Goal: Task Accomplishment & Management: Complete application form

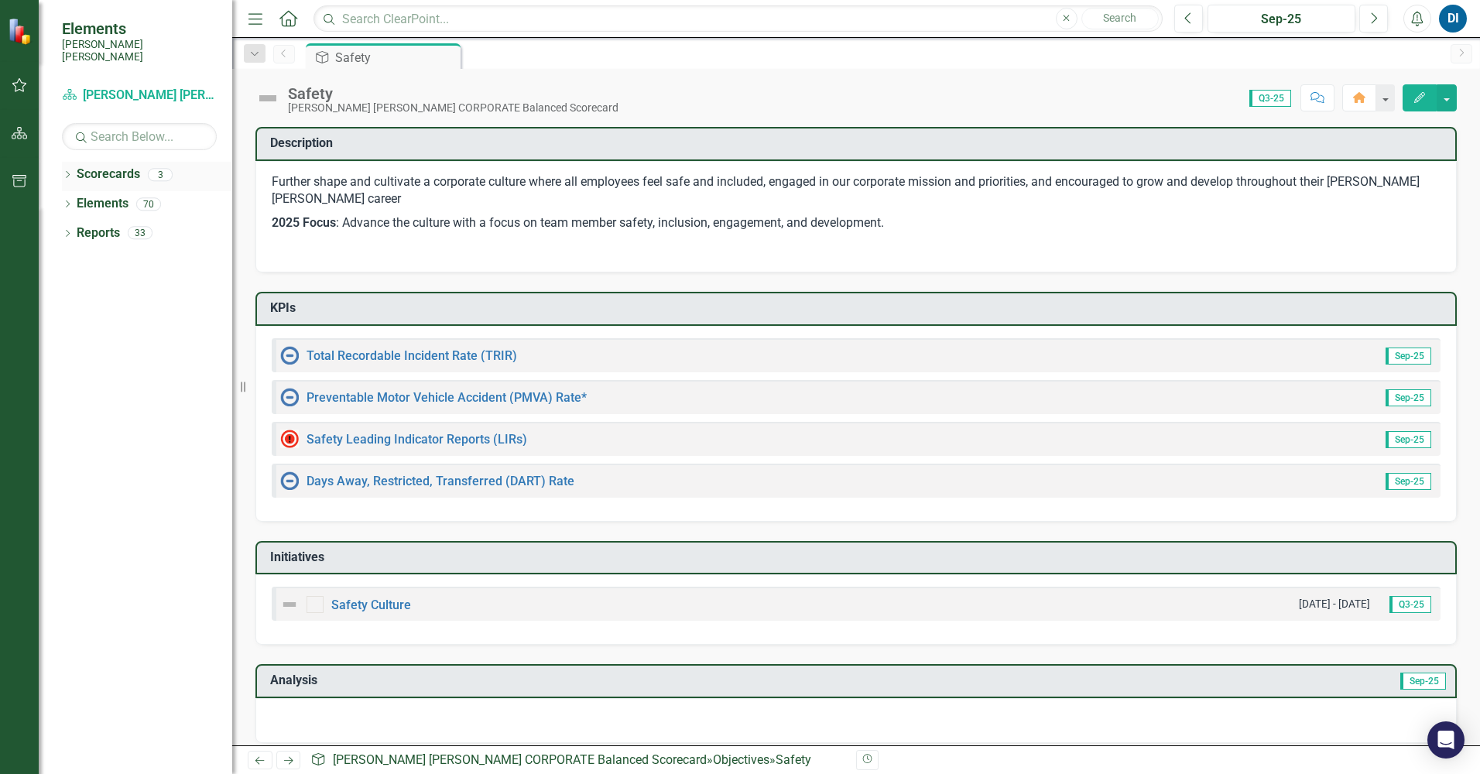
click at [163, 168] on div "3" at bounding box center [160, 174] width 25 height 13
click at [21, 85] on icon "button" at bounding box center [20, 85] width 16 height 12
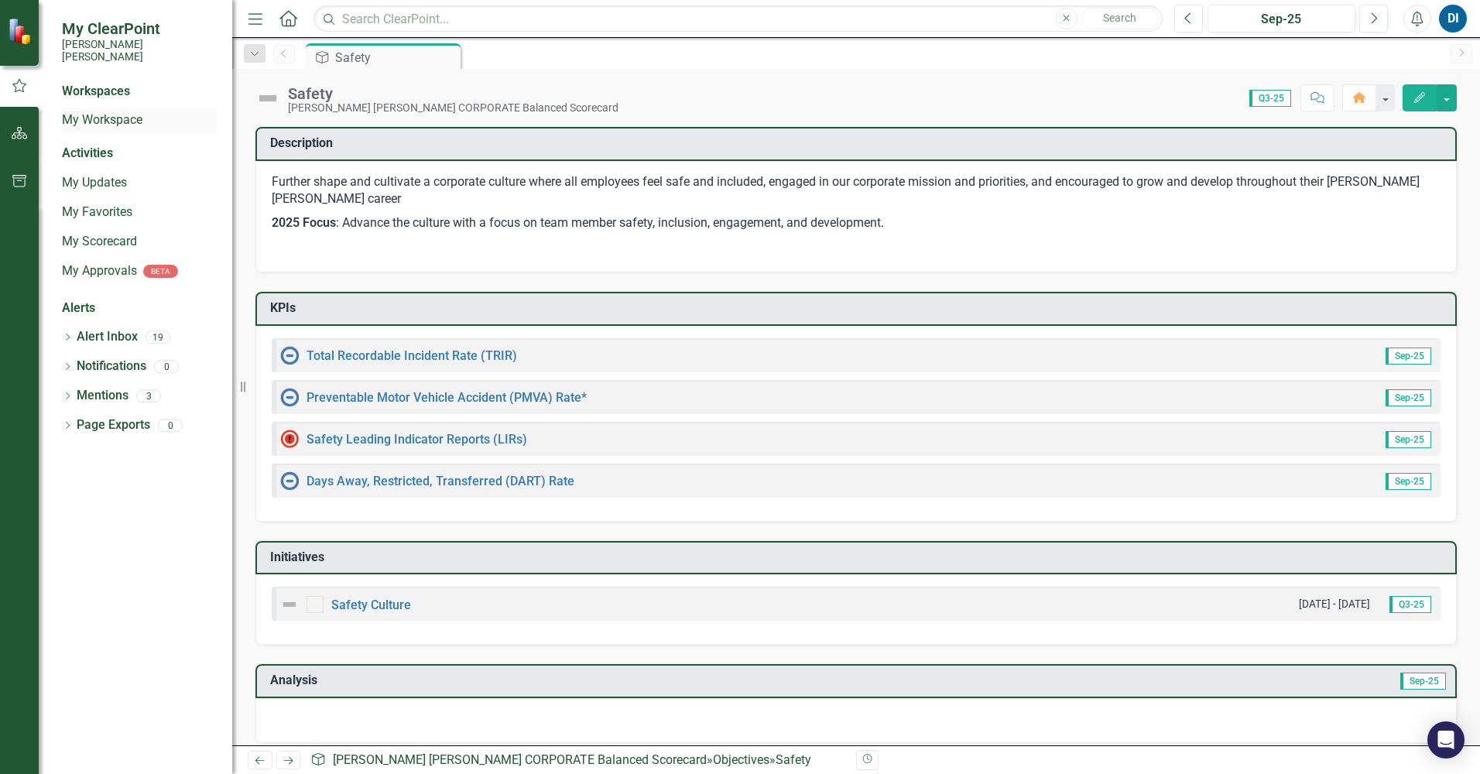
click at [111, 111] on link "My Workspace" at bounding box center [139, 120] width 155 height 18
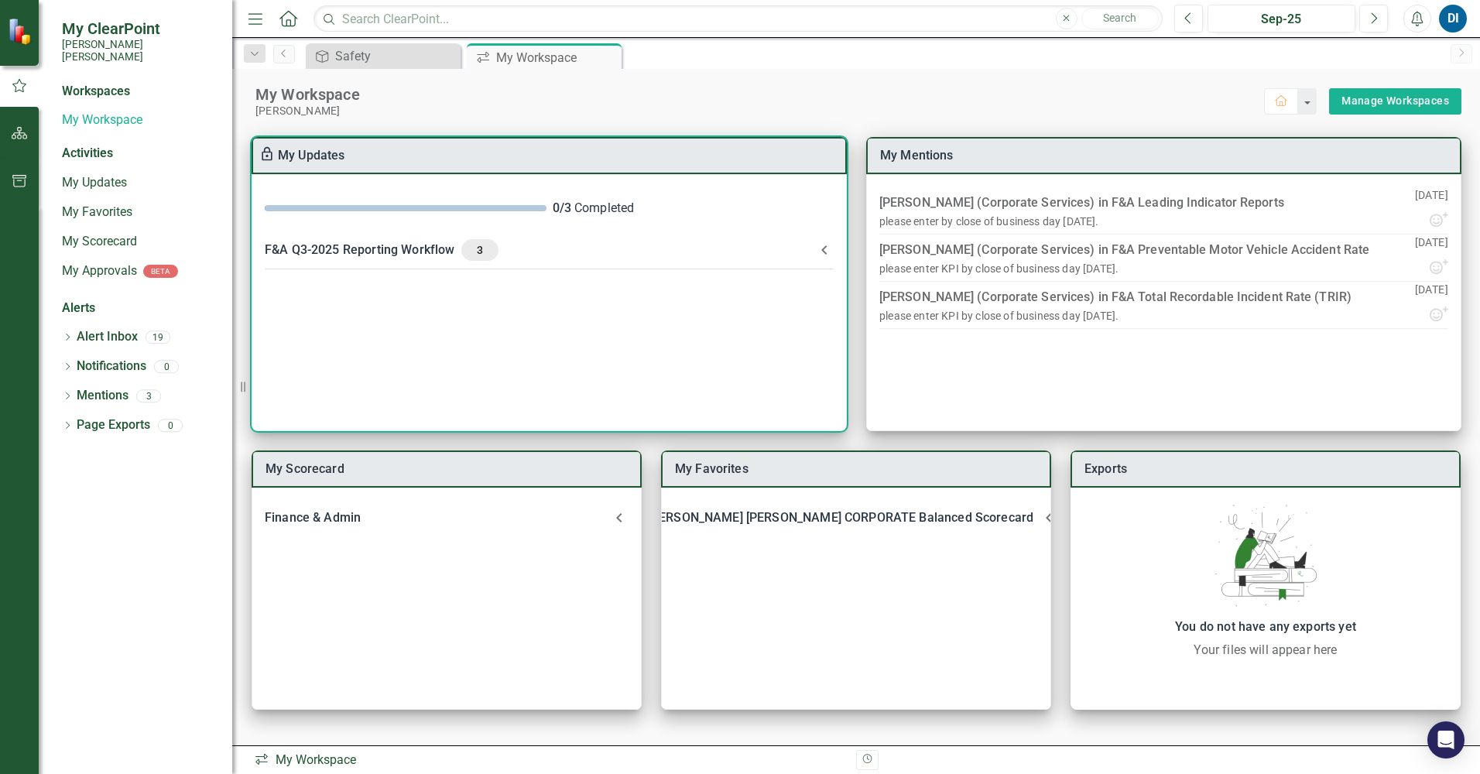
click at [388, 248] on div "F&A Q3-2025 Reporting Workflow 3" at bounding box center [540, 250] width 550 height 22
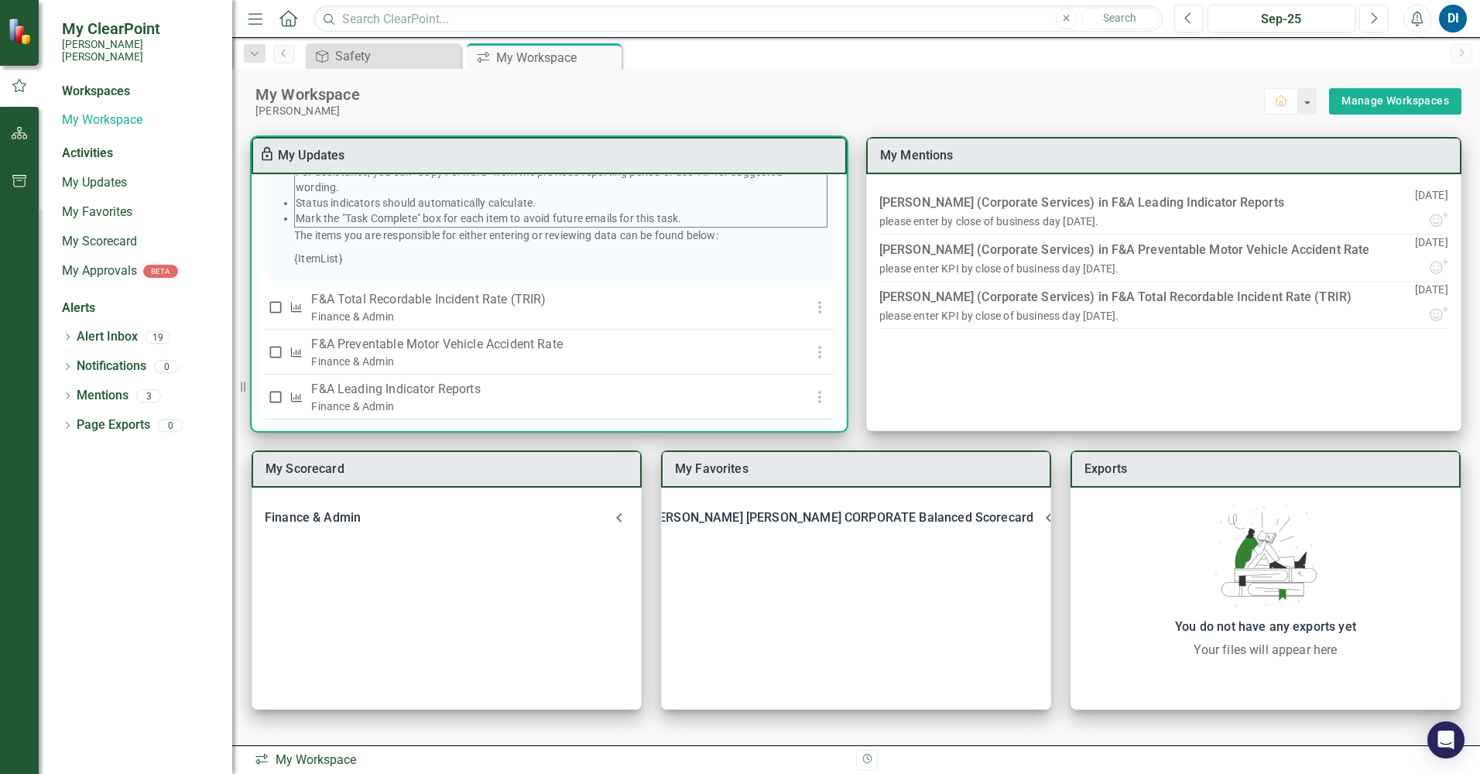
scroll to position [310, 0]
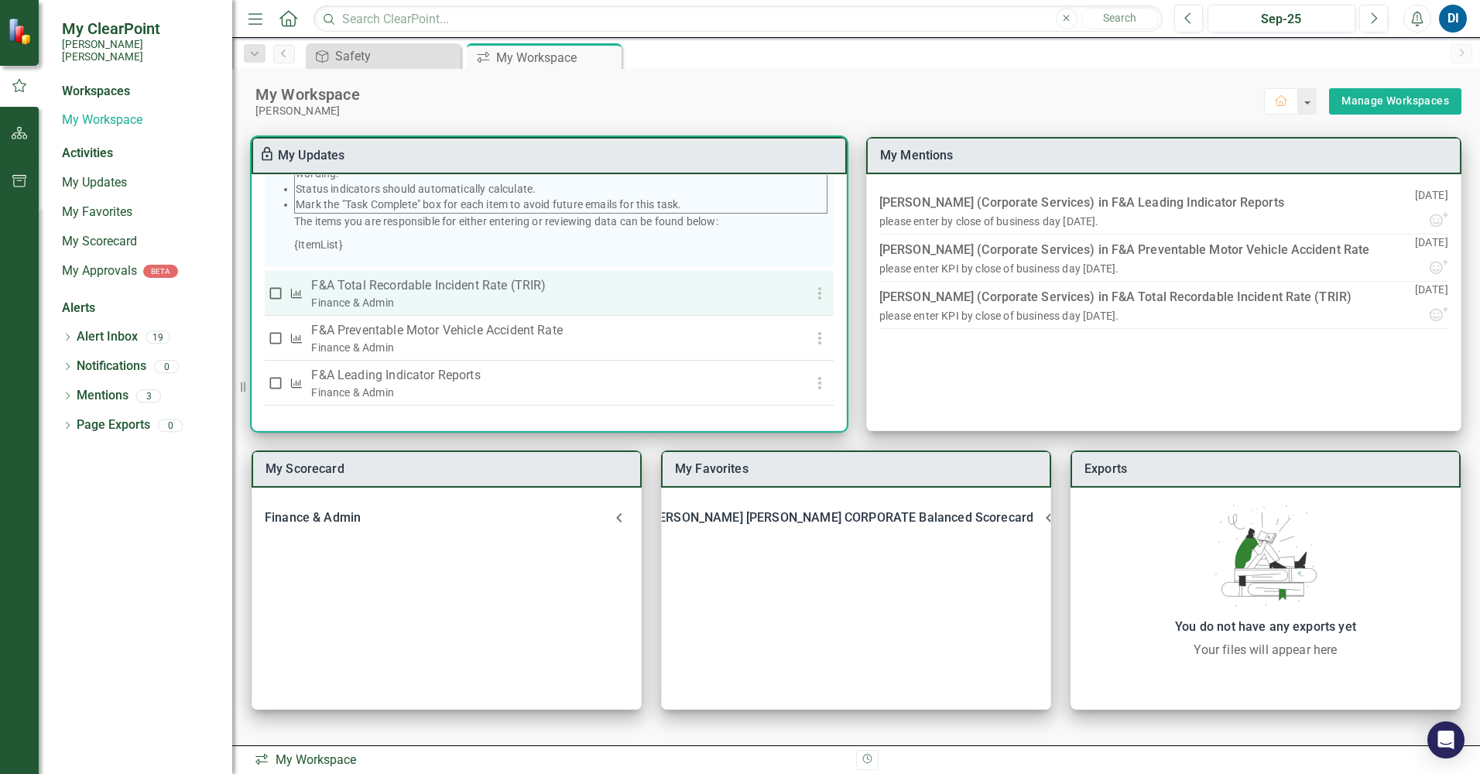
click at [454, 289] on p "F&A Total Recordable Incident Rate (TRIR)" at bounding box center [546, 285] width 470 height 19
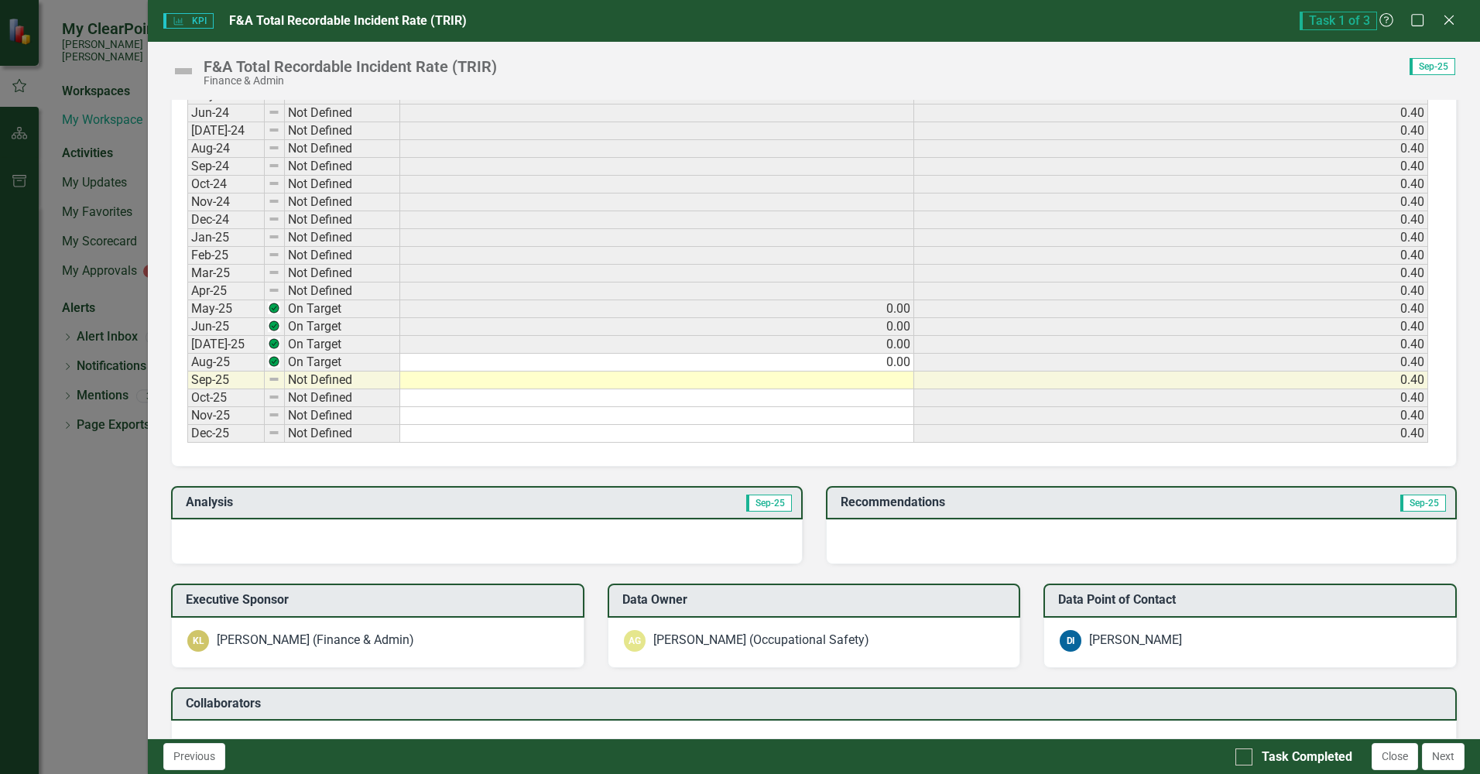
scroll to position [774, 0]
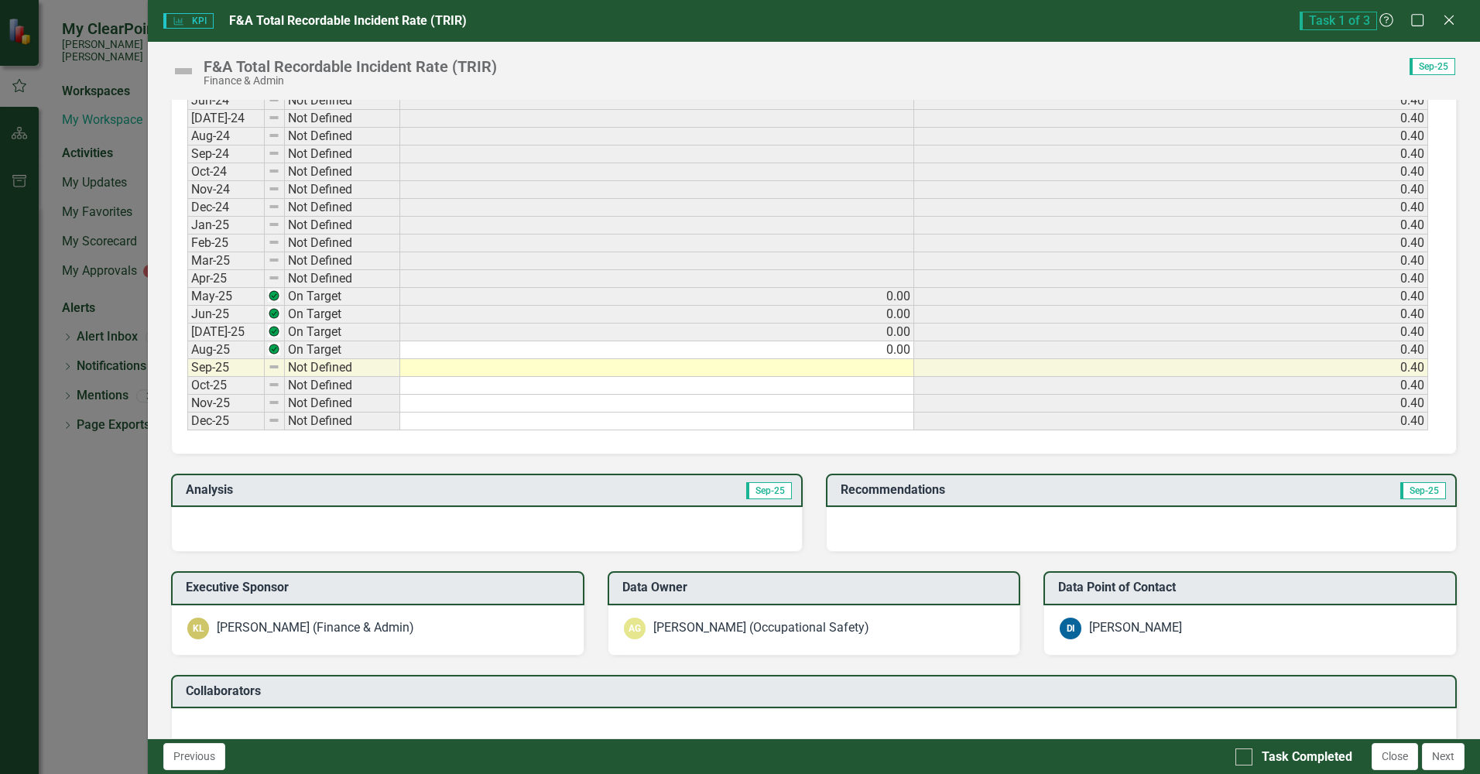
click at [897, 368] on td at bounding box center [657, 368] width 514 height 18
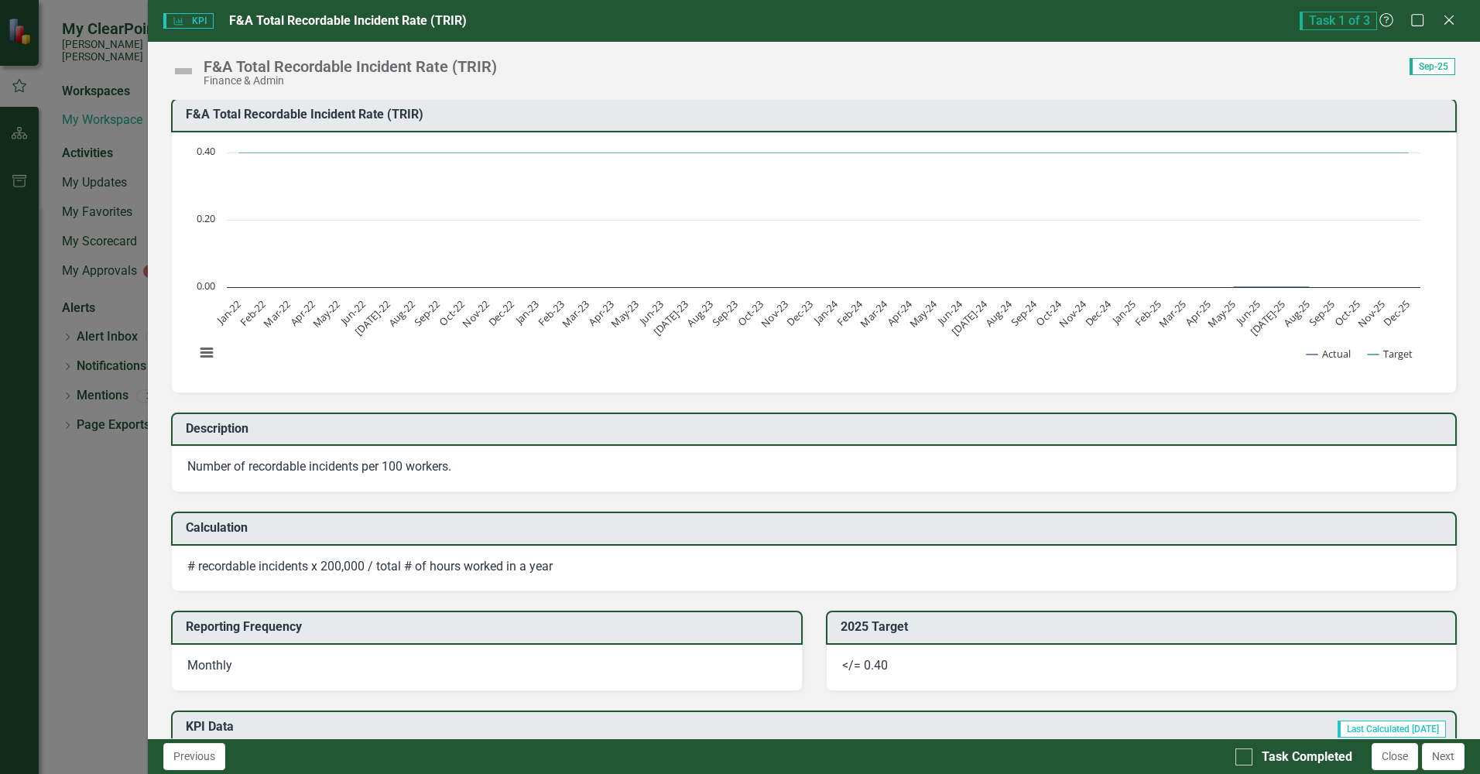
scroll to position [0, 0]
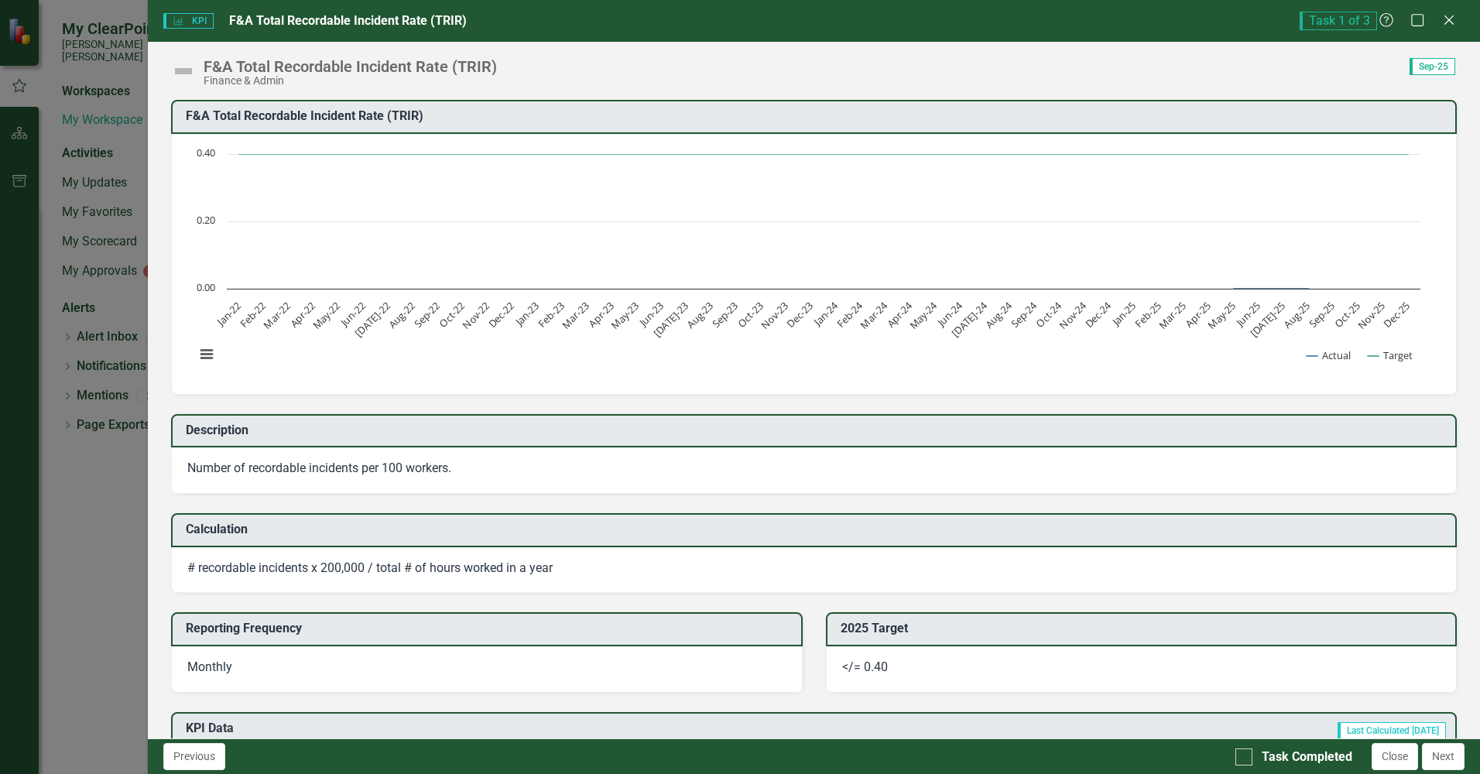
click at [1335, 19] on span "Task 1 of 3" at bounding box center [1337, 21] width 77 height 19
click at [193, 16] on span "KPI KPI" at bounding box center [188, 20] width 50 height 15
click at [1449, 22] on icon "Close" at bounding box center [1448, 19] width 19 height 15
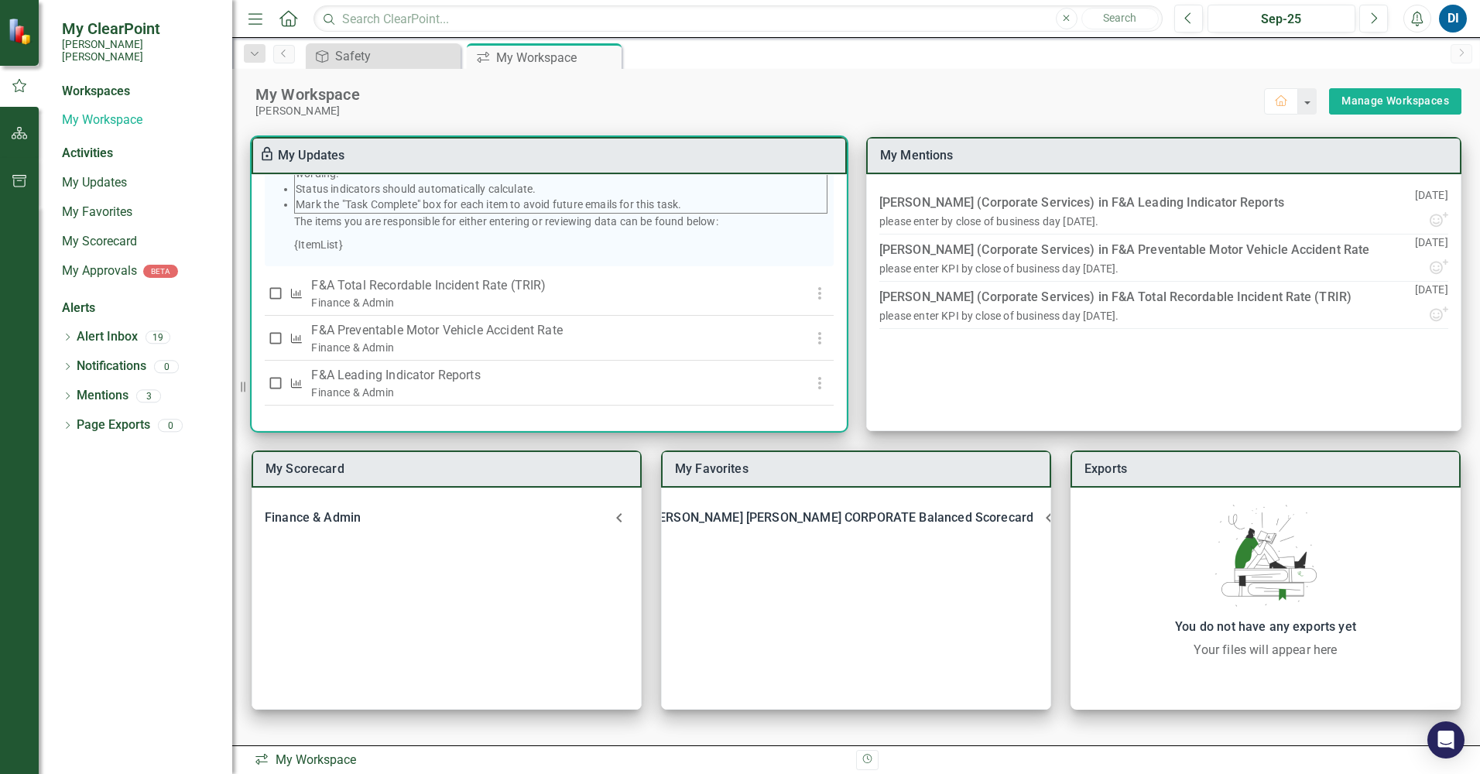
scroll to position [312, 0]
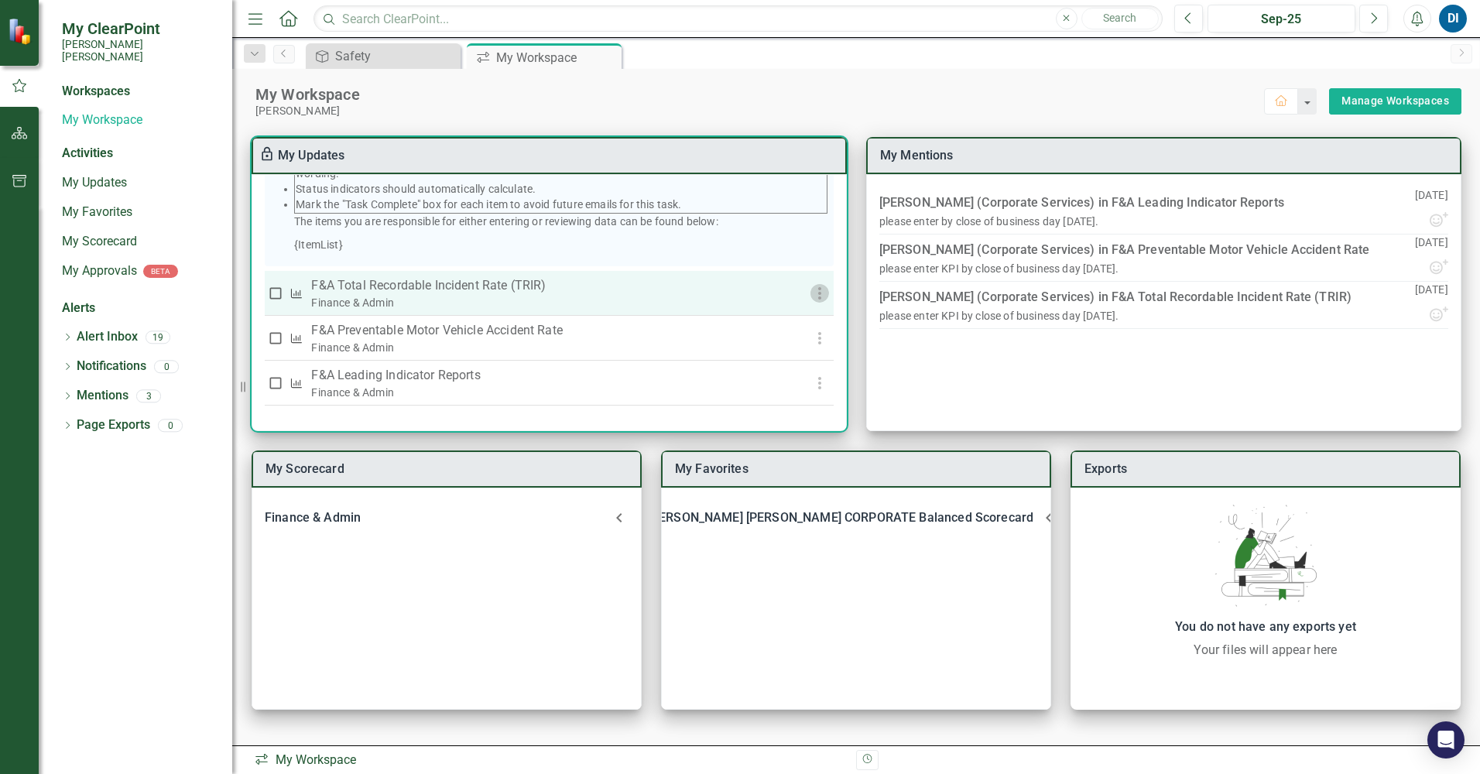
click at [817, 297] on use "button" at bounding box center [818, 293] width 3 height 12
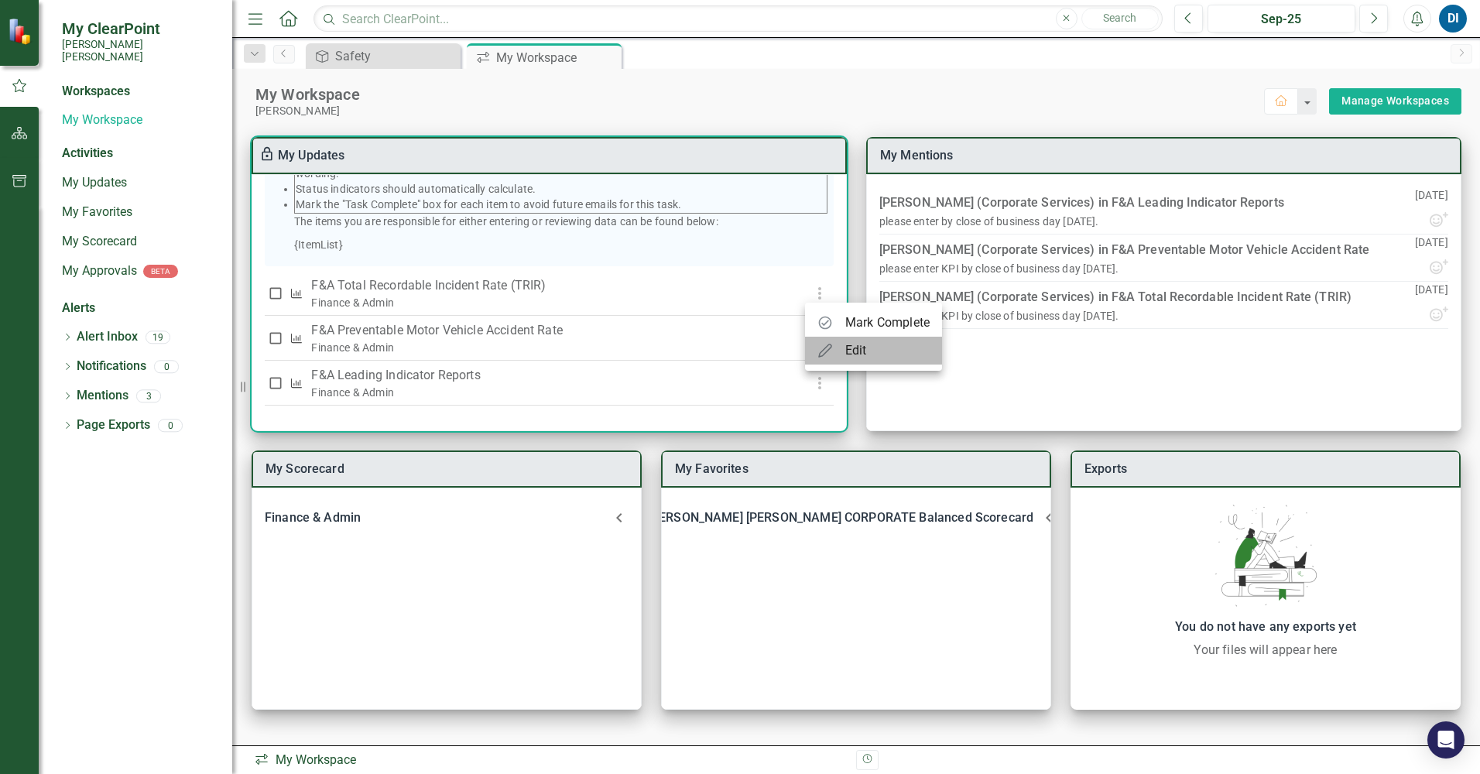
click at [855, 347] on div "Edit" at bounding box center [856, 350] width 22 height 19
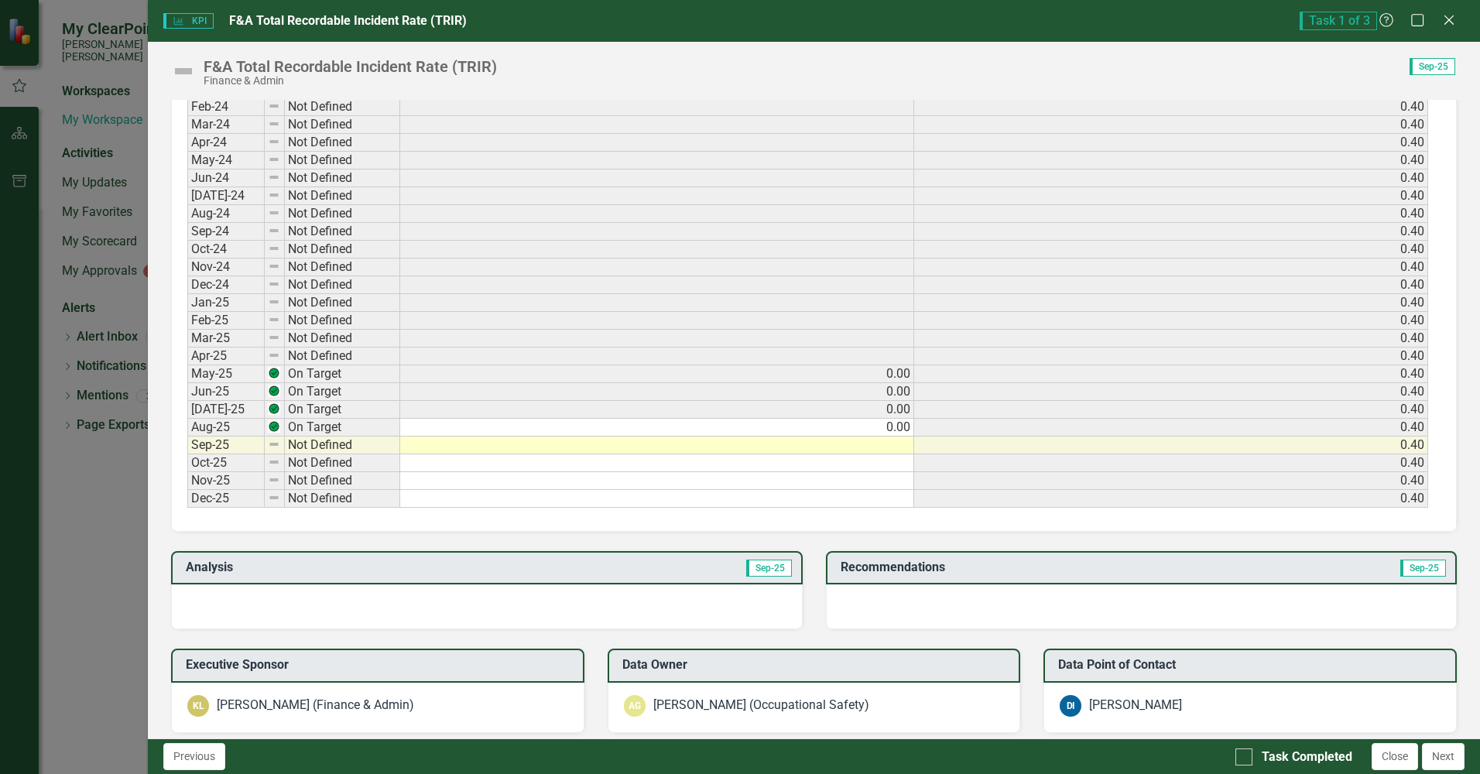
scroll to position [619, 0]
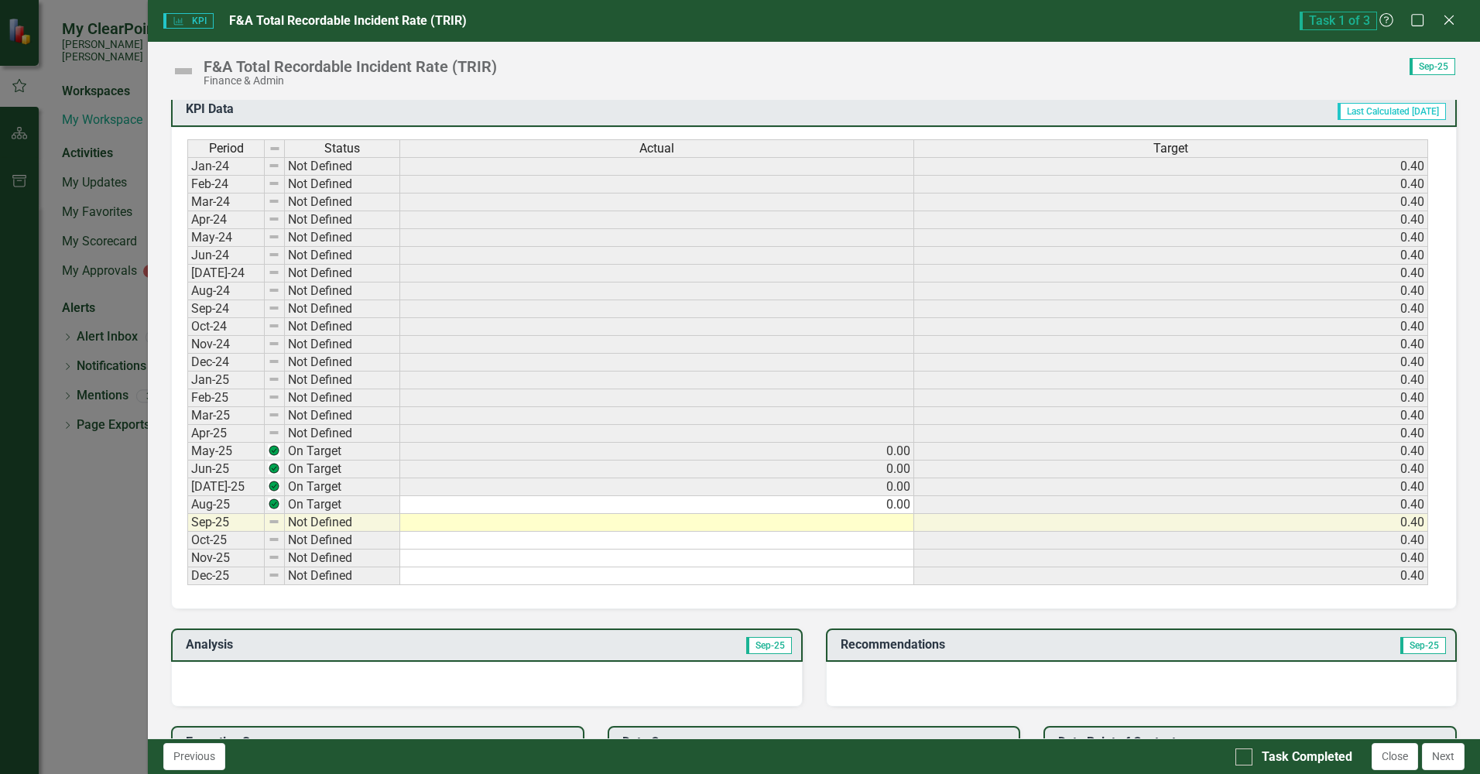
click at [896, 525] on td at bounding box center [657, 523] width 514 height 18
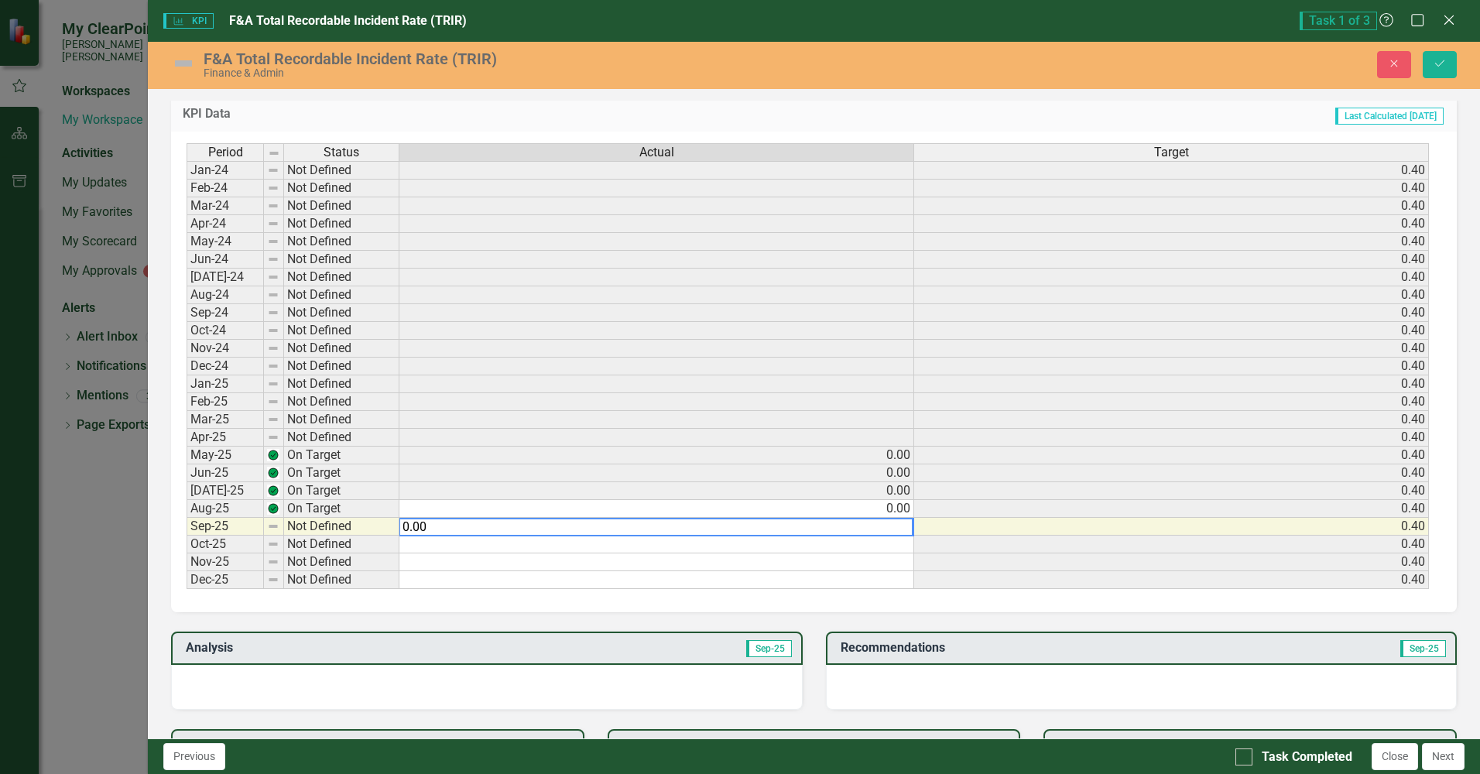
type textarea "0.00"
click at [958, 488] on td "0.40" at bounding box center [1171, 491] width 515 height 18
click at [893, 529] on td "0.00" at bounding box center [656, 527] width 515 height 18
click at [806, 451] on td "0.00" at bounding box center [656, 456] width 515 height 18
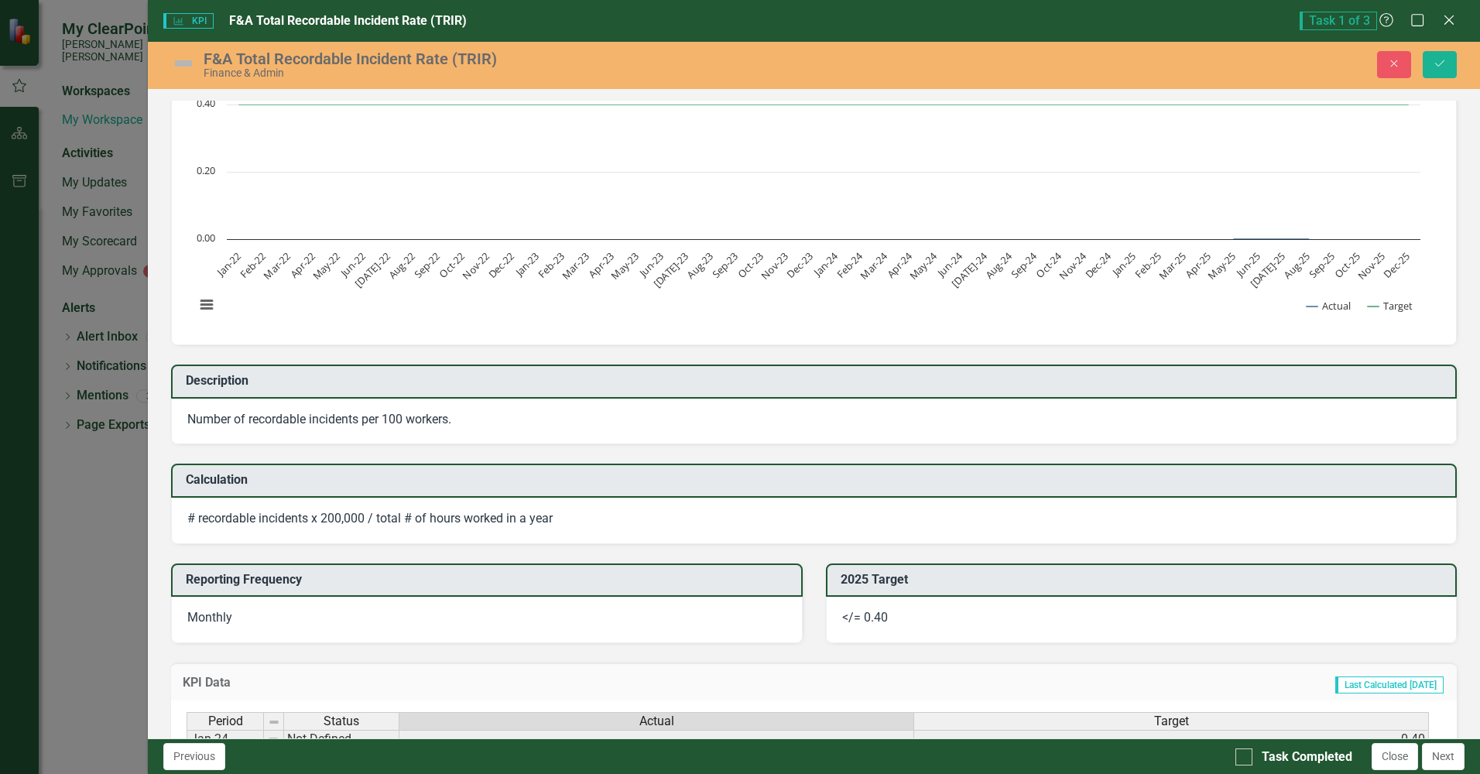
scroll to position [0, 0]
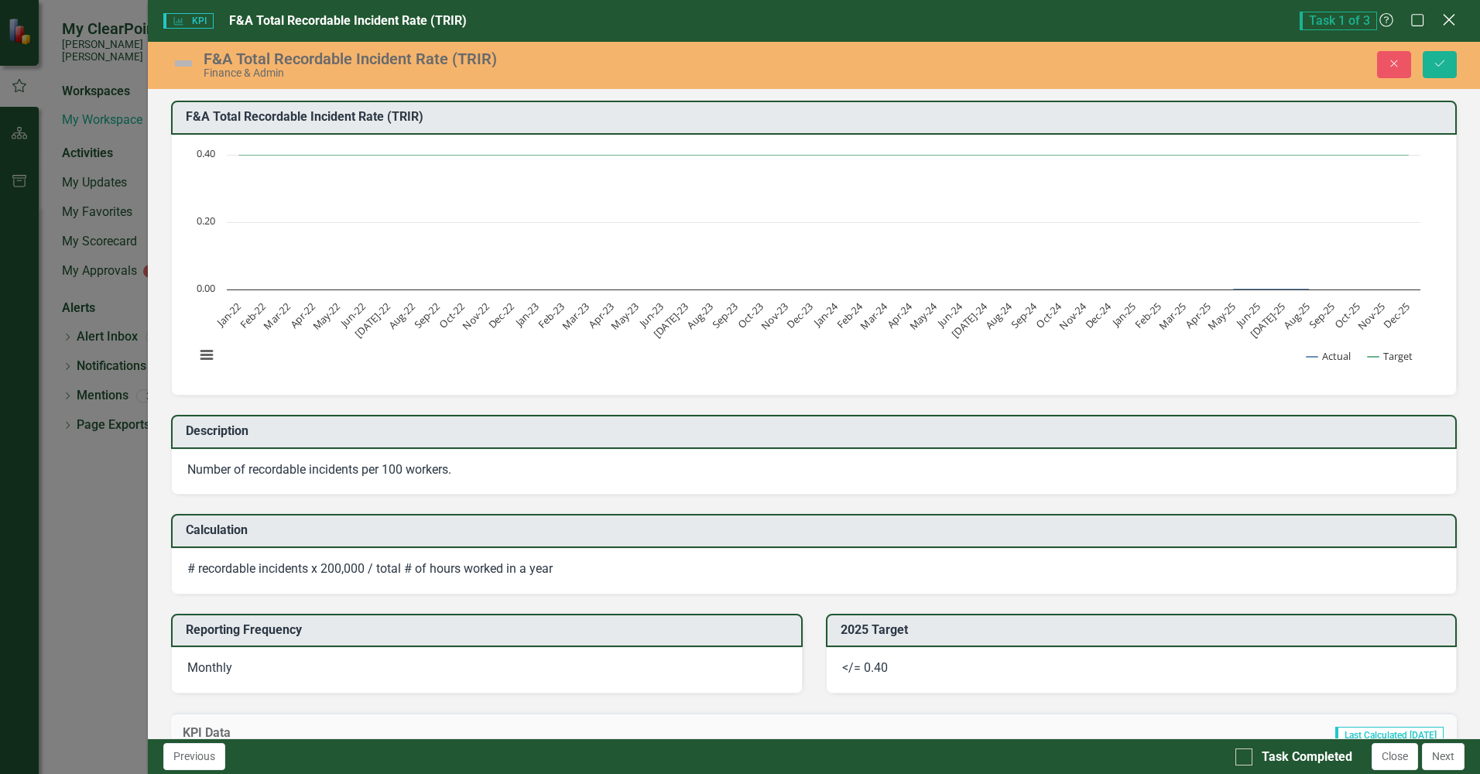
click at [1453, 17] on icon at bounding box center [1449, 20] width 12 height 12
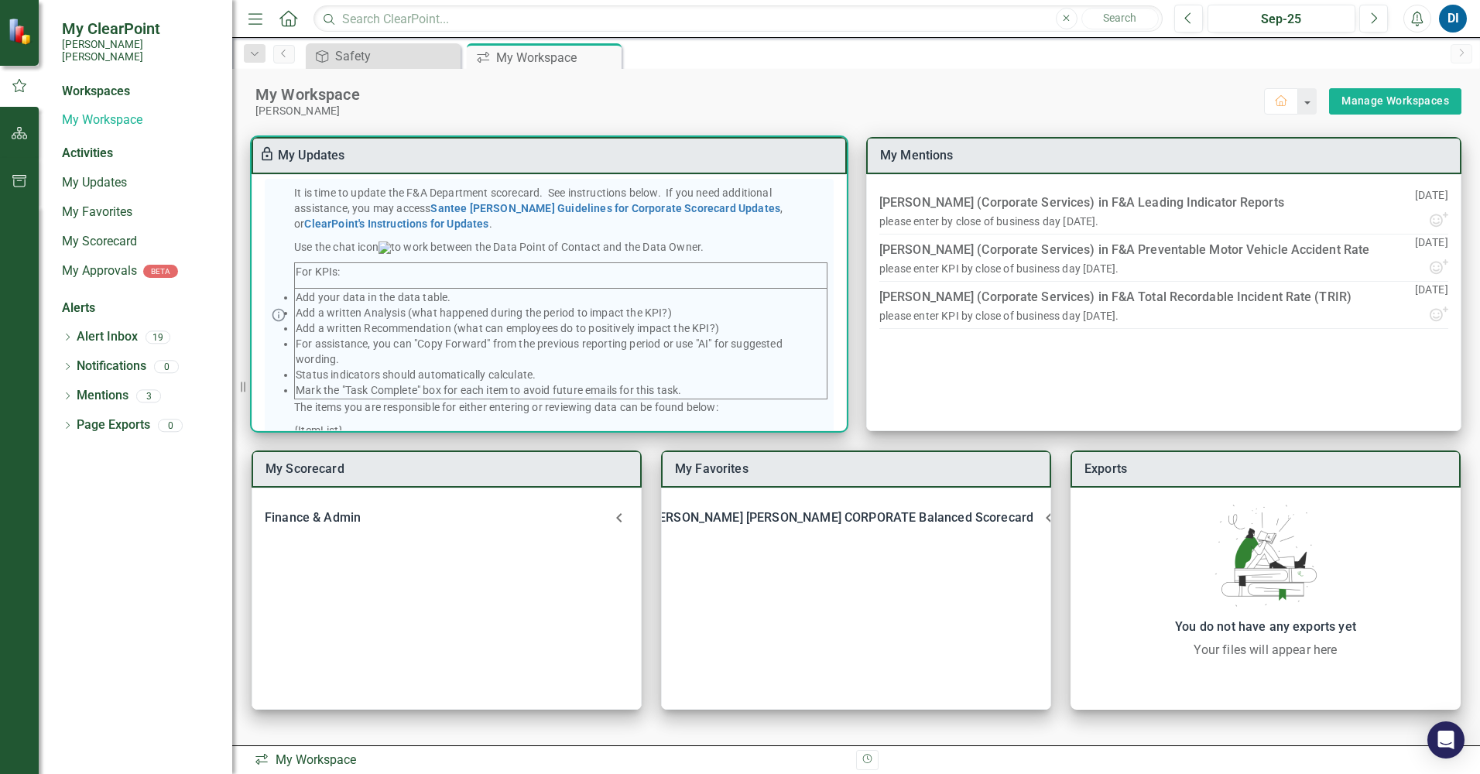
scroll to position [80, 0]
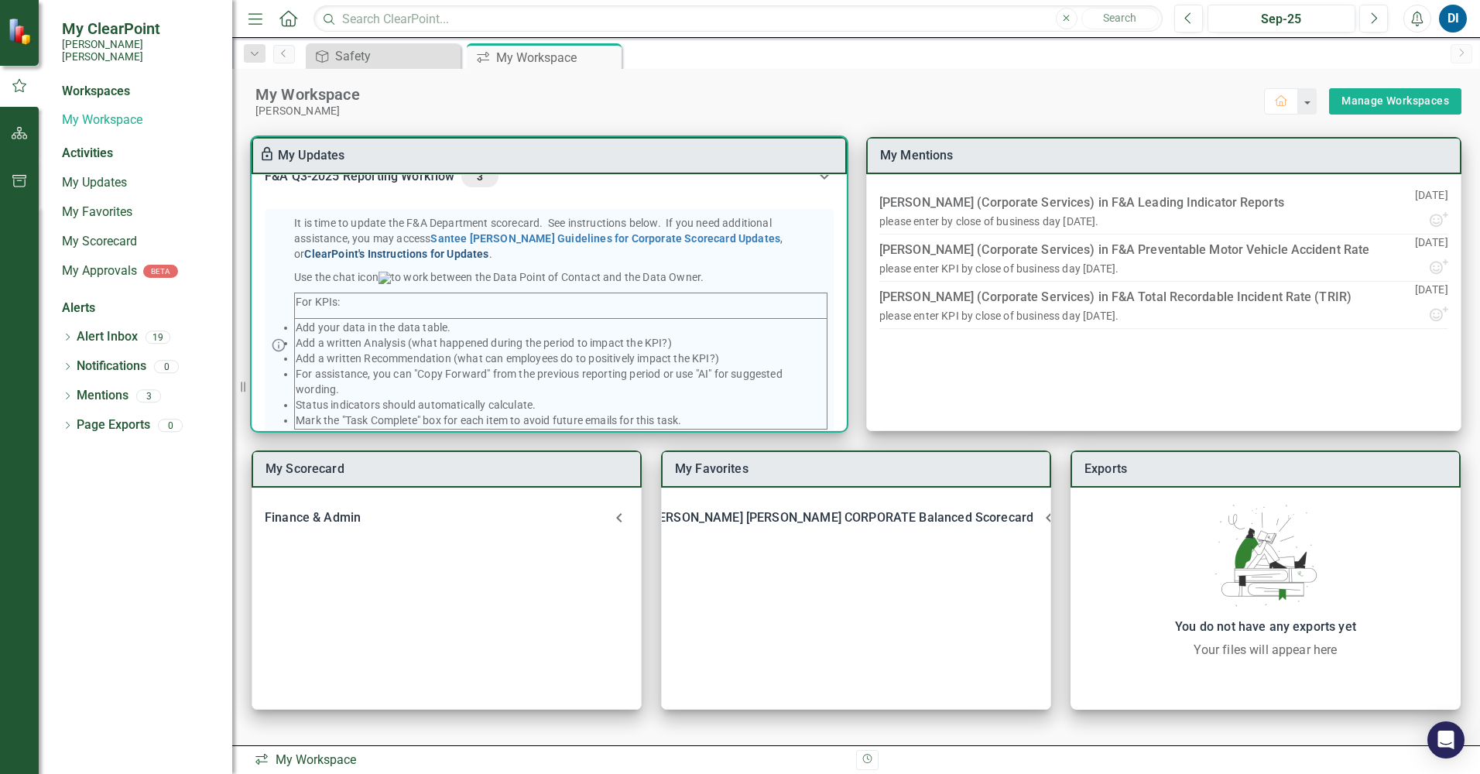
click at [488, 248] on link "ClearPoint's Instructions for Updates" at bounding box center [396, 254] width 184 height 12
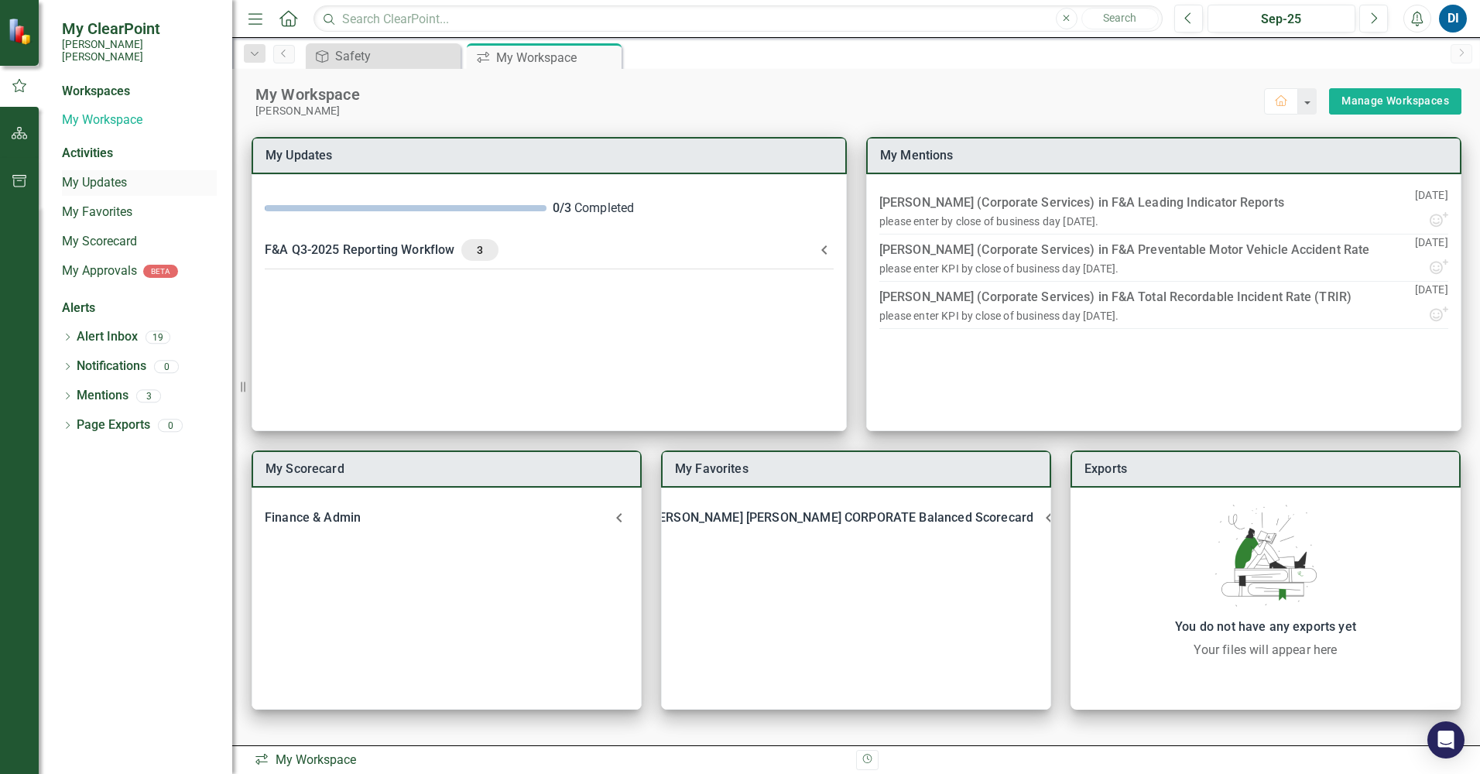
click at [94, 174] on link "My Updates" at bounding box center [139, 183] width 155 height 18
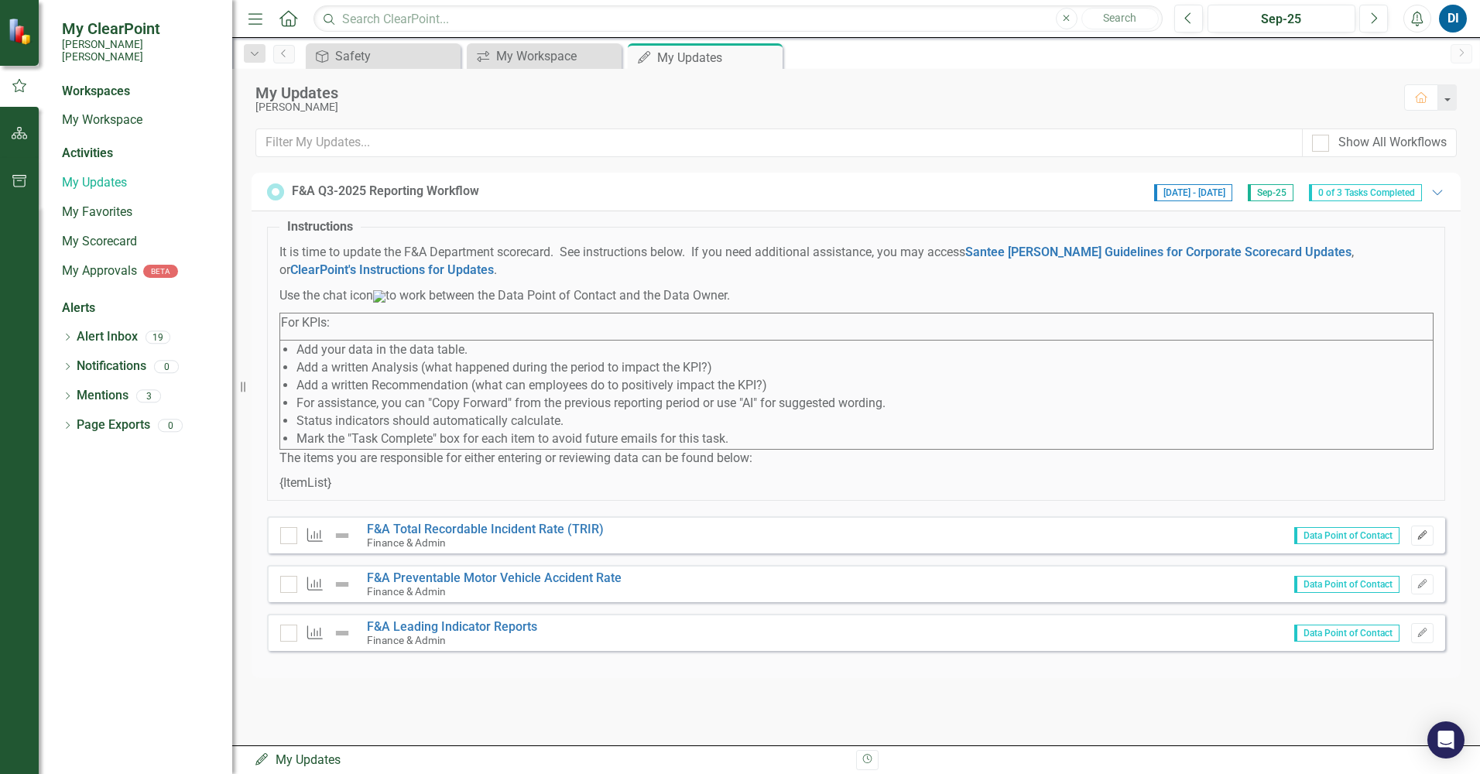
click at [1421, 539] on icon "button" at bounding box center [1421, 534] width 9 height 9
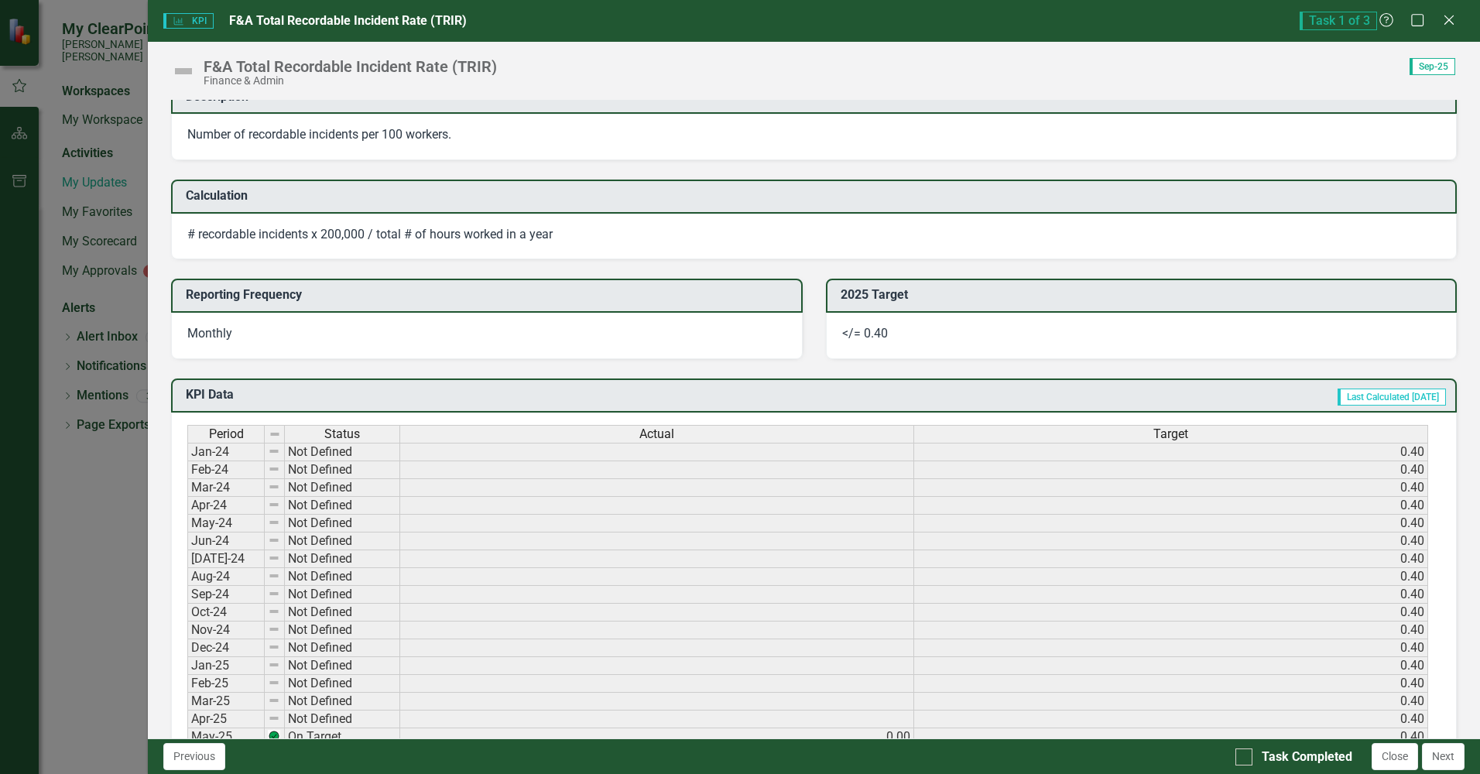
scroll to position [310, 0]
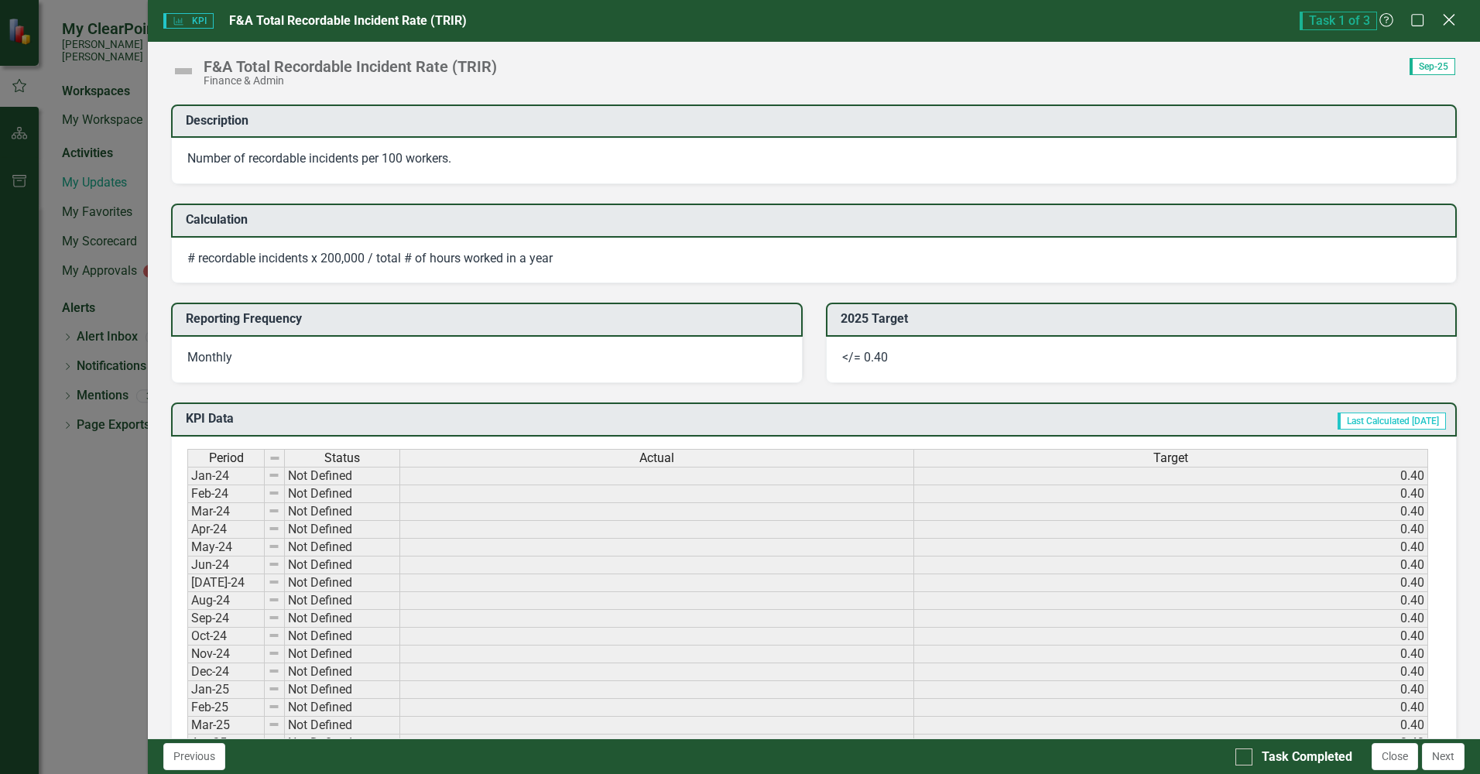
click at [1447, 16] on icon "Close" at bounding box center [1448, 19] width 19 height 15
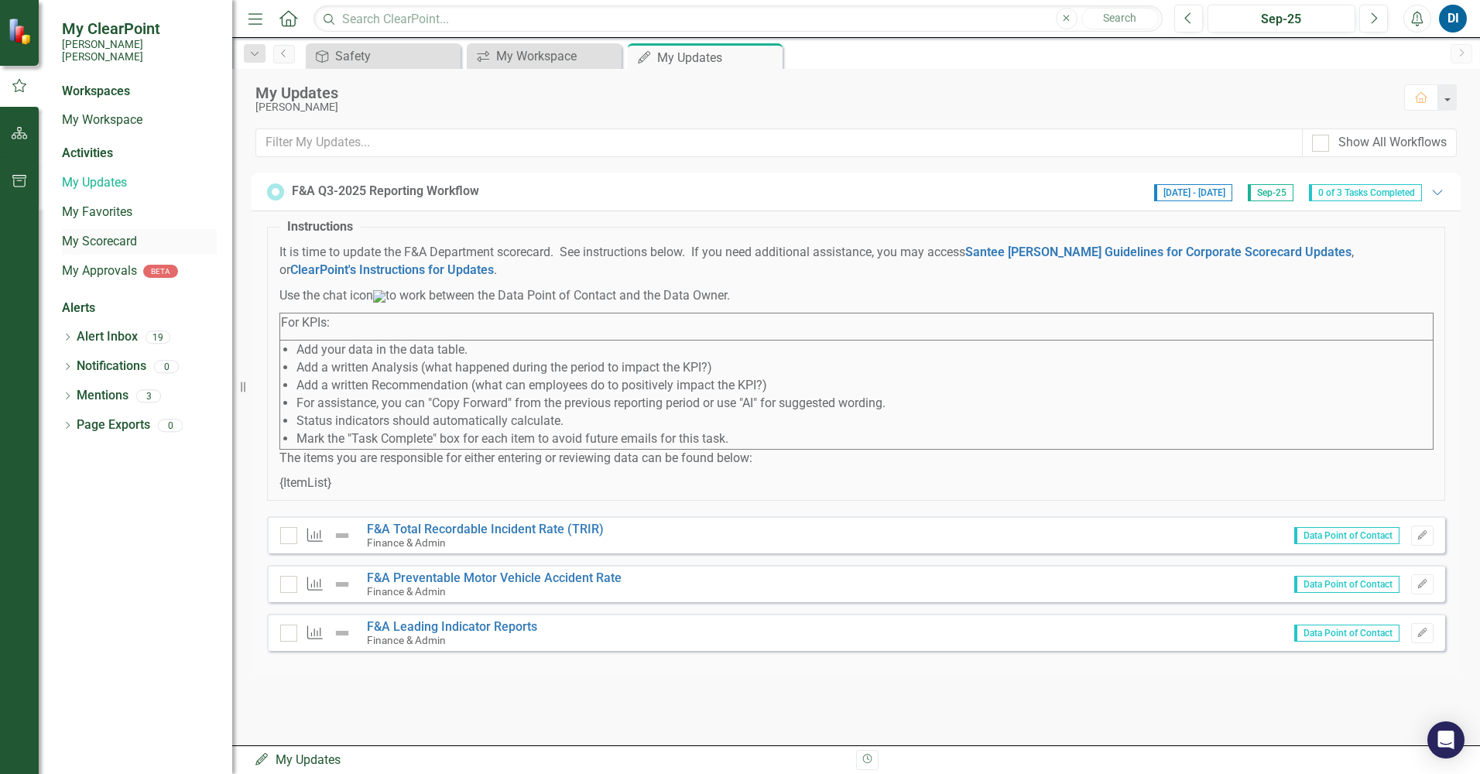
click at [104, 233] on link "My Scorecard" at bounding box center [139, 242] width 155 height 18
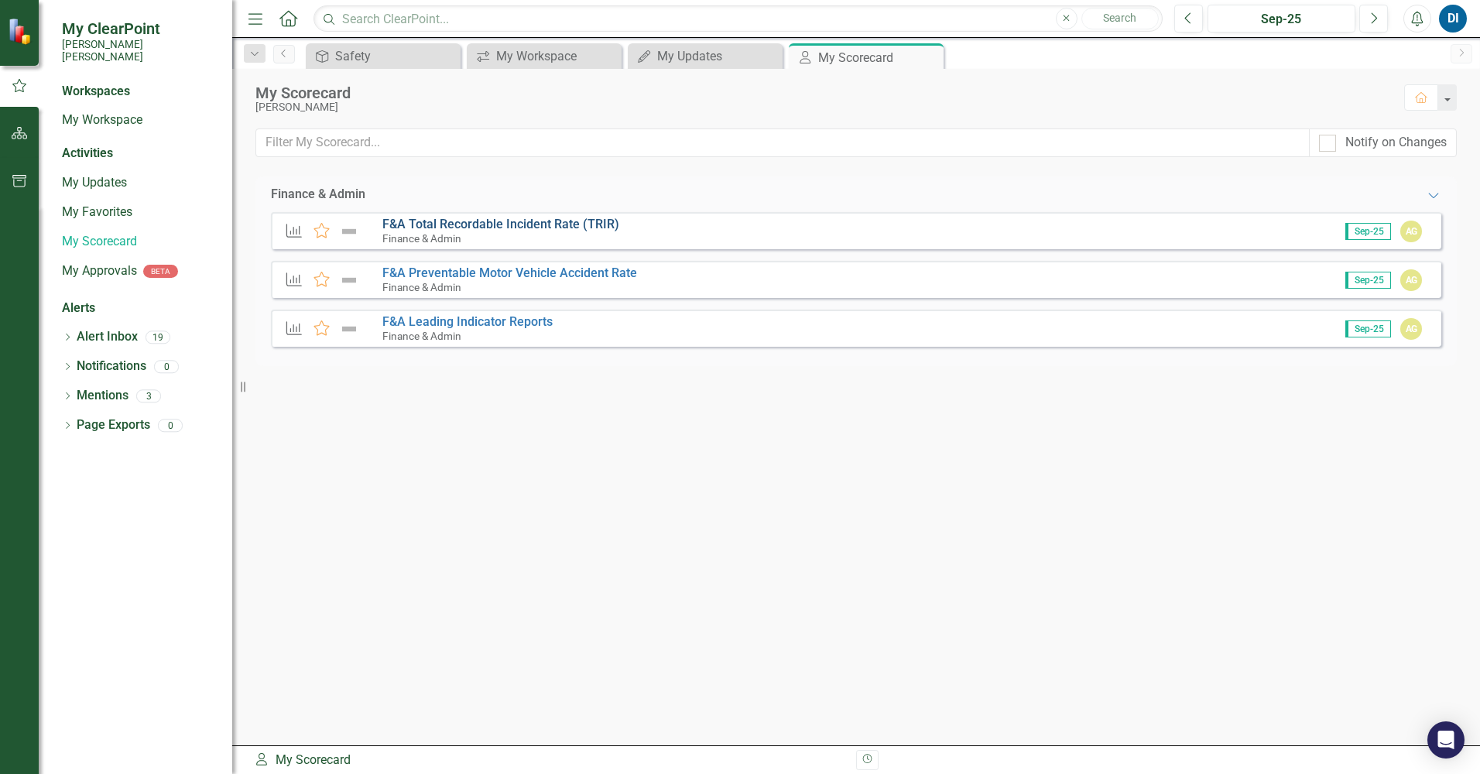
click at [427, 222] on link "F&A Total Recordable Incident Rate (TRIR)" at bounding box center [500, 224] width 237 height 15
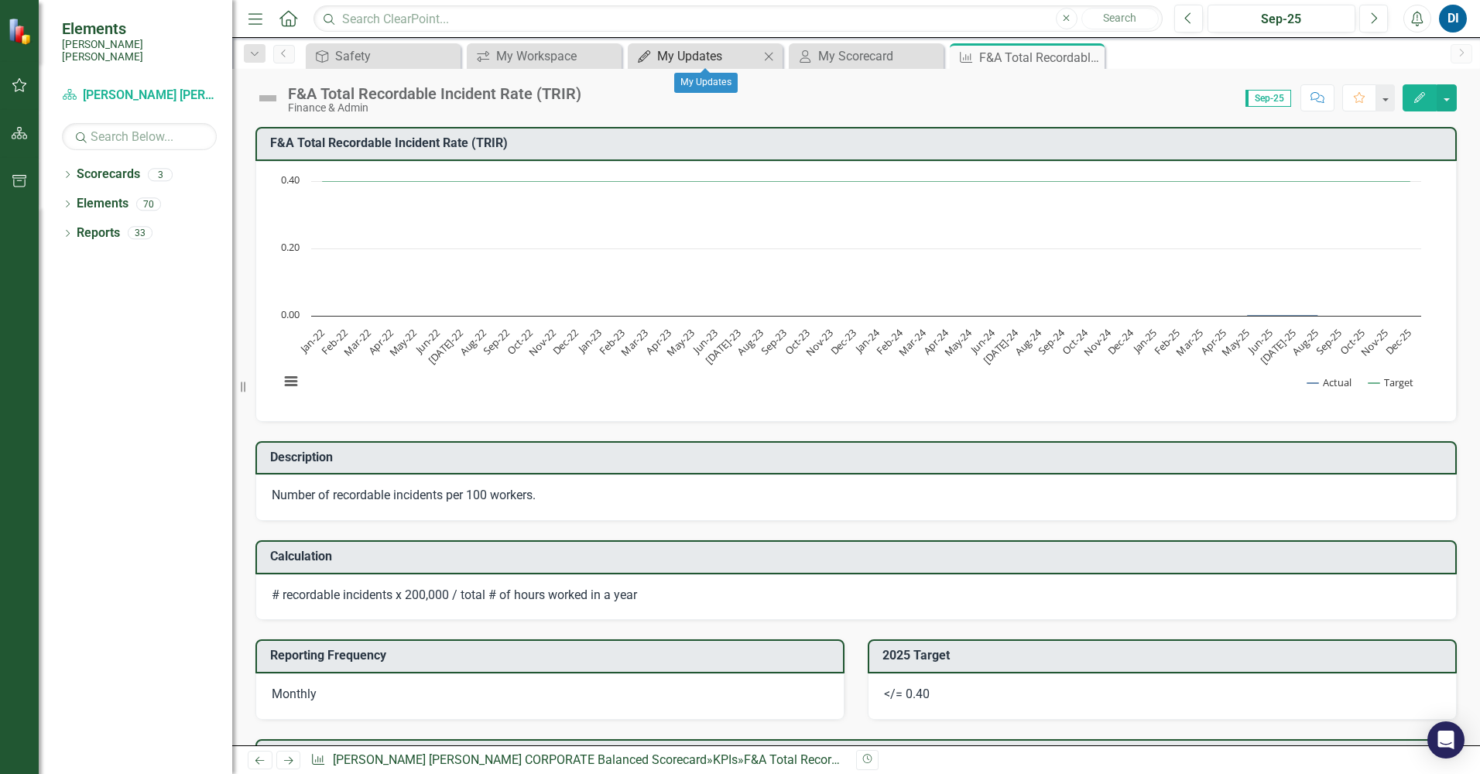
click at [695, 56] on div "My Updates" at bounding box center [708, 55] width 102 height 19
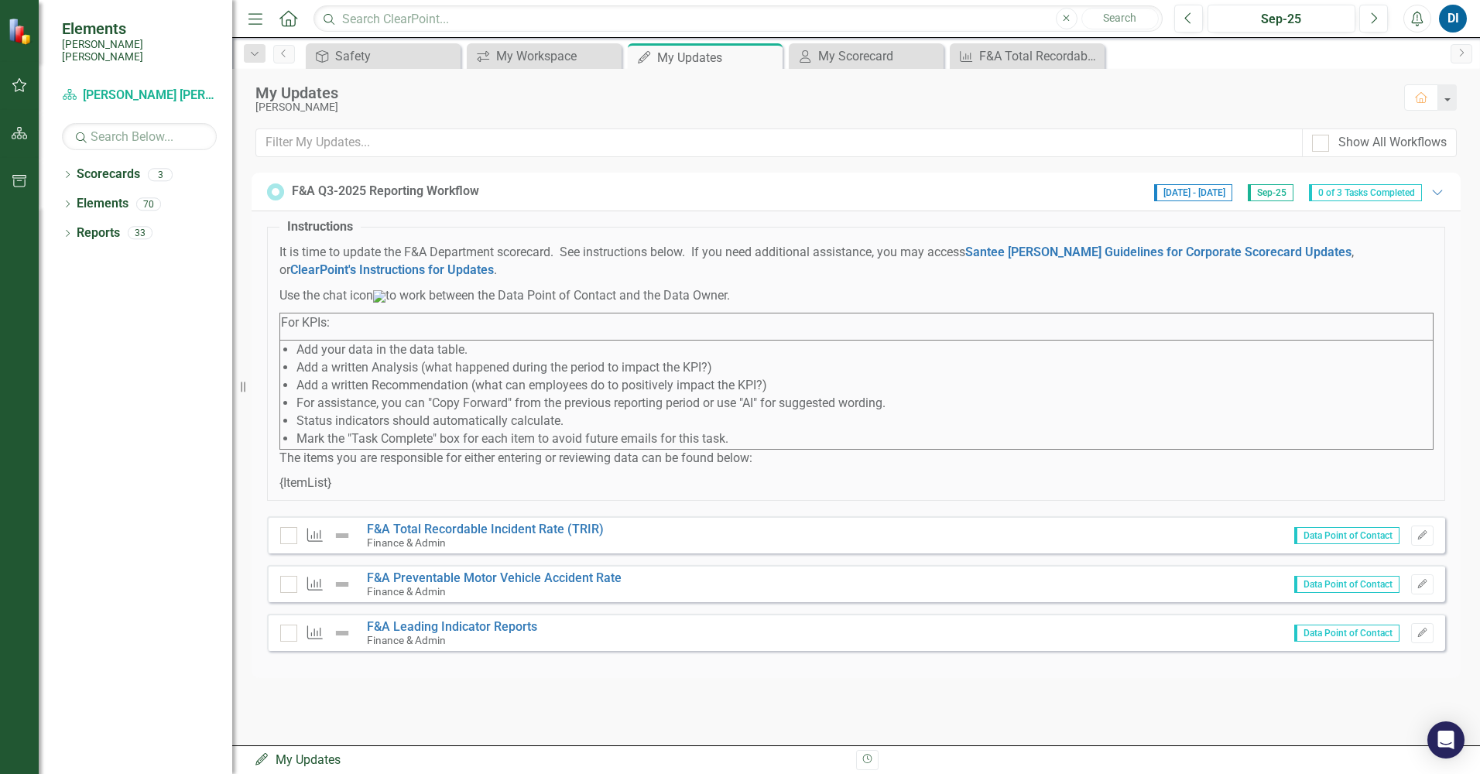
click at [1349, 195] on span "0 of 3 Tasks Completed" at bounding box center [1365, 192] width 113 height 17
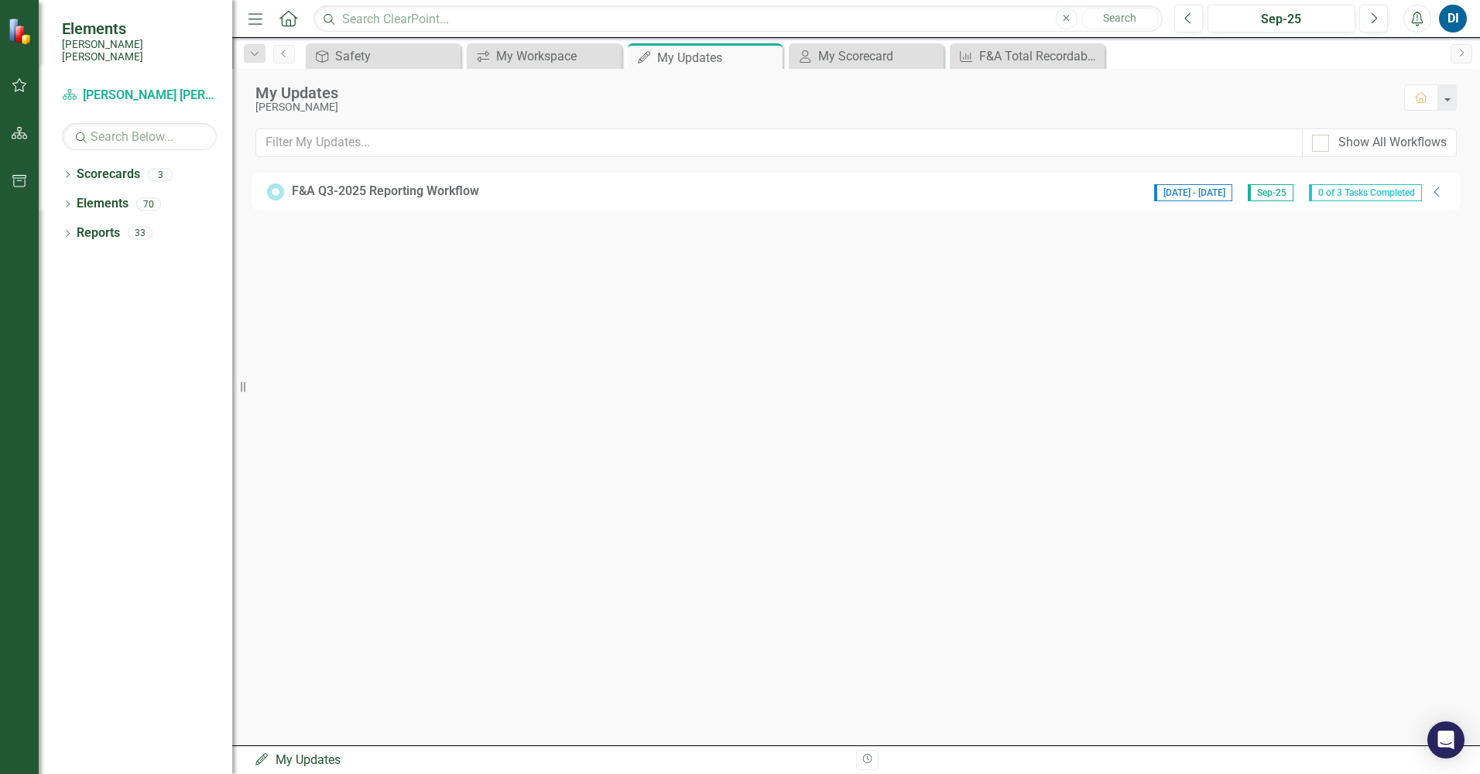
click at [1349, 195] on span "0 of 3 Tasks Completed" at bounding box center [1365, 192] width 113 height 17
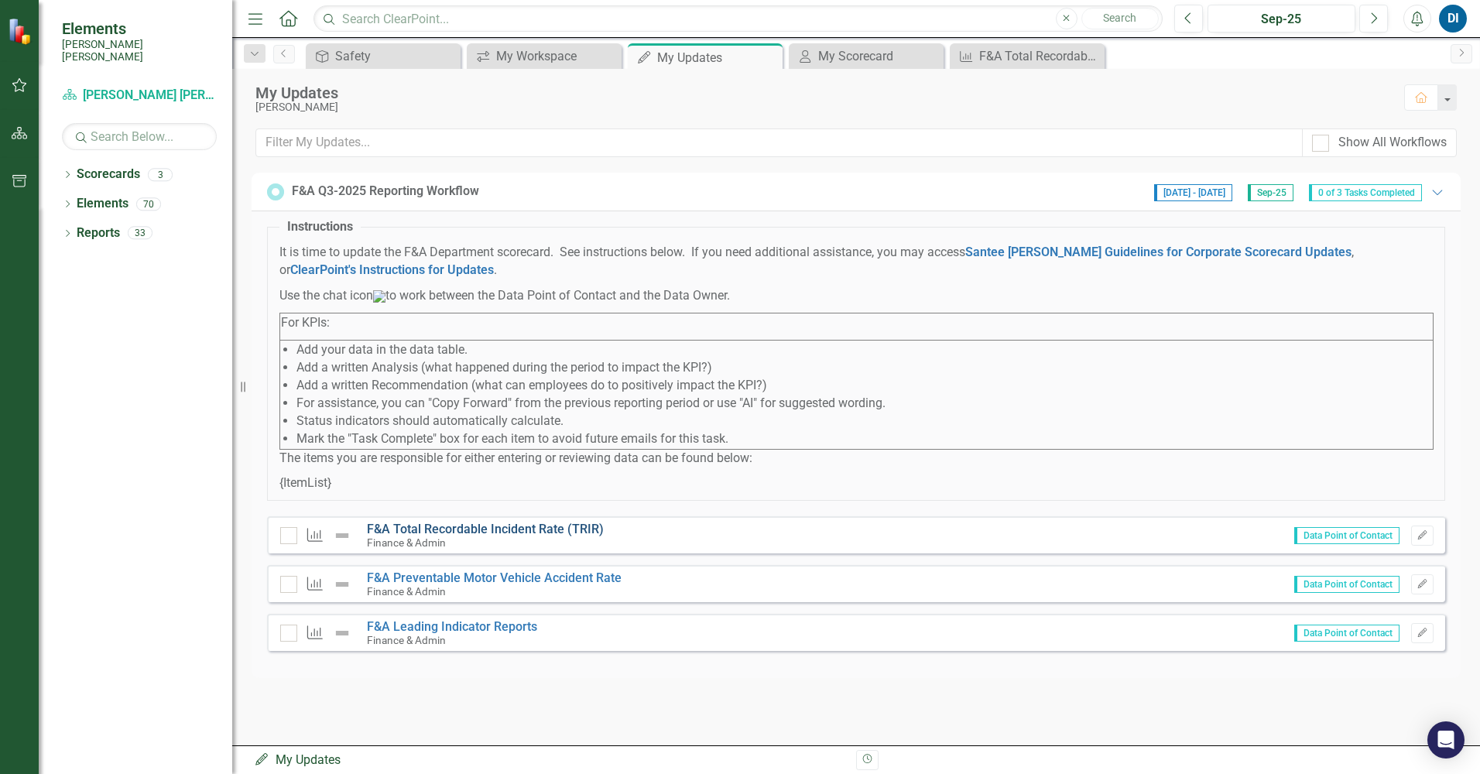
click at [426, 536] on link "F&A Total Recordable Incident Rate (TRIR)" at bounding box center [485, 529] width 237 height 15
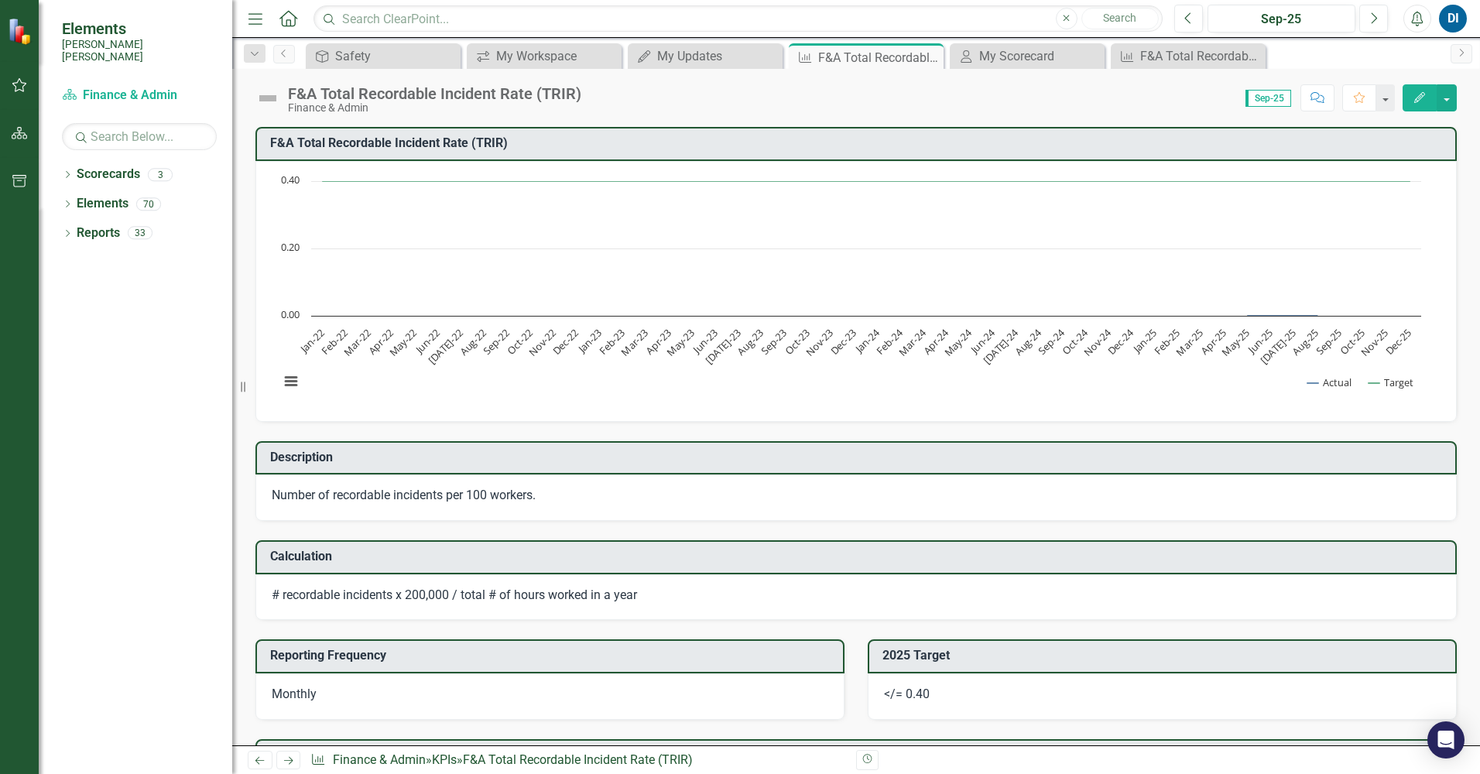
click at [1422, 96] on icon "Edit" at bounding box center [1419, 97] width 14 height 11
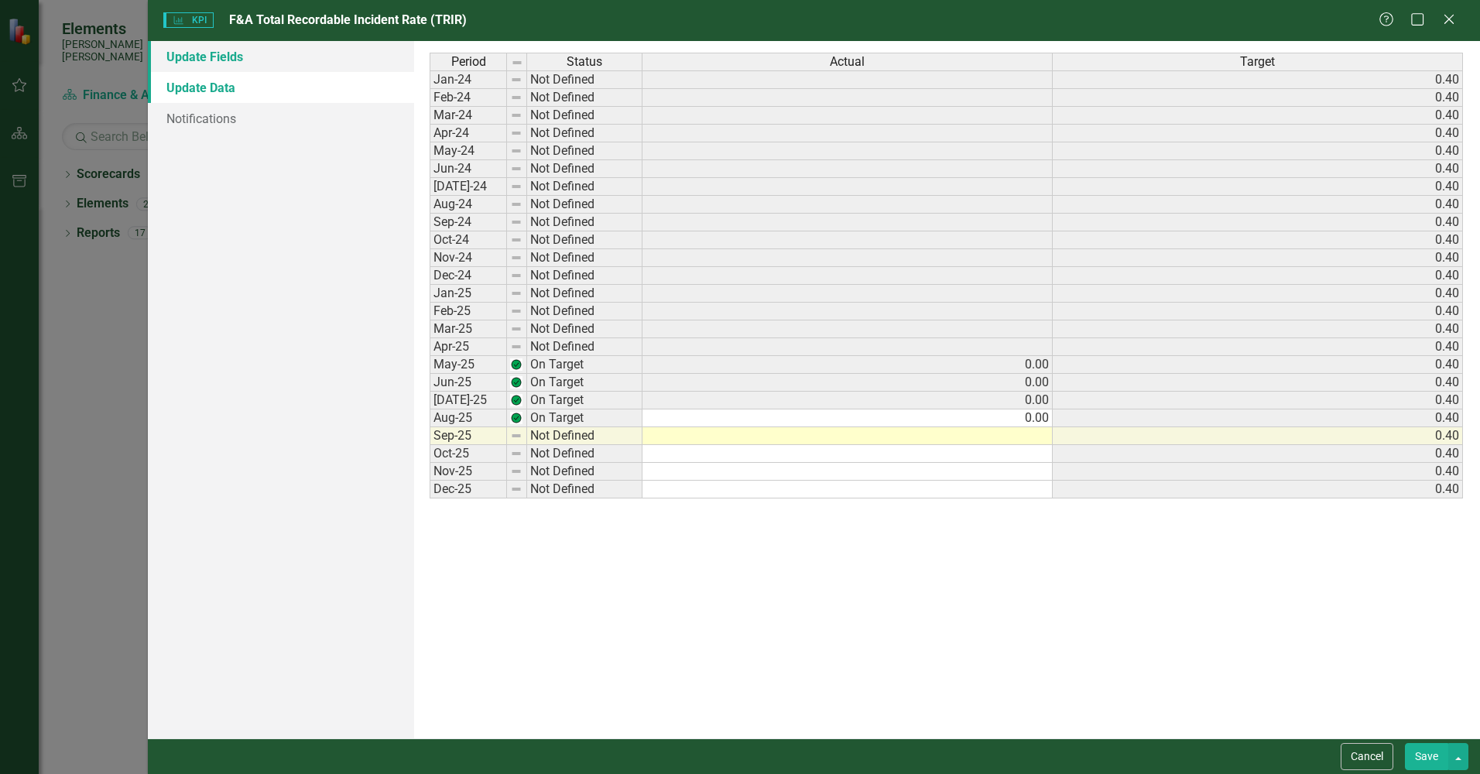
click at [219, 56] on link "Update Fields" at bounding box center [281, 56] width 266 height 31
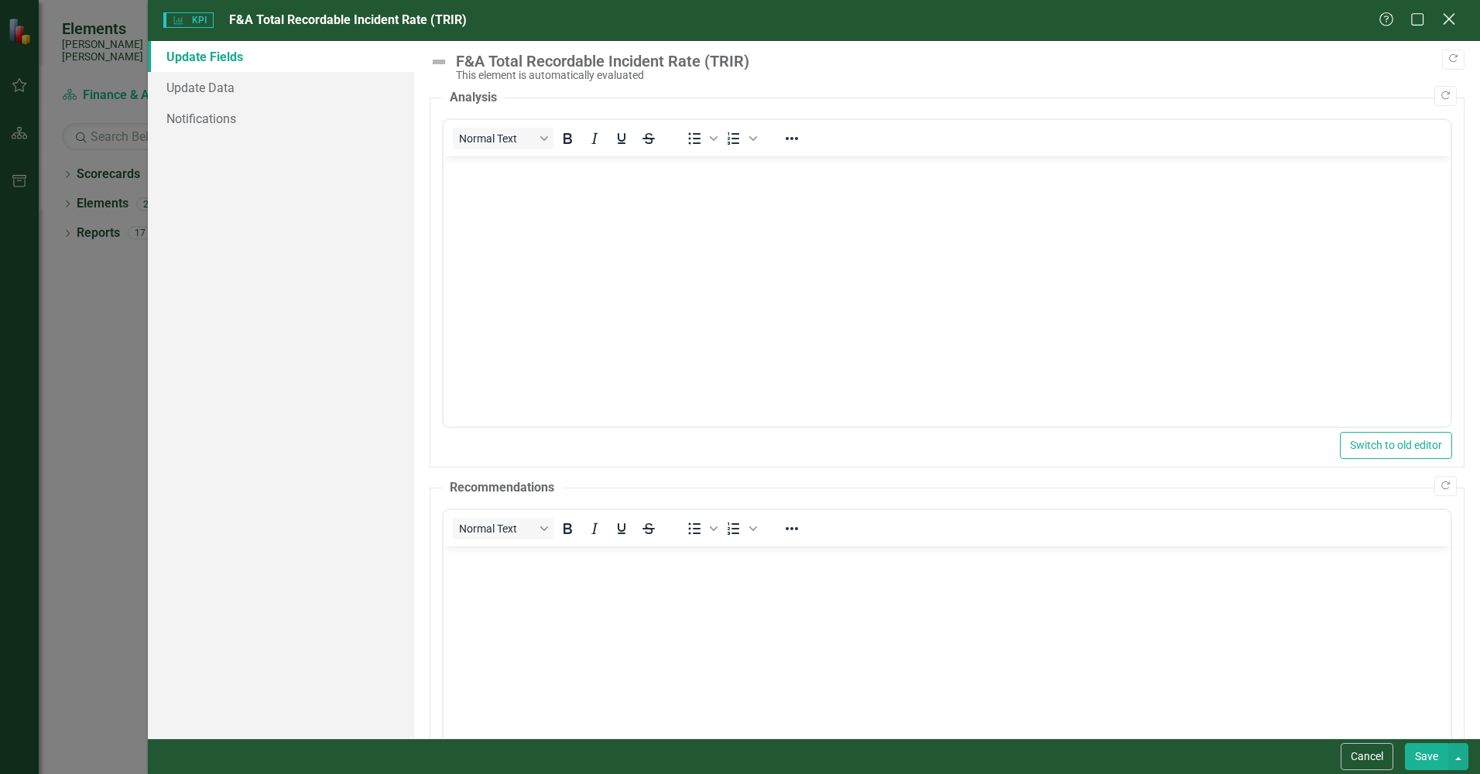
click at [1449, 17] on icon "Close" at bounding box center [1448, 19] width 19 height 15
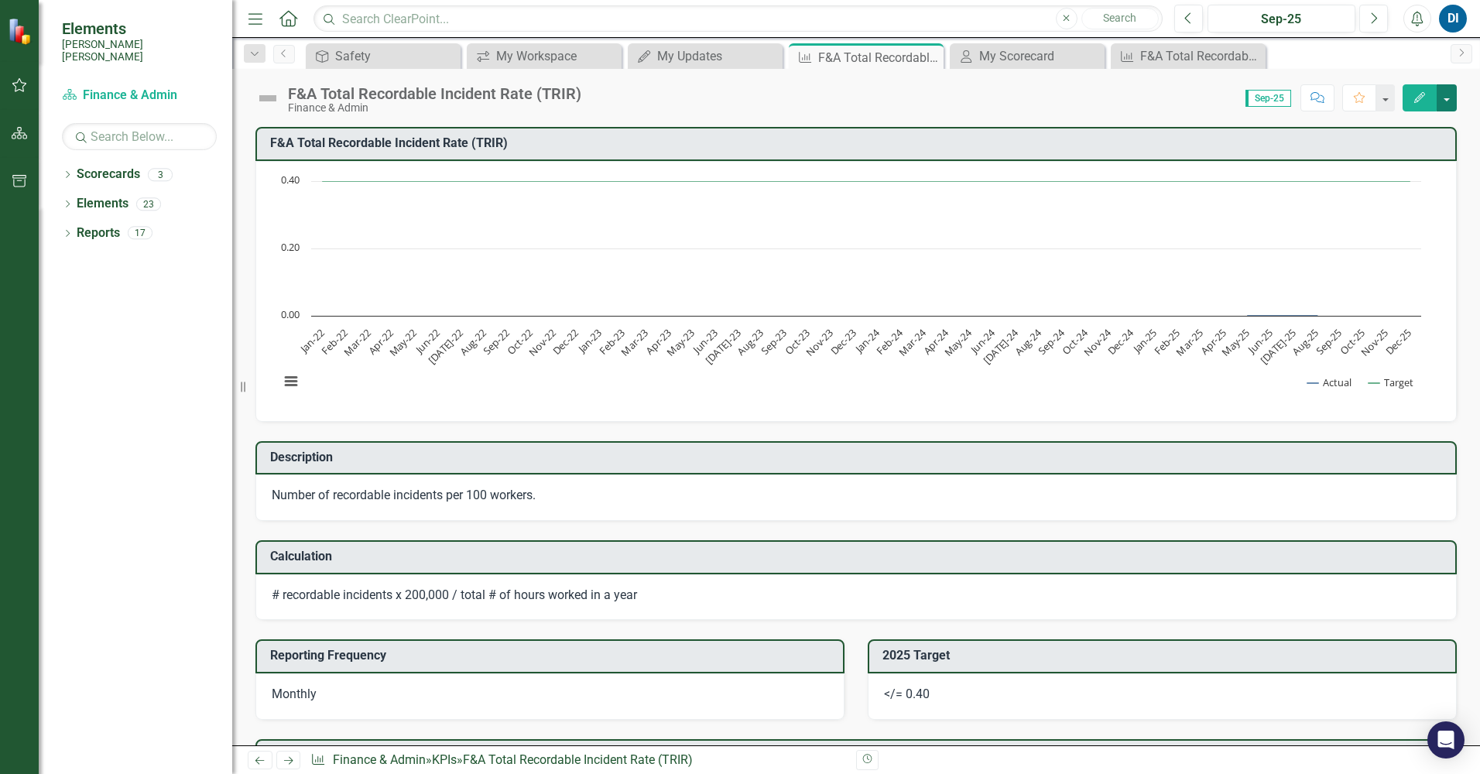
click at [1449, 100] on button "button" at bounding box center [1446, 97] width 20 height 27
click at [1385, 125] on link "Edit Edit KPI" at bounding box center [1392, 126] width 125 height 29
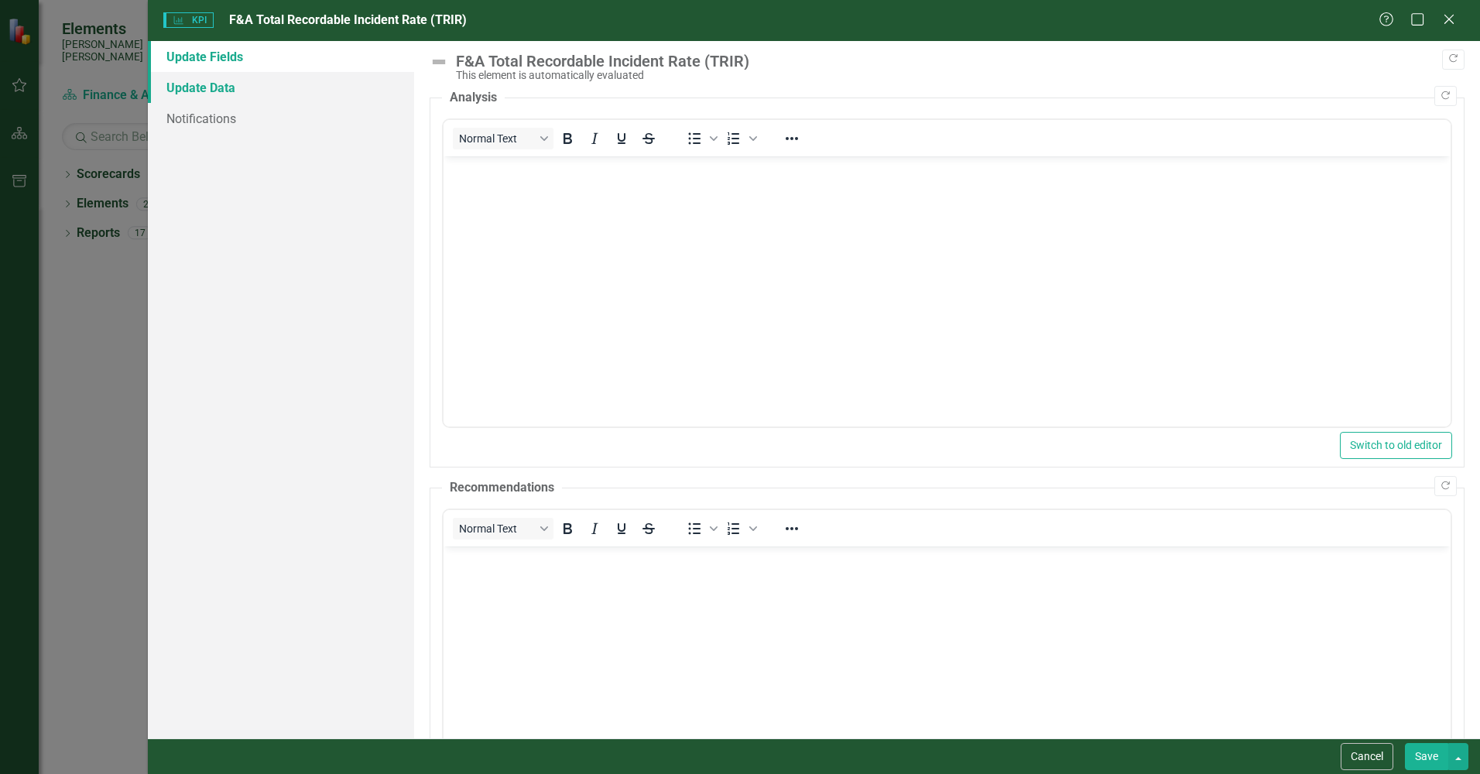
click at [206, 84] on link "Update Data" at bounding box center [281, 87] width 266 height 31
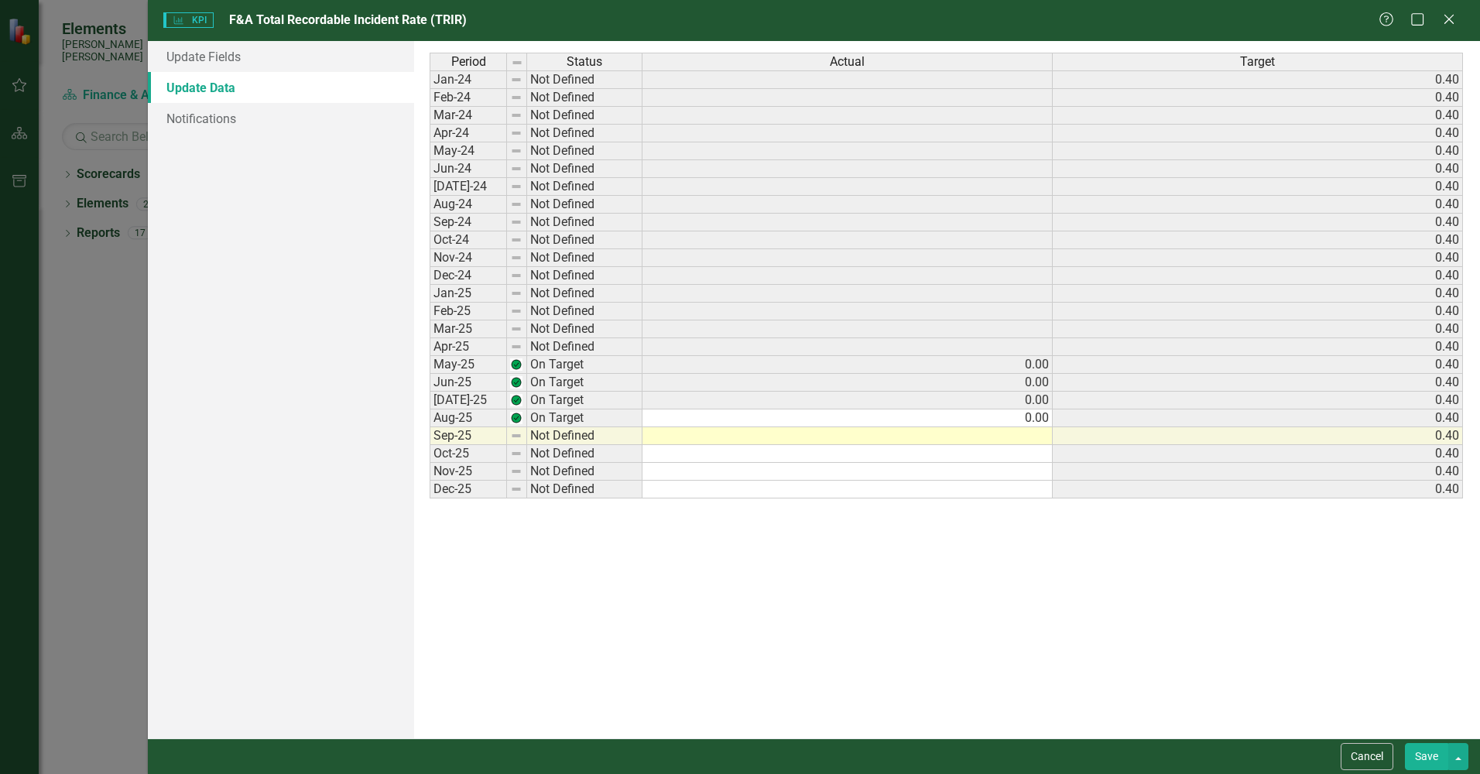
click at [1018, 432] on td at bounding box center [847, 436] width 410 height 18
click at [224, 57] on link "Update Fields" at bounding box center [281, 56] width 266 height 31
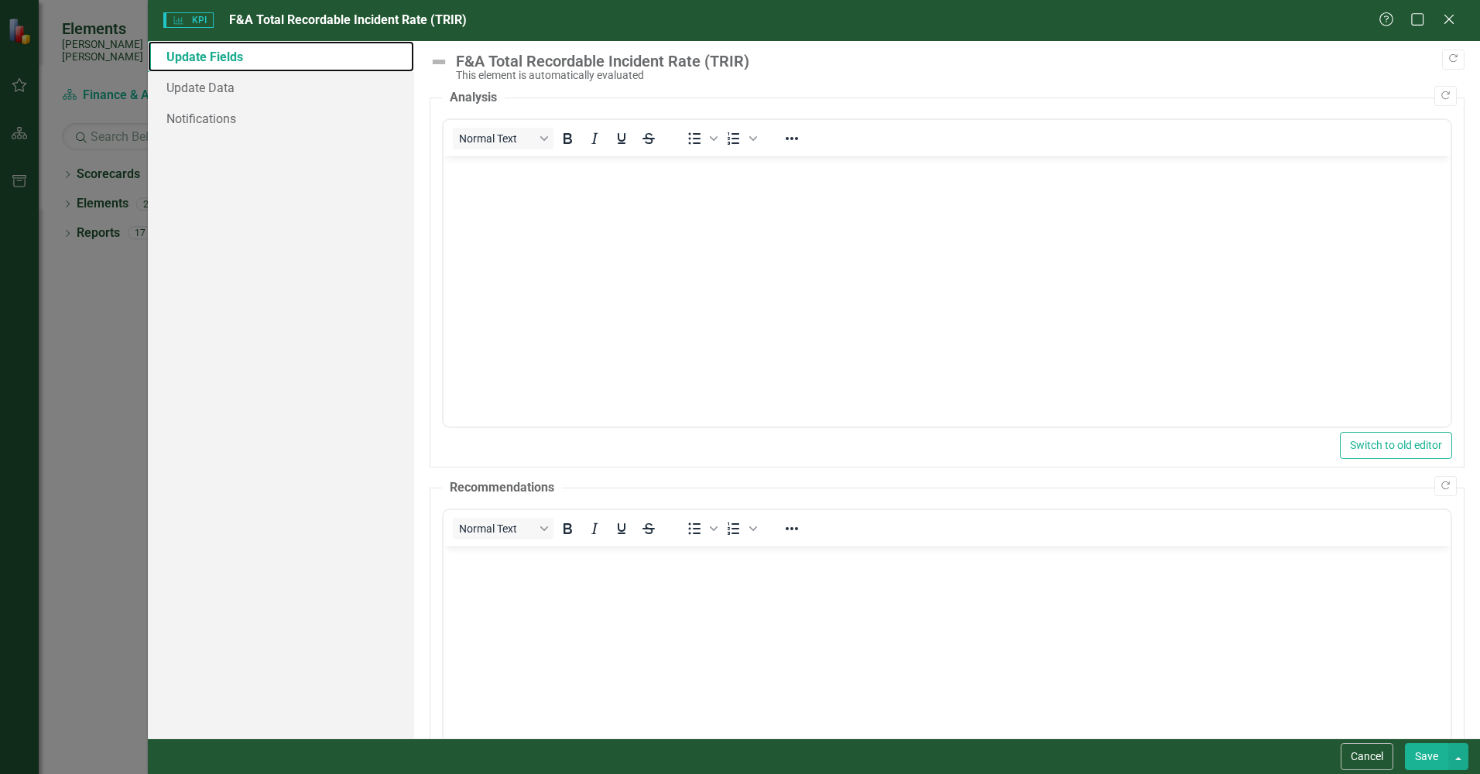
scroll to position [142, 0]
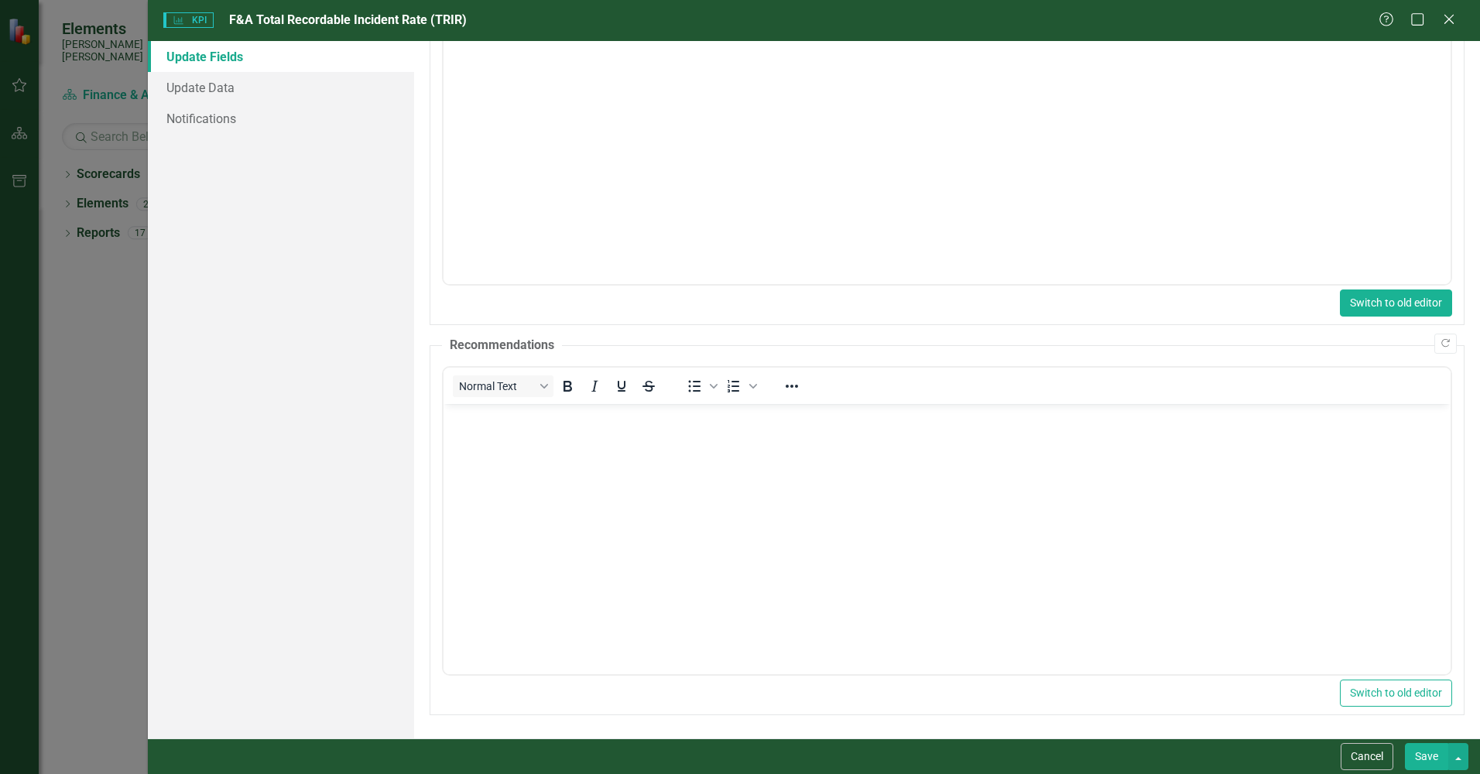
click at [1384, 299] on button "Switch to old editor" at bounding box center [1396, 302] width 112 height 27
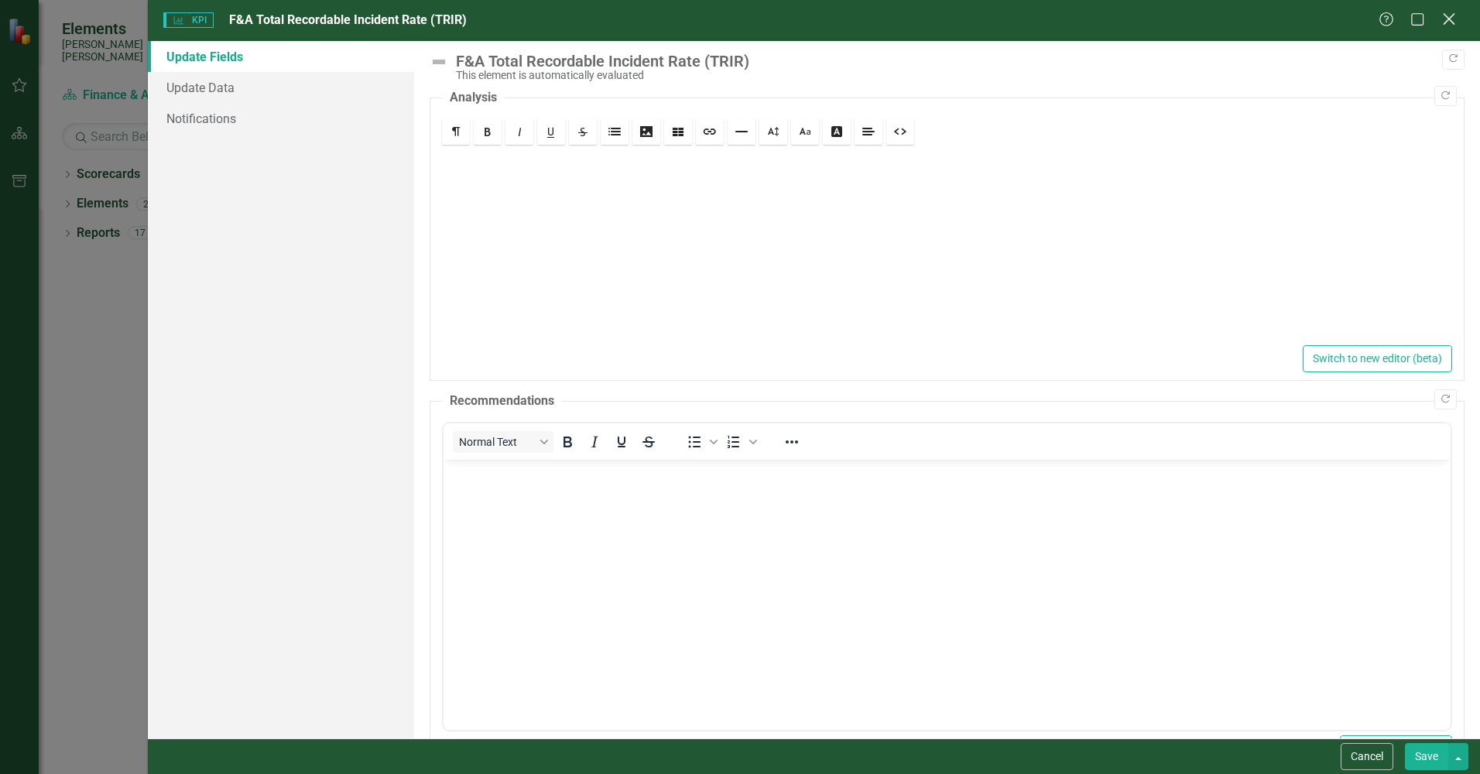
click at [1447, 15] on icon "Close" at bounding box center [1448, 19] width 19 height 15
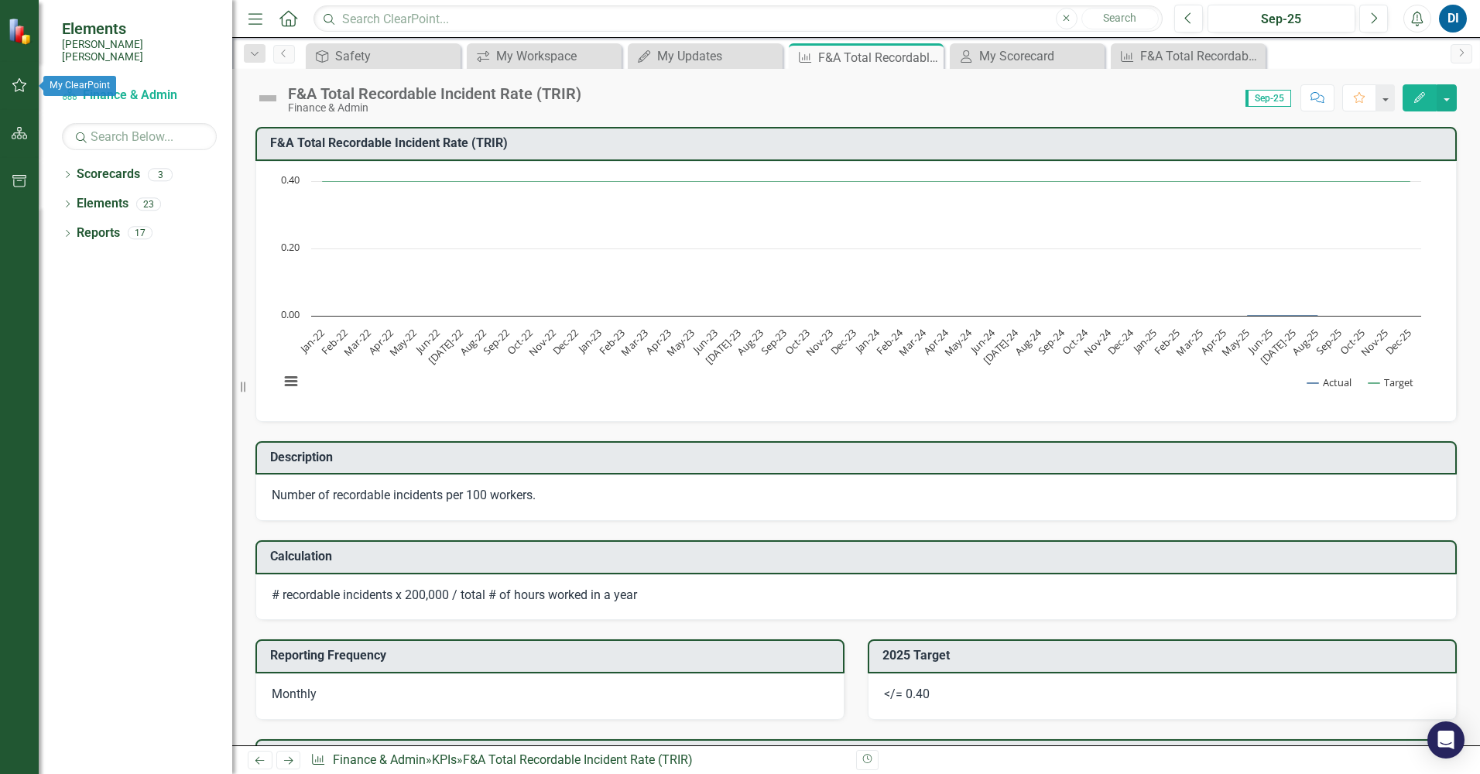
click at [19, 84] on icon "button" at bounding box center [20, 85] width 16 height 12
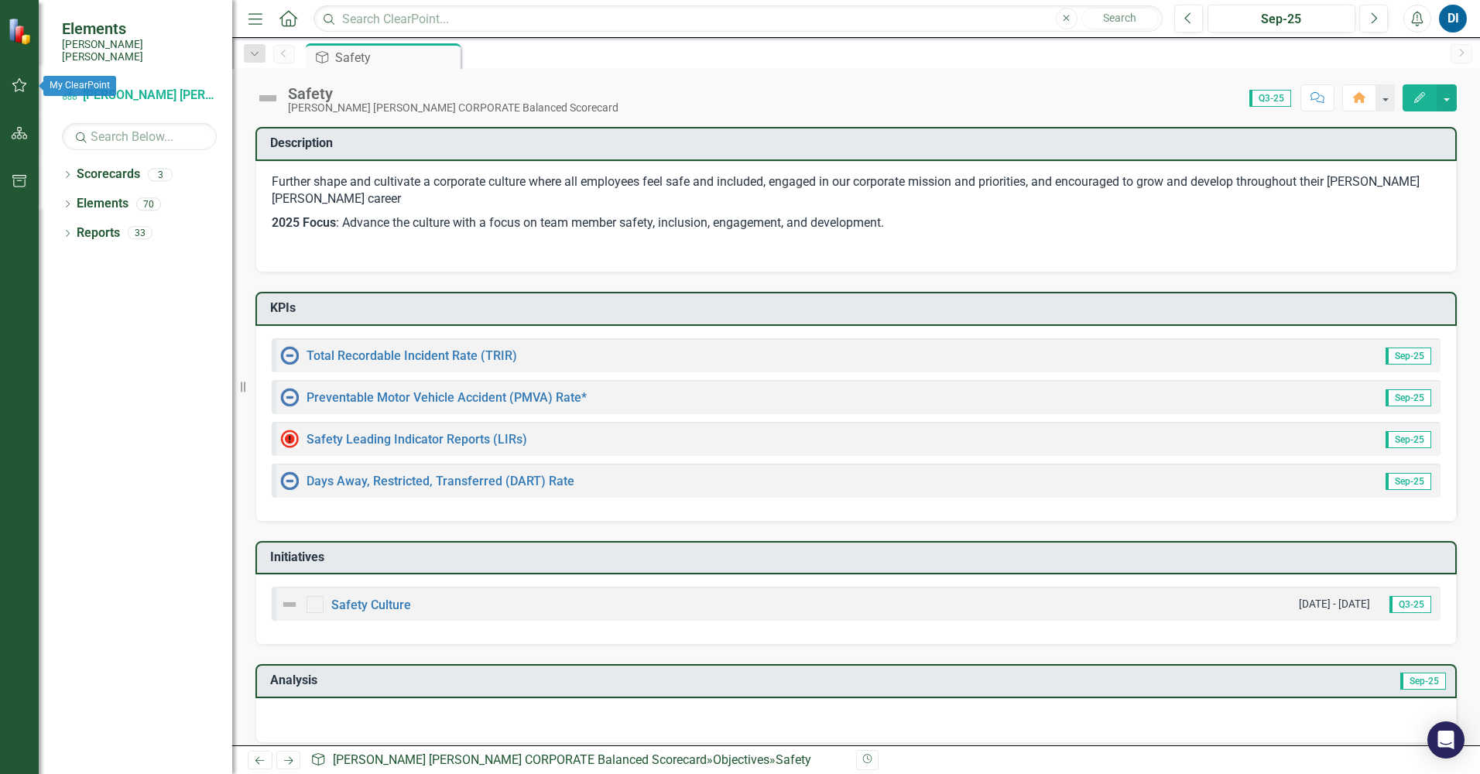
click at [18, 82] on icon "button" at bounding box center [19, 85] width 15 height 14
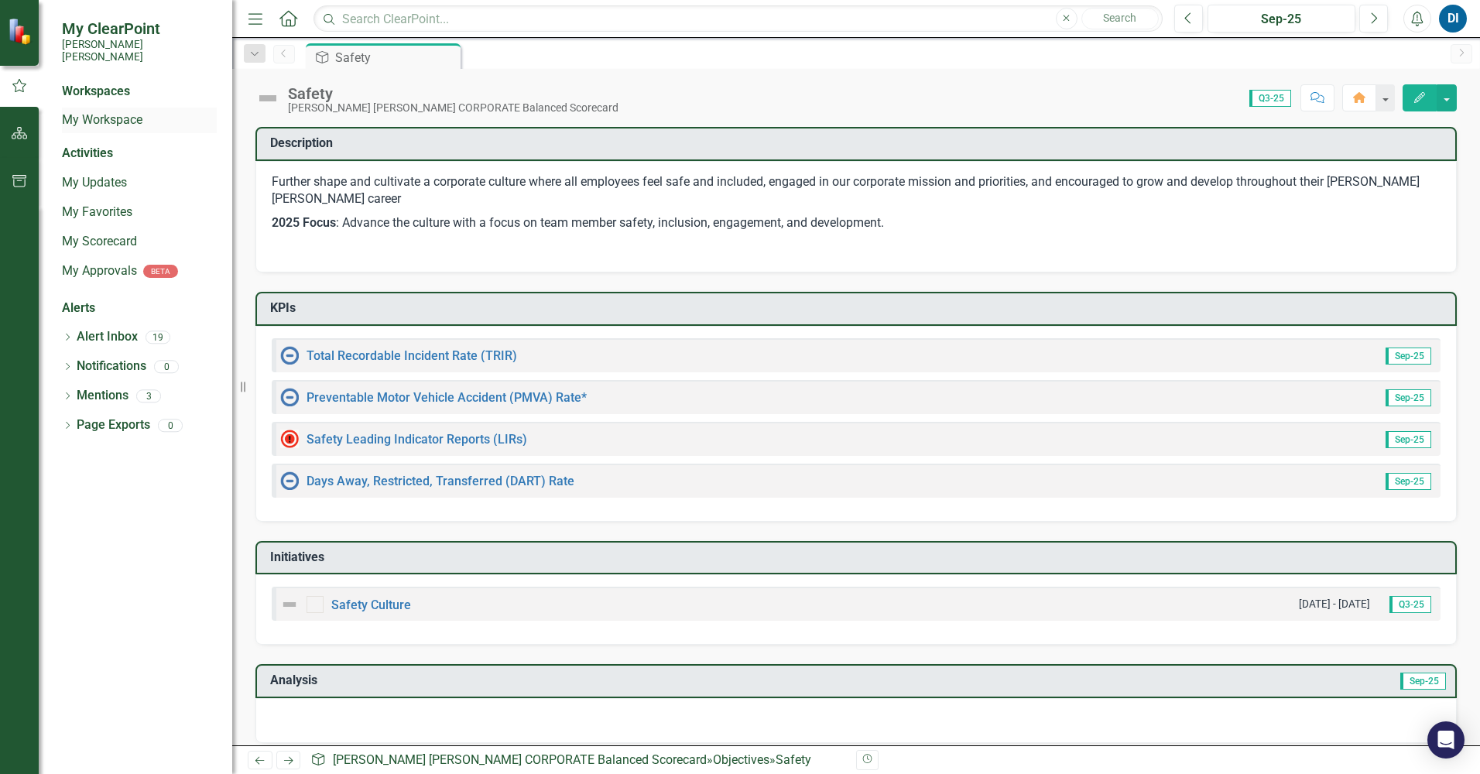
click at [106, 111] on link "My Workspace" at bounding box center [139, 120] width 155 height 18
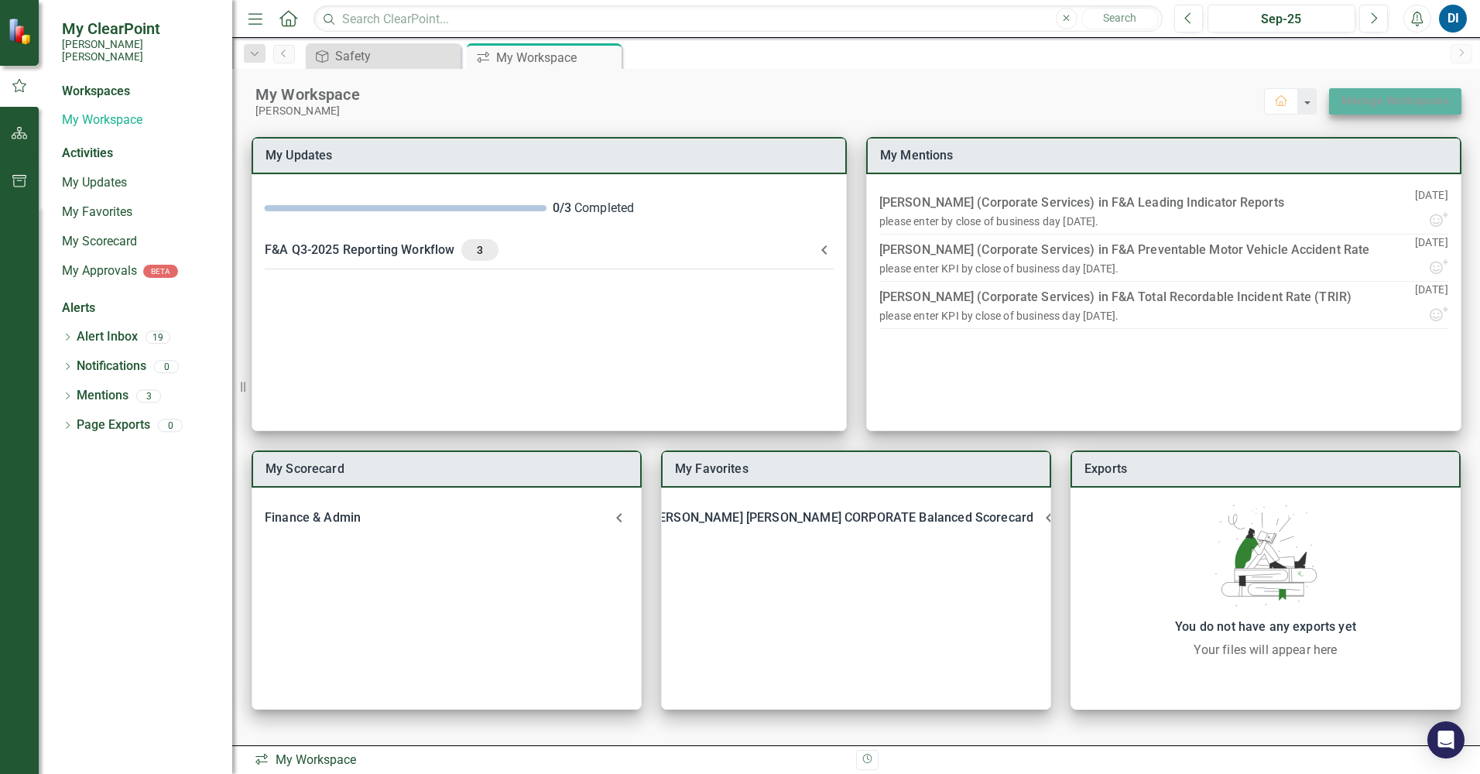
click at [808, 100] on link "Manage Workspaces" at bounding box center [1395, 100] width 108 height 19
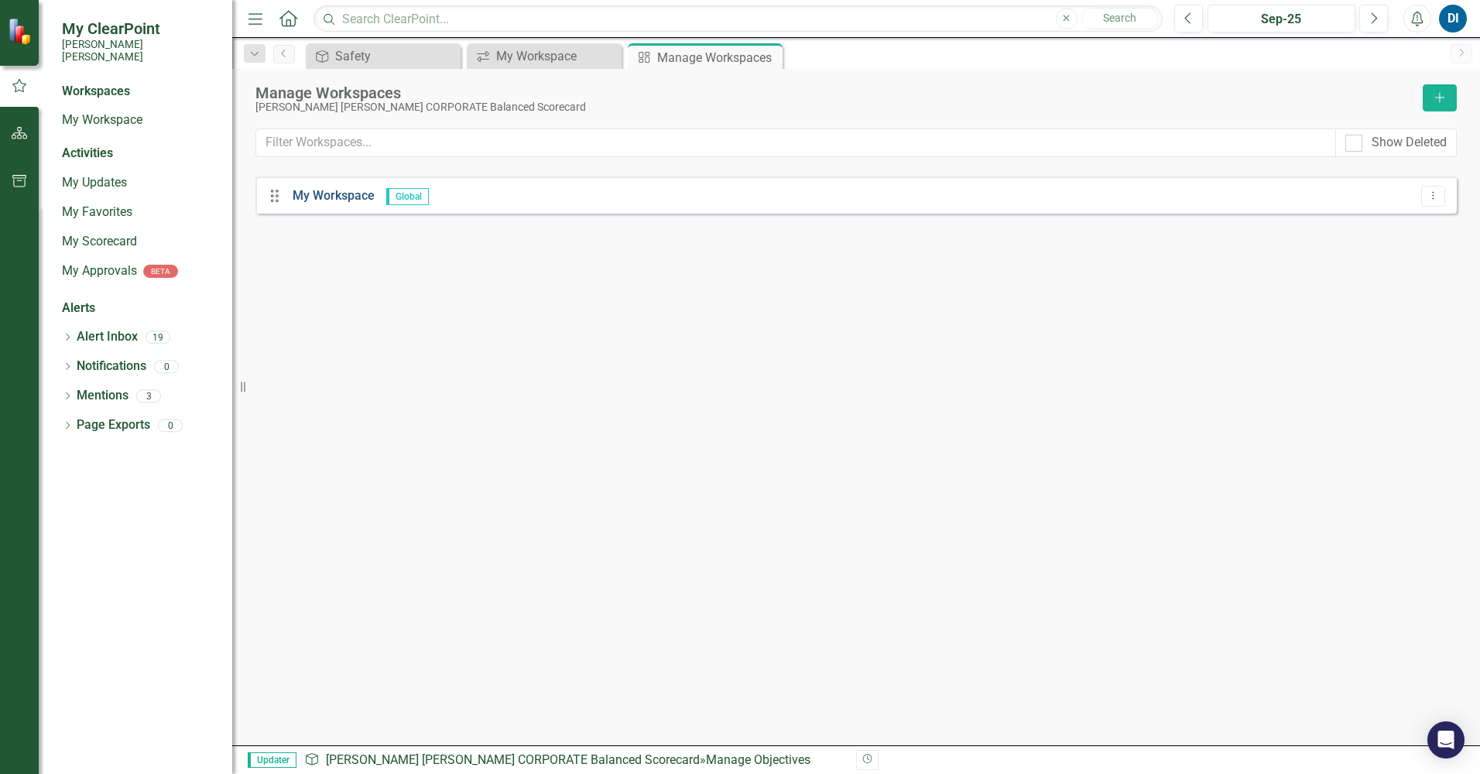
click at [333, 194] on link "My Workspace" at bounding box center [334, 195] width 82 height 15
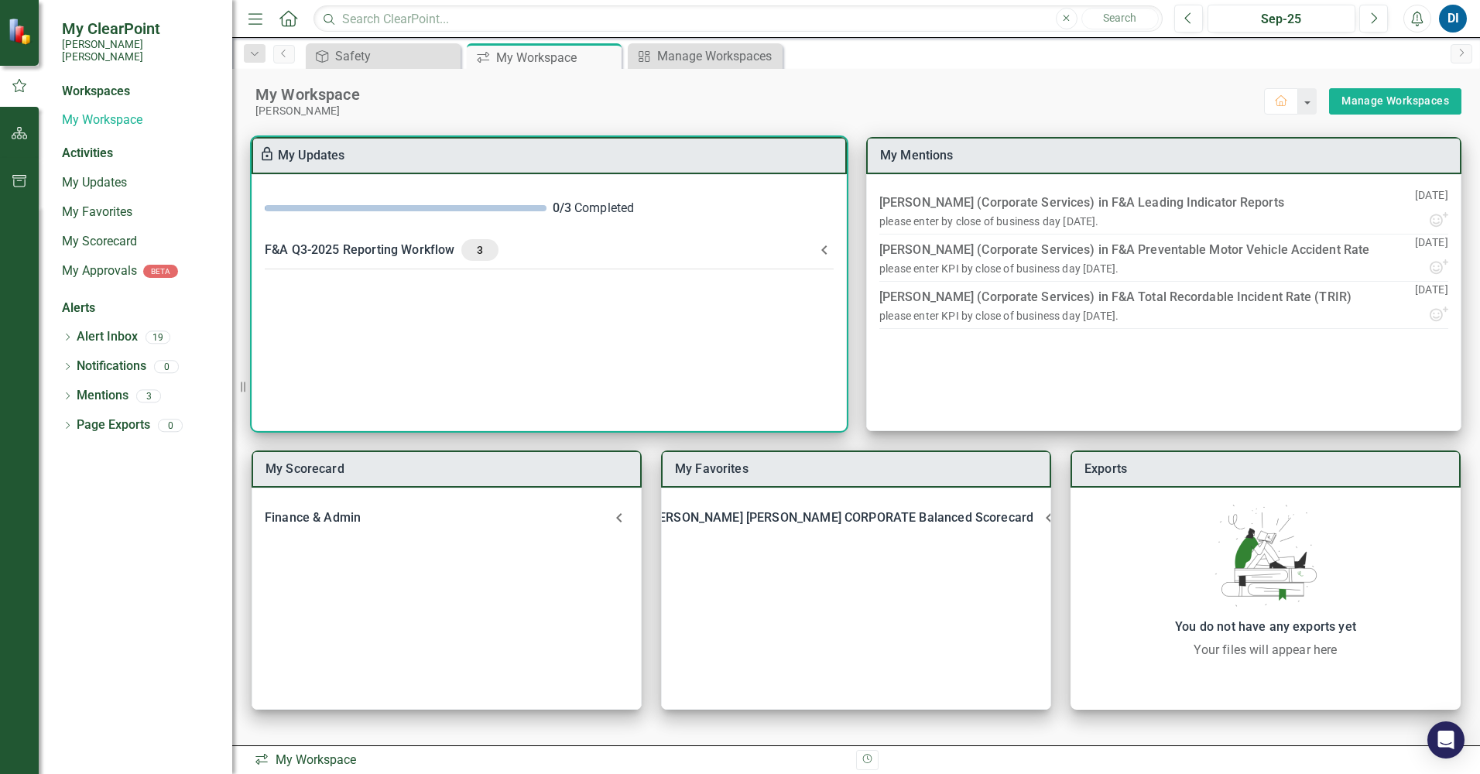
click at [371, 248] on div "F&A Q3-2025 Reporting Workflow 3" at bounding box center [540, 250] width 550 height 22
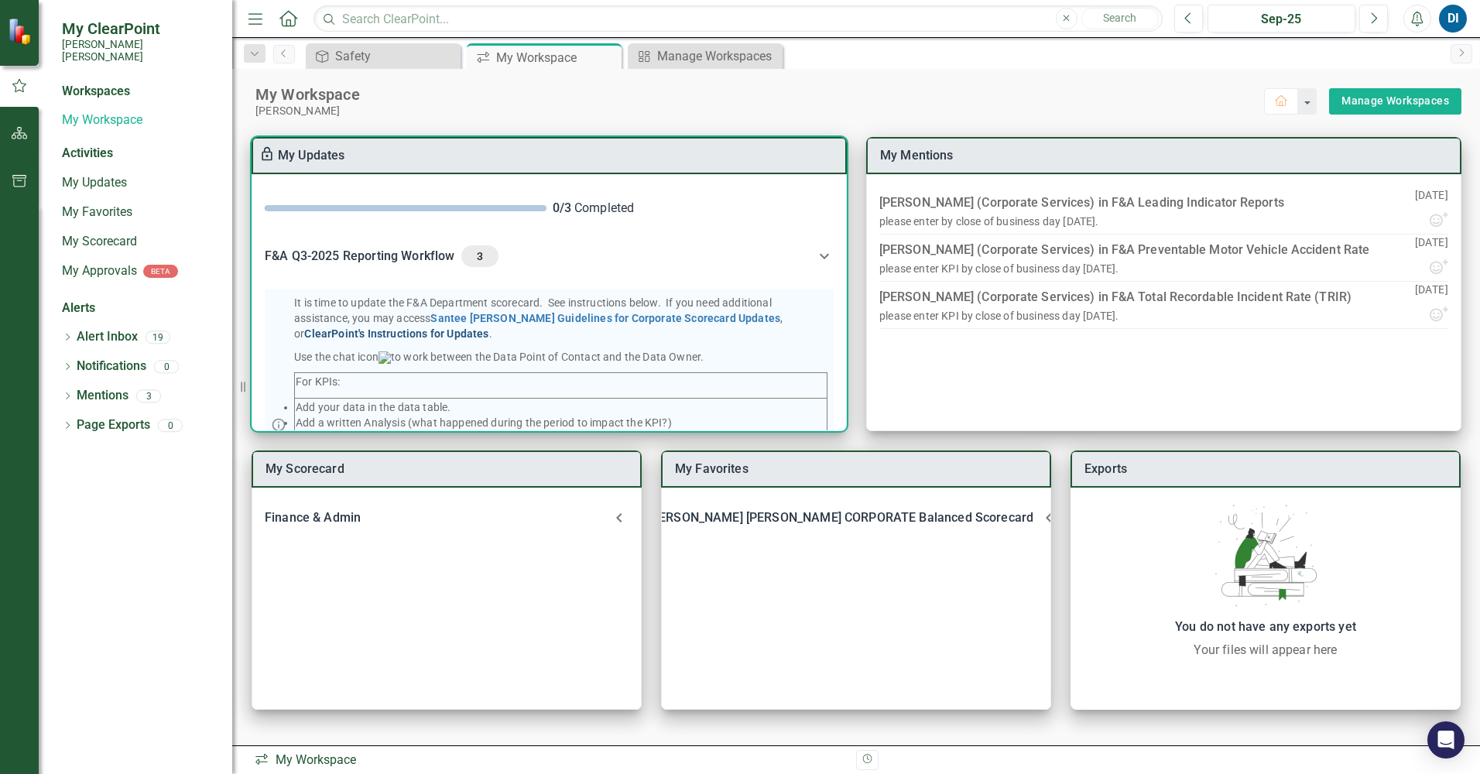
click at [488, 327] on link "ClearPoint's Instructions for Updates" at bounding box center [396, 333] width 184 height 12
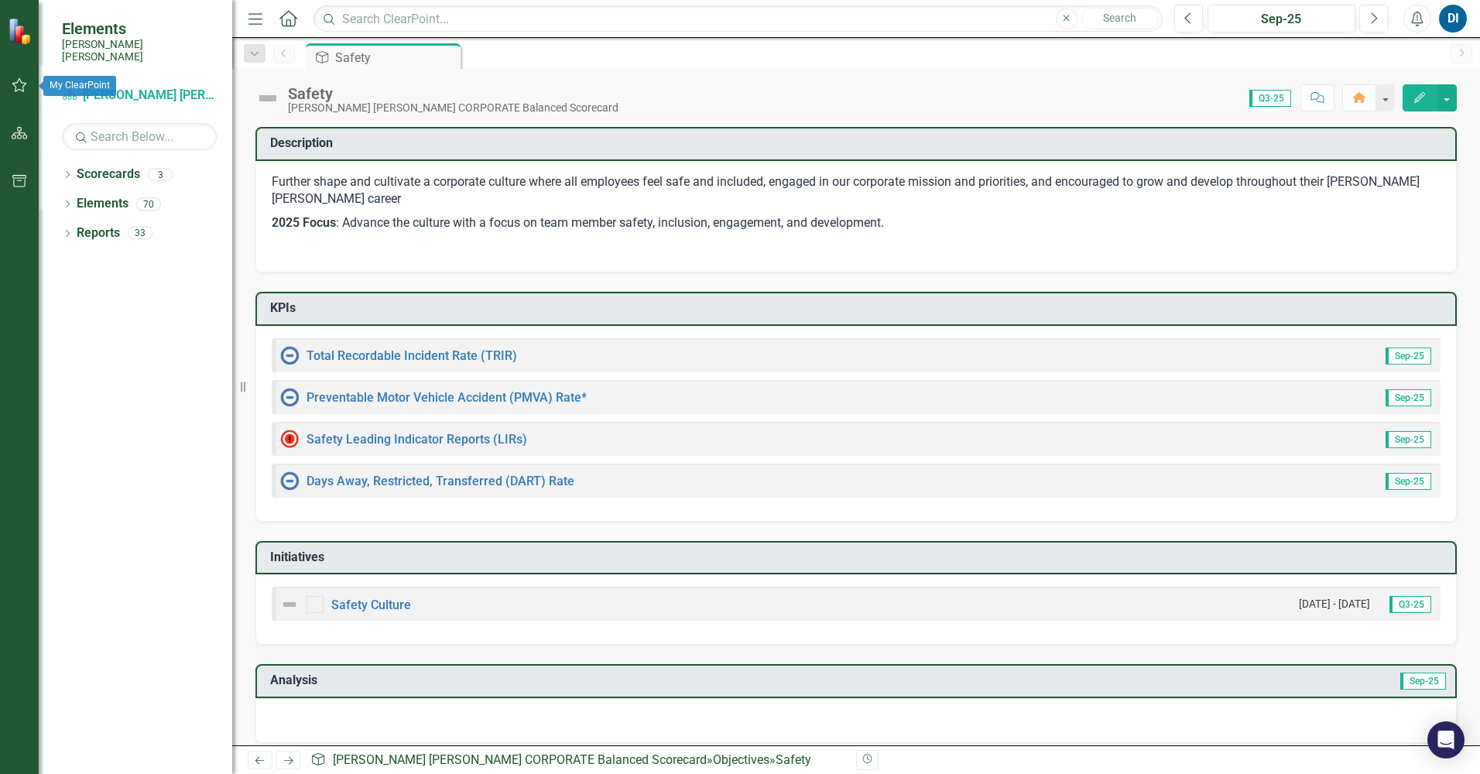
click at [19, 83] on icon "button" at bounding box center [20, 85] width 16 height 12
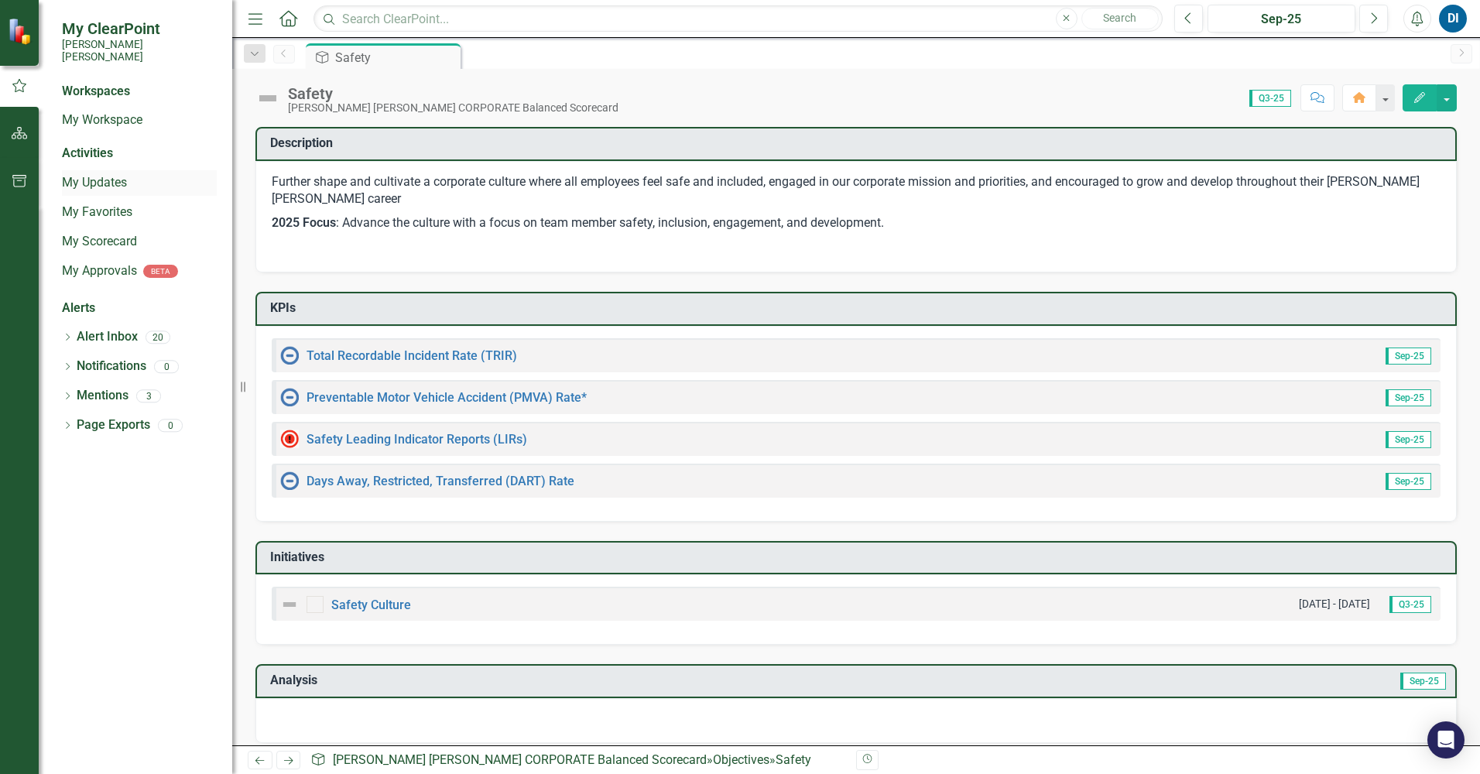
click at [106, 174] on link "My Updates" at bounding box center [139, 183] width 155 height 18
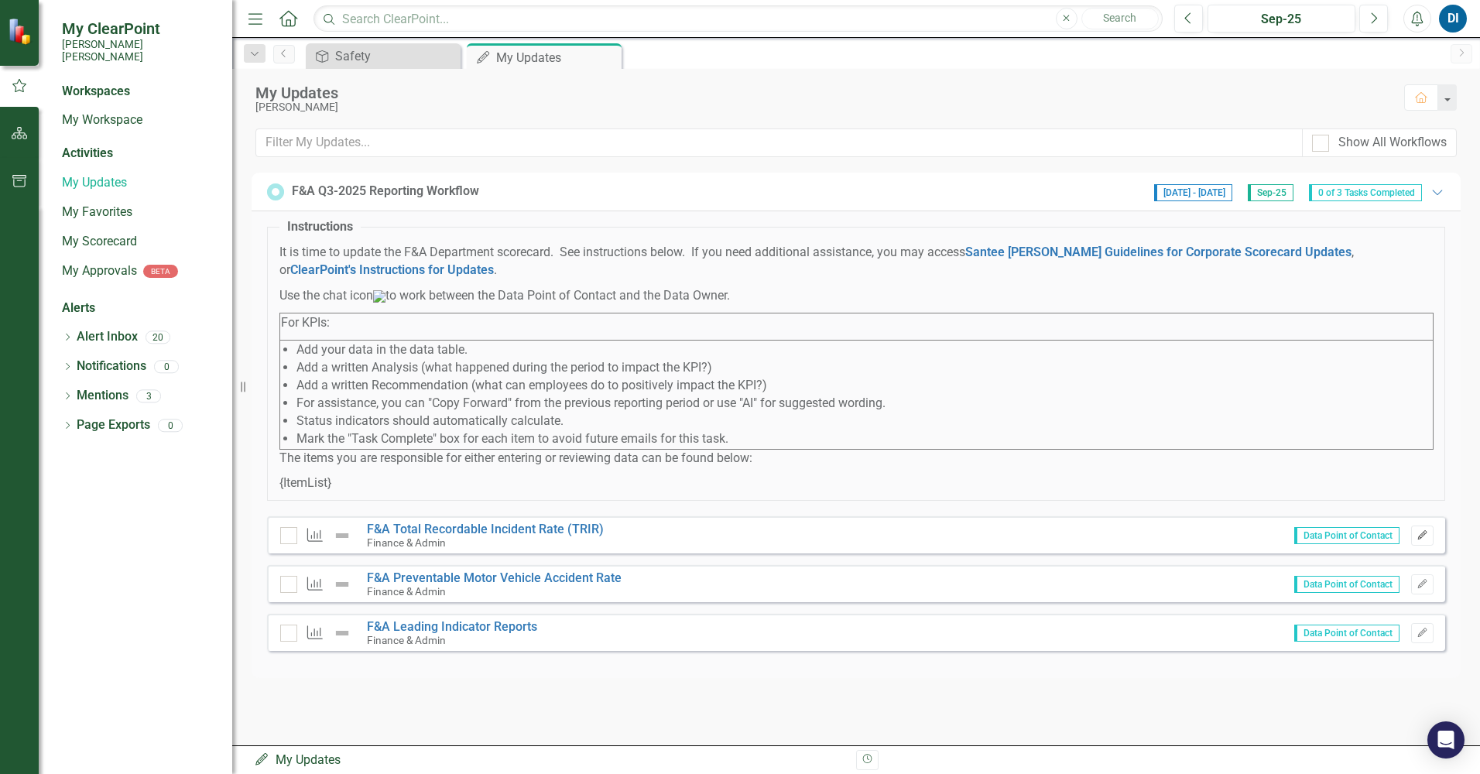
click at [1421, 540] on icon "Edit" at bounding box center [1422, 535] width 12 height 9
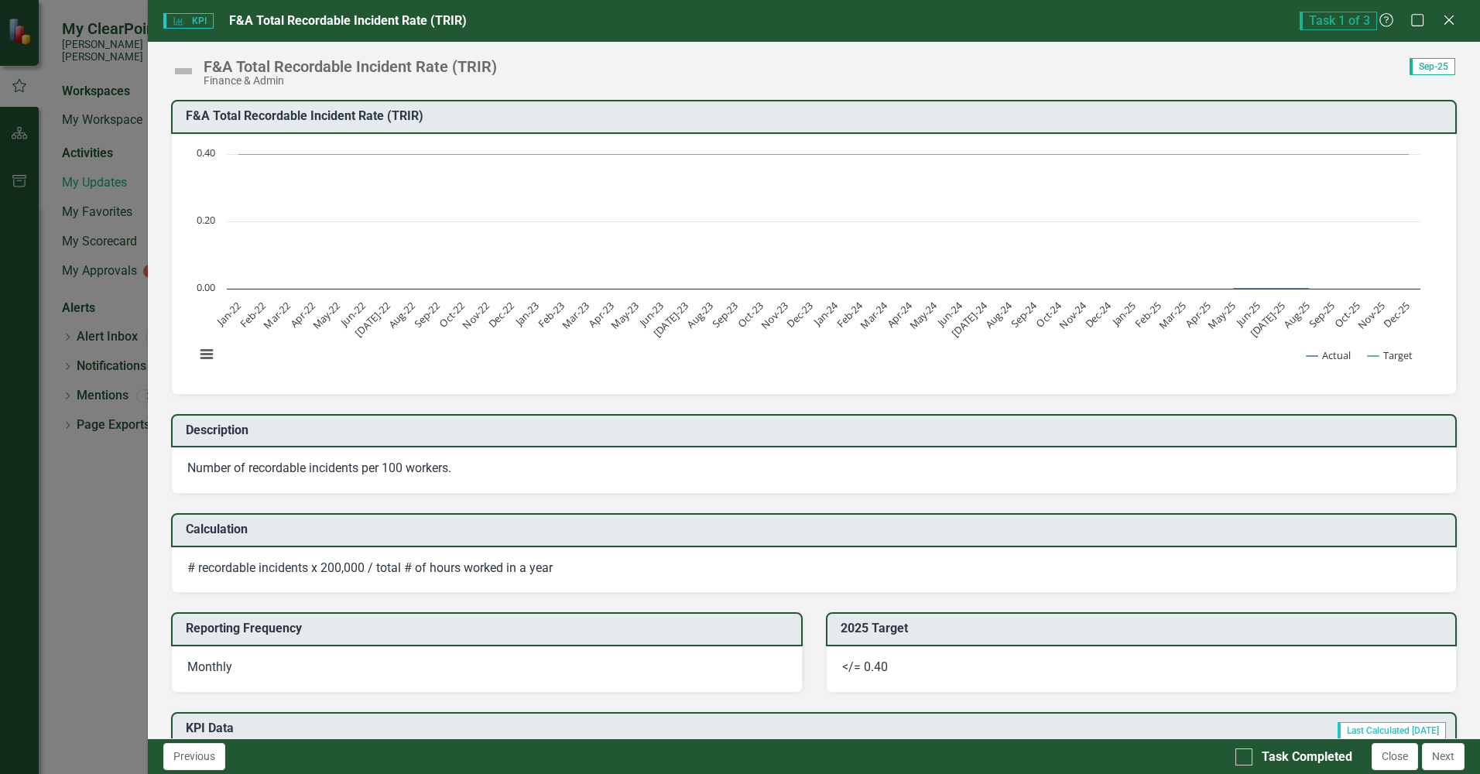
click at [186, 18] on span "KPI KPI" at bounding box center [188, 20] width 50 height 15
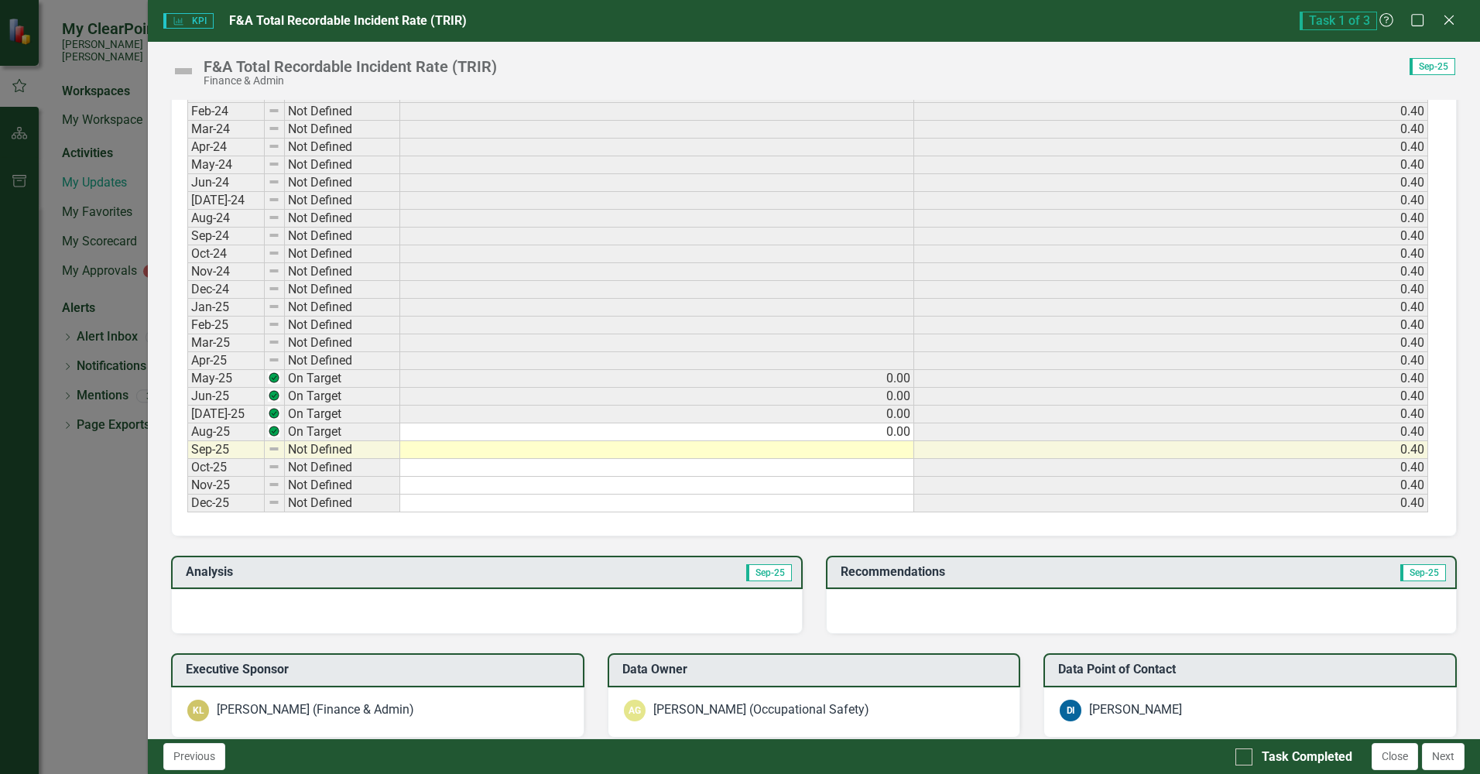
scroll to position [713, 0]
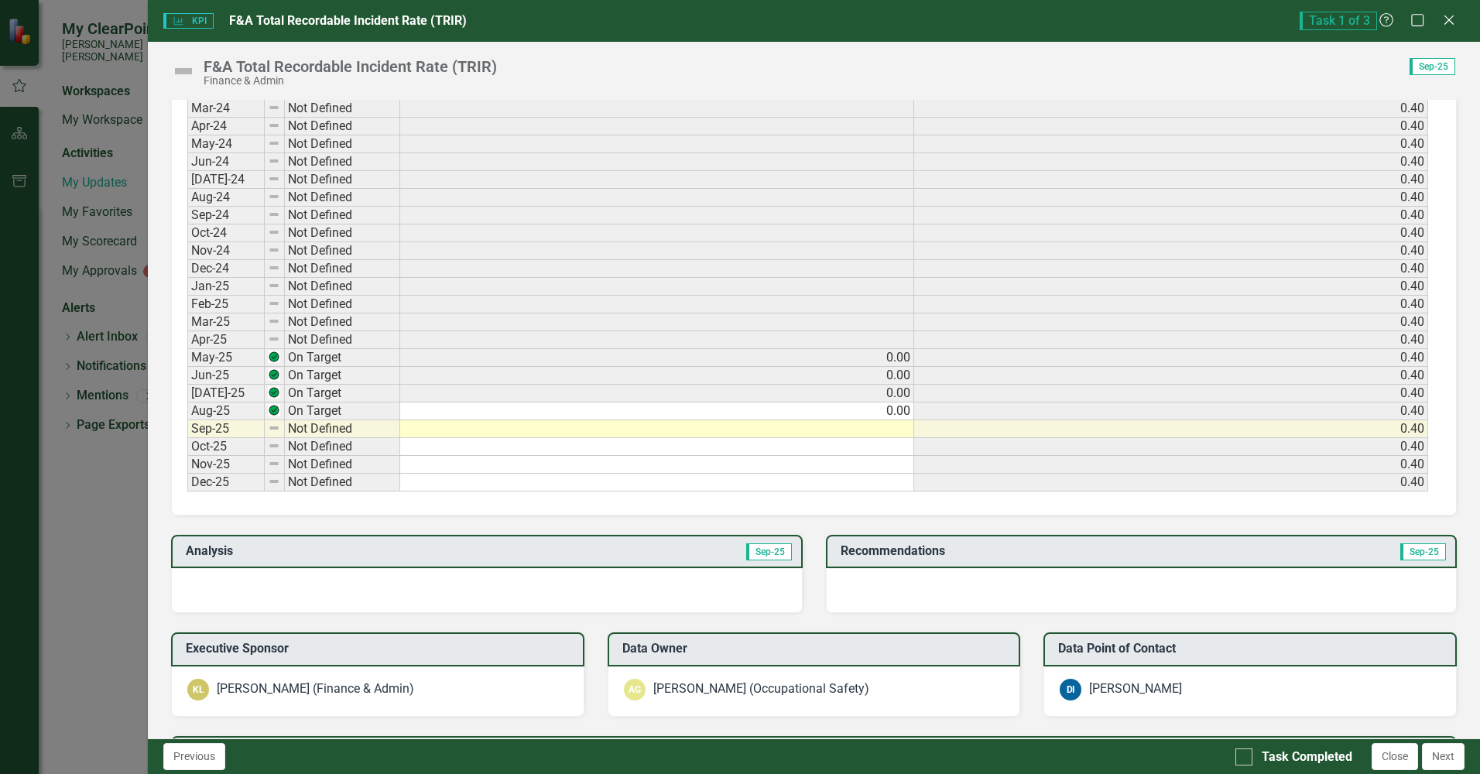
click at [900, 428] on td at bounding box center [657, 429] width 514 height 18
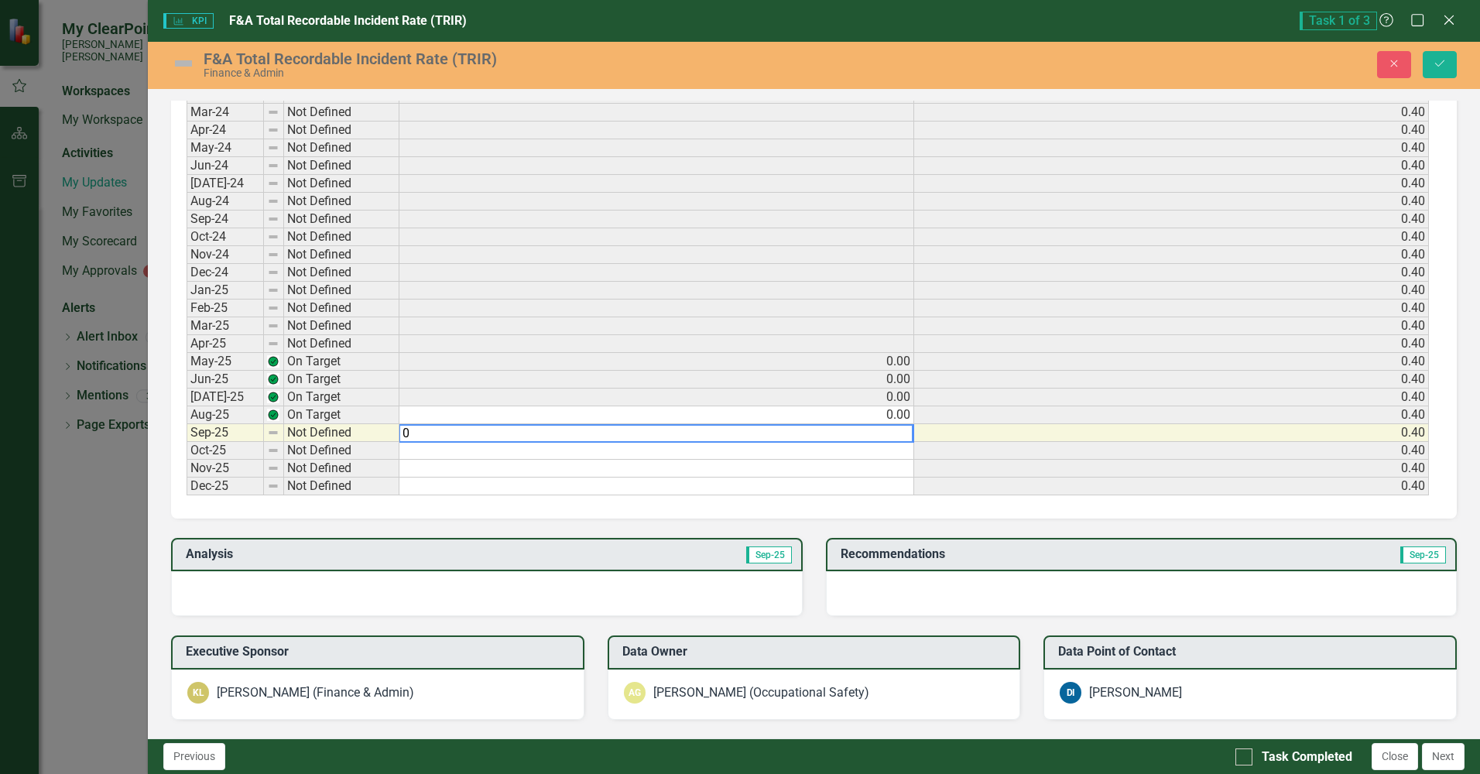
scroll to position [716, 0]
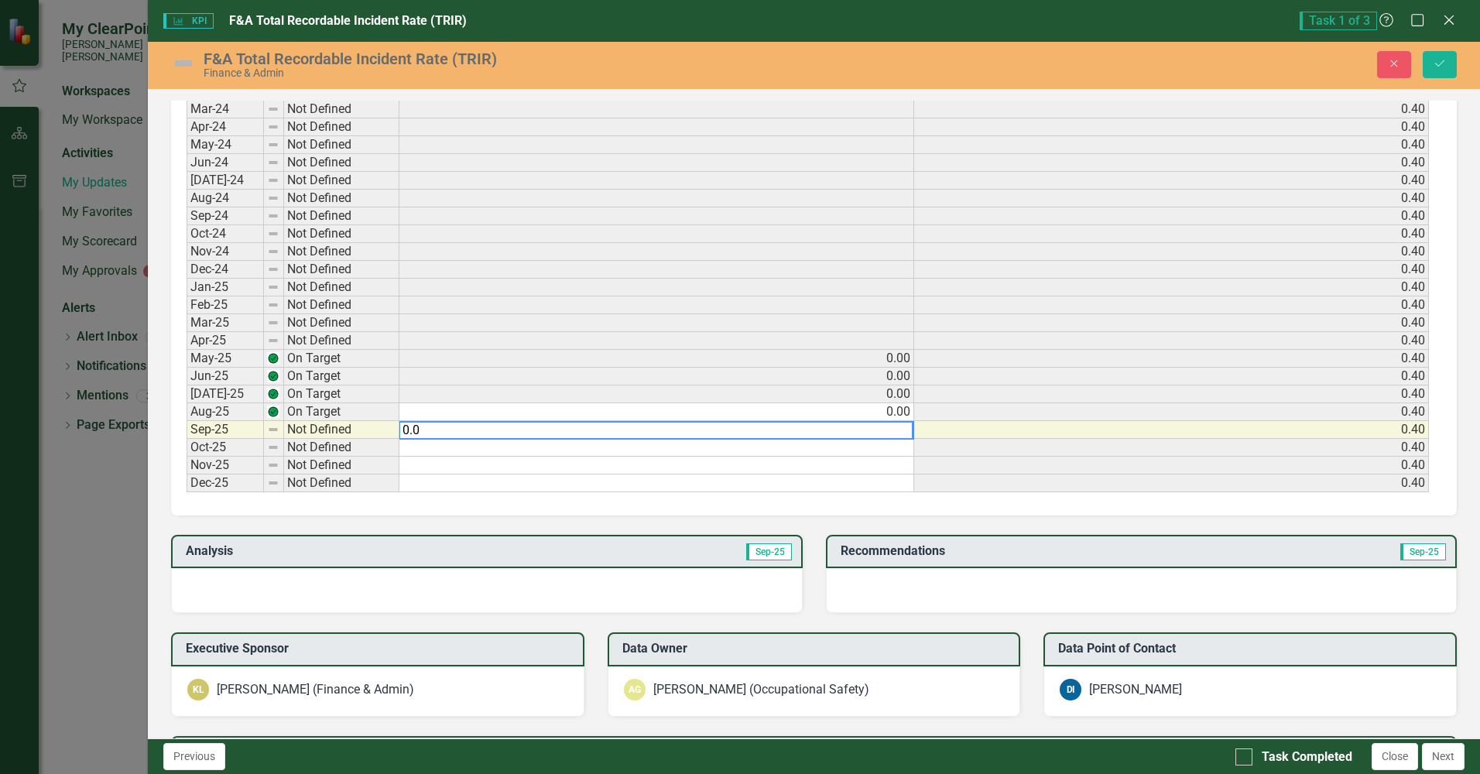
type textarea "0.00"
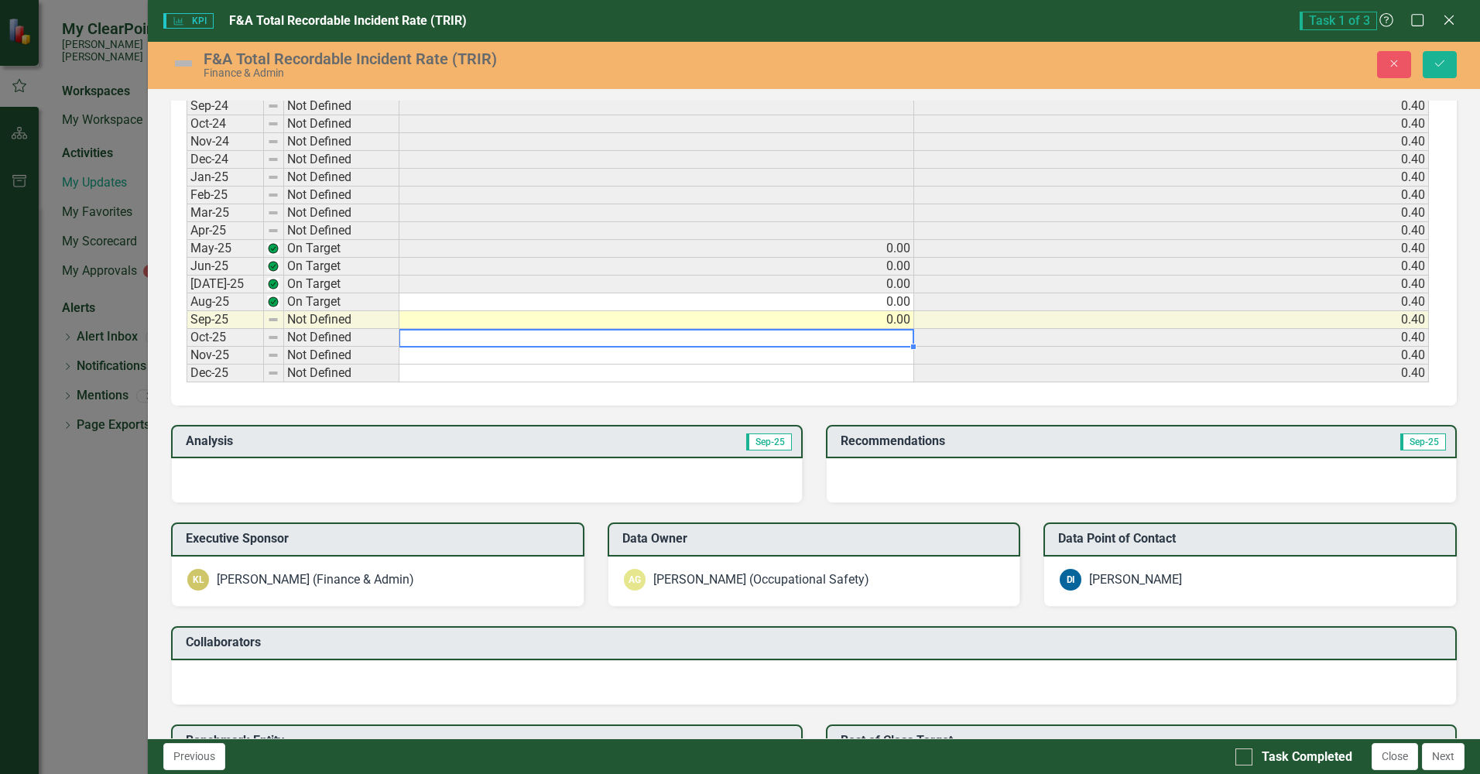
scroll to position [871, 0]
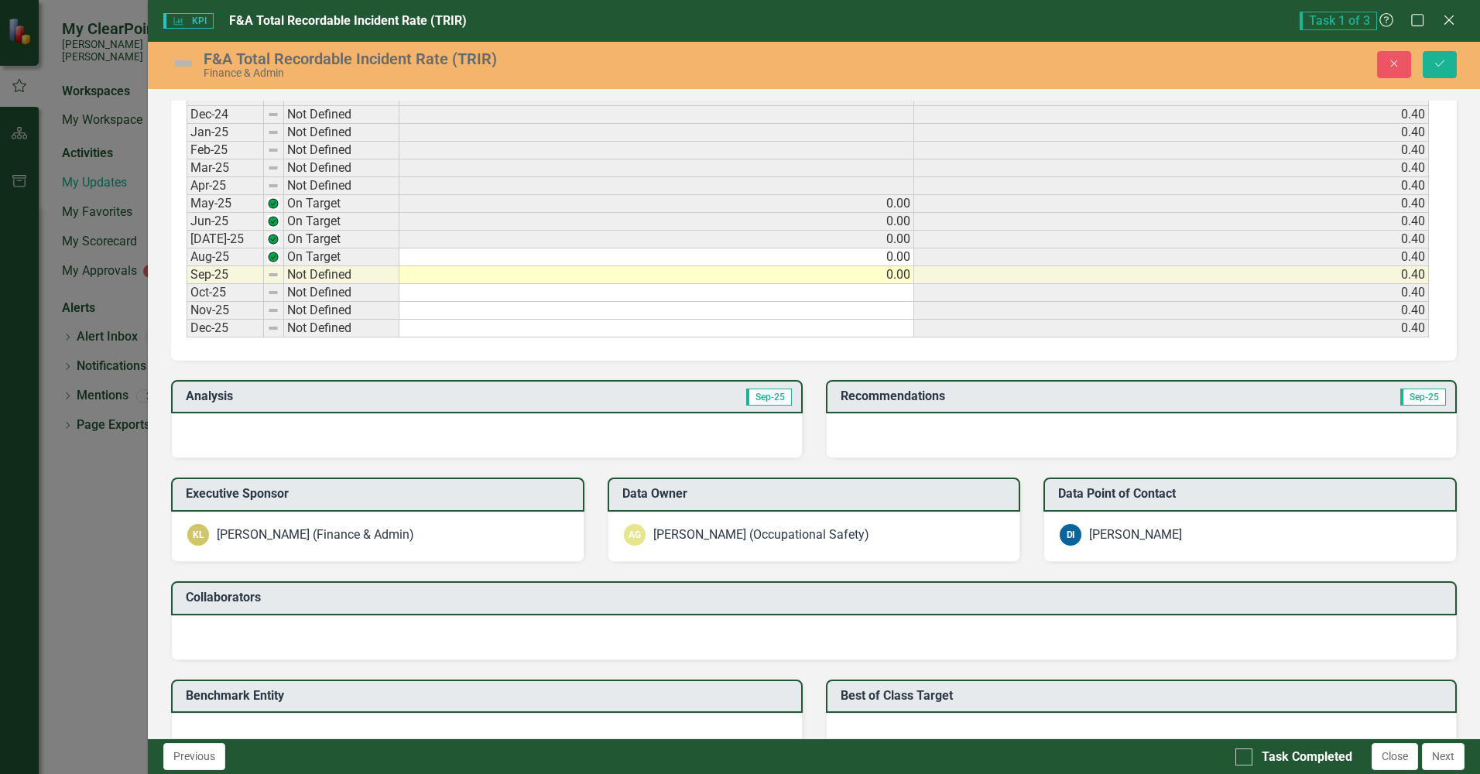
click at [203, 395] on h3 "Analysis" at bounding box center [337, 396] width 303 height 14
click at [755, 397] on span "Sep-25" at bounding box center [769, 396] width 46 height 17
click at [299, 417] on div at bounding box center [486, 435] width 631 height 45
click at [298, 421] on div at bounding box center [486, 435] width 631 height 45
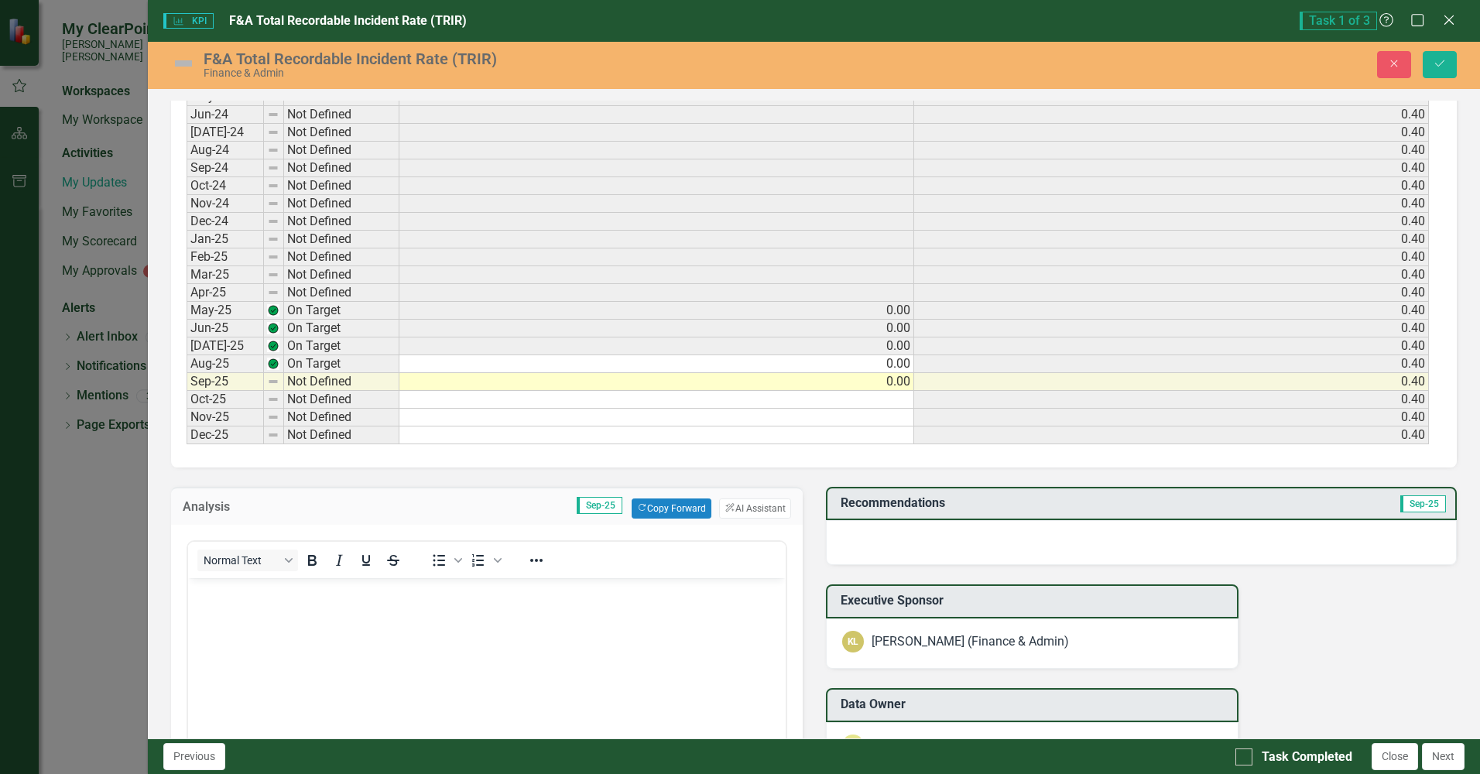
scroll to position [716, 0]
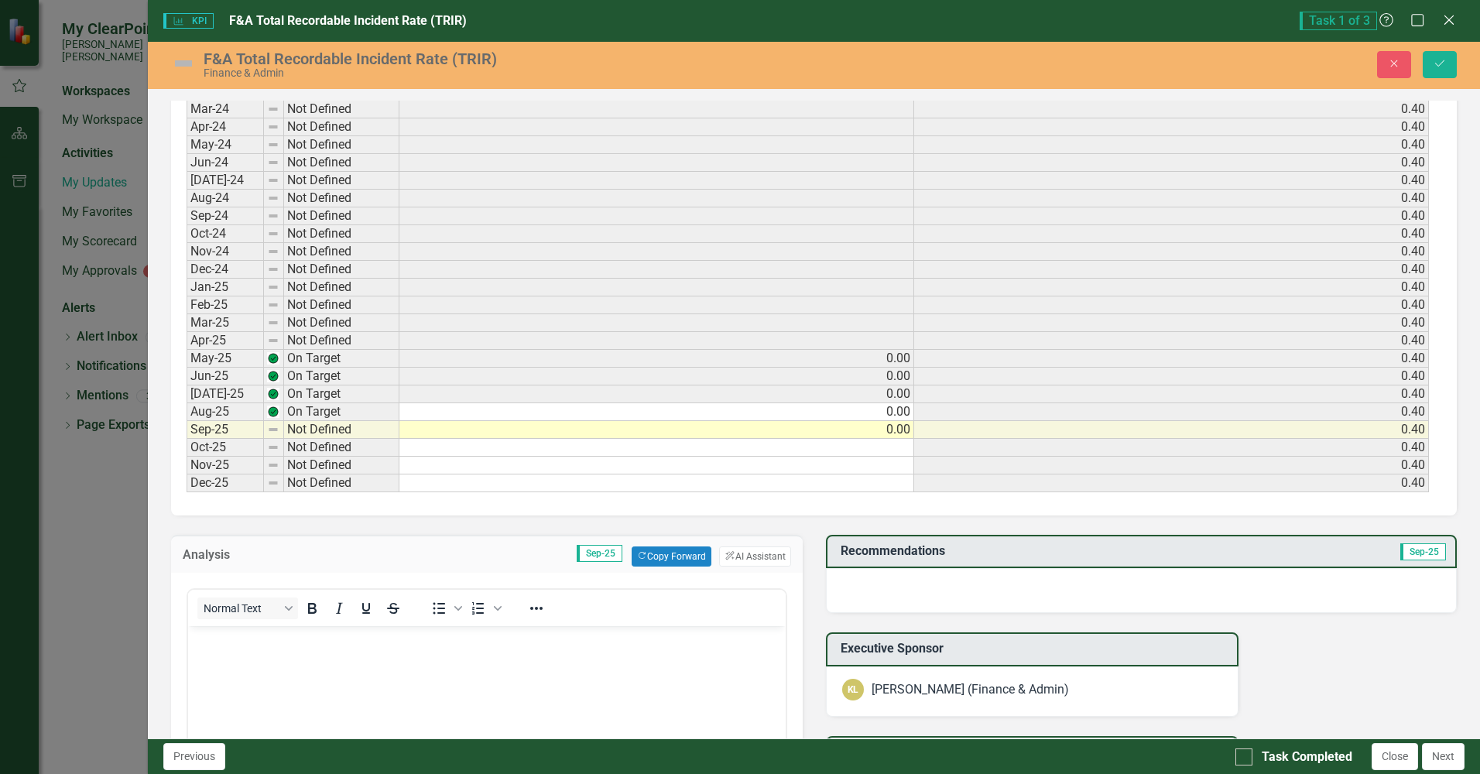
click at [539, 432] on td "0.00" at bounding box center [656, 430] width 515 height 18
type textarea "0.00"
click at [541, 450] on td at bounding box center [656, 448] width 515 height 18
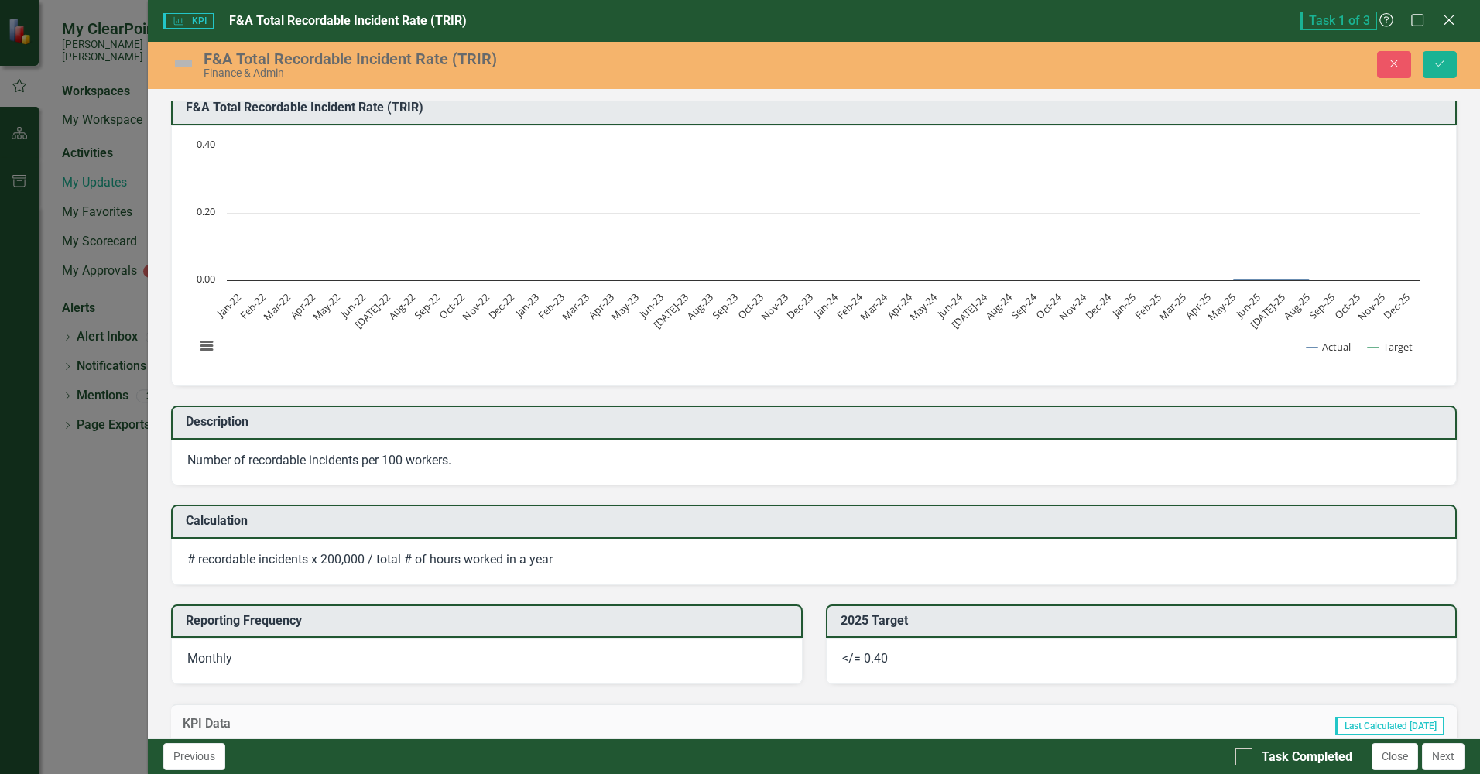
scroll to position [0, 0]
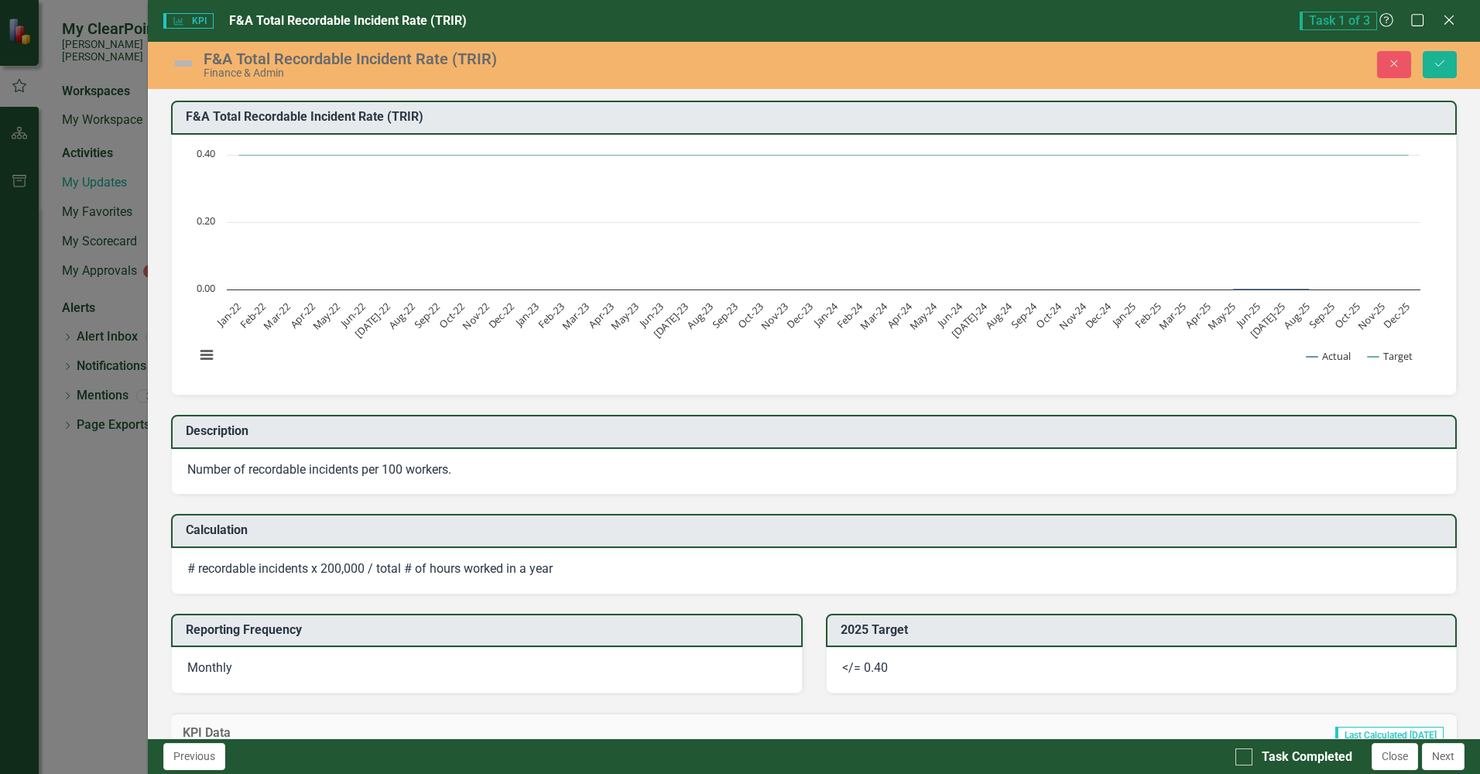
click at [368, 464] on p "Number of recordable incidents per 100 workers." at bounding box center [813, 470] width 1253 height 18
click at [1446, 14] on icon "Close" at bounding box center [1448, 19] width 19 height 15
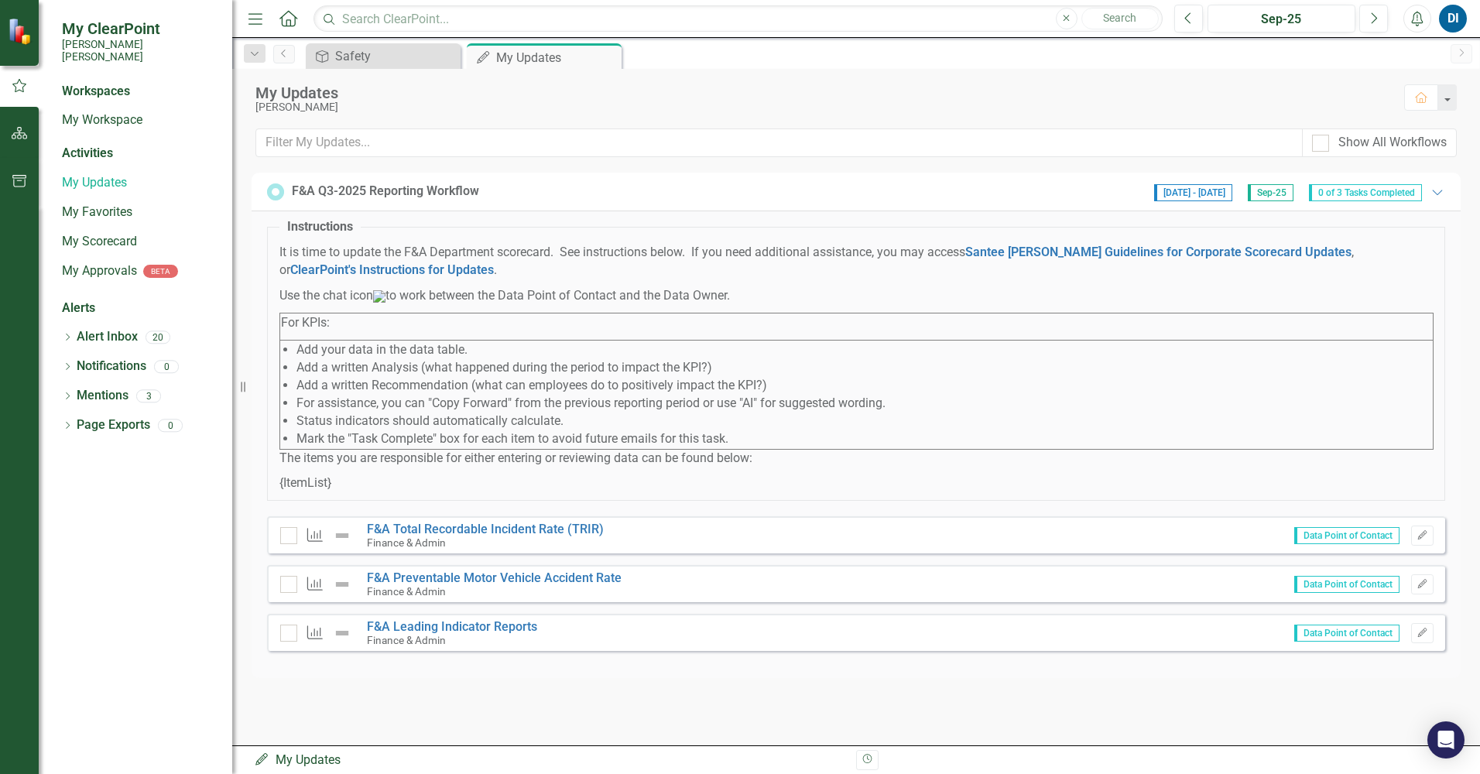
click at [313, 542] on icon "KPI" at bounding box center [315, 534] width 20 height 15
click at [291, 544] on div at bounding box center [288, 535] width 17 height 17
click at [290, 537] on input "checkbox" at bounding box center [285, 532] width 10 height 10
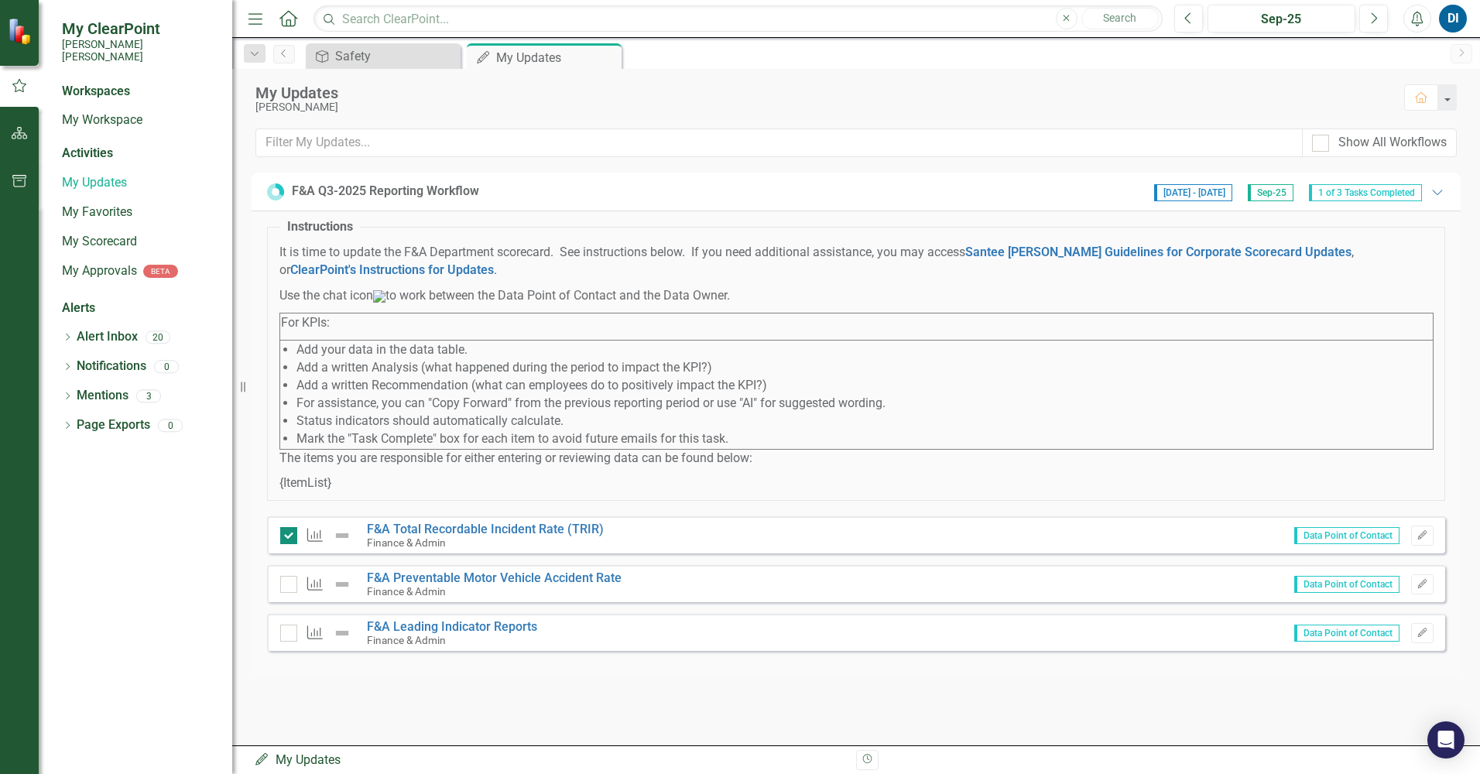
click at [289, 537] on input "checkbox" at bounding box center [285, 532] width 10 height 10
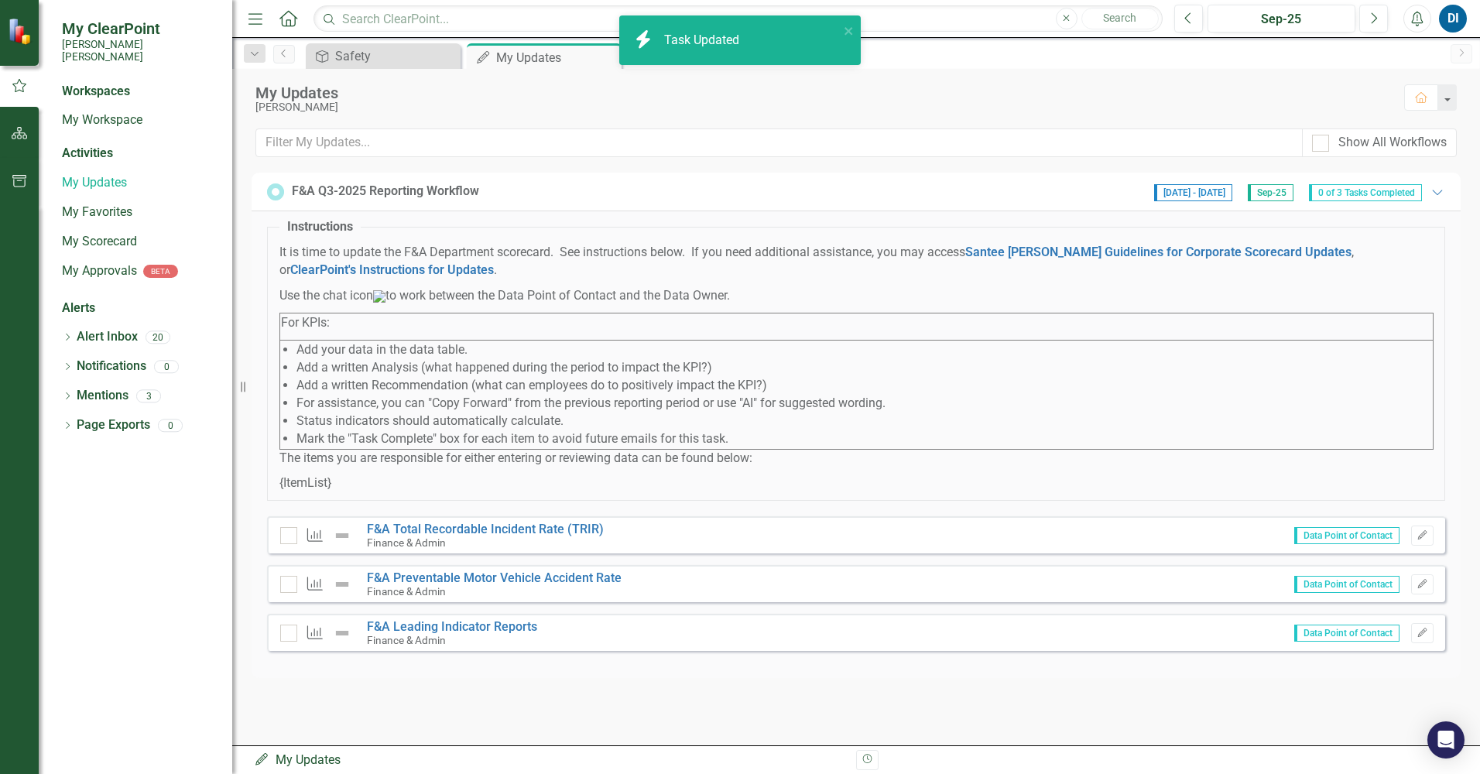
checkbox input "false"
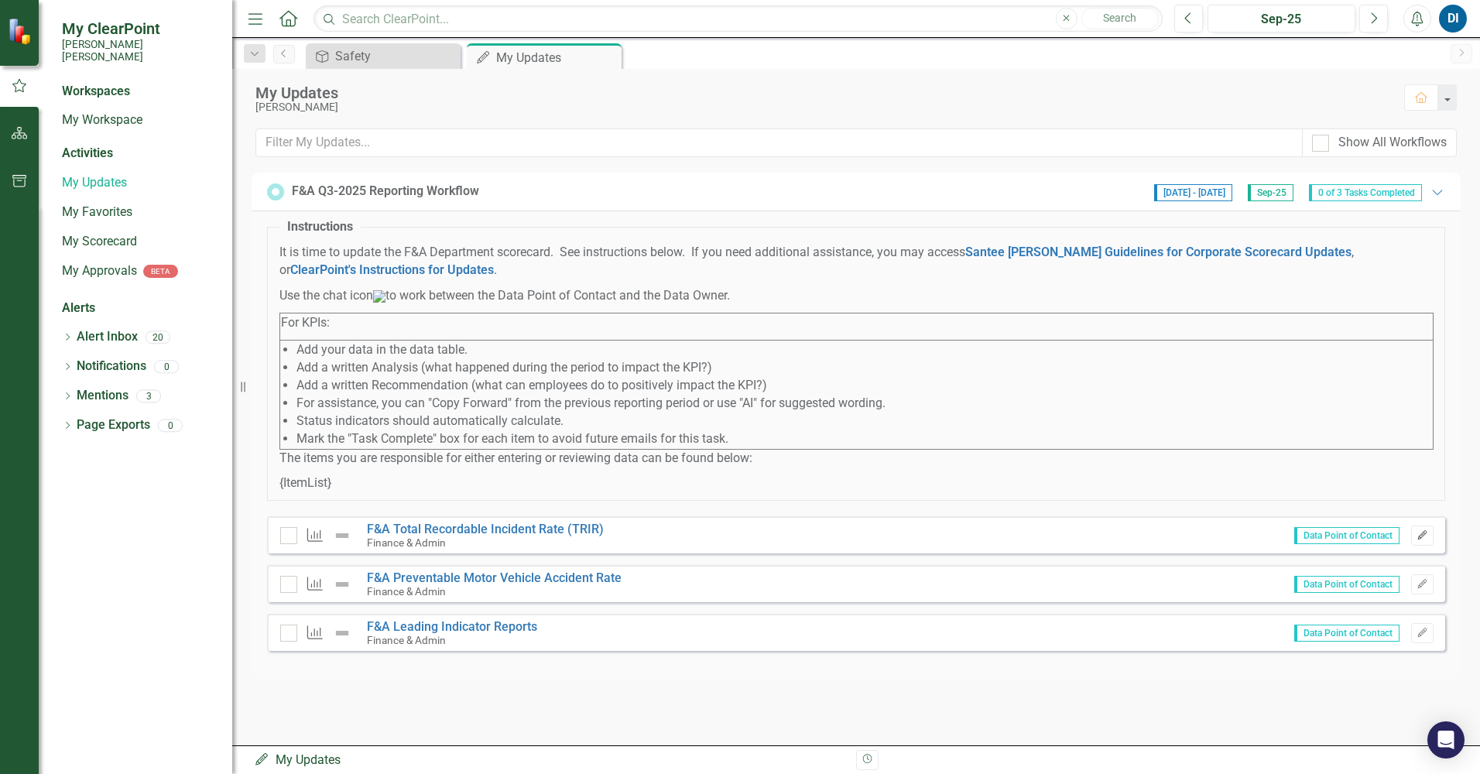
click at [1420, 540] on icon "Edit" at bounding box center [1422, 535] width 12 height 9
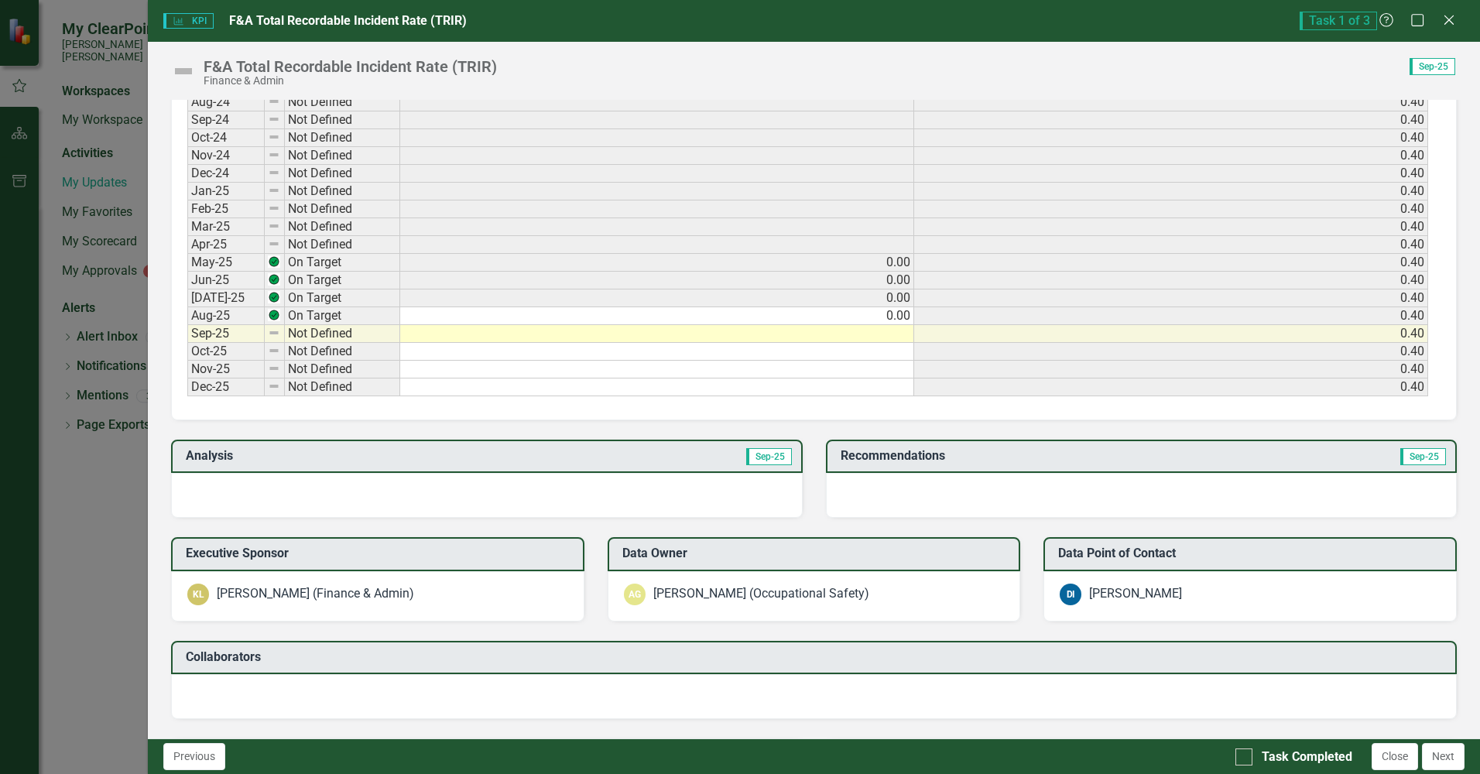
scroll to position [851, 0]
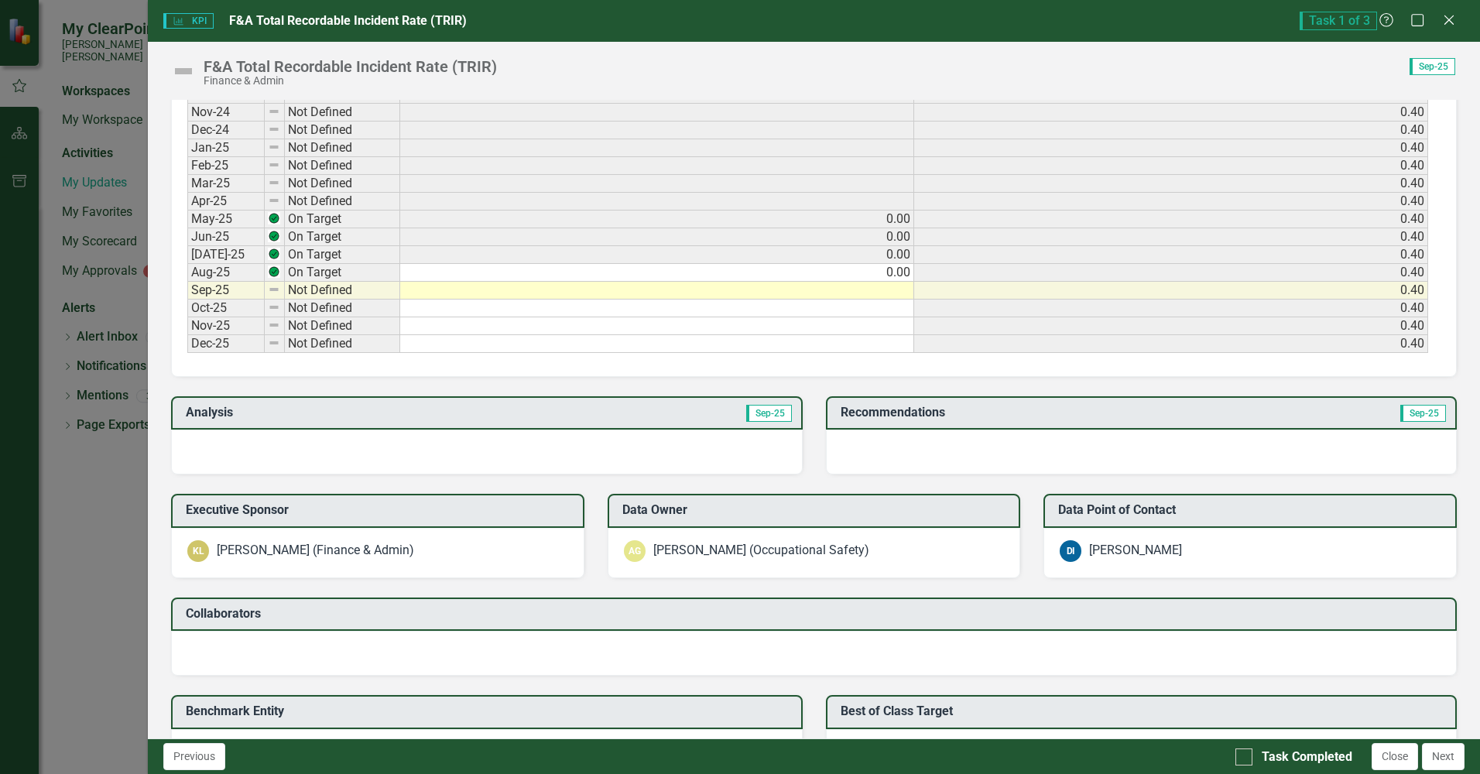
click at [323, 439] on div at bounding box center [486, 452] width 631 height 45
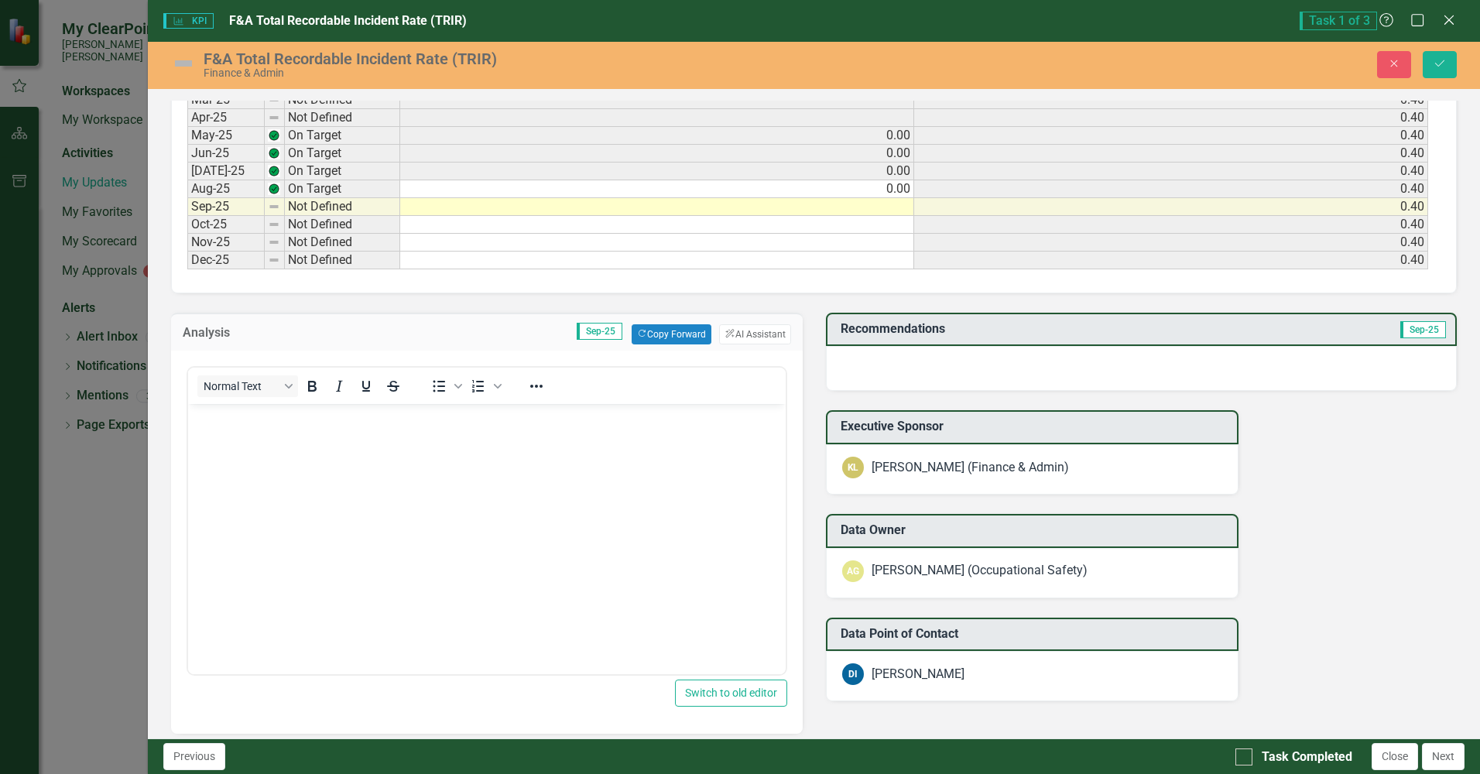
scroll to position [1006, 0]
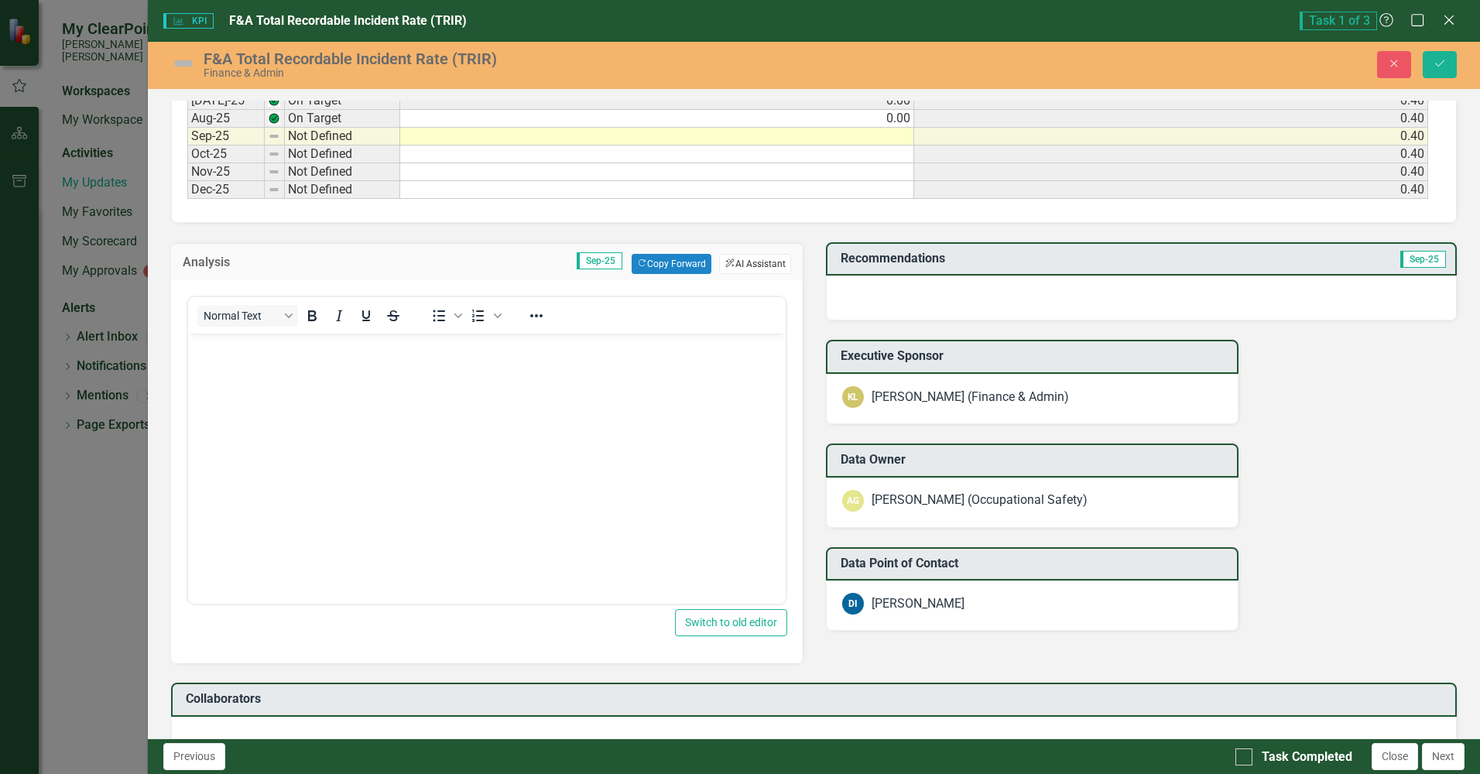
click at [751, 265] on button "ClearPoint AI AI Assistant" at bounding box center [754, 264] width 71 height 20
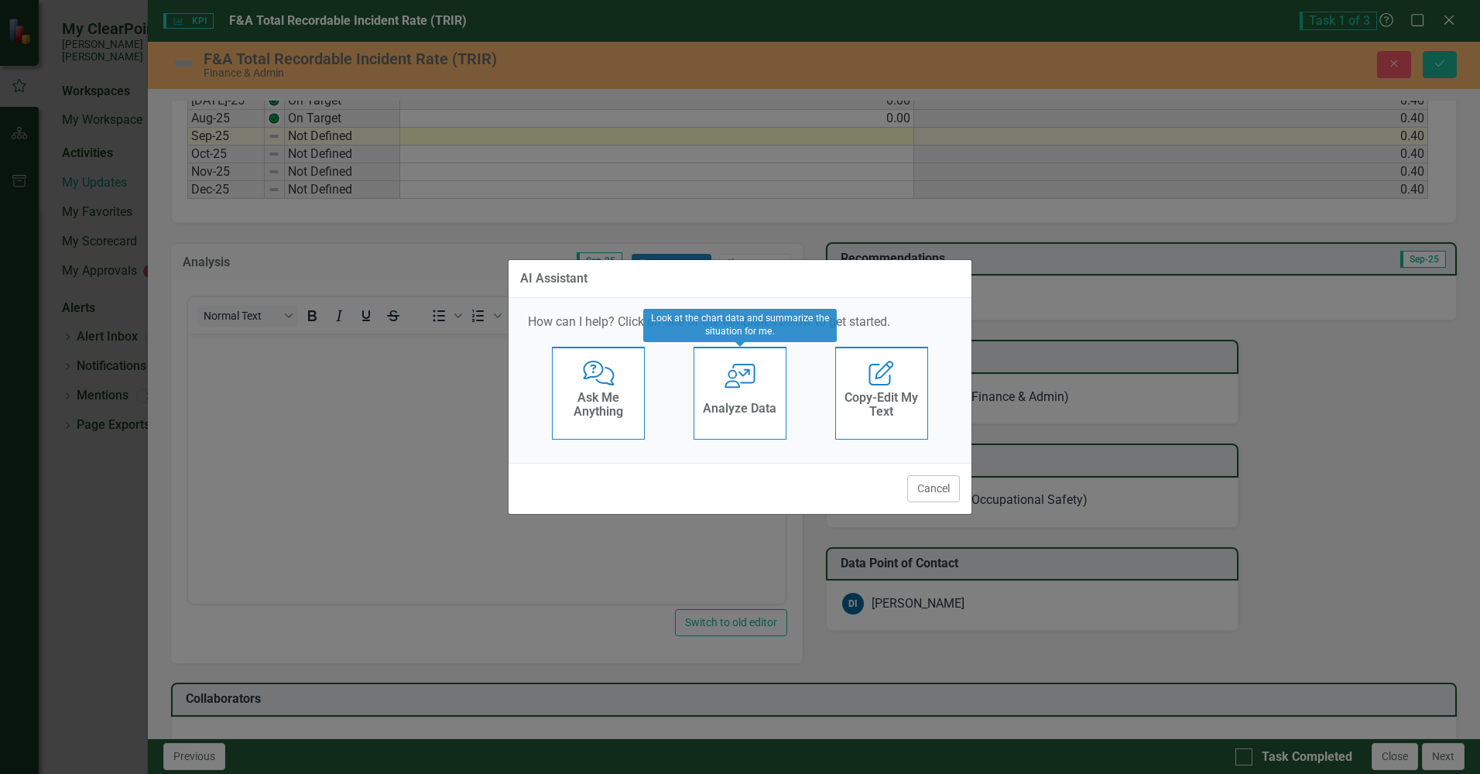
click at [735, 392] on div "User with Chart Analyze Data" at bounding box center [739, 393] width 93 height 93
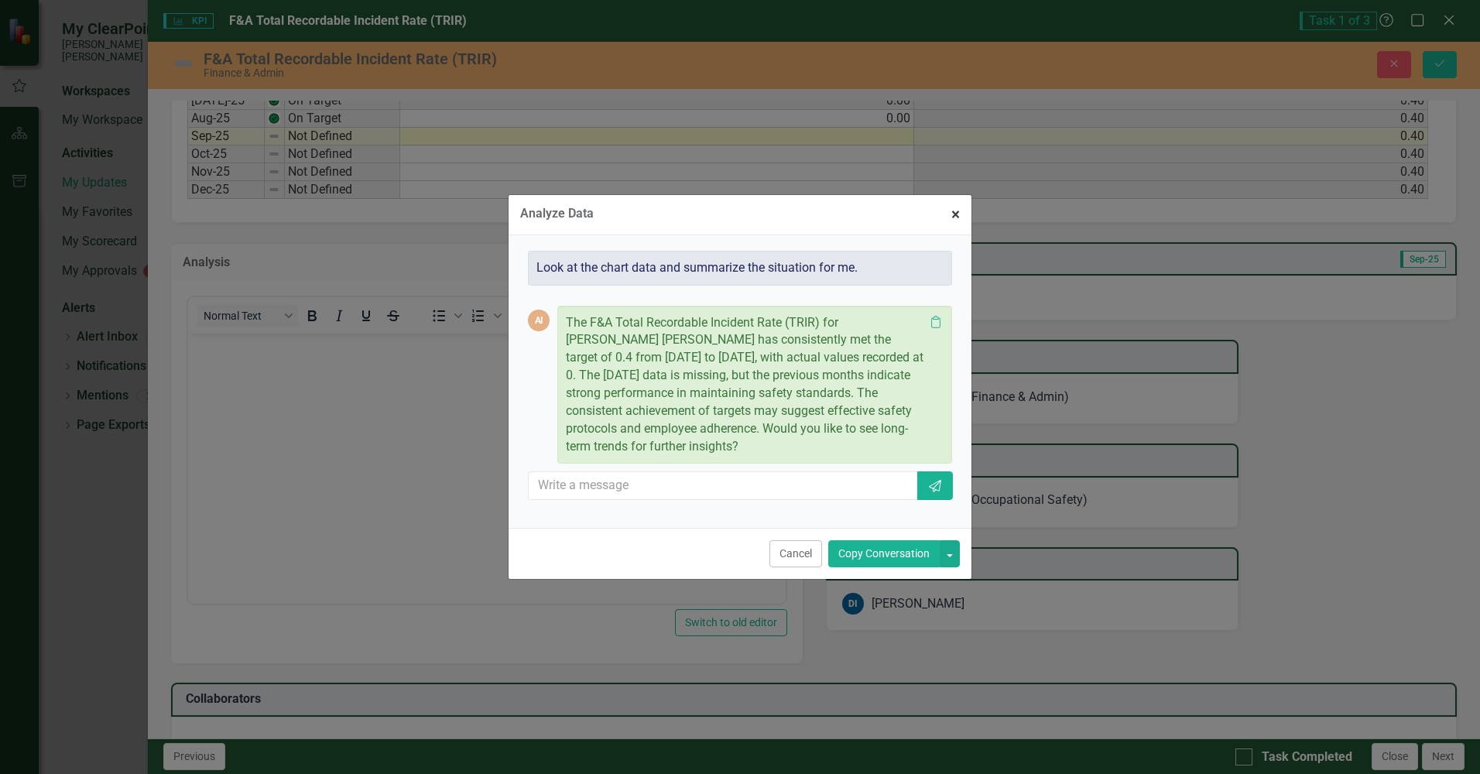
drag, startPoint x: 958, startPoint y: 212, endPoint x: 855, endPoint y: 268, distance: 117.0
click at [958, 212] on span "×" at bounding box center [955, 214] width 9 height 19
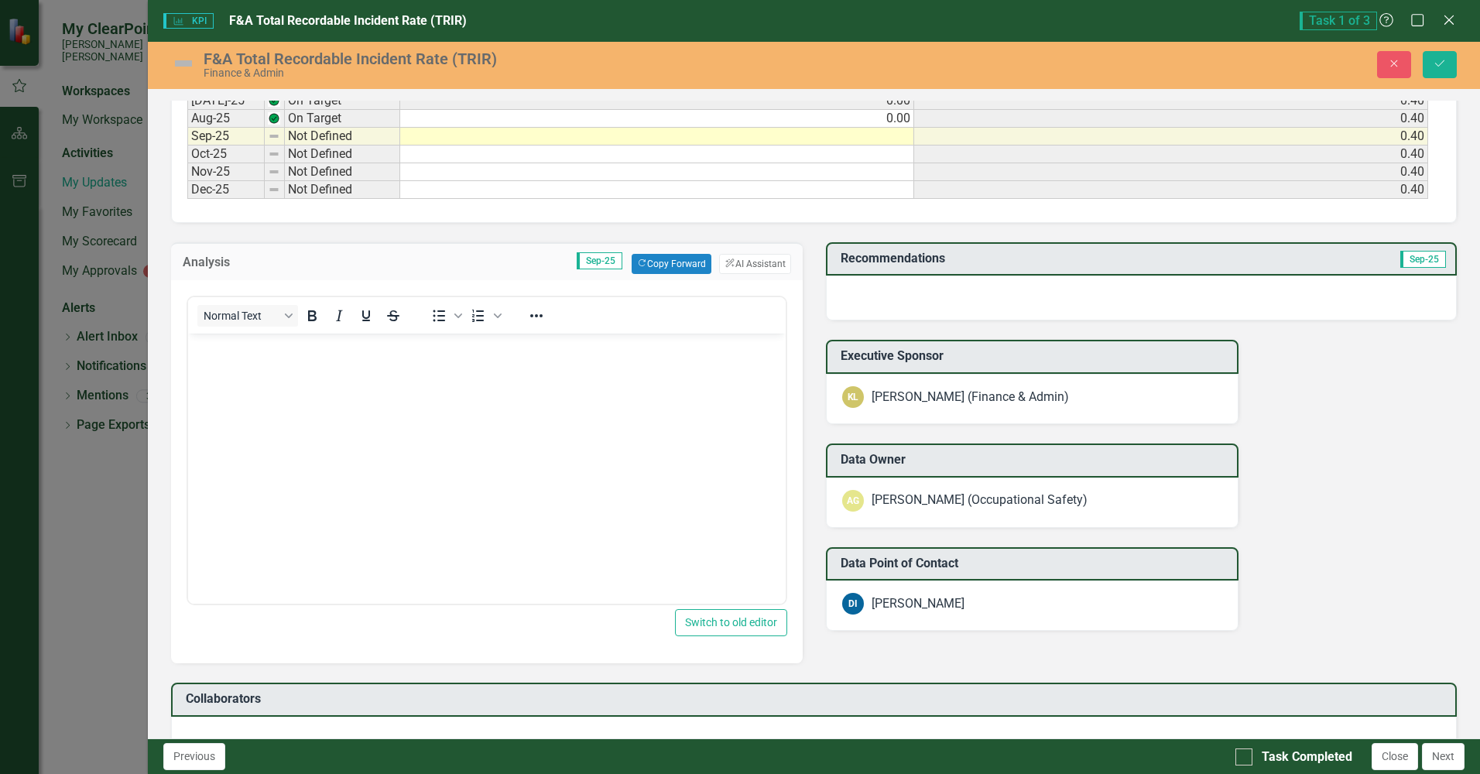
click at [892, 132] on td at bounding box center [657, 137] width 514 height 18
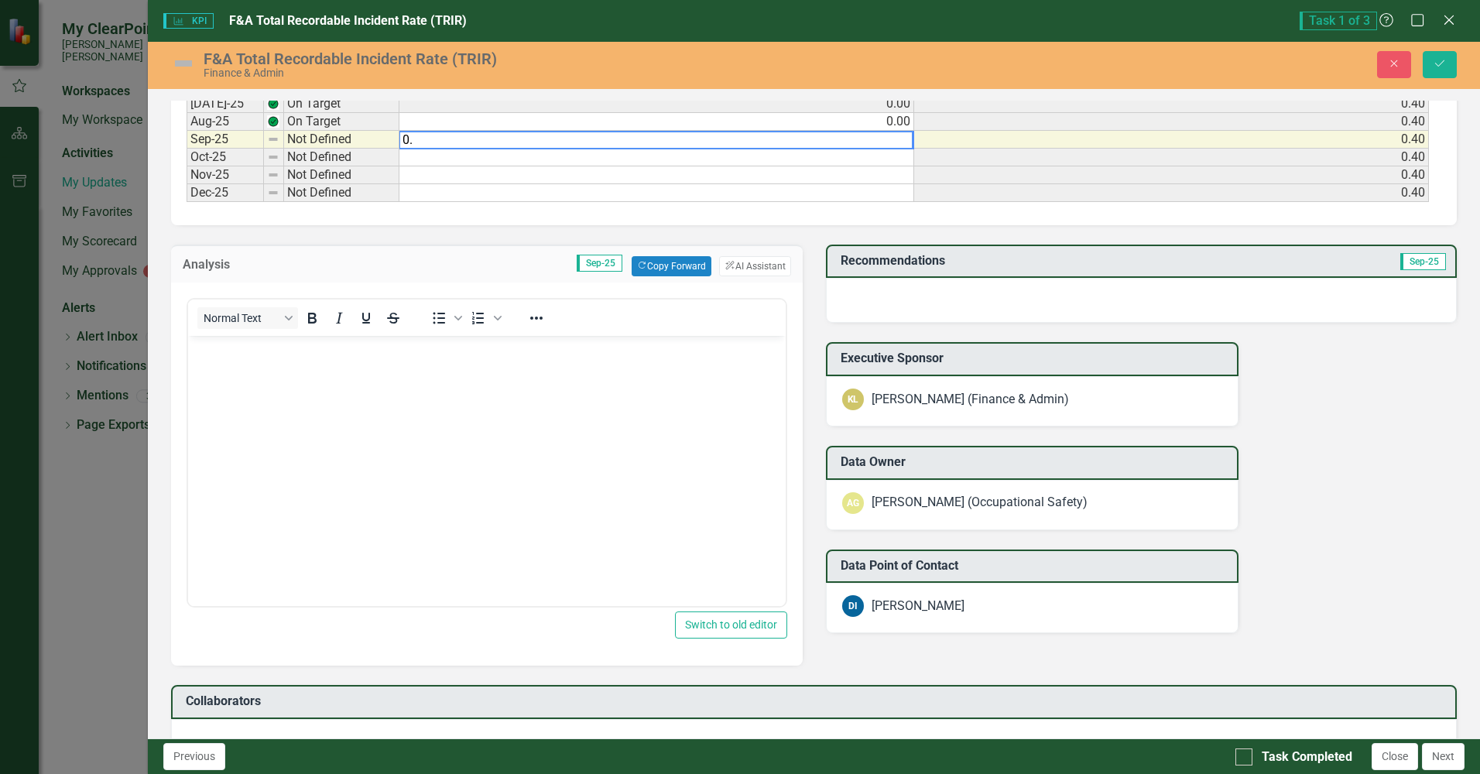
scroll to position [1009, 0]
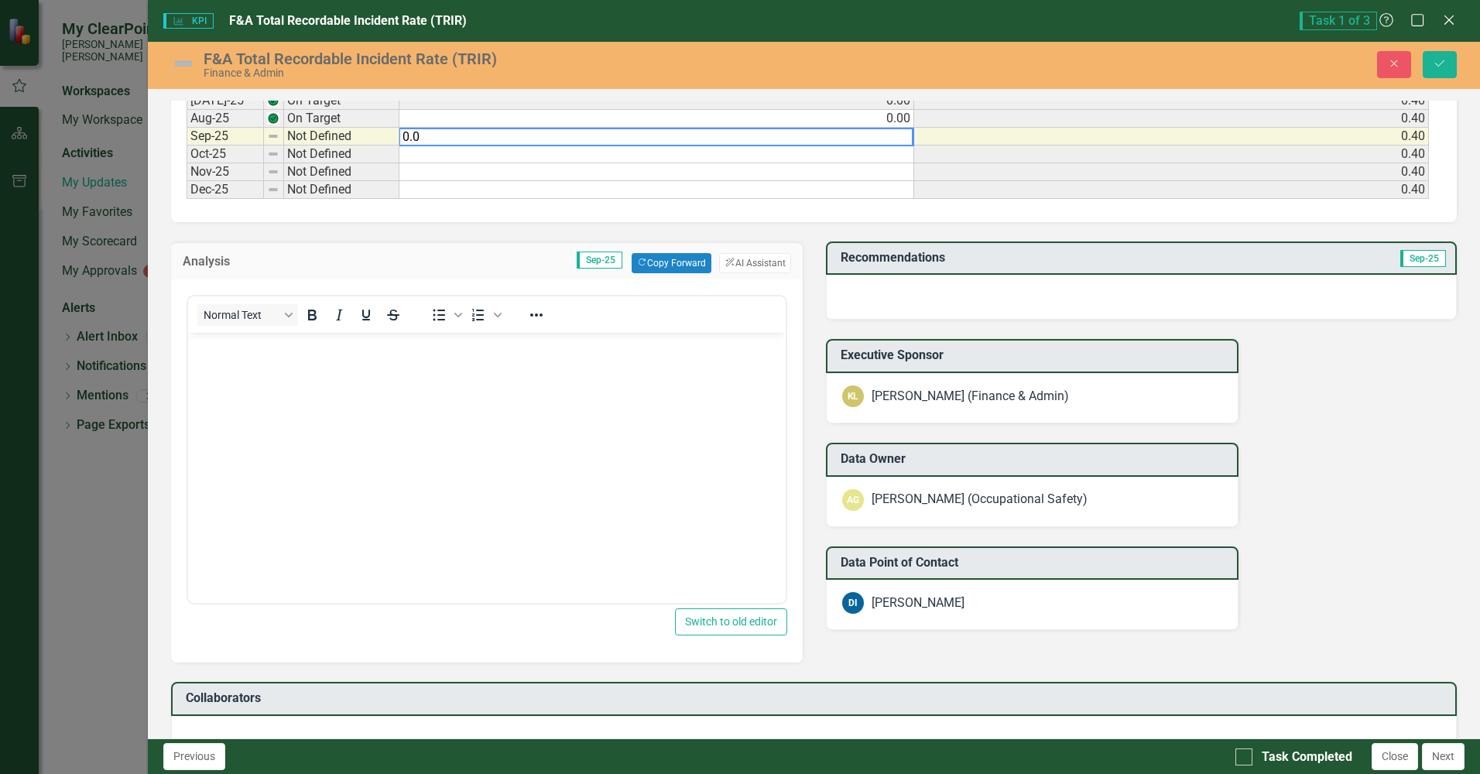
type textarea "0.00"
click at [744, 258] on button "ClearPoint AI AI Assistant" at bounding box center [754, 263] width 71 height 20
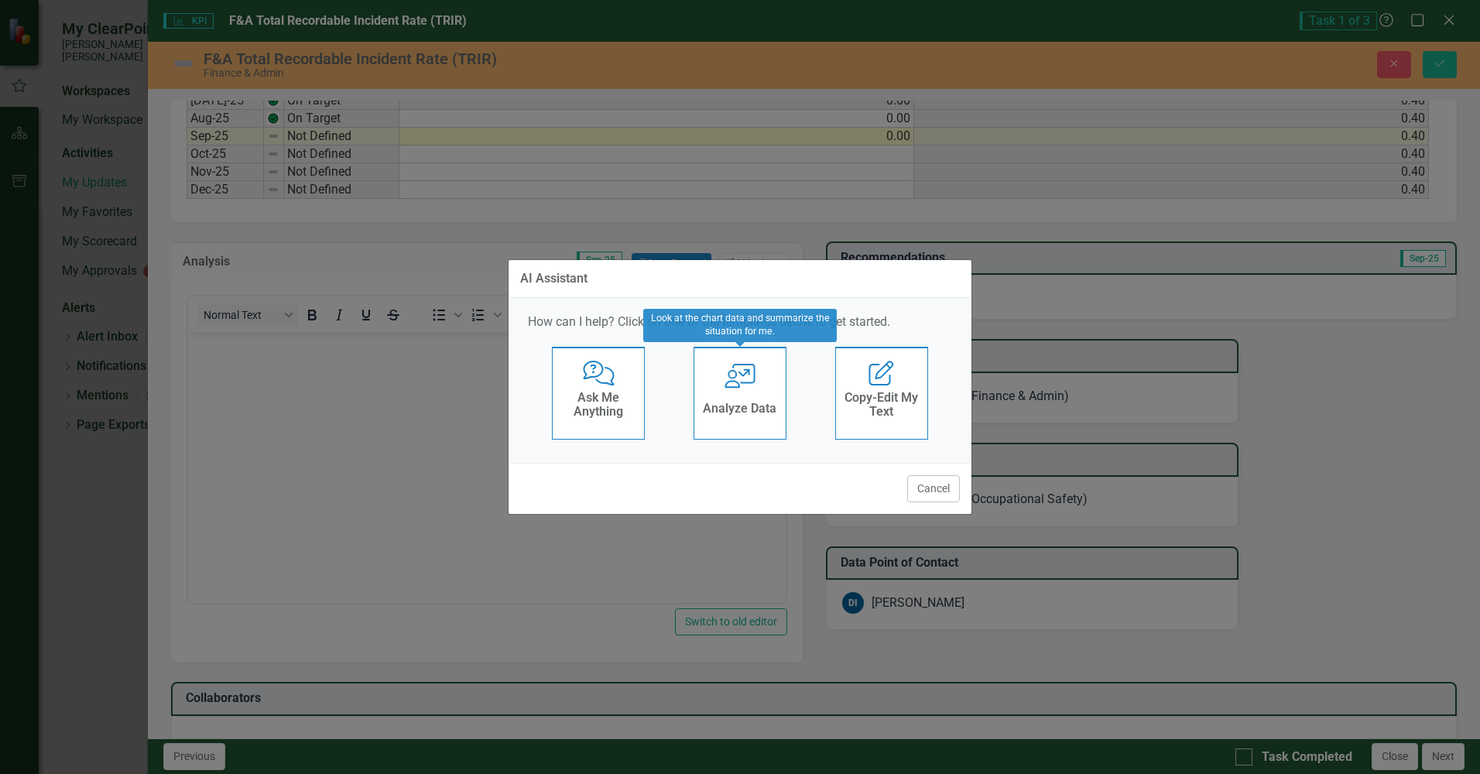
click at [752, 394] on div "User with Chart Analyze Data" at bounding box center [739, 393] width 93 height 93
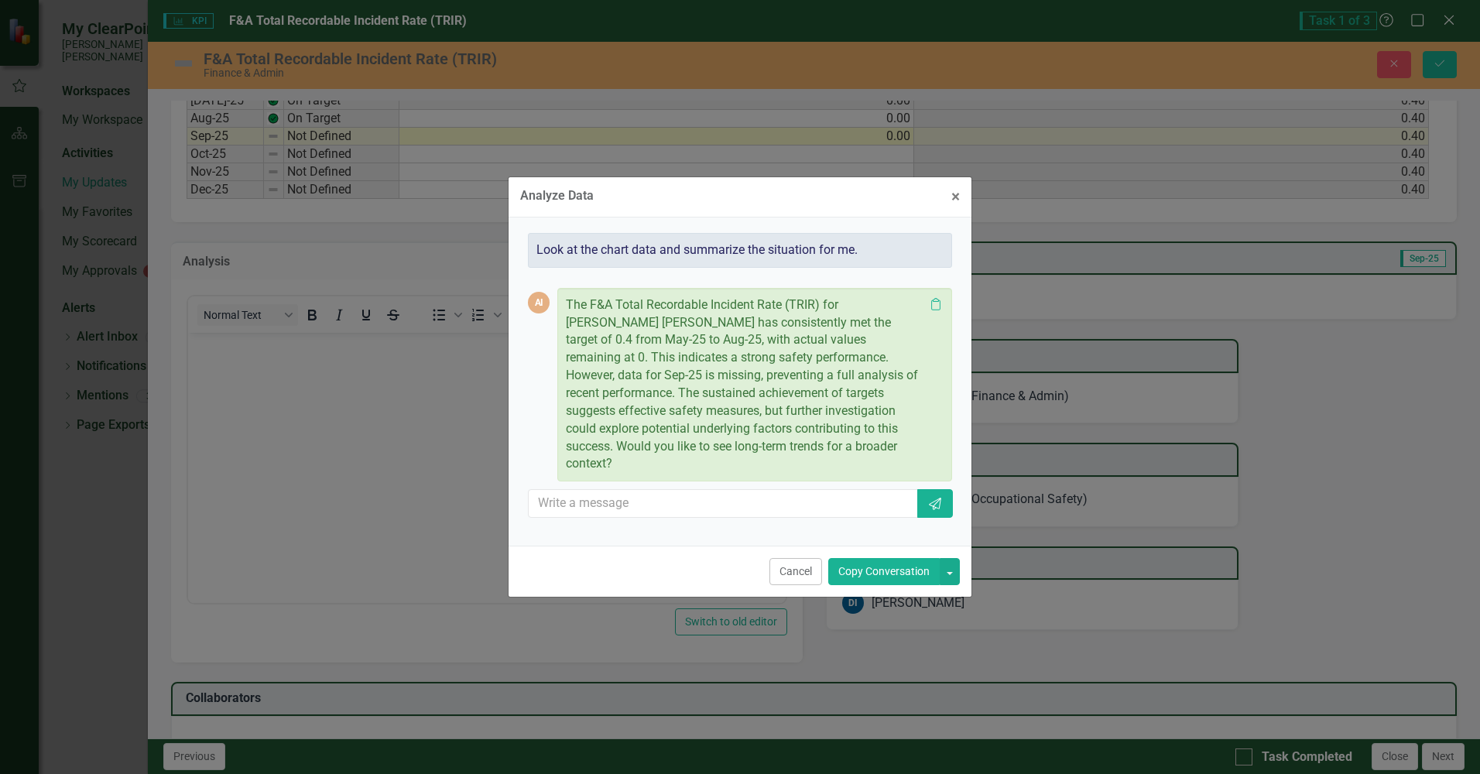
click at [877, 560] on button "Copy Conversation" at bounding box center [883, 571] width 111 height 27
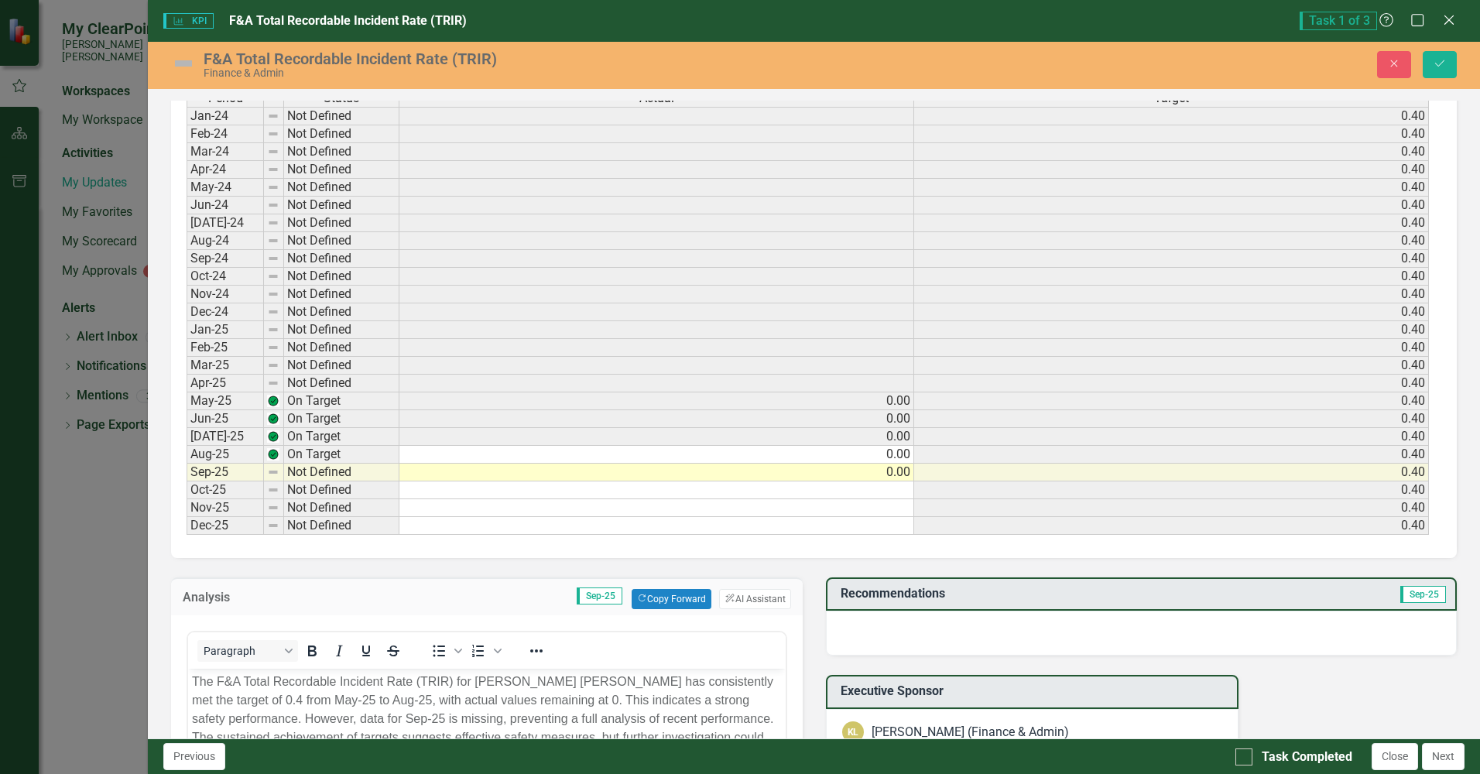
scroll to position [622, 0]
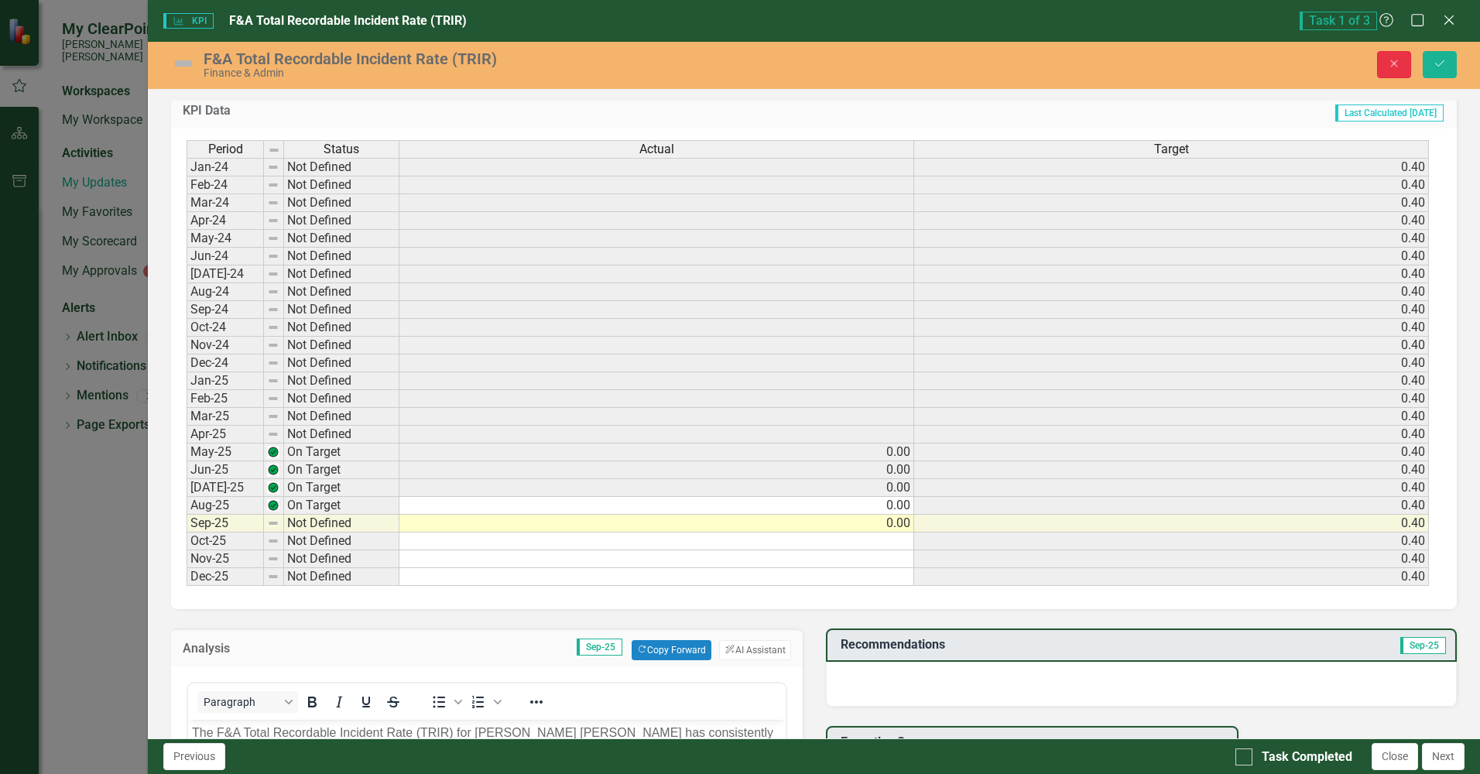
click at [1391, 63] on icon "Close" at bounding box center [1394, 63] width 14 height 11
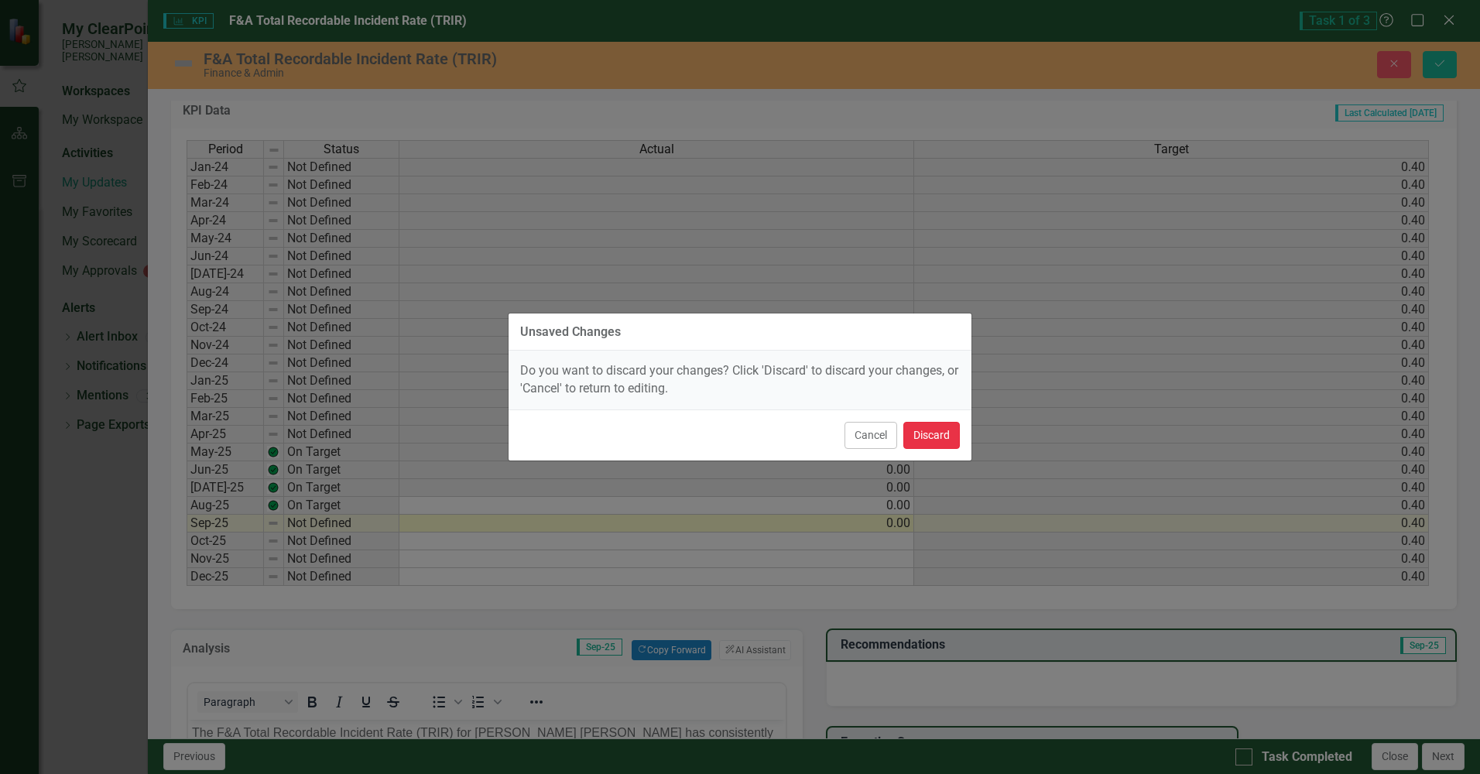
click at [936, 434] on button "Discard" at bounding box center [931, 435] width 56 height 27
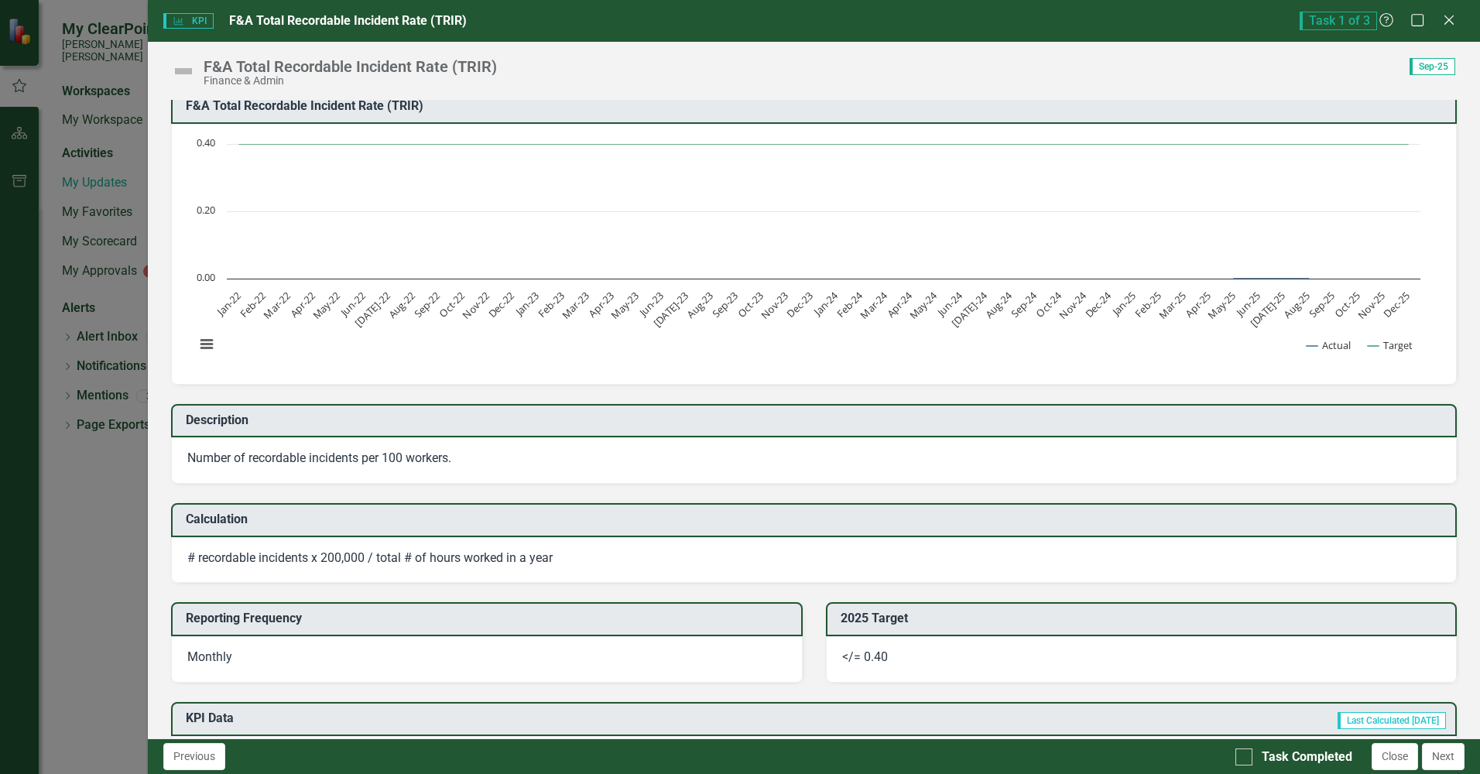
scroll to position [0, 0]
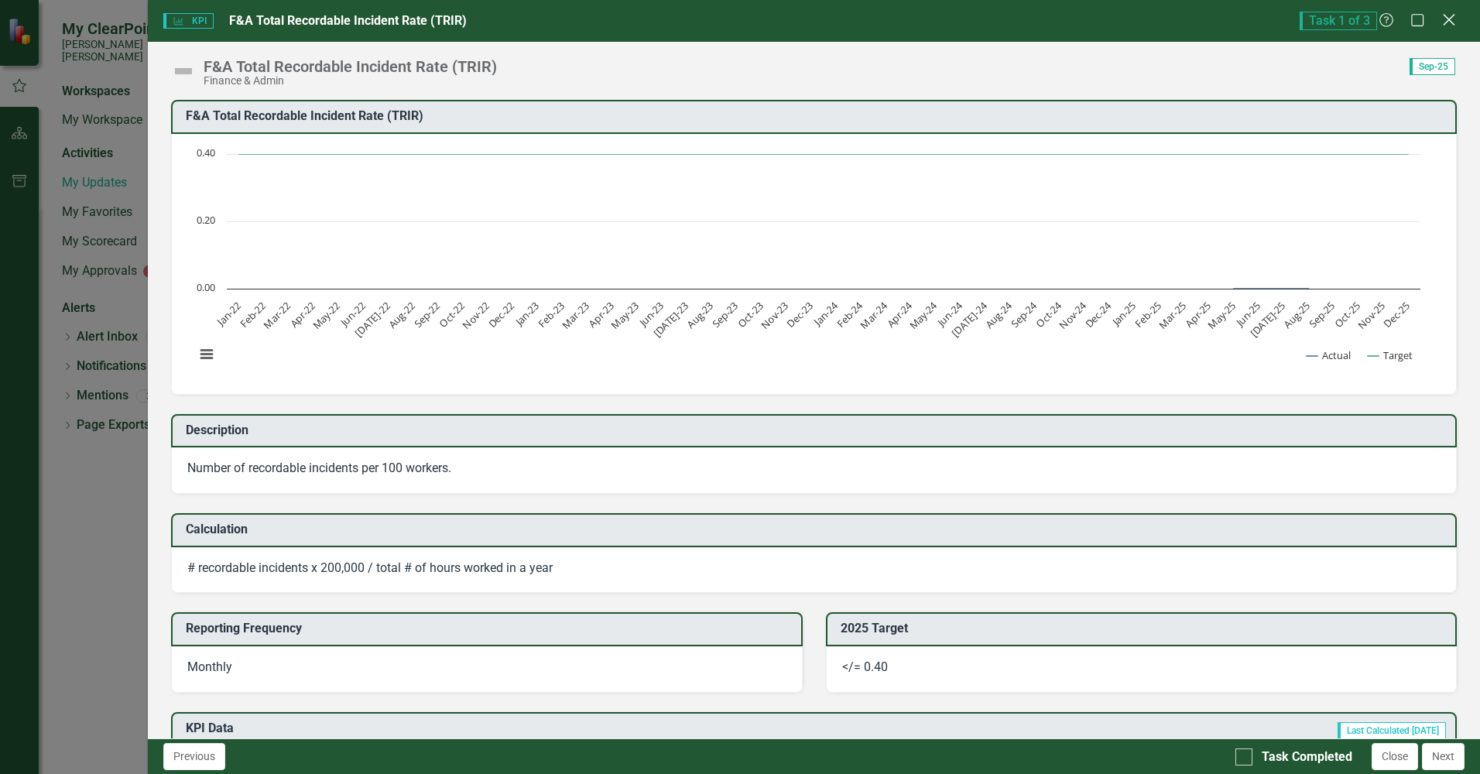
click at [1448, 16] on icon "Close" at bounding box center [1448, 19] width 19 height 15
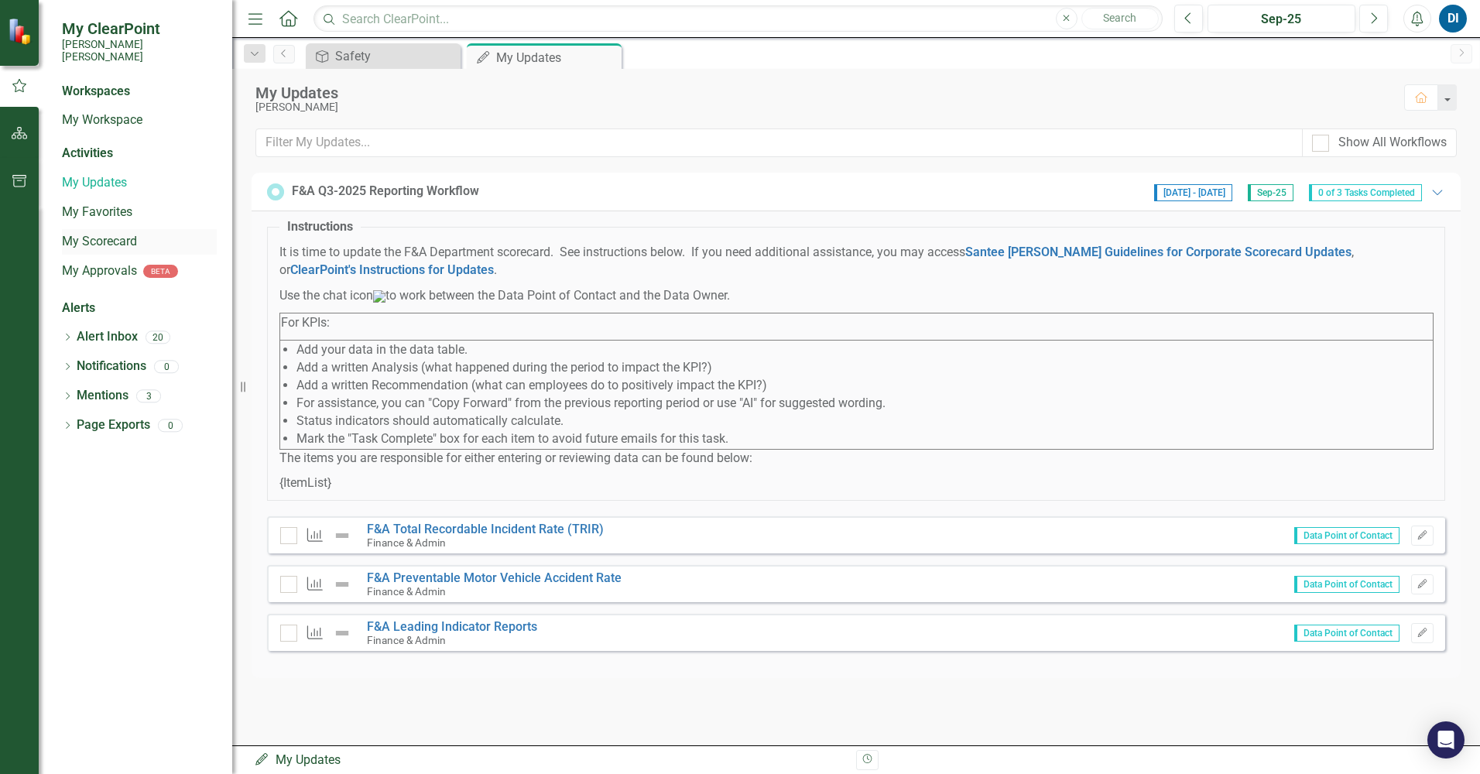
click at [100, 233] on link "My Scorecard" at bounding box center [139, 242] width 155 height 18
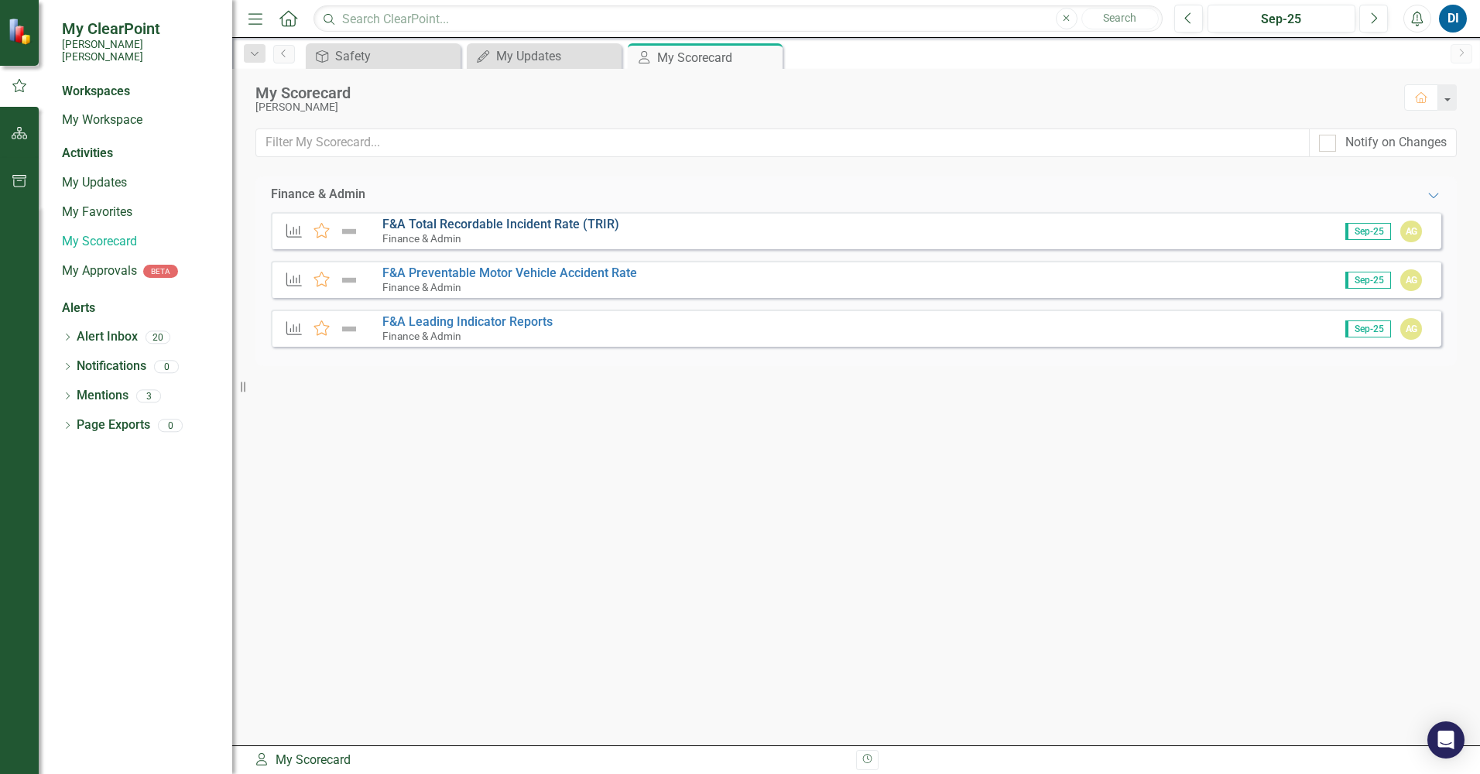
click at [430, 221] on link "F&A Total Recordable Incident Rate (TRIR)" at bounding box center [500, 224] width 237 height 15
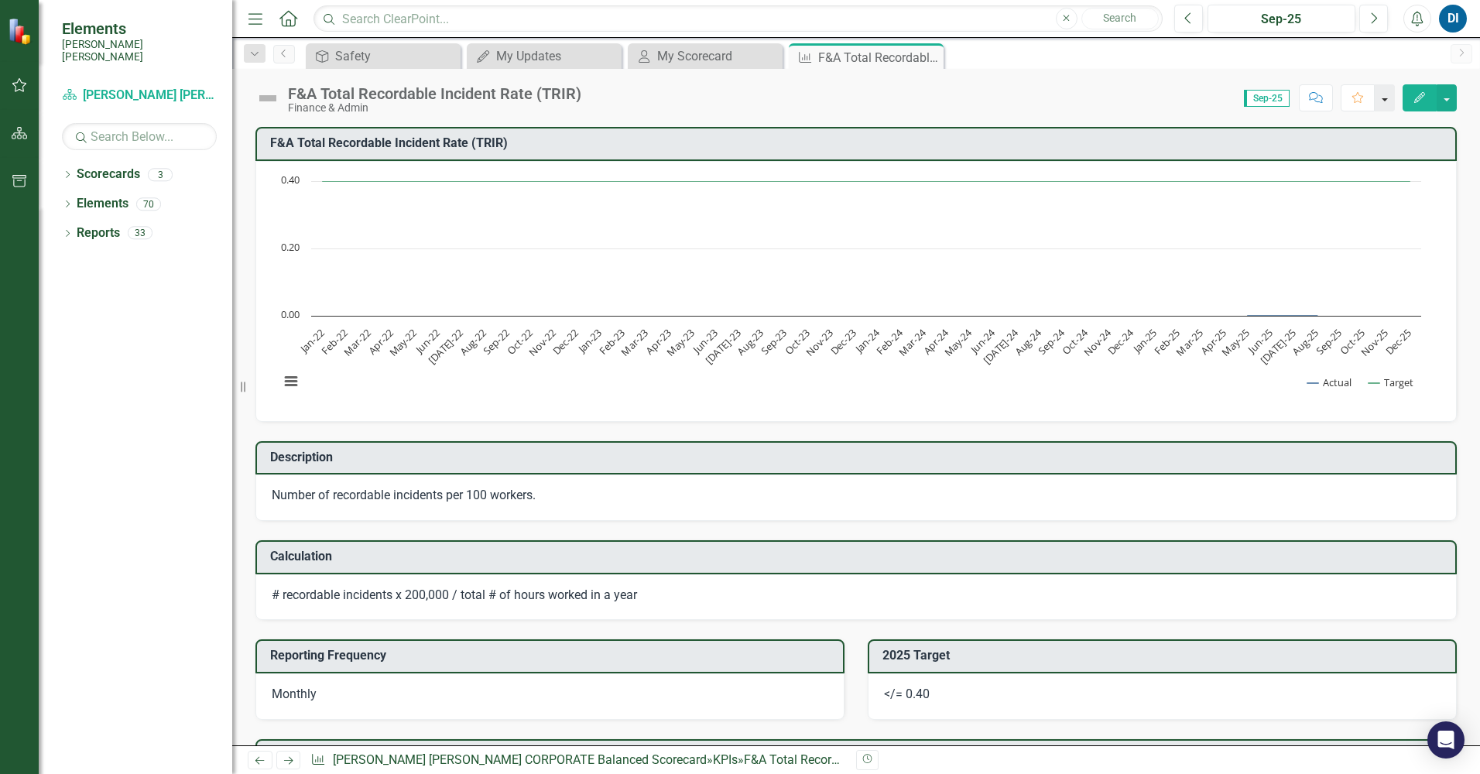
click at [1387, 98] on button "button" at bounding box center [1384, 97] width 20 height 27
click at [1130, 104] on div "Score: N/A Sep-25 Completed Comment Favorite Edit" at bounding box center [1023, 97] width 868 height 26
click at [1445, 98] on button "button" at bounding box center [1446, 97] width 20 height 27
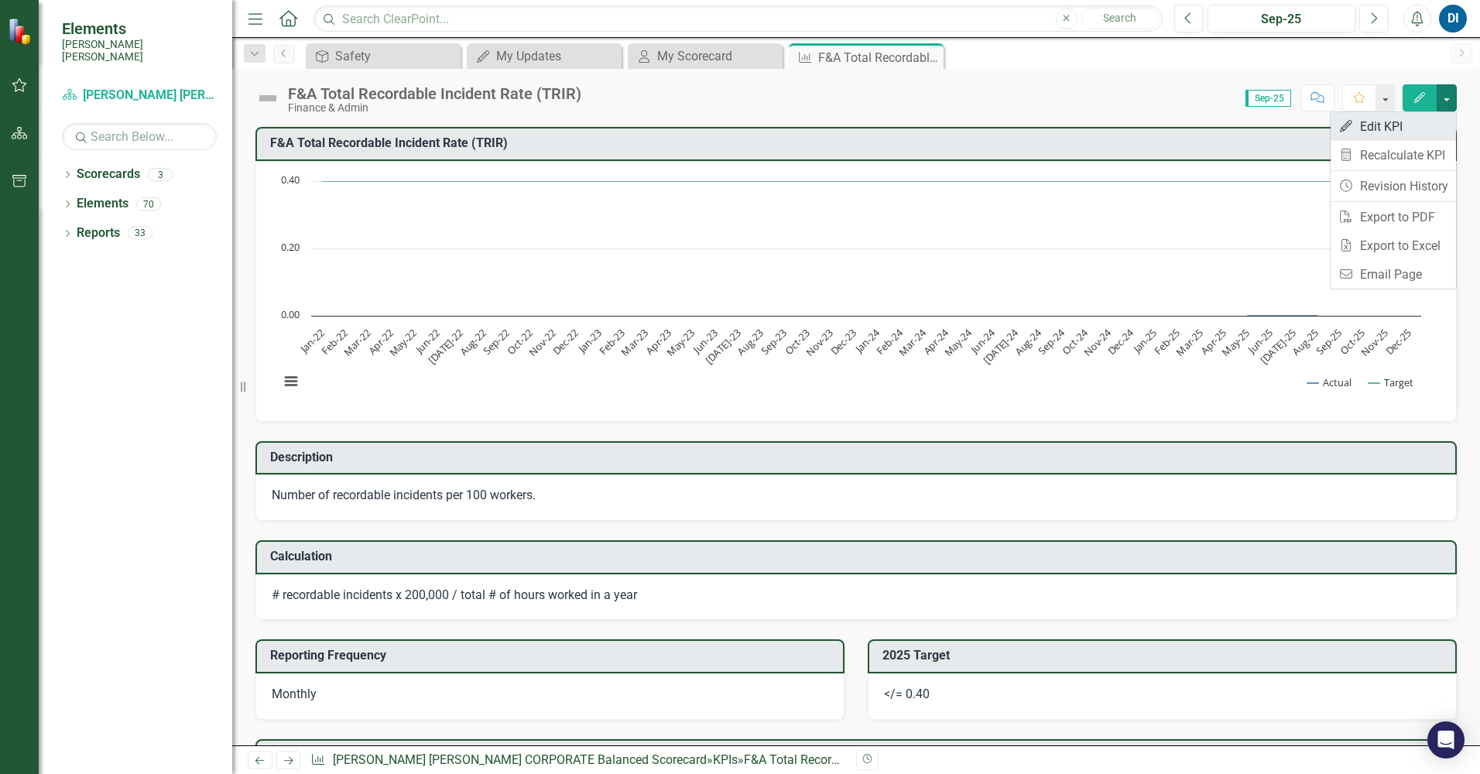
click at [1402, 125] on link "Edit Edit KPI" at bounding box center [1392, 126] width 125 height 29
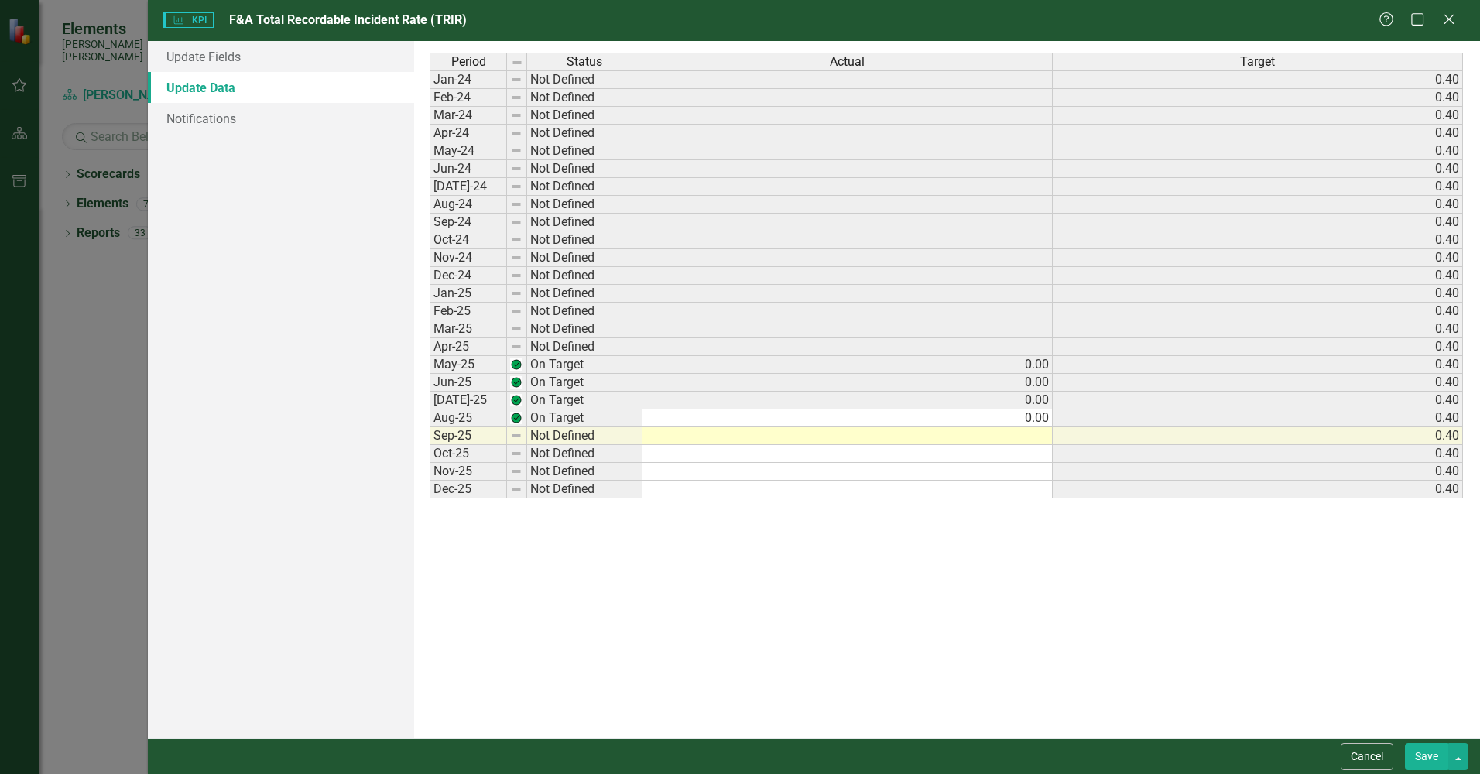
click at [1035, 434] on td at bounding box center [847, 436] width 410 height 18
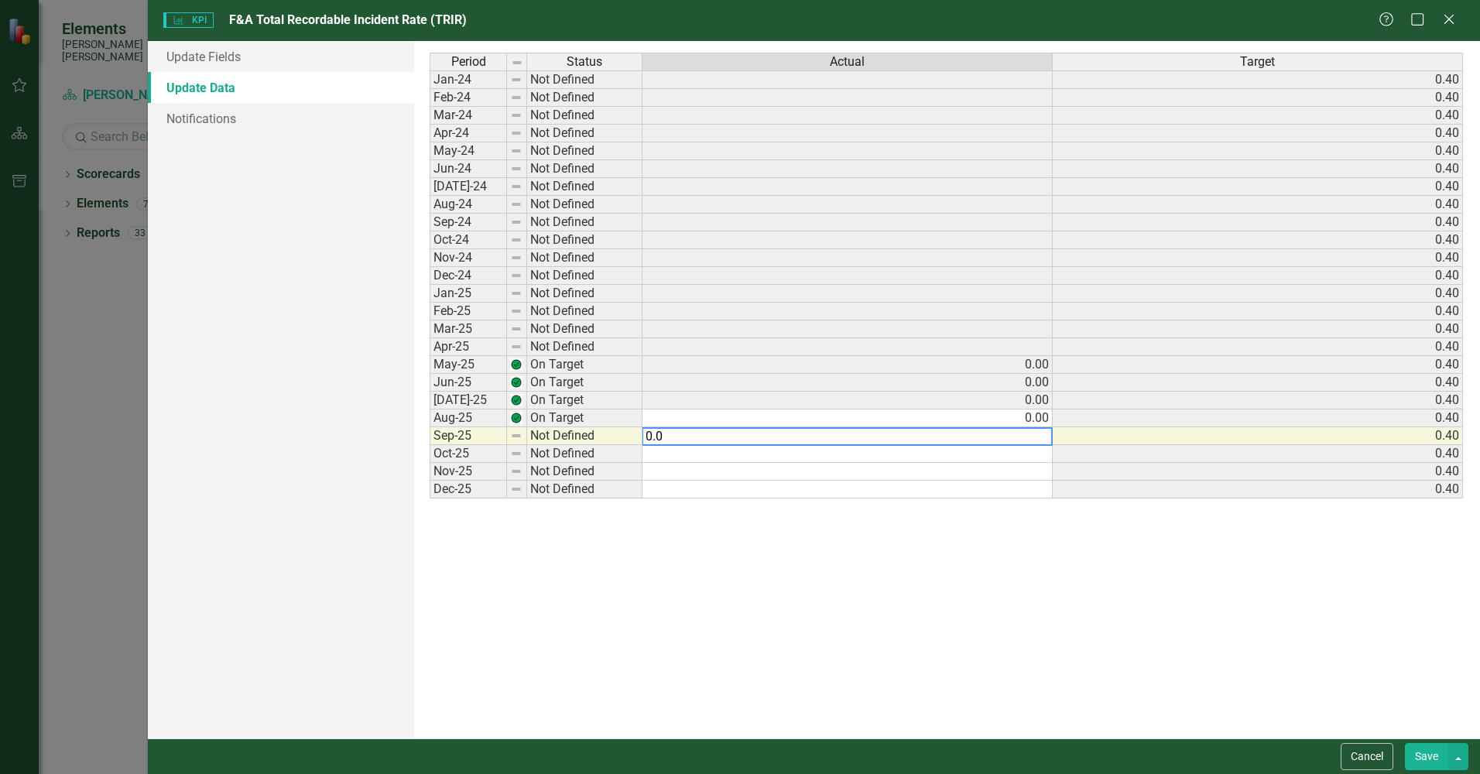
type textarea "0.00"
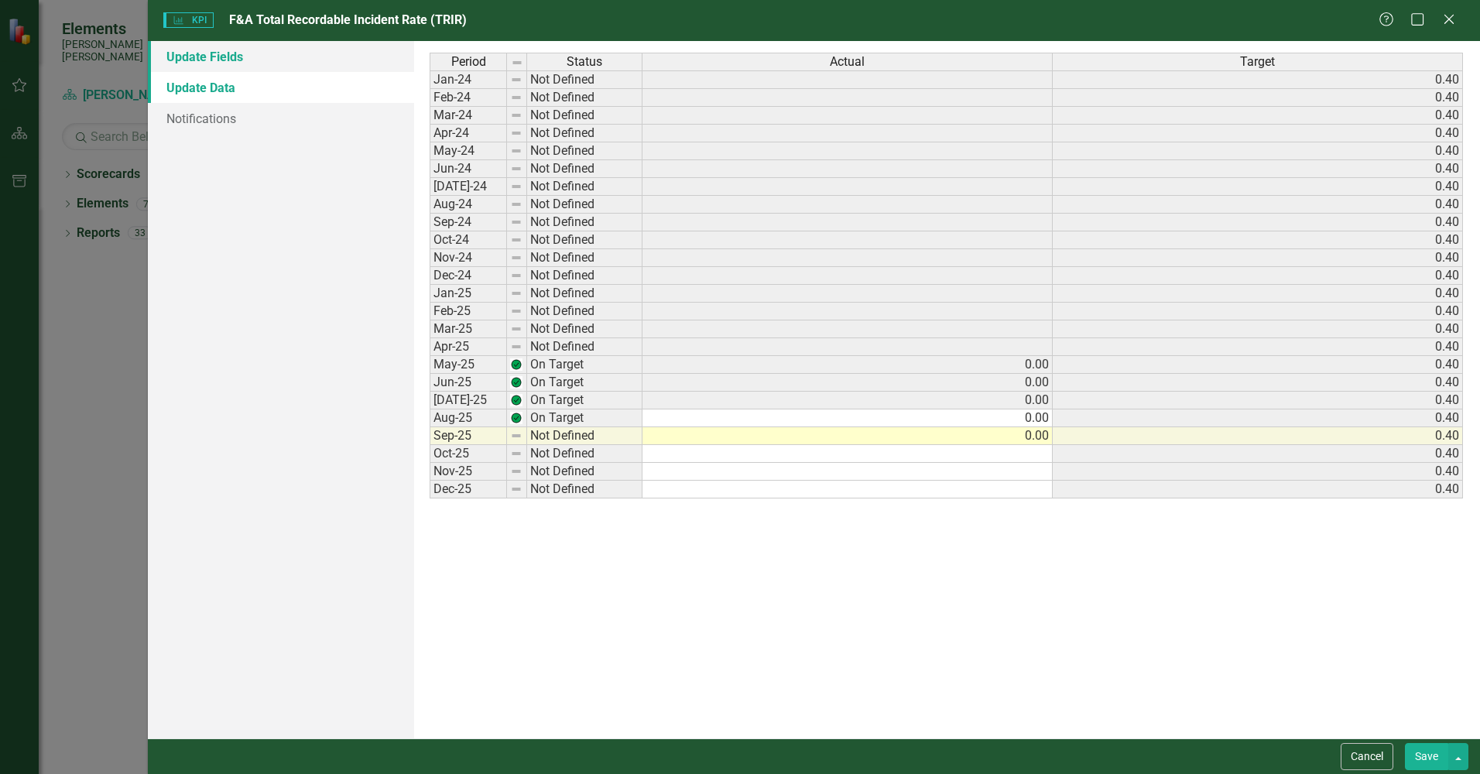
click at [210, 55] on link "Update Fields" at bounding box center [281, 56] width 266 height 31
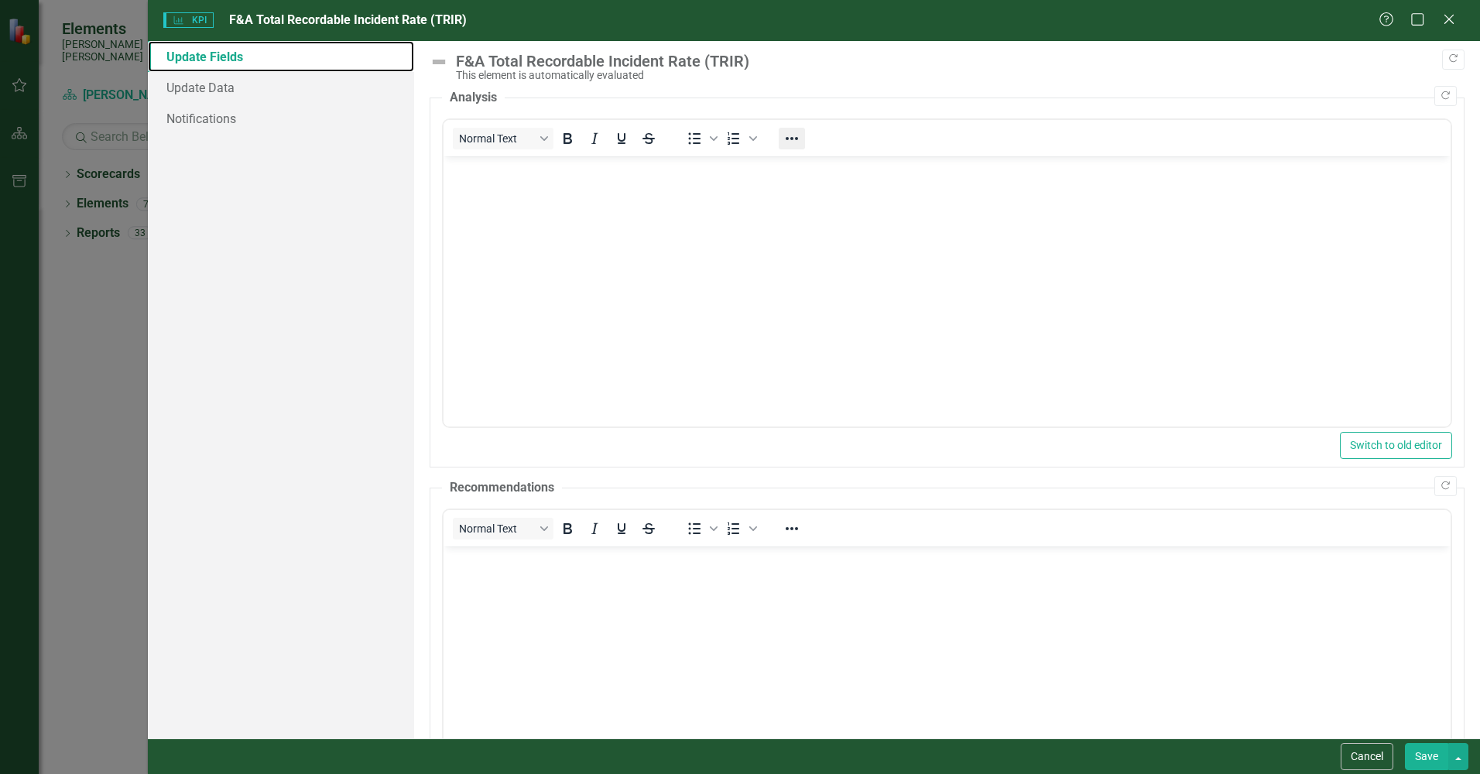
click at [792, 139] on icon "Reveal or hide additional toolbar items" at bounding box center [791, 138] width 12 height 3
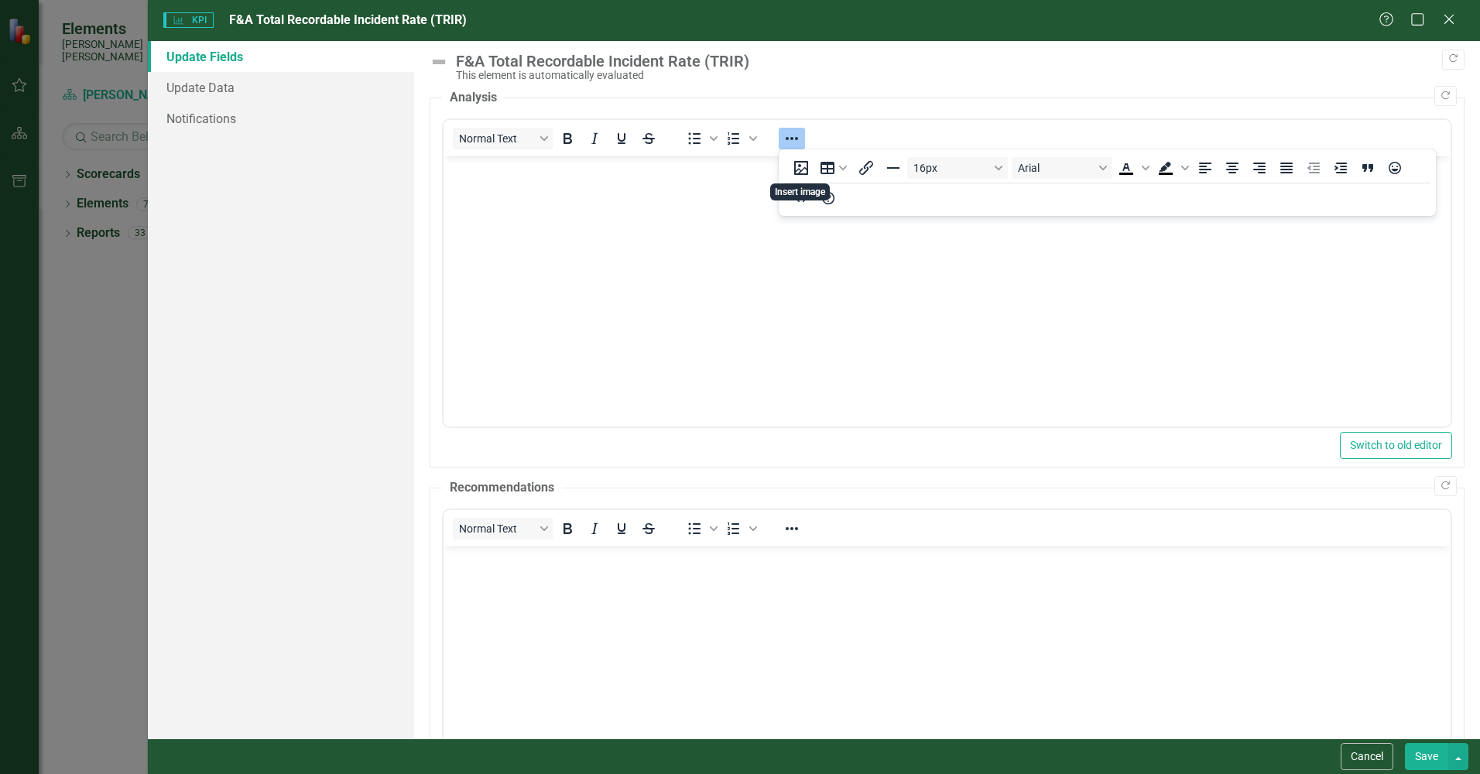
click at [705, 273] on body "Rich Text Area. Press ALT-0 for help." at bounding box center [946, 272] width 1007 height 232
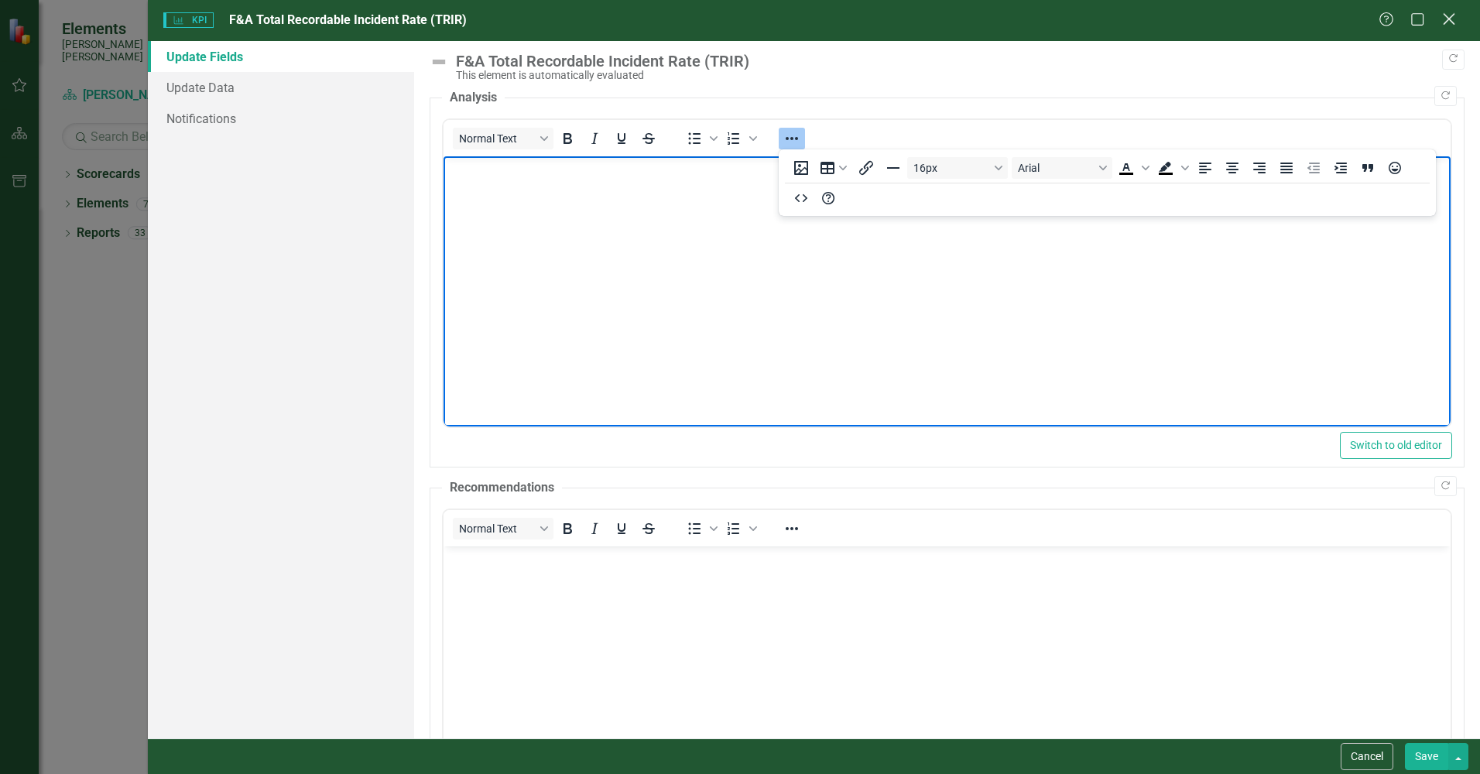
click at [1449, 19] on icon at bounding box center [1449, 19] width 12 height 12
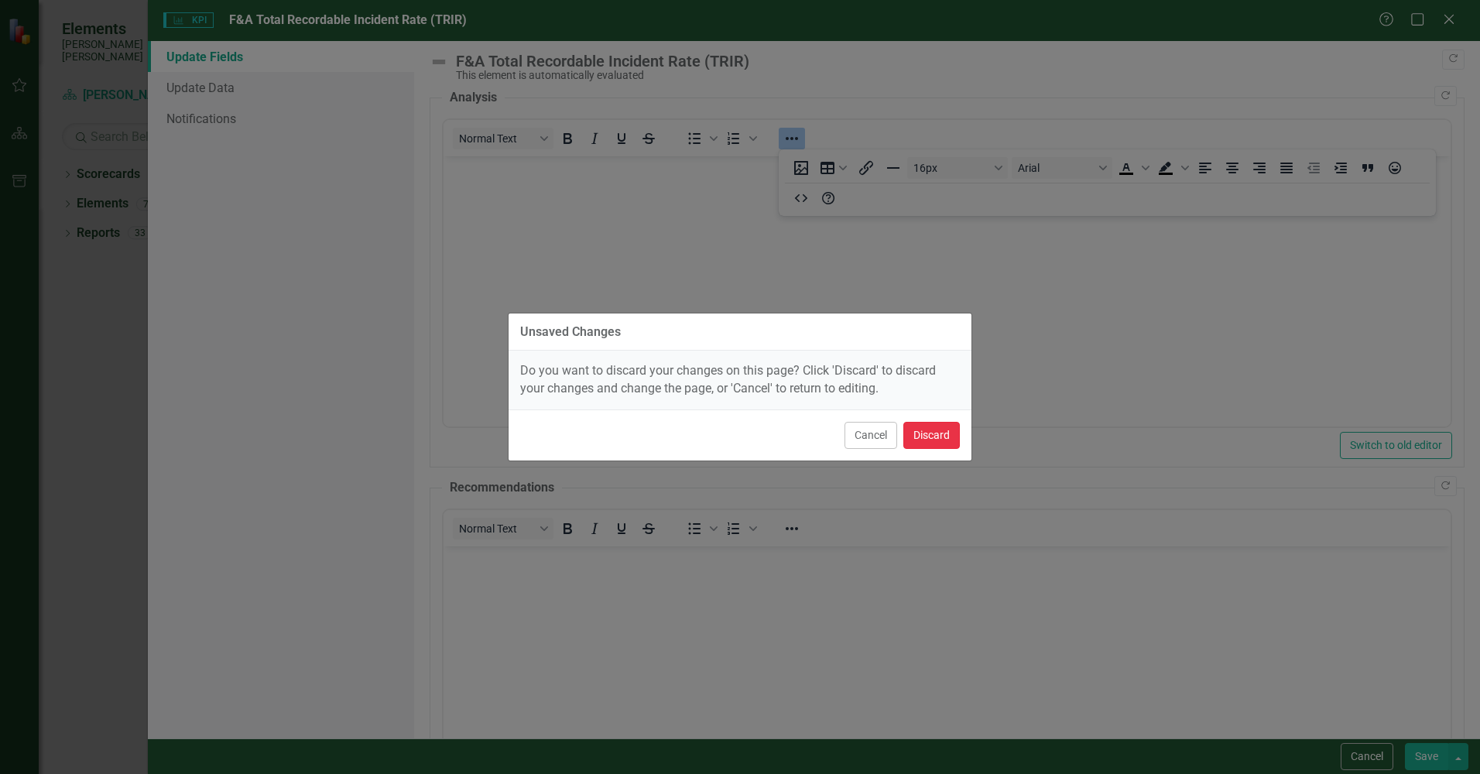
click at [939, 430] on button "Discard" at bounding box center [931, 435] width 56 height 27
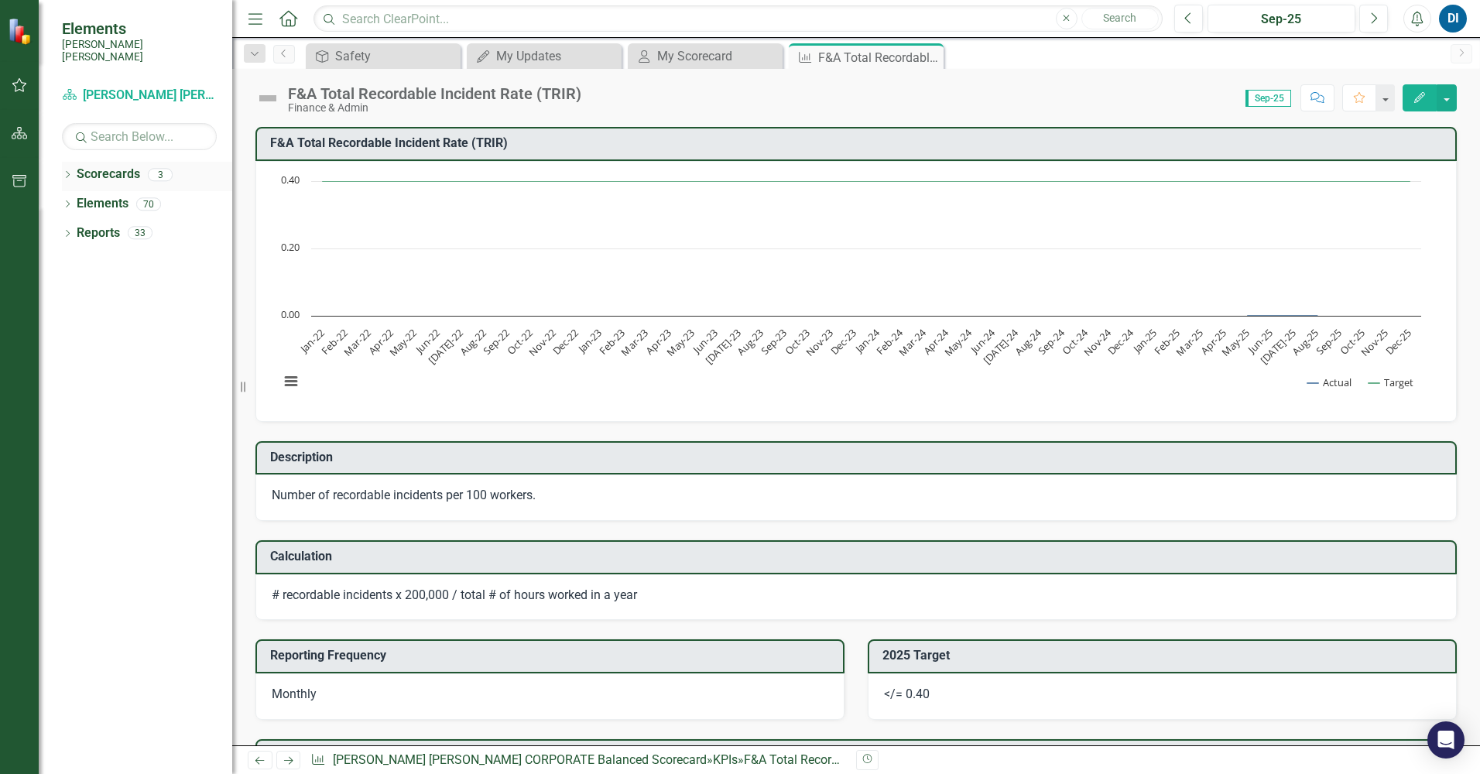
click at [108, 166] on link "Scorecards" at bounding box center [108, 175] width 63 height 18
click at [68, 172] on icon "Dropdown" at bounding box center [67, 176] width 11 height 9
click at [76, 199] on icon "Dropdown" at bounding box center [76, 203] width 12 height 9
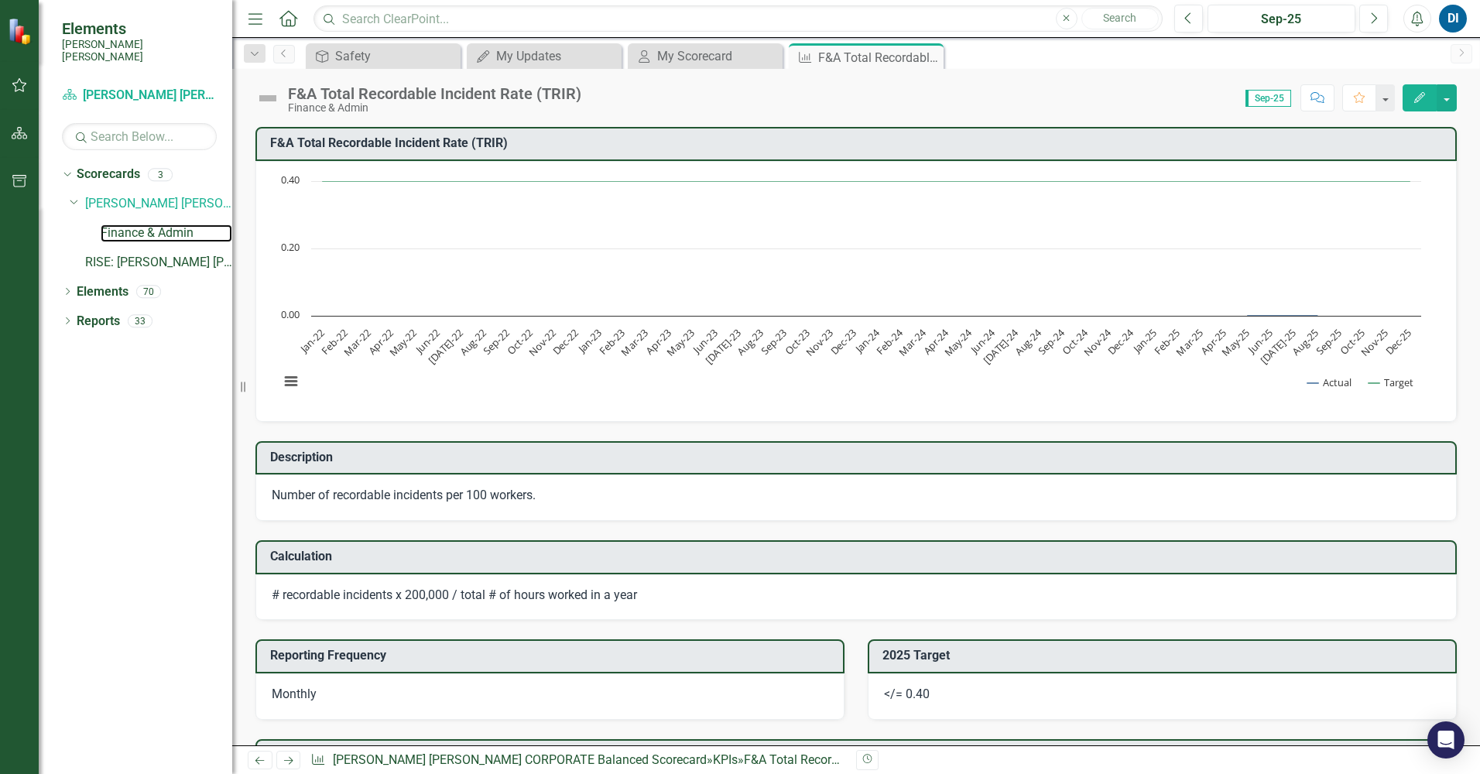
drag, startPoint x: 136, startPoint y: 219, endPoint x: 299, endPoint y: 289, distance: 176.8
click at [136, 224] on link "Finance & Admin" at bounding box center [167, 233] width 132 height 18
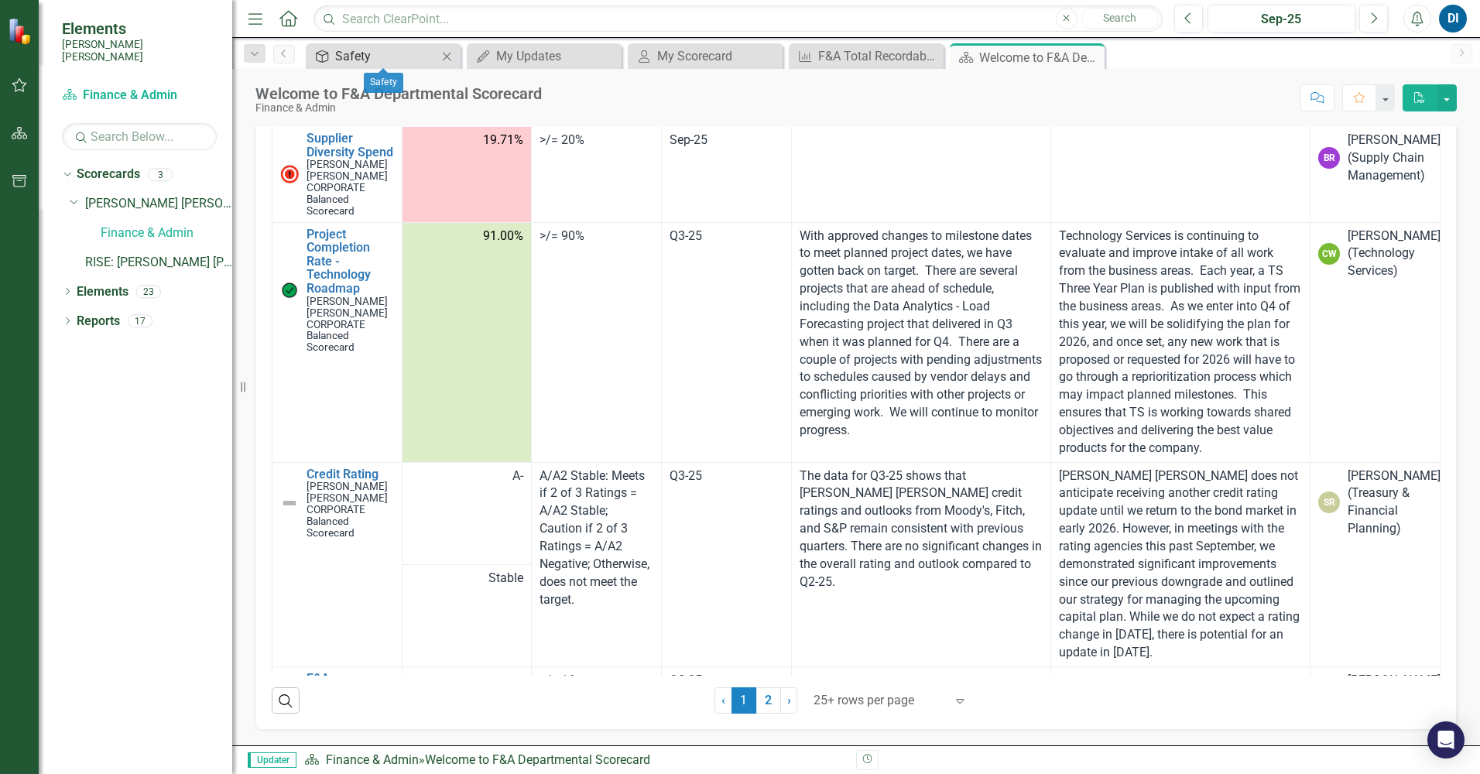
click at [363, 52] on div "Safety" at bounding box center [386, 55] width 102 height 19
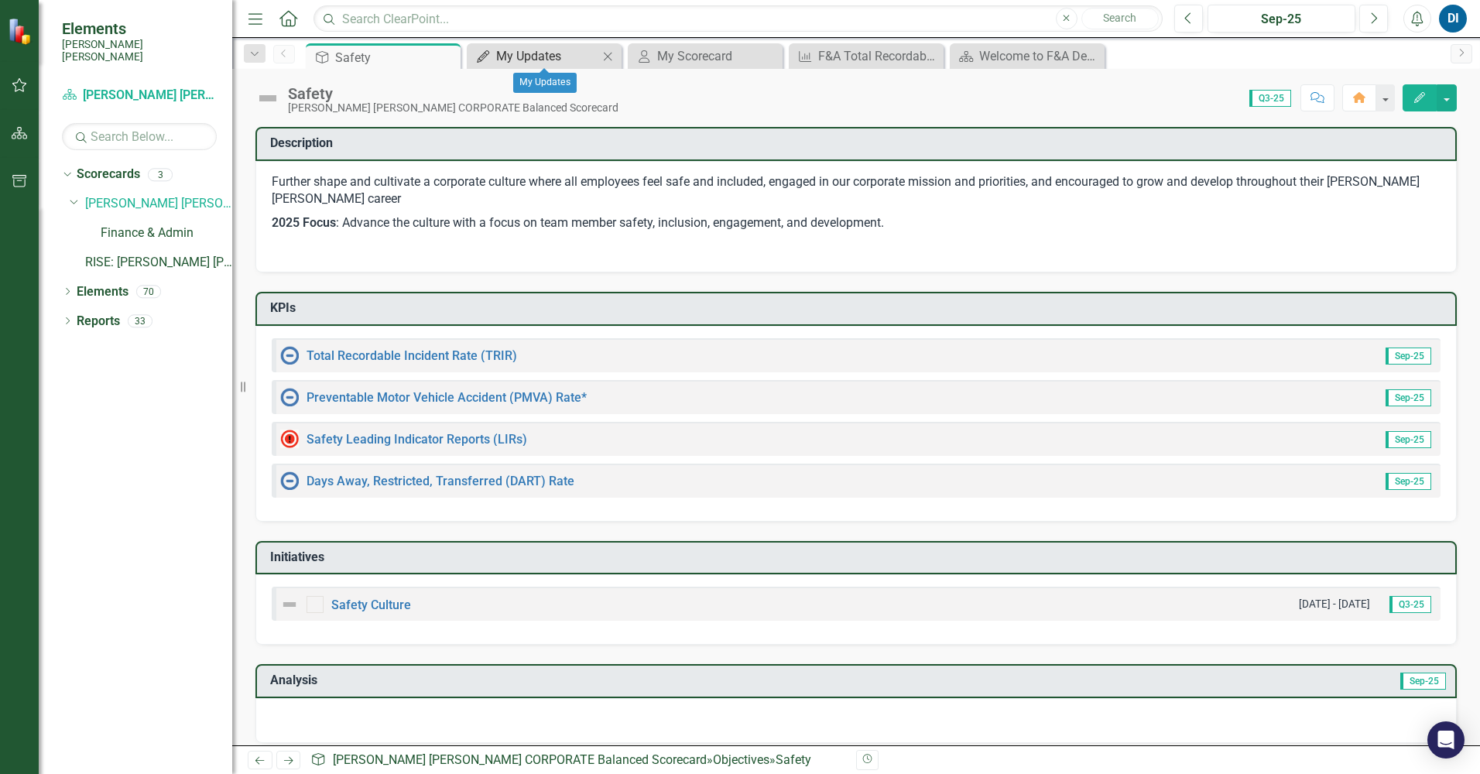
click at [549, 54] on div "My Updates" at bounding box center [547, 55] width 102 height 19
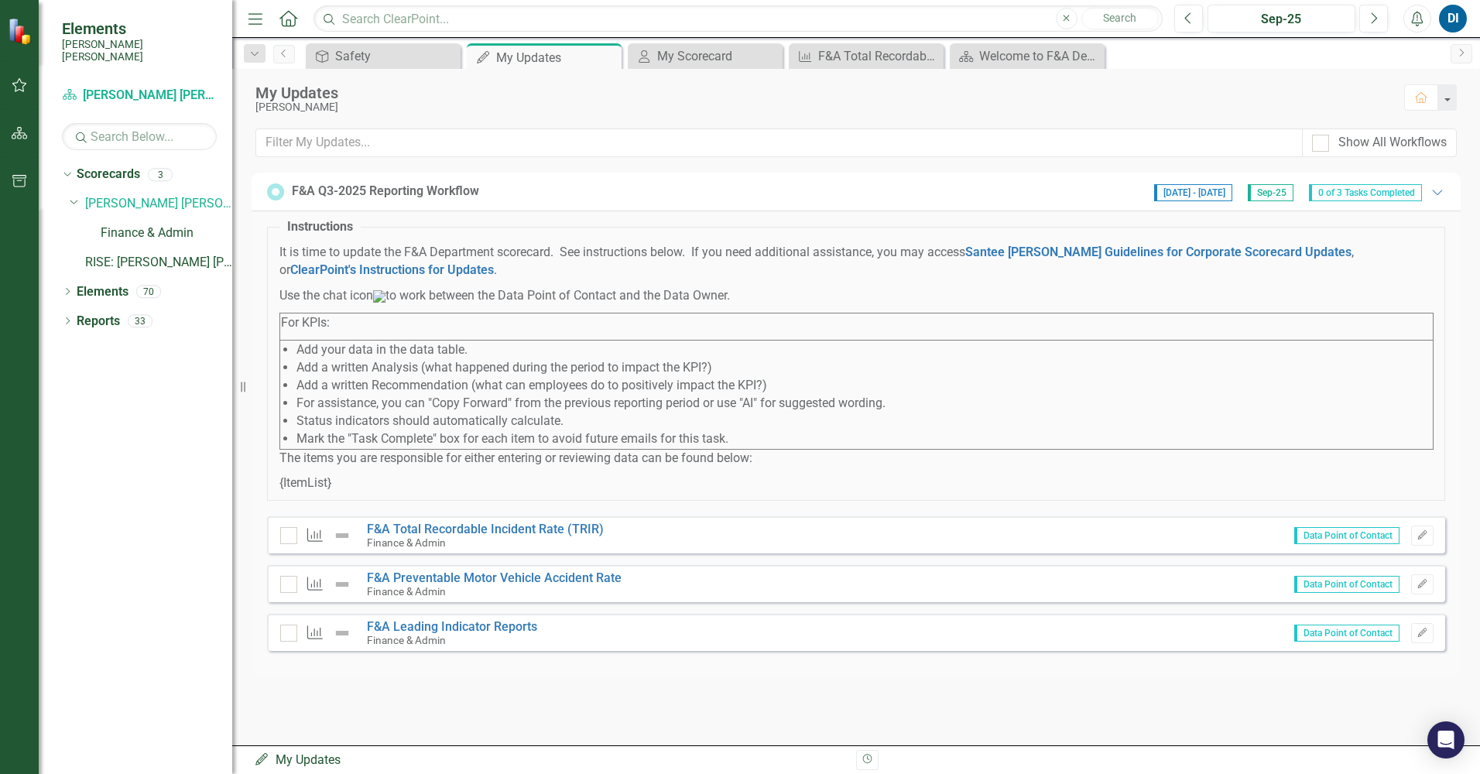
click at [385, 303] on img at bounding box center [379, 296] width 12 height 12
click at [1317, 143] on input "Show All Workflows" at bounding box center [1317, 140] width 10 height 10
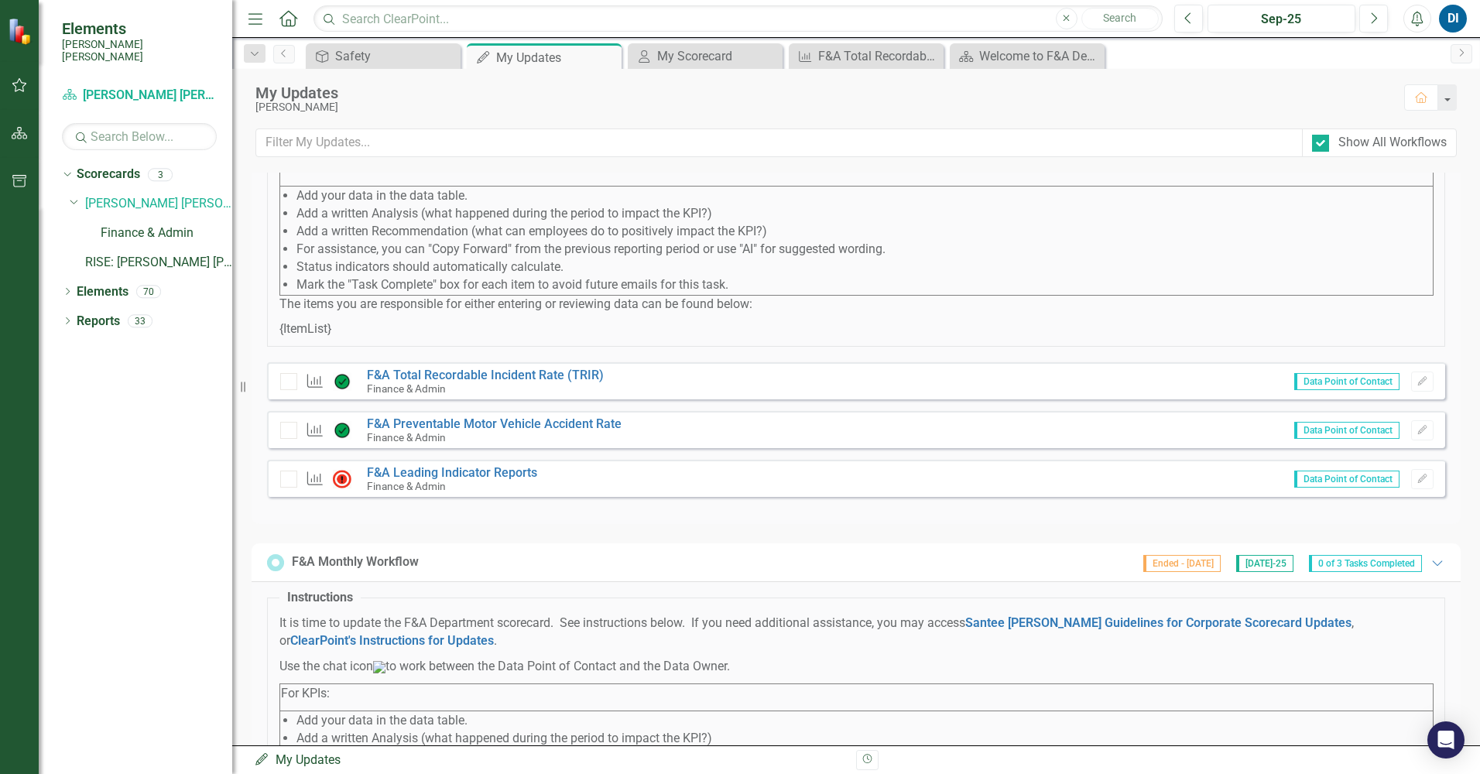
scroll to position [155, 0]
click at [919, 336] on p "{ItemList}" at bounding box center [855, 329] width 1153 height 18
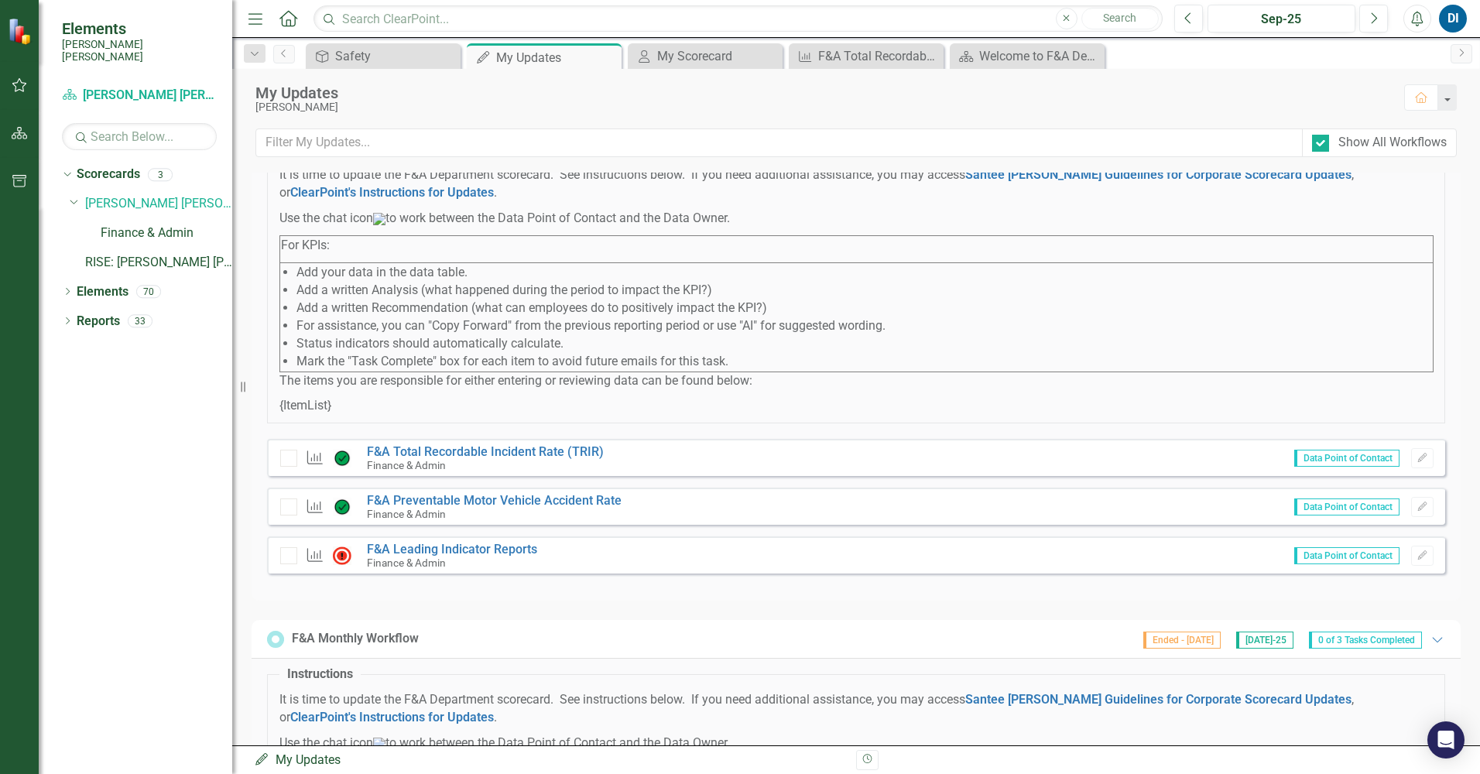
scroll to position [0, 0]
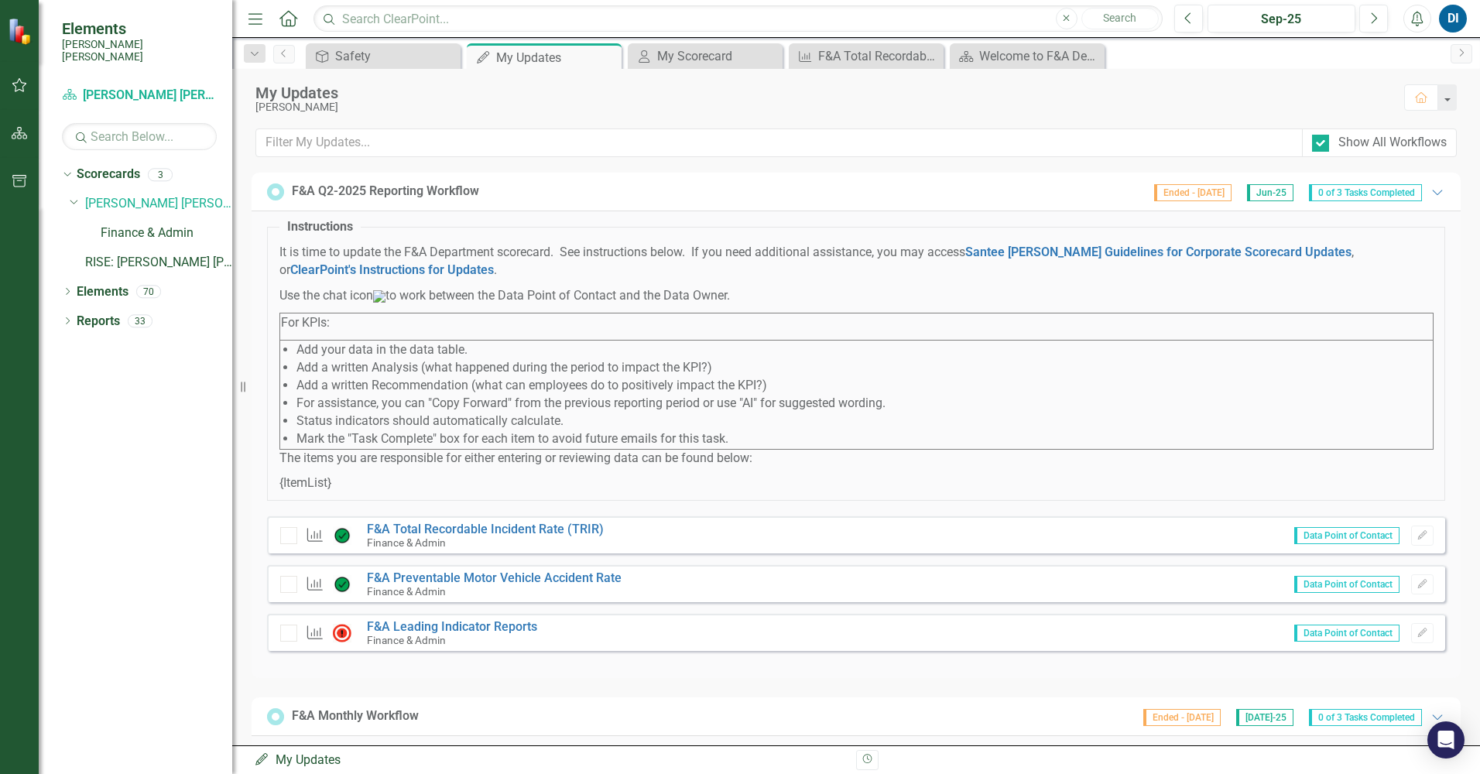
click at [340, 545] on img at bounding box center [342, 535] width 19 height 19
click at [1320, 142] on input "Show All Workflows" at bounding box center [1317, 140] width 10 height 10
checkbox input "false"
click at [1424, 540] on icon "Edit" at bounding box center [1422, 535] width 12 height 9
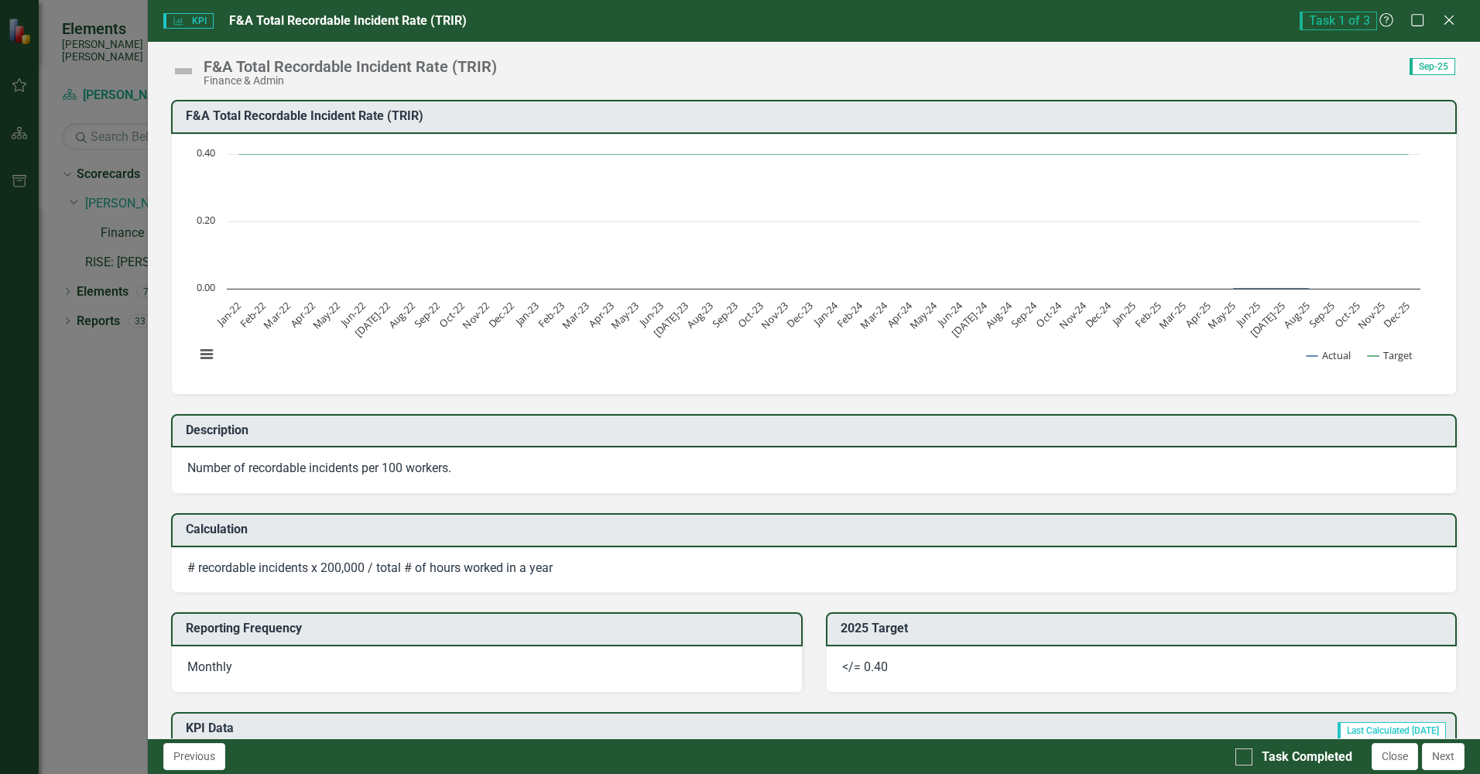
click at [191, 19] on span "KPI KPI" at bounding box center [188, 20] width 50 height 15
drag, startPoint x: 290, startPoint y: 18, endPoint x: 332, endPoint y: 18, distance: 41.8
click at [305, 18] on span "F&A Total Recordable Incident Rate (TRIR)" at bounding box center [348, 20] width 238 height 15
click at [1346, 18] on span "Task 1 of 3" at bounding box center [1337, 21] width 77 height 19
click at [1388, 18] on icon at bounding box center [1386, 20] width 17 height 17
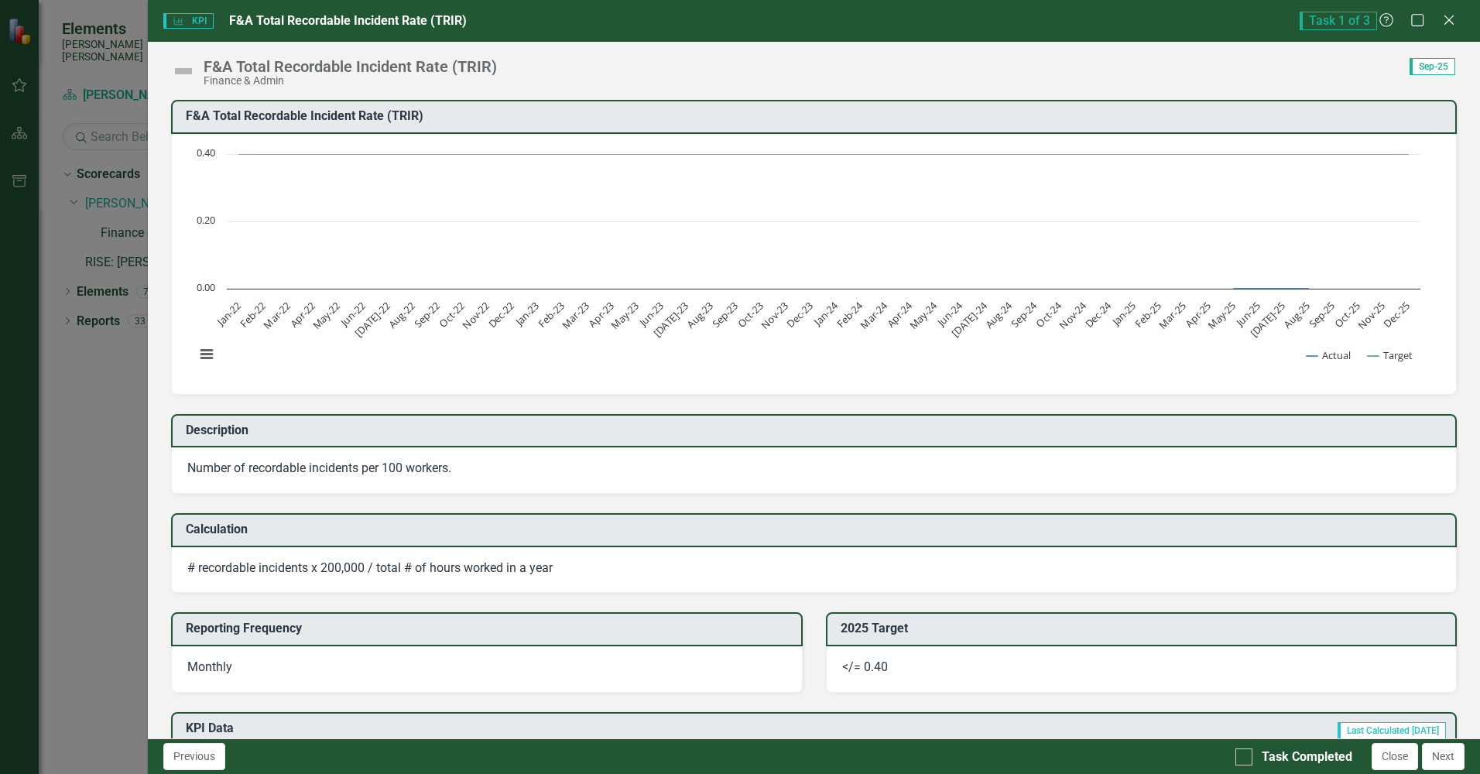
drag, startPoint x: 1449, startPoint y: 19, endPoint x: 160, endPoint y: 365, distance: 1334.1
click at [1449, 19] on icon "Close" at bounding box center [1448, 20] width 15 height 12
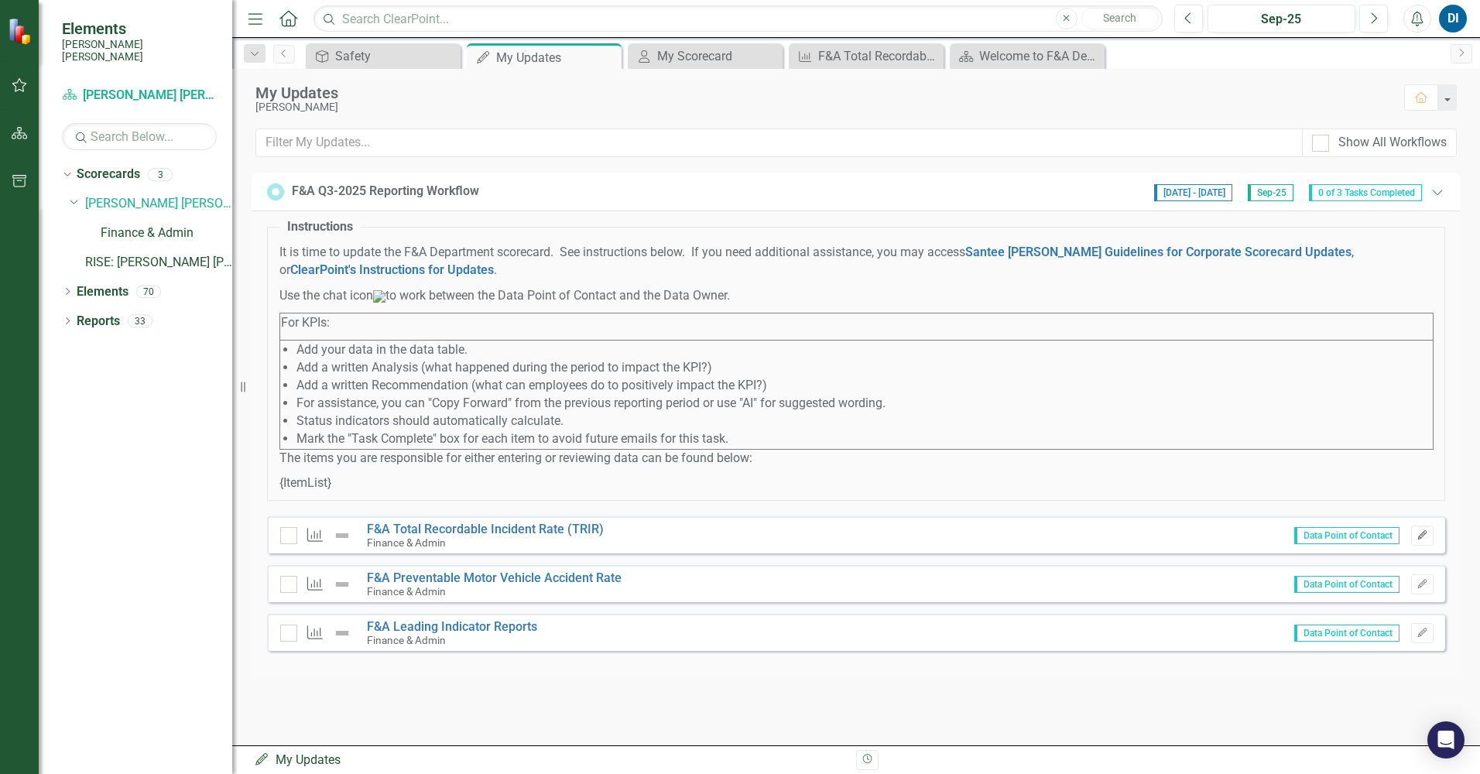
click at [1426, 540] on icon "Edit" at bounding box center [1422, 535] width 12 height 9
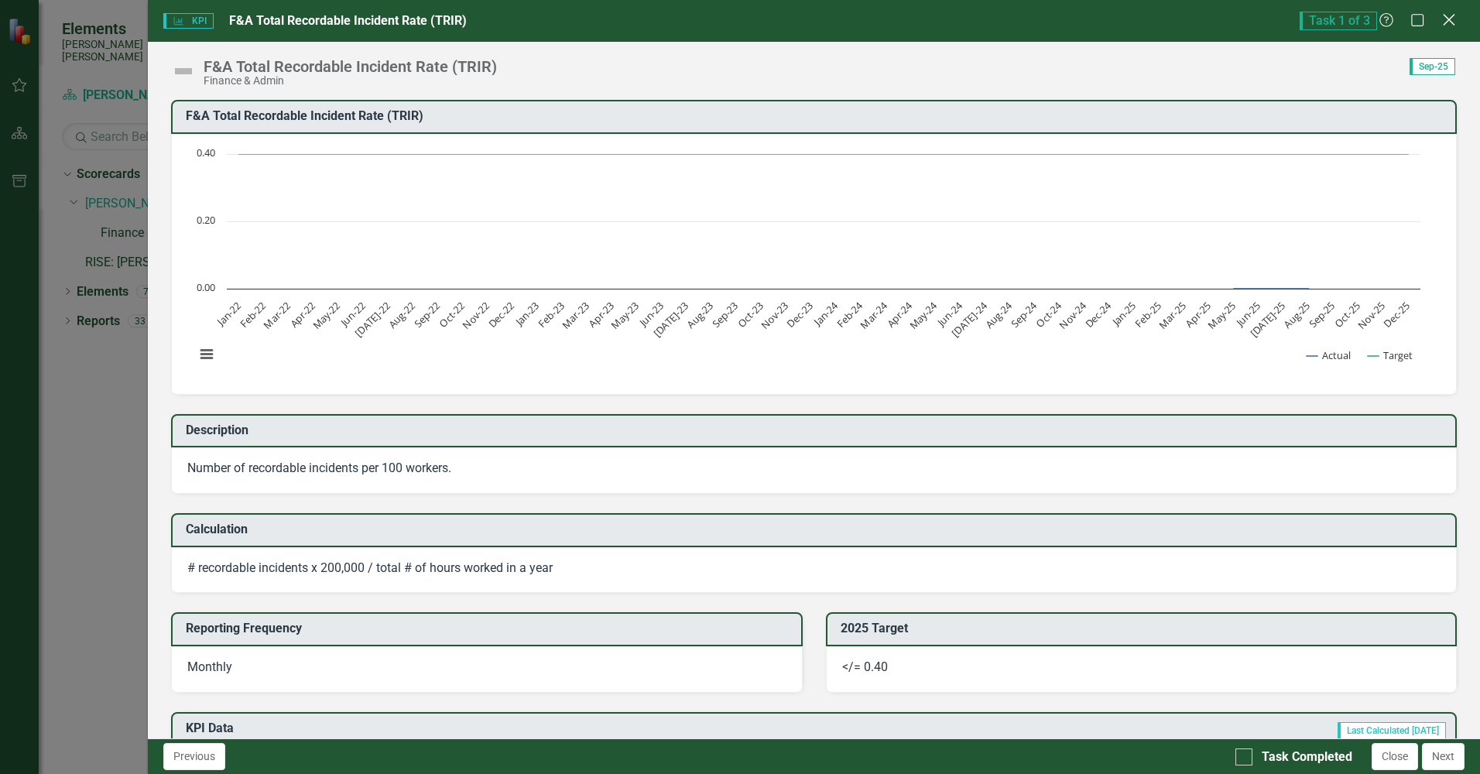
click at [1448, 19] on icon at bounding box center [1449, 20] width 12 height 12
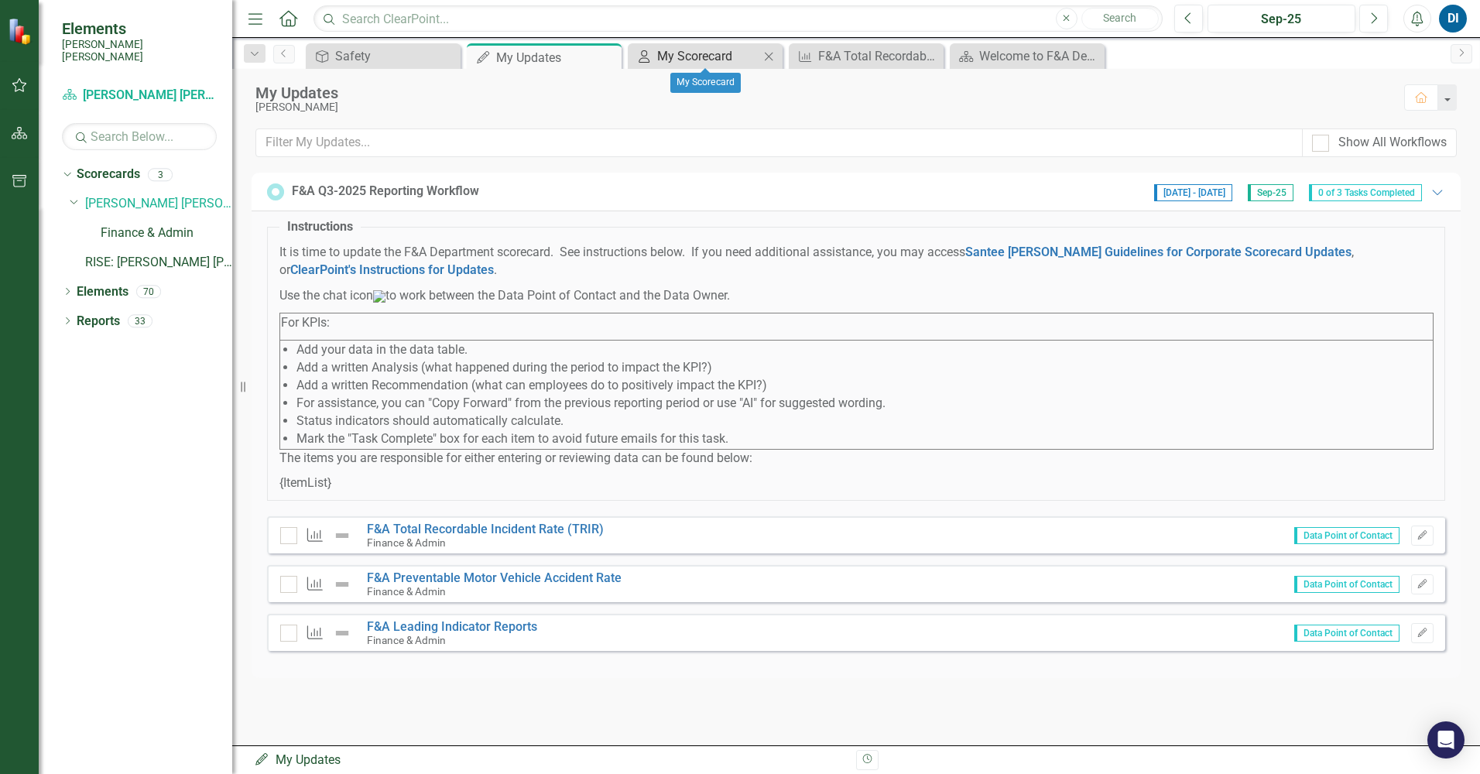
click at [716, 55] on div "My Scorecard" at bounding box center [708, 55] width 102 height 19
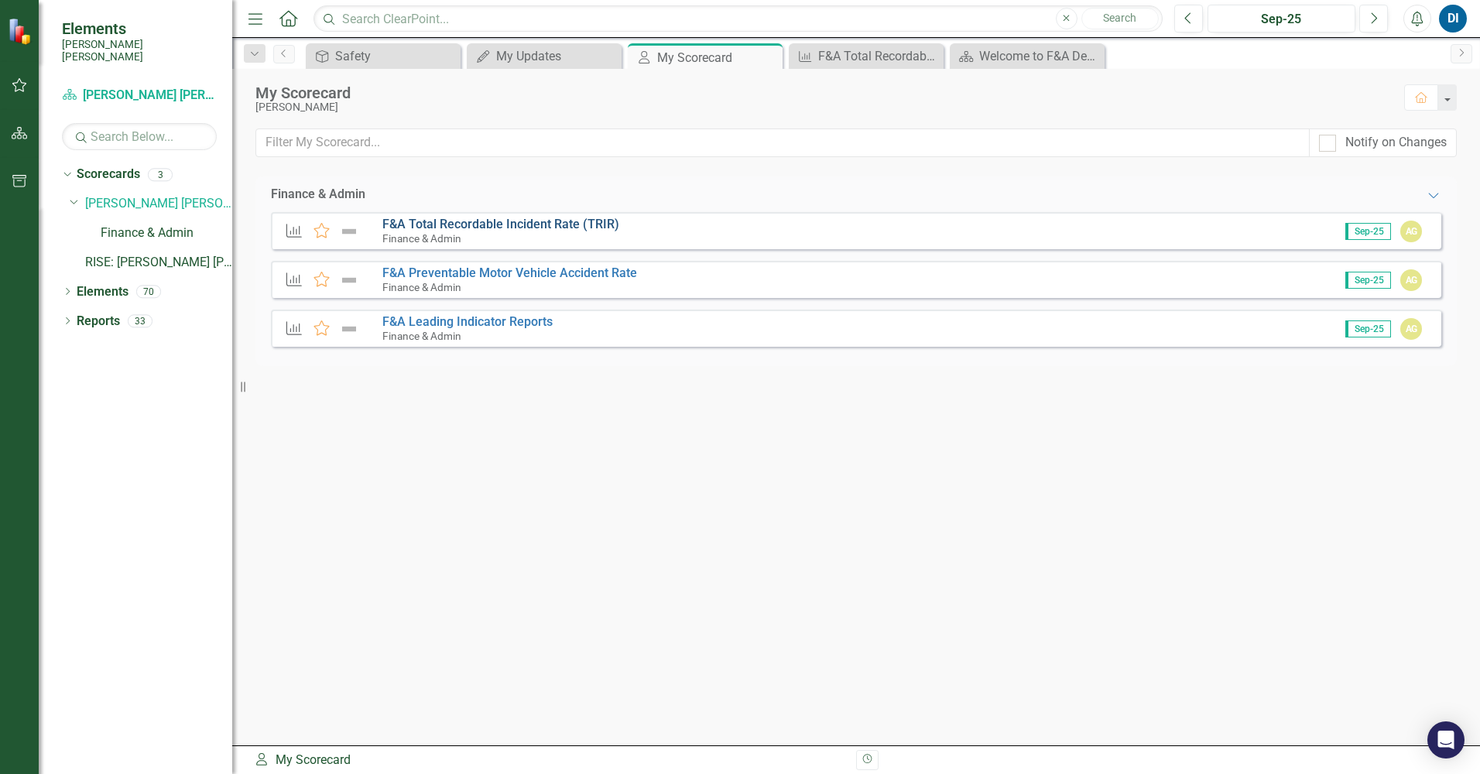
click at [436, 223] on link "F&A Total Recordable Incident Rate (TRIR)" at bounding box center [500, 224] width 237 height 15
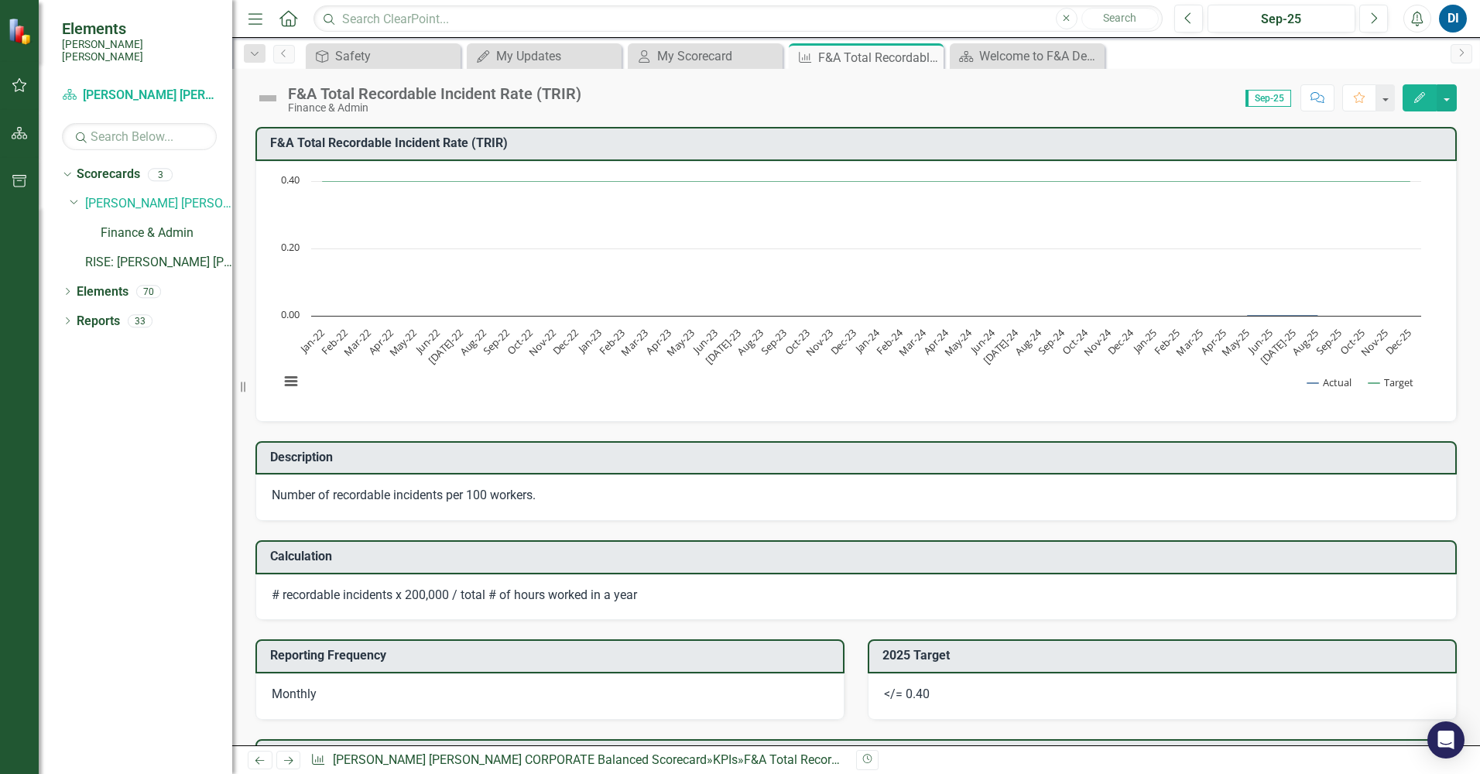
click at [1418, 92] on icon "Edit" at bounding box center [1419, 97] width 14 height 11
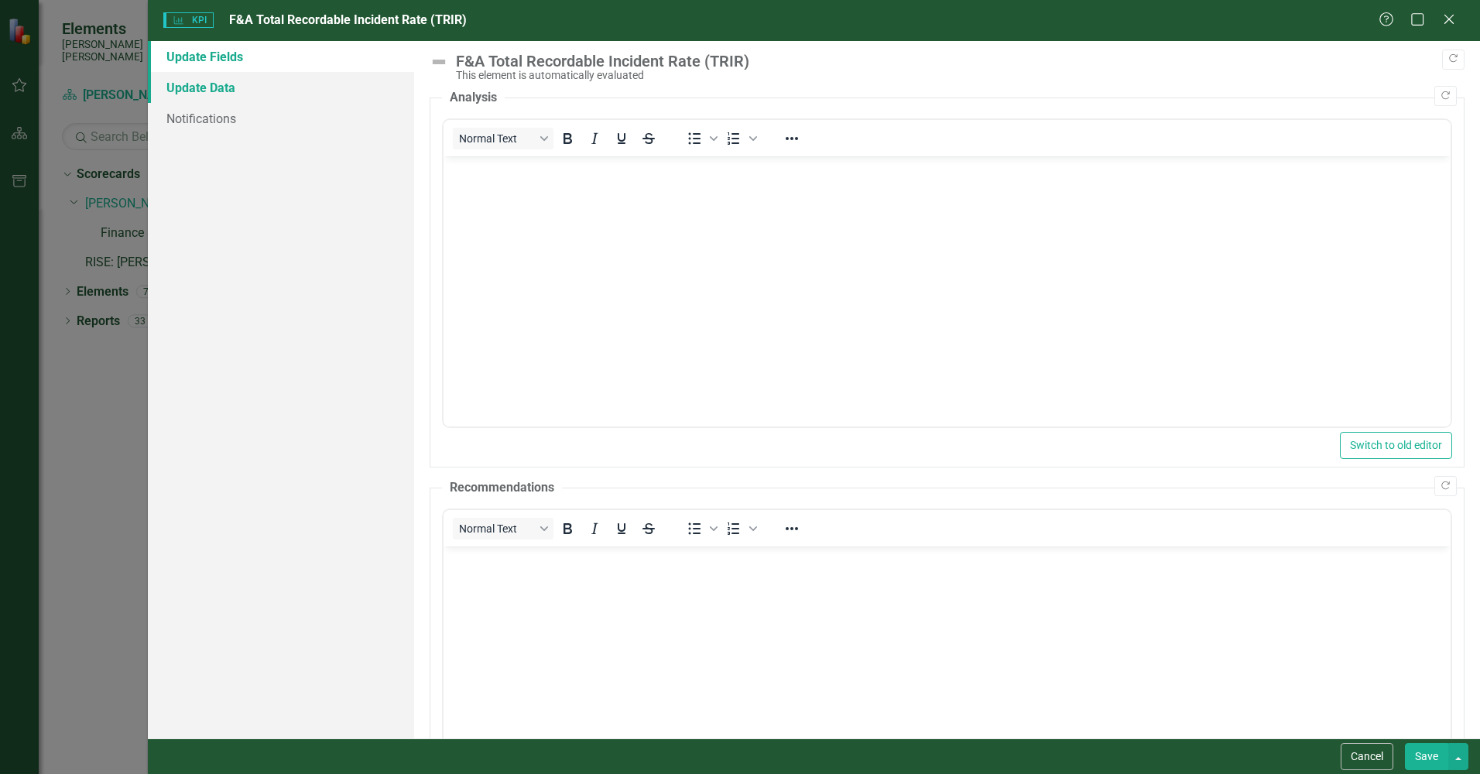
click at [208, 83] on link "Update Data" at bounding box center [281, 87] width 266 height 31
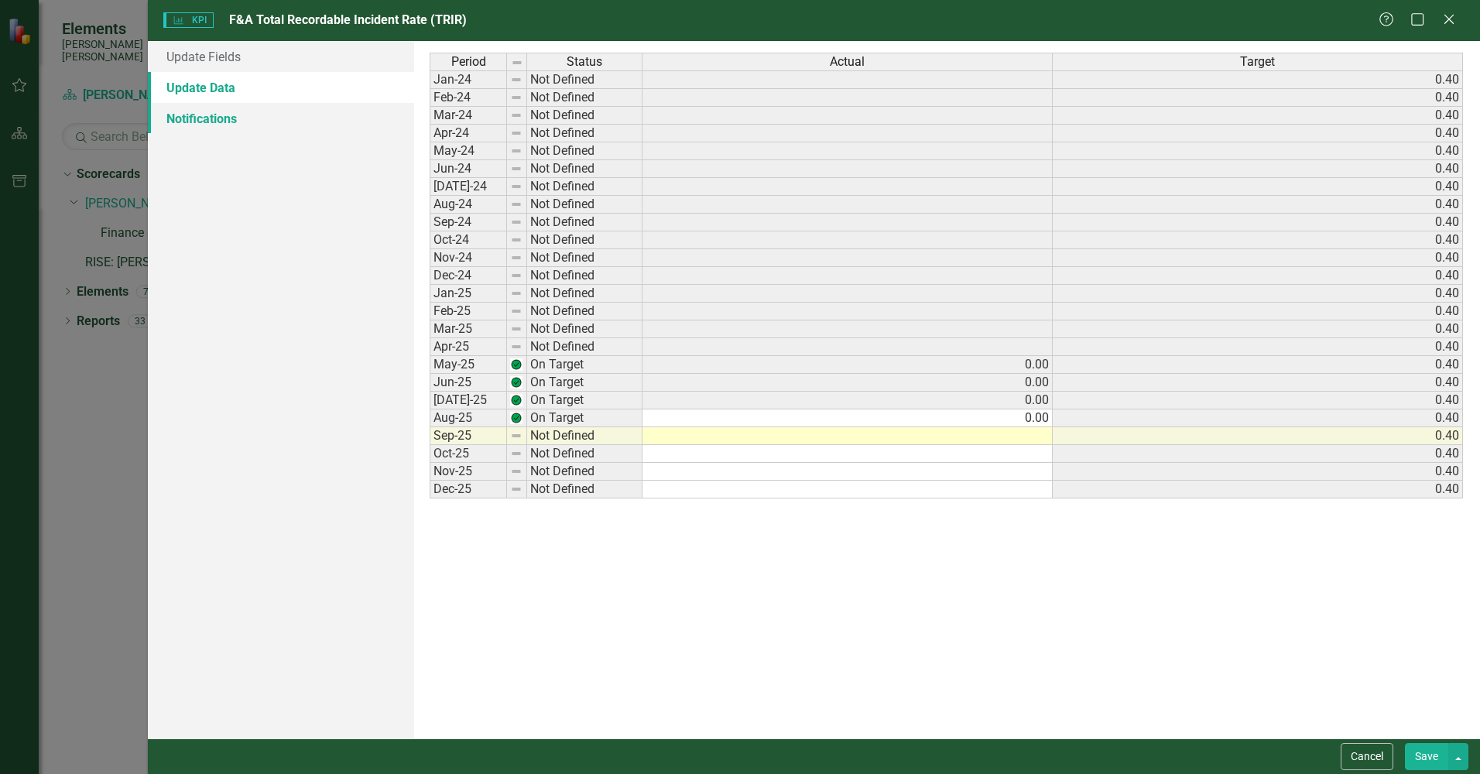
click at [208, 120] on link "Notifications" at bounding box center [281, 118] width 266 height 31
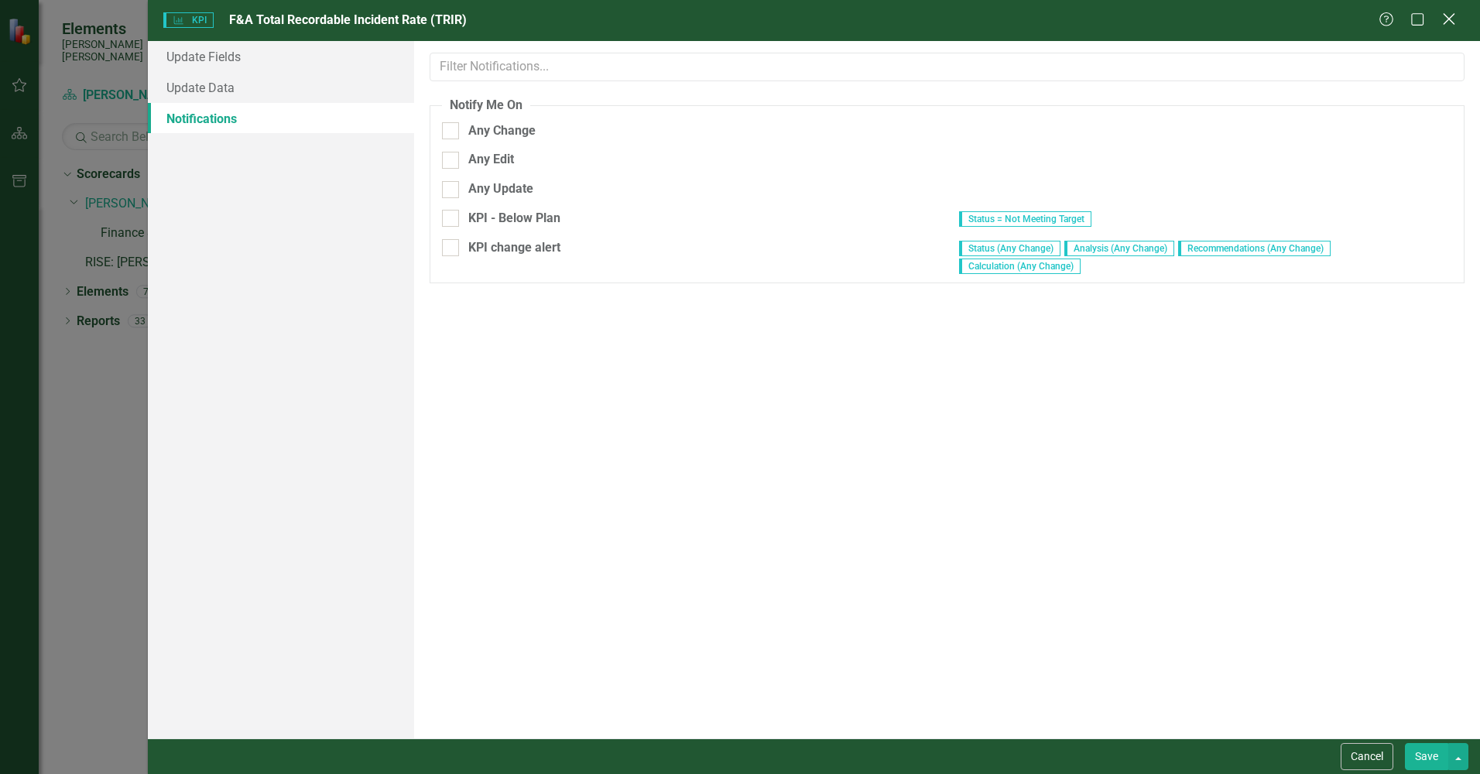
click at [1451, 15] on icon "Close" at bounding box center [1448, 19] width 19 height 15
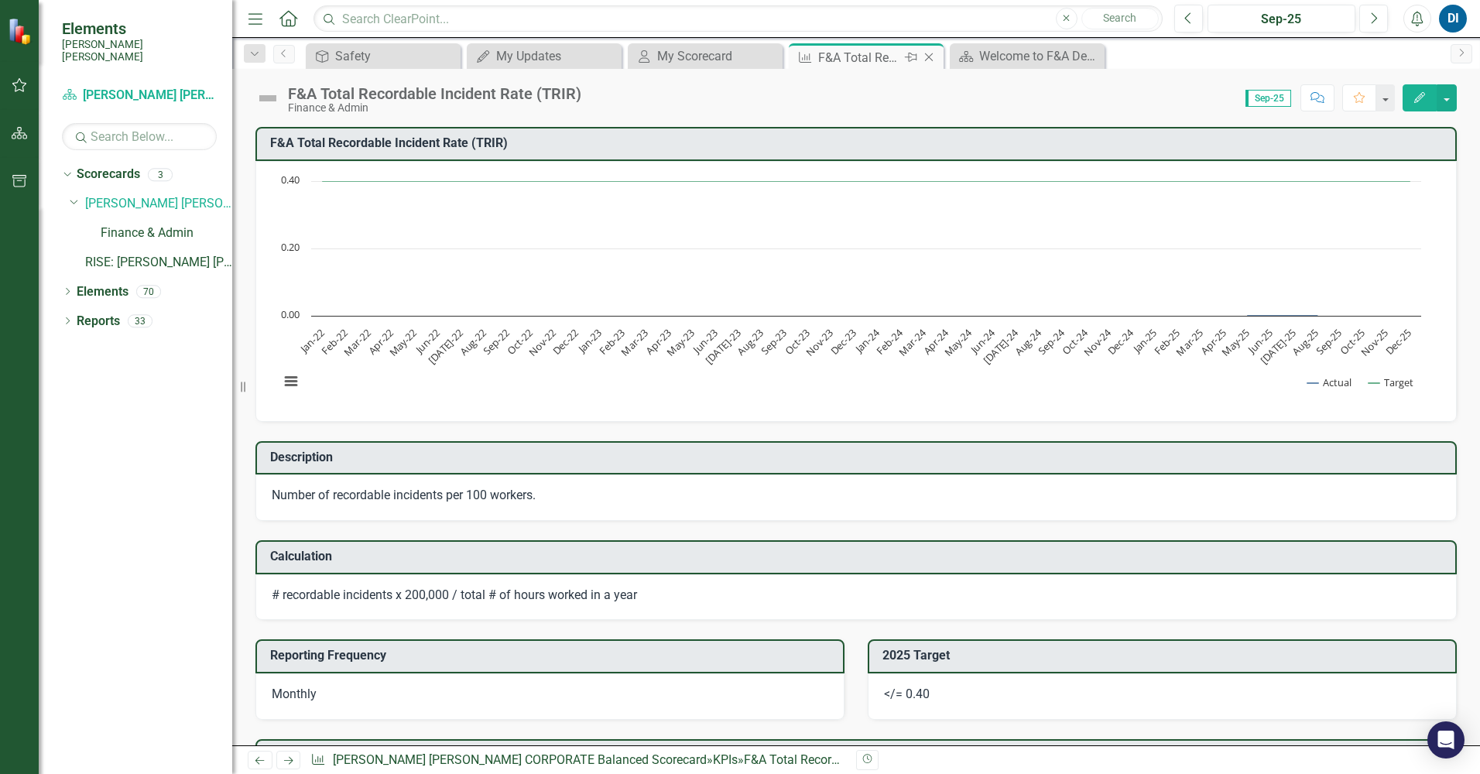
click at [928, 55] on icon "Close" at bounding box center [928, 57] width 15 height 12
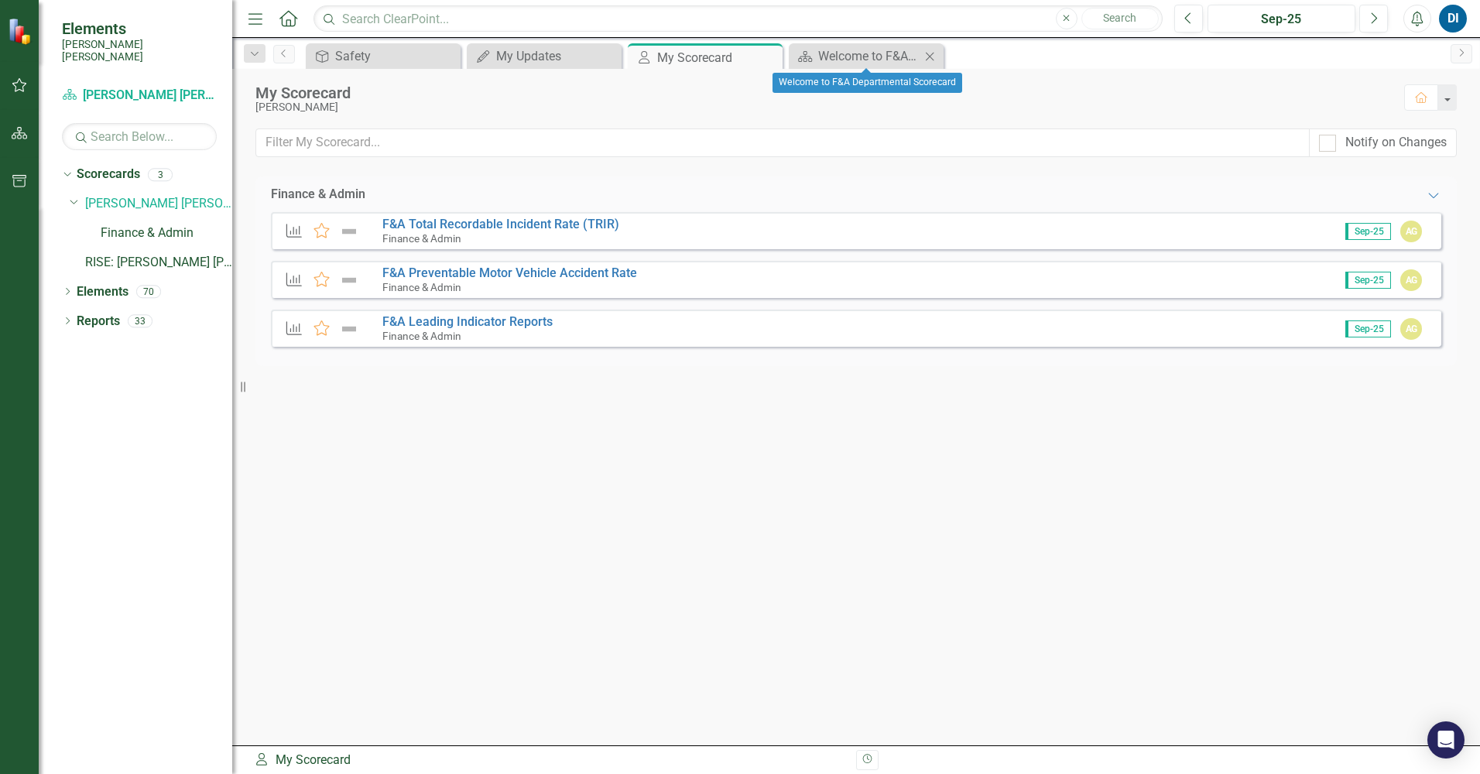
click at [929, 55] on icon at bounding box center [930, 56] width 9 height 9
click at [394, 58] on div "Safety" at bounding box center [386, 55] width 102 height 19
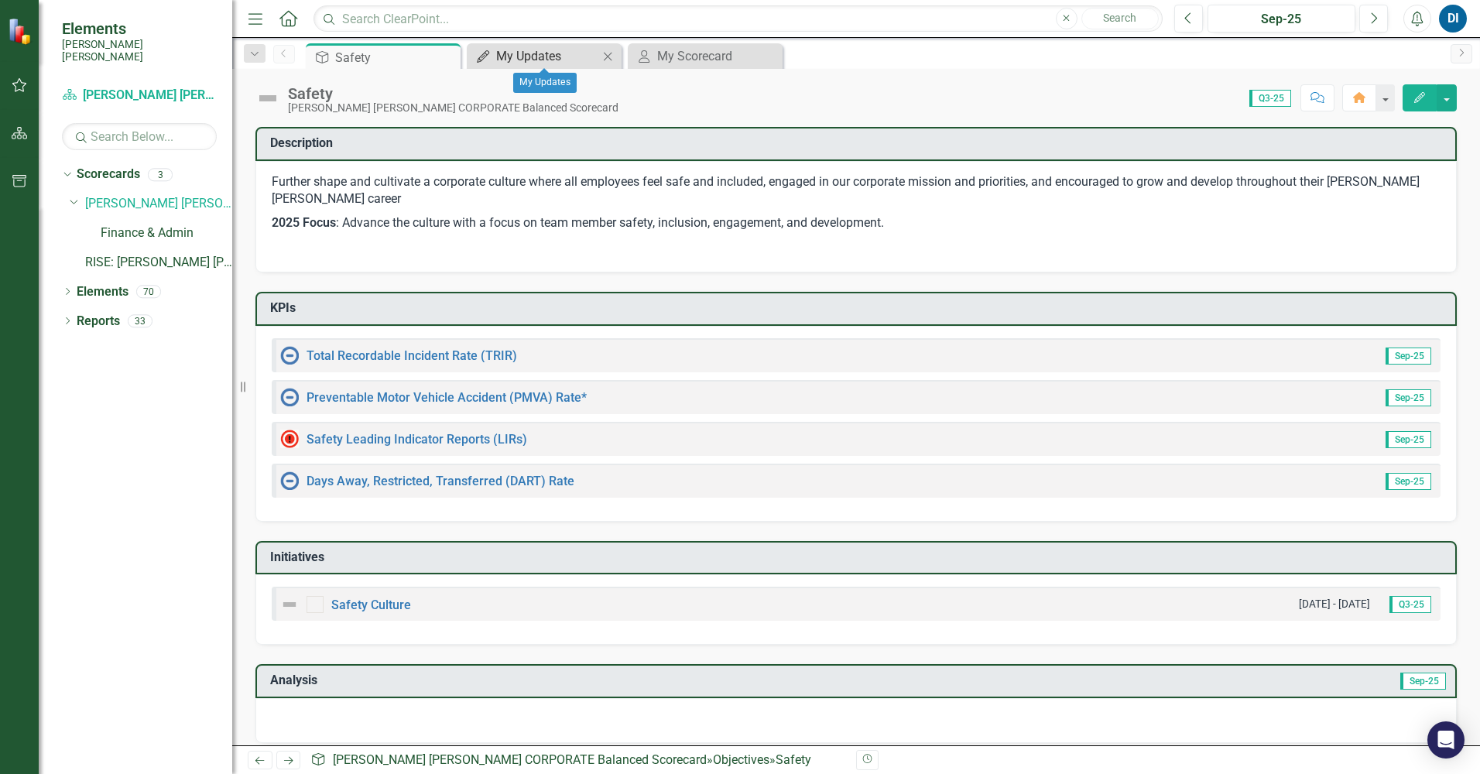
click at [529, 55] on div "My Updates" at bounding box center [547, 55] width 102 height 19
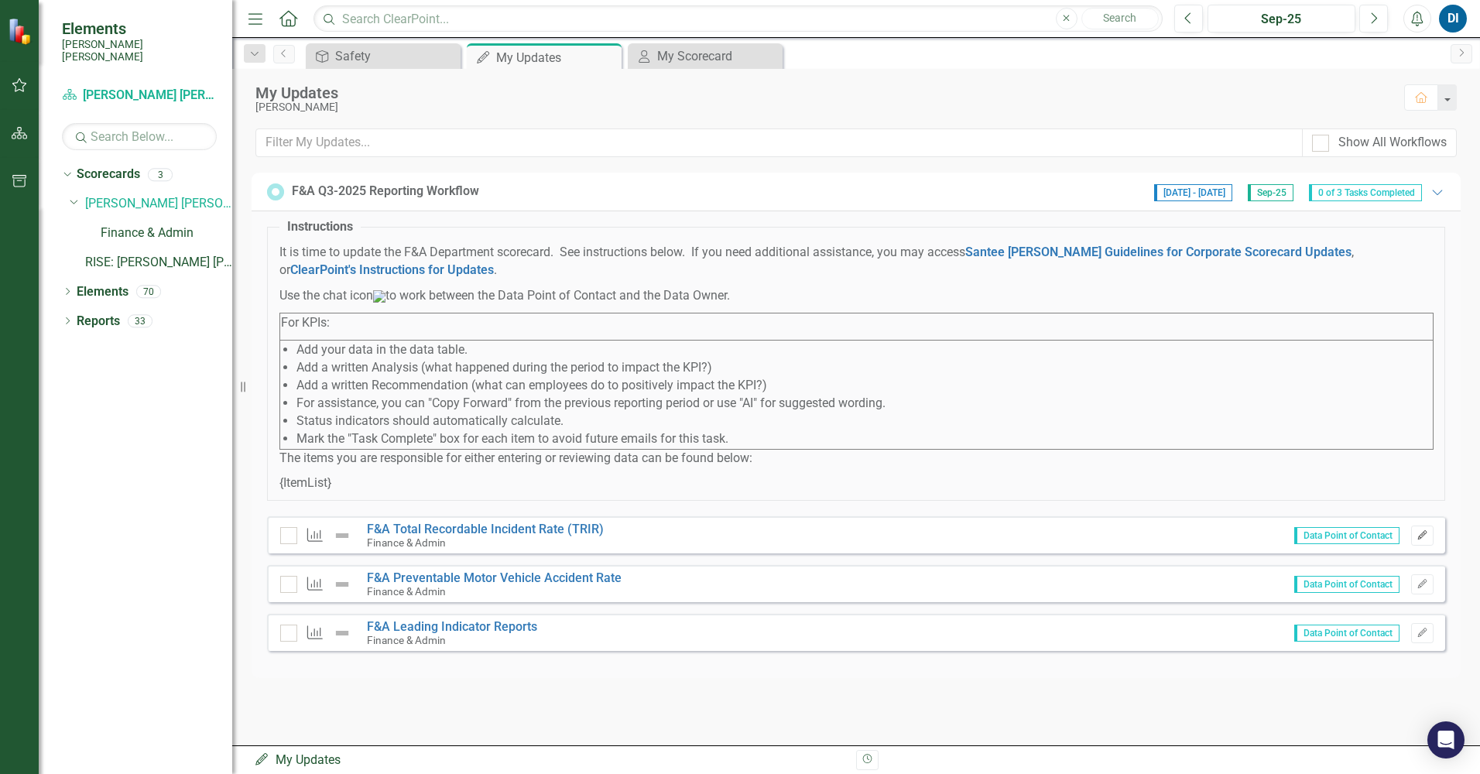
click at [1422, 540] on icon "Edit" at bounding box center [1422, 535] width 12 height 9
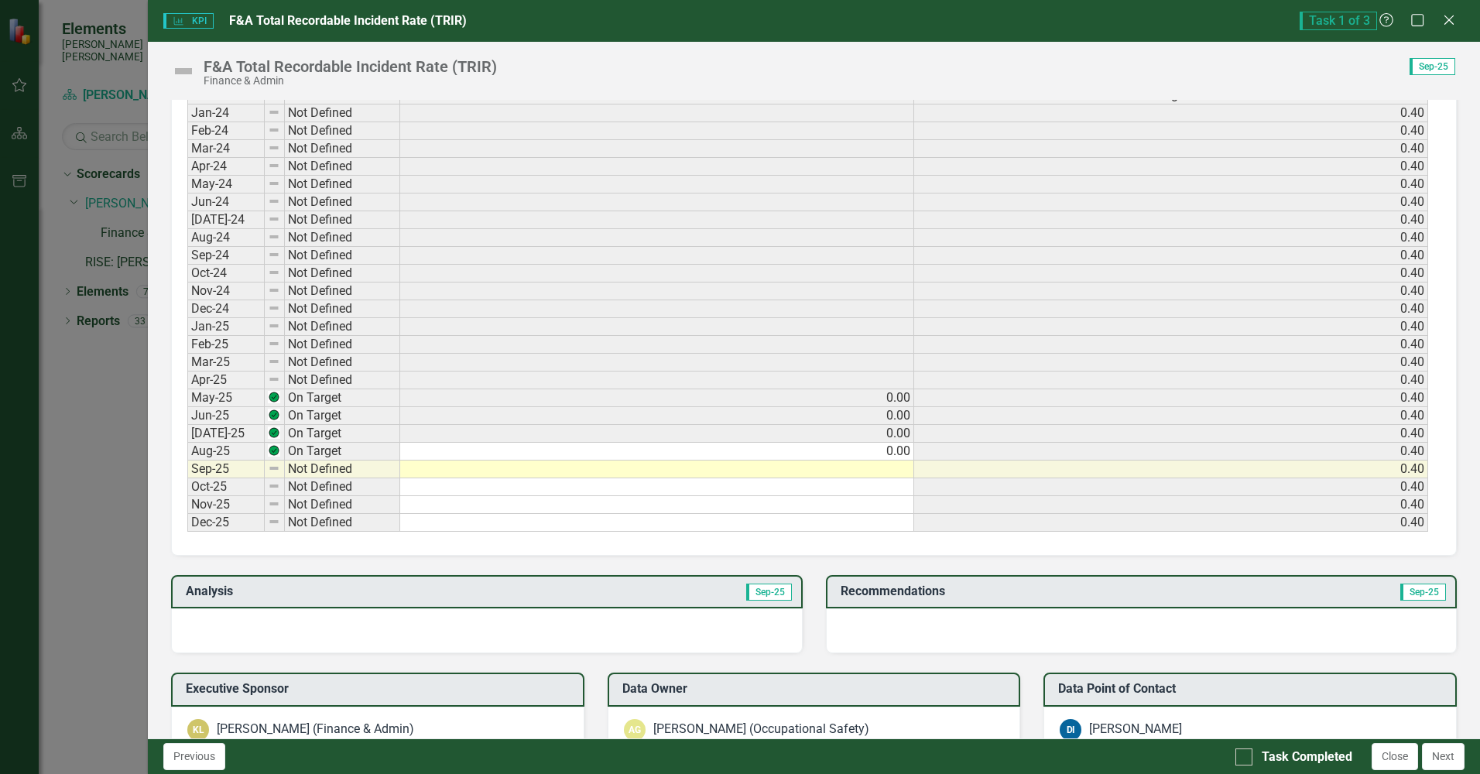
scroll to position [696, 0]
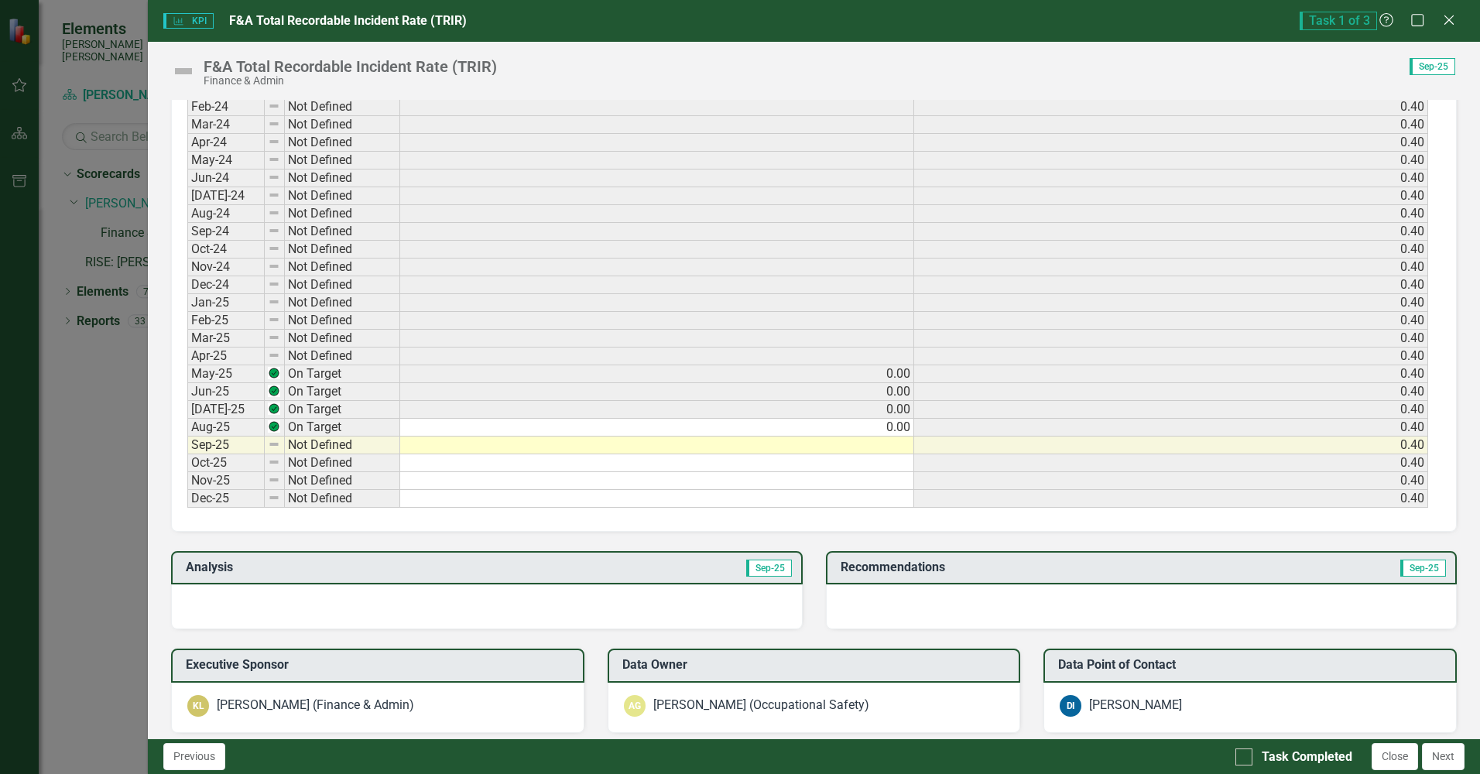
click at [894, 445] on td at bounding box center [657, 445] width 514 height 18
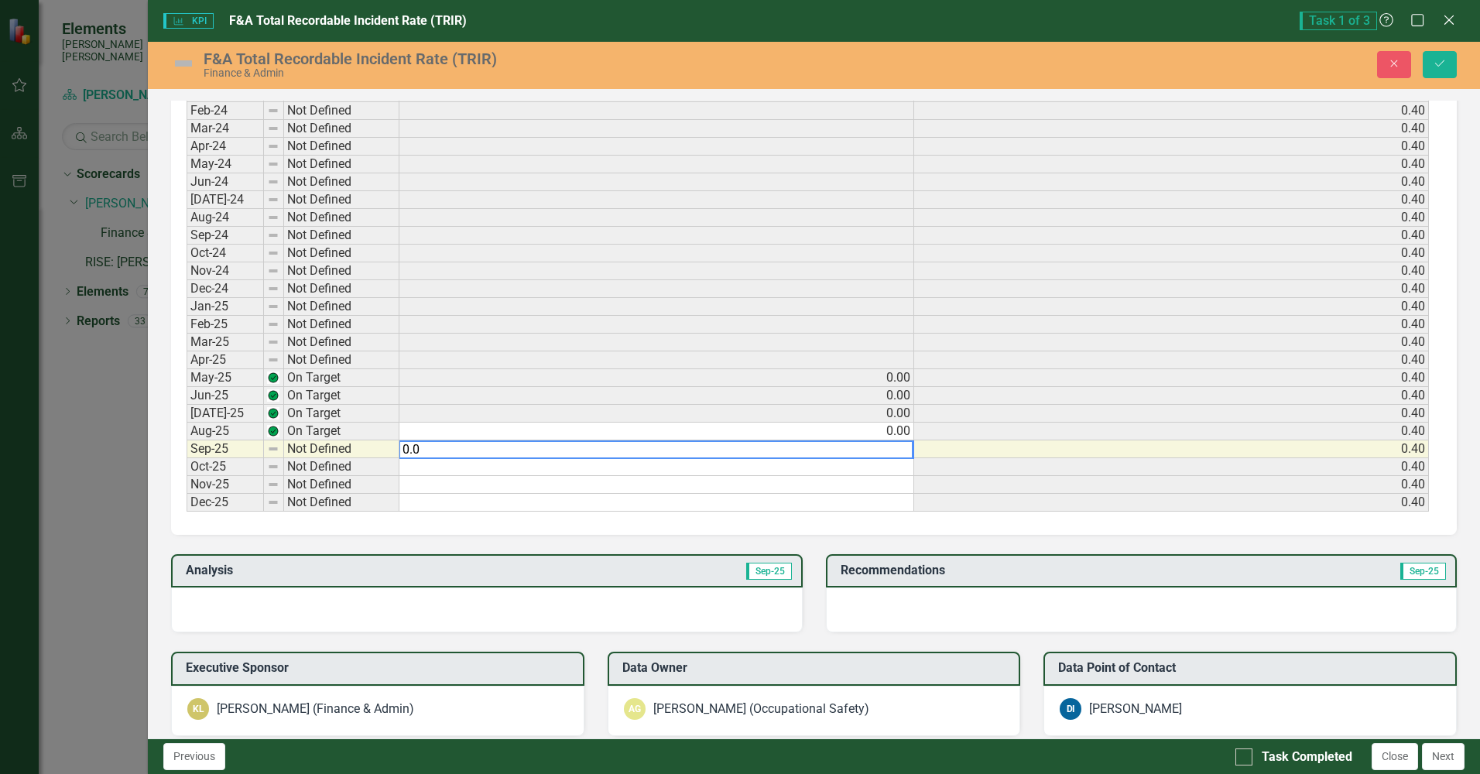
type textarea "0.00"
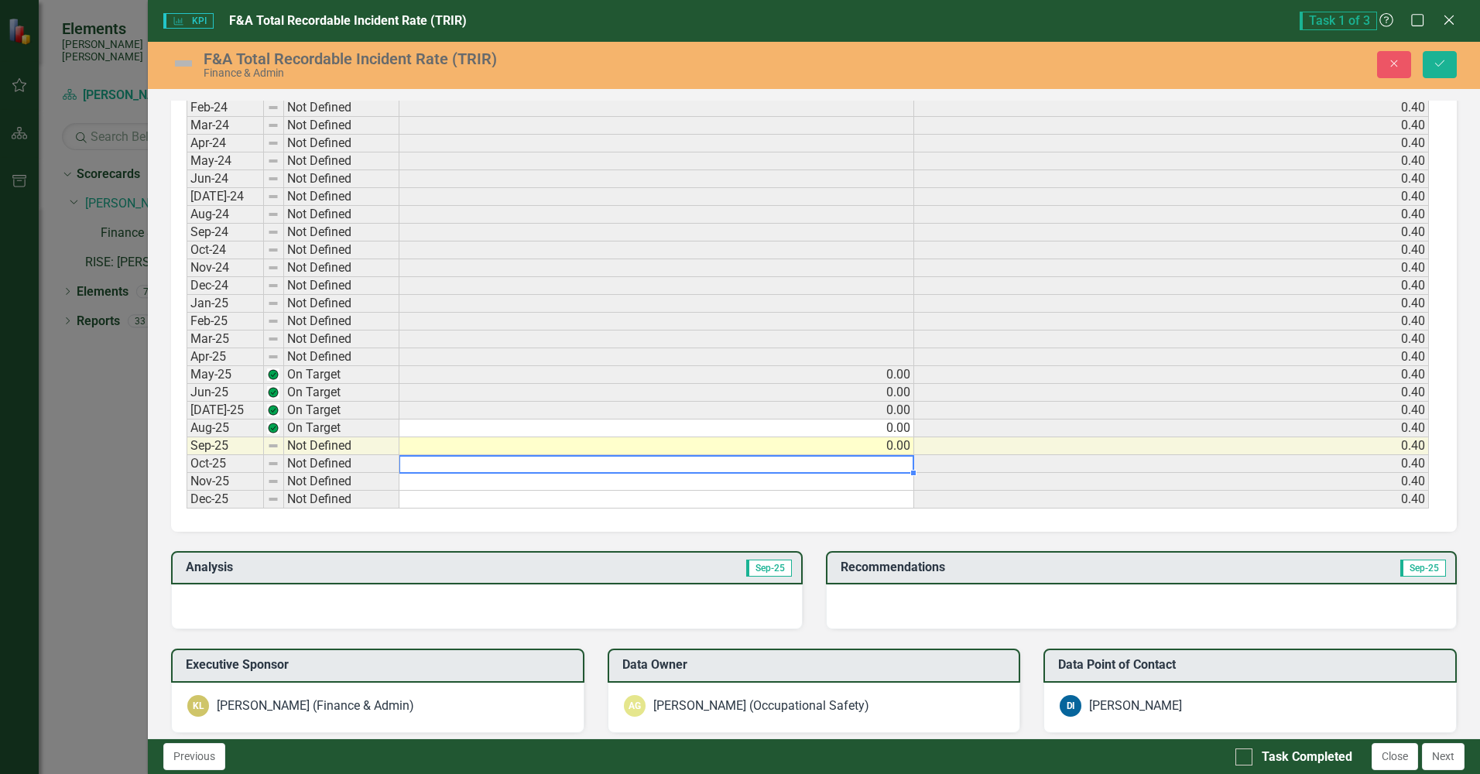
click at [889, 449] on td "0.00" at bounding box center [656, 446] width 515 height 18
click at [957, 399] on td "0.40" at bounding box center [1171, 393] width 515 height 18
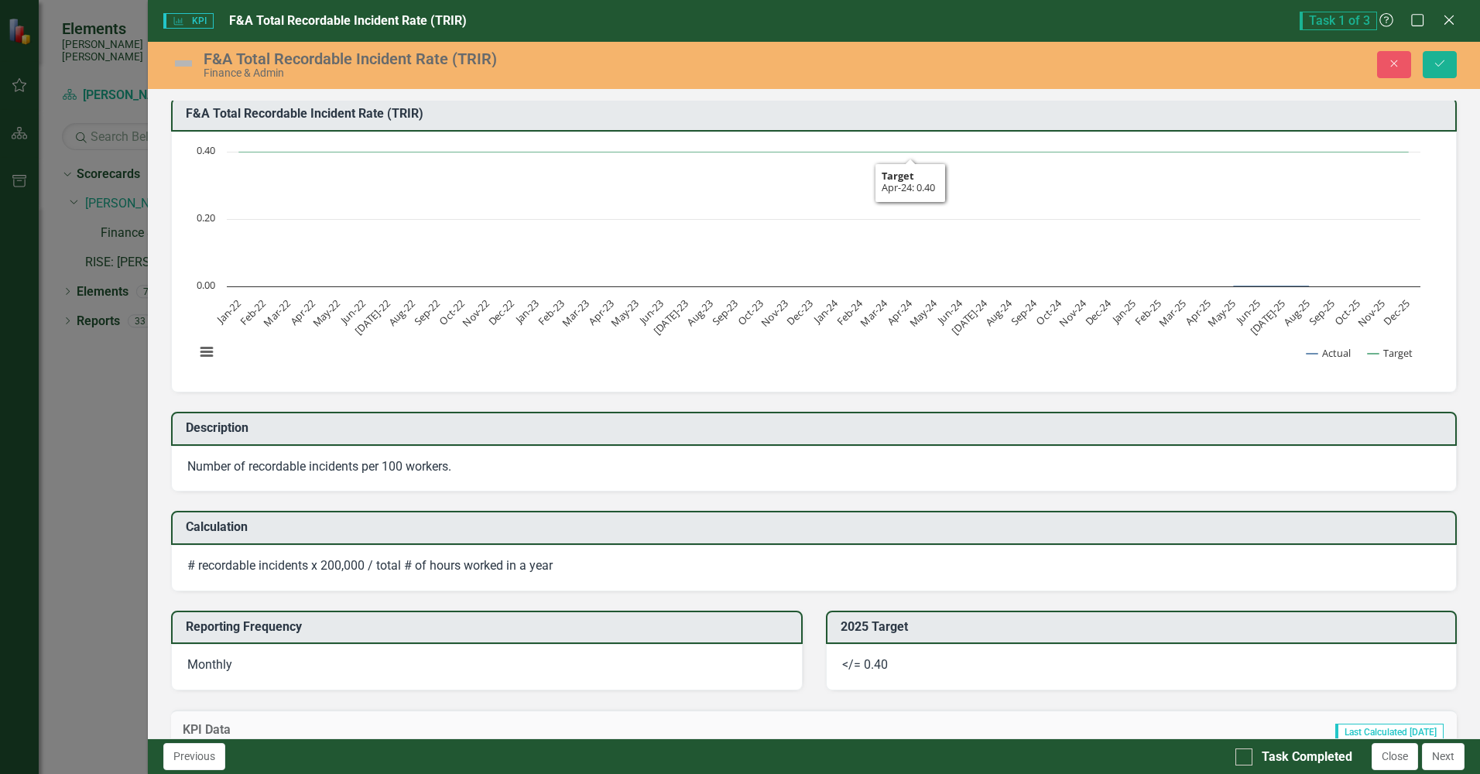
scroll to position [0, 0]
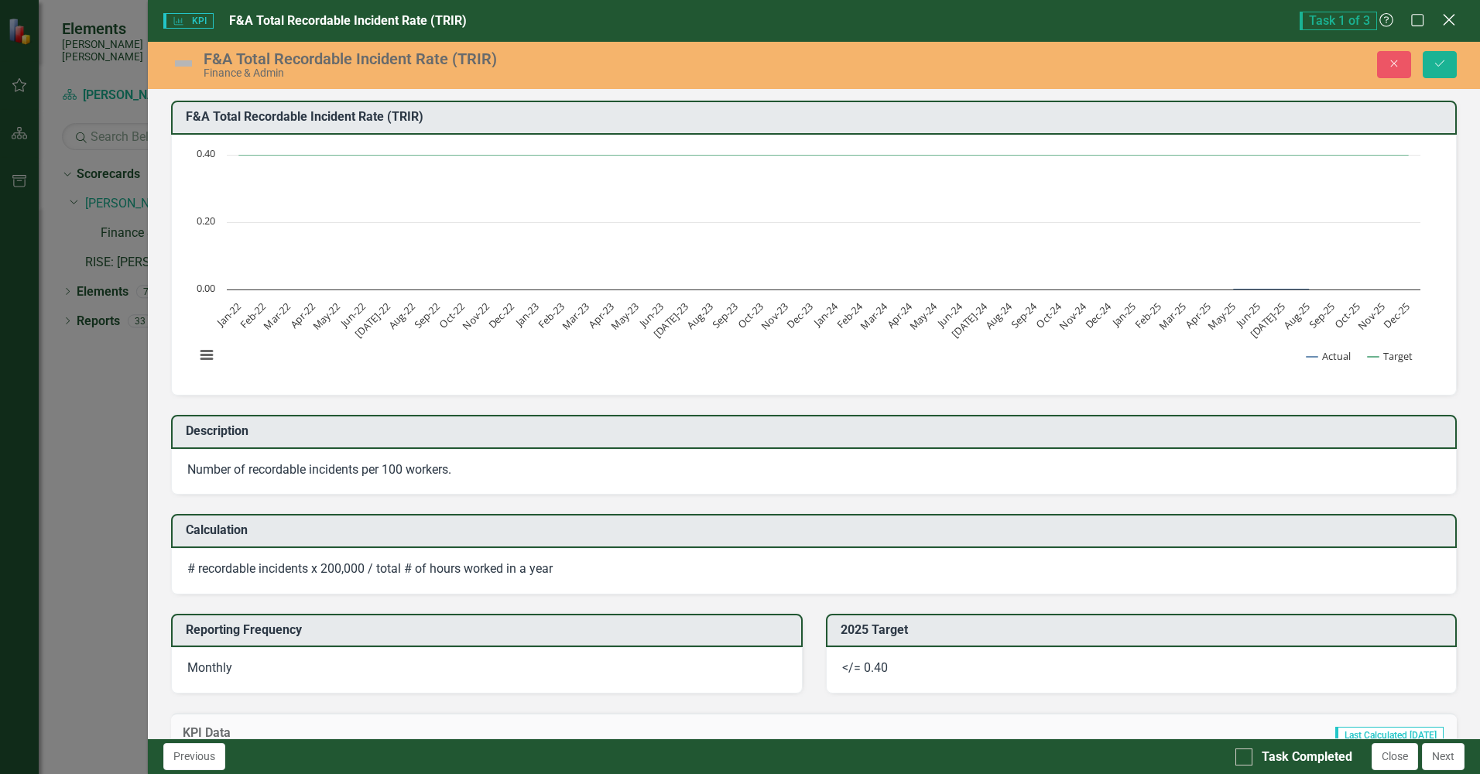
click at [1451, 15] on icon "Close" at bounding box center [1448, 19] width 19 height 15
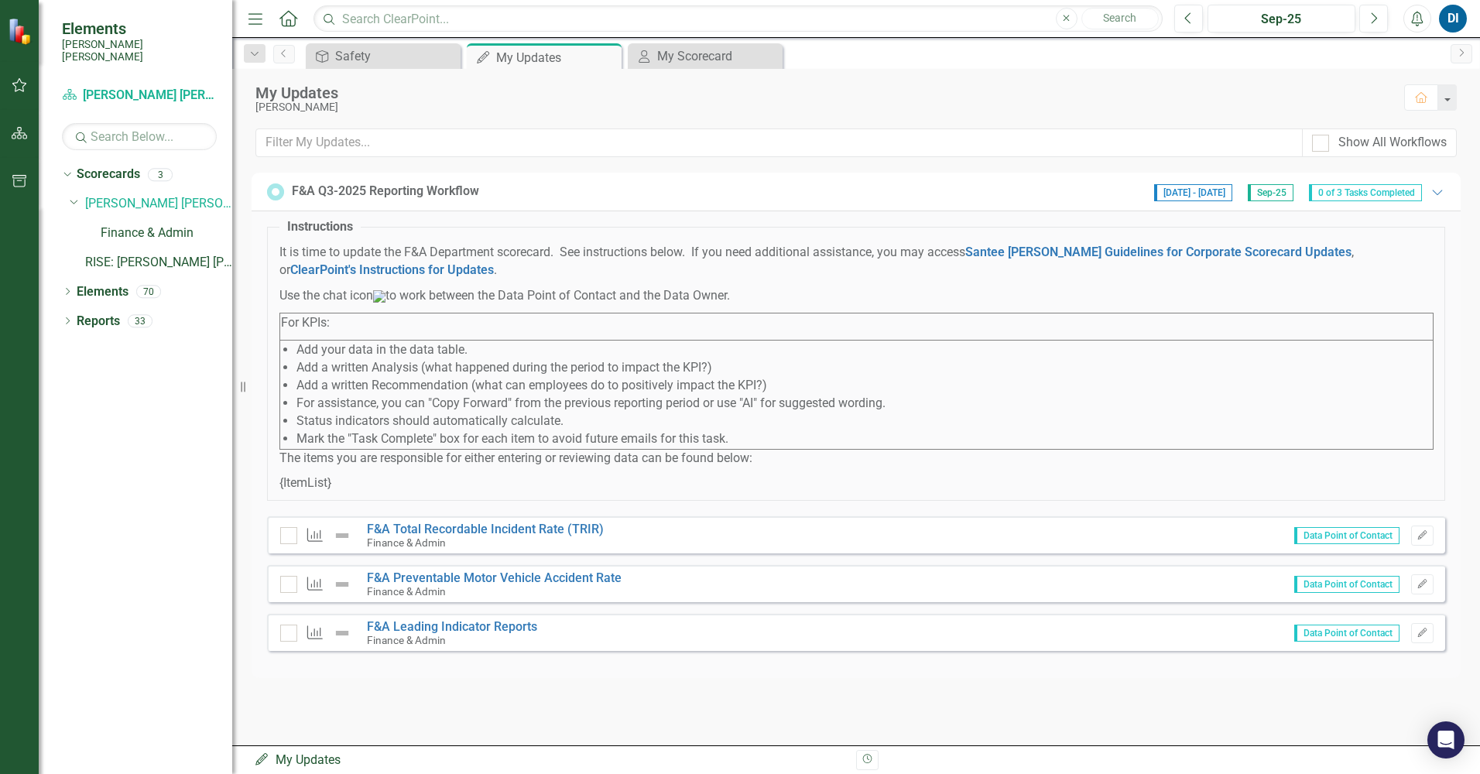
click at [1333, 544] on span "Data Point of Contact" at bounding box center [1346, 535] width 105 height 17
click at [1323, 544] on span "Data Point of Contact" at bounding box center [1346, 535] width 105 height 17
click at [258, 759] on icon at bounding box center [261, 759] width 12 height 12
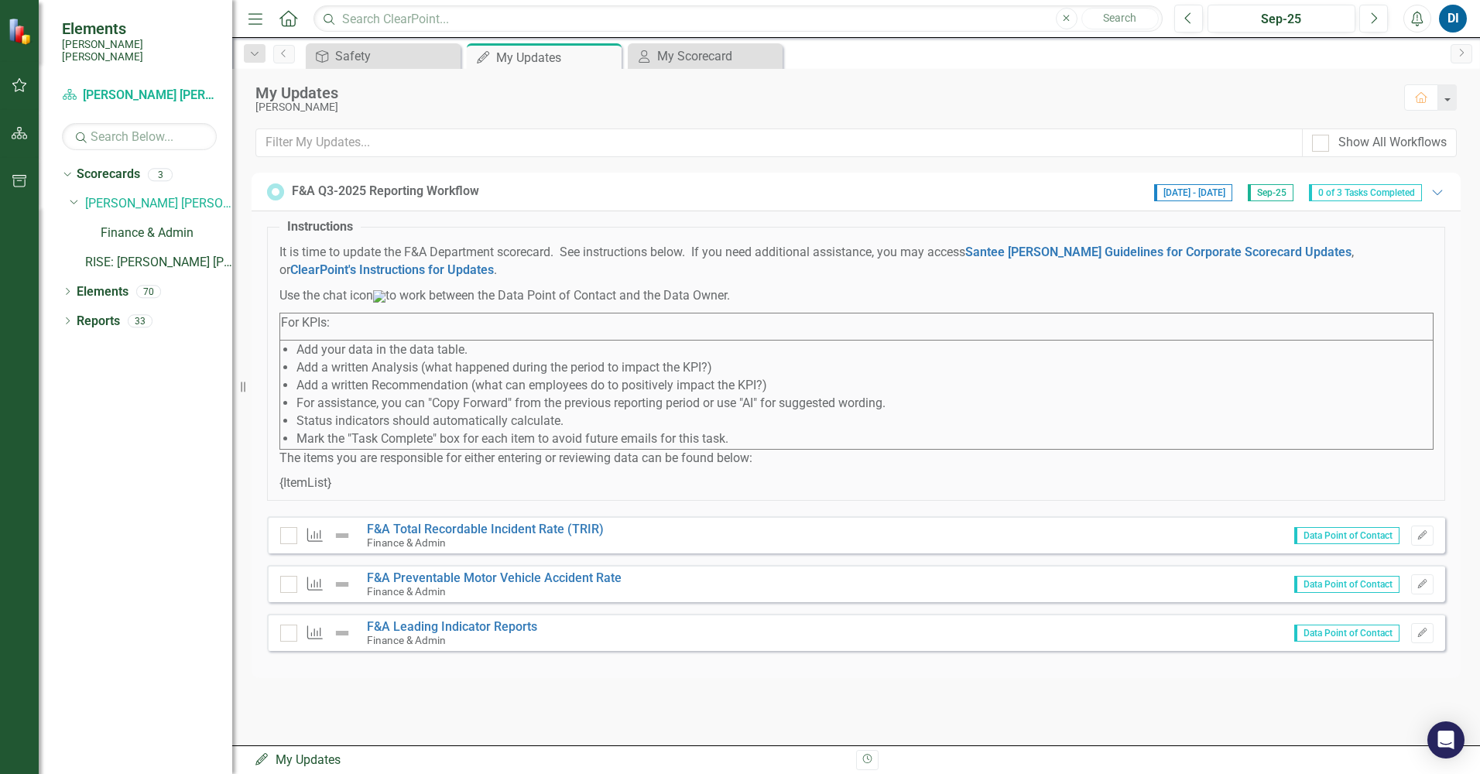
click at [864, 757] on icon "button" at bounding box center [867, 759] width 9 height 9
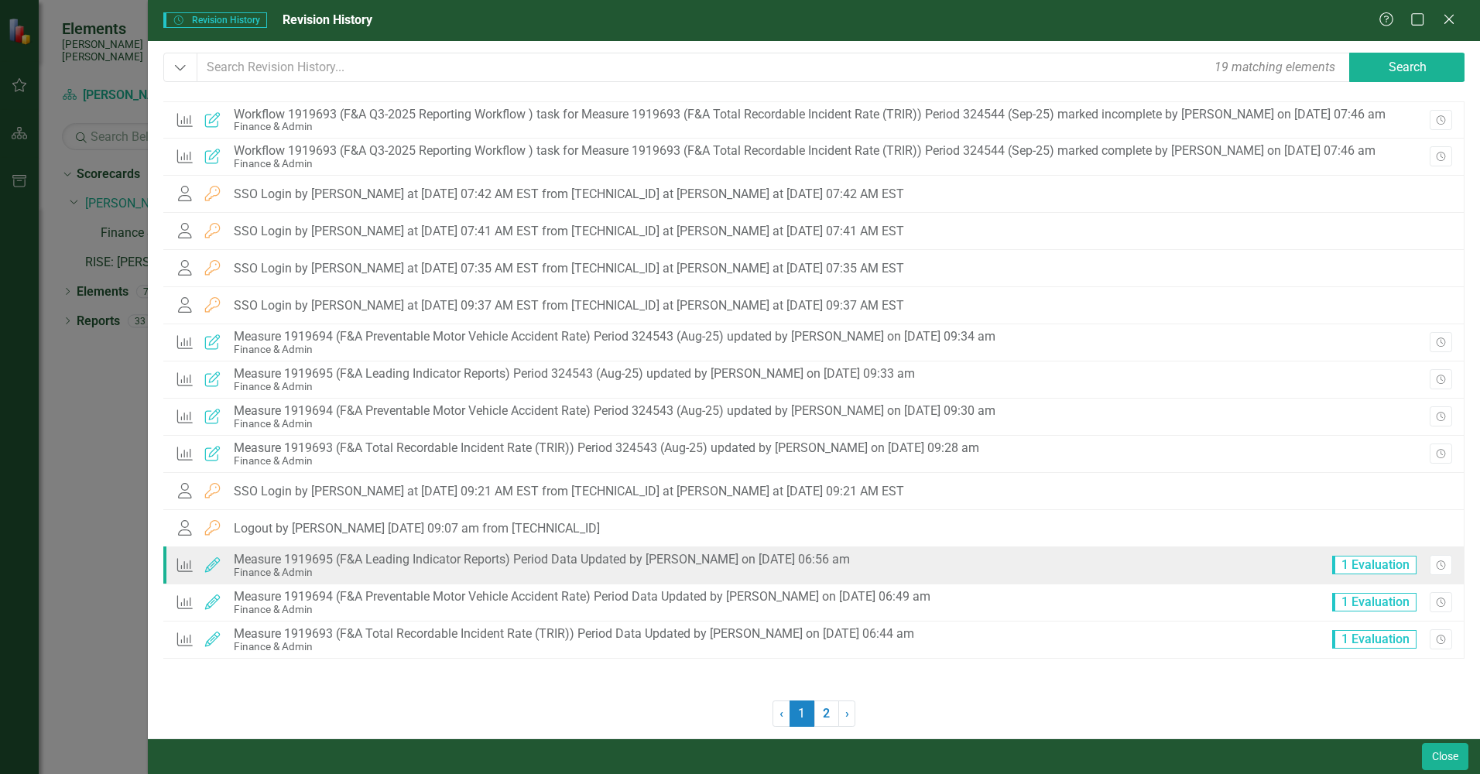
click at [1364, 566] on span "1 Evaluation" at bounding box center [1374, 565] width 84 height 19
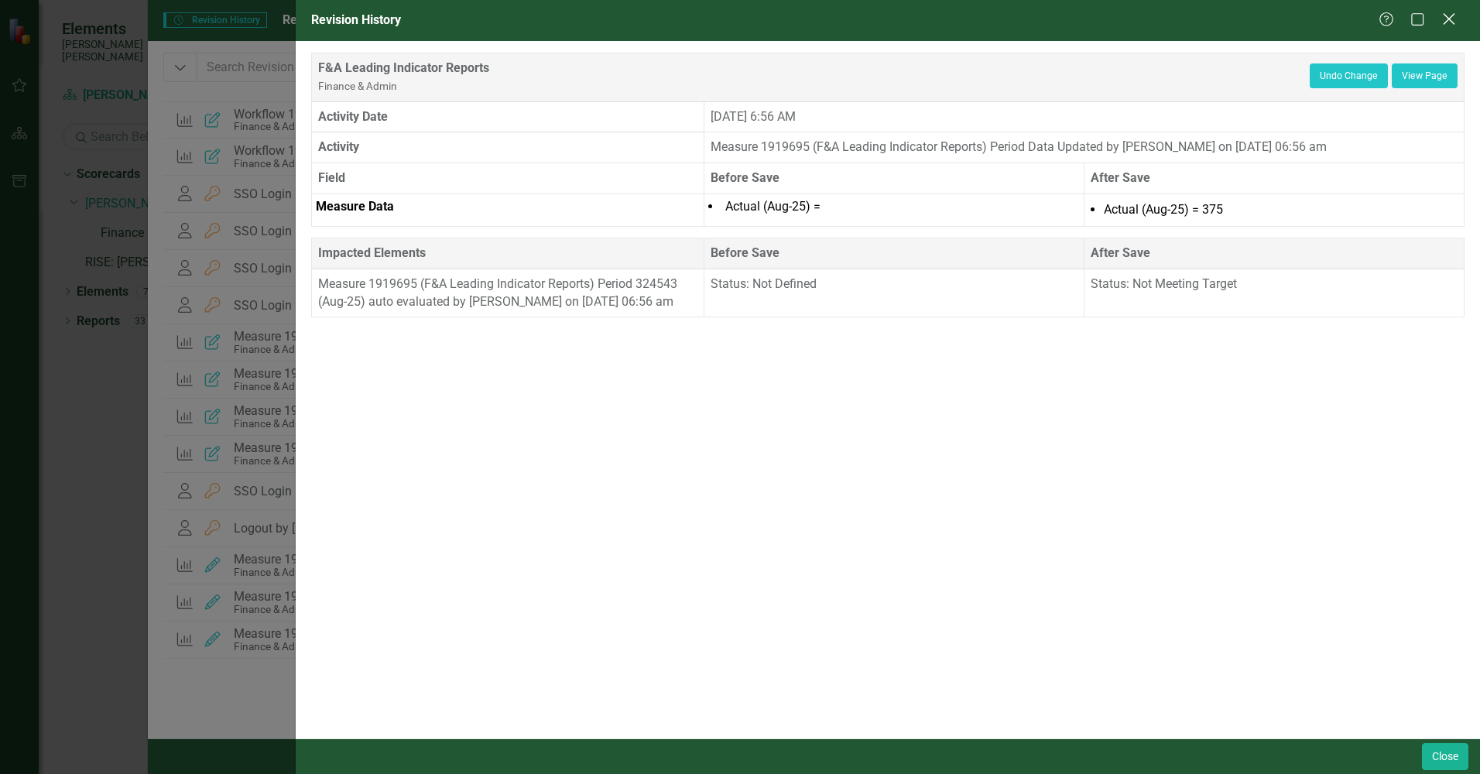
click at [1451, 12] on icon "Close" at bounding box center [1448, 19] width 19 height 15
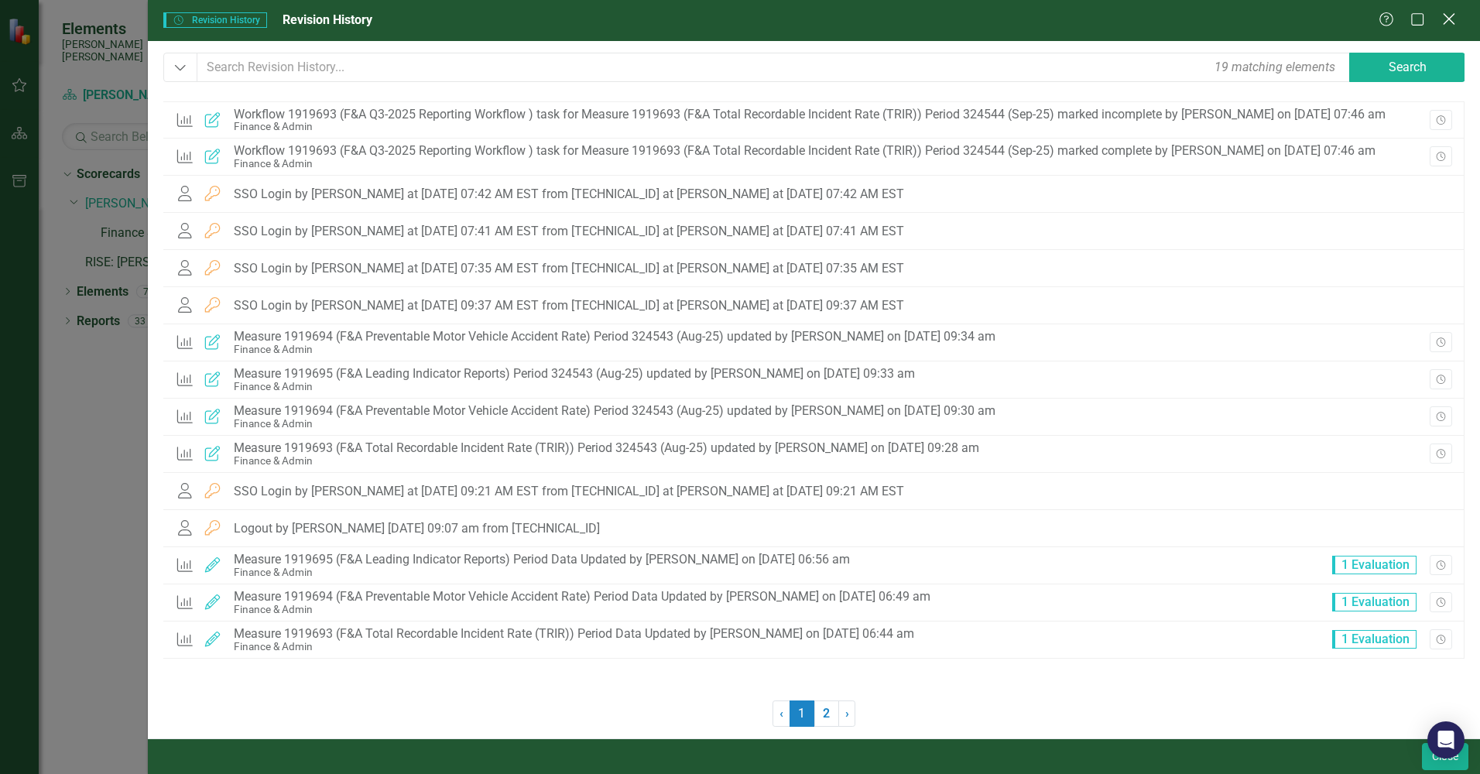
click at [1447, 15] on icon "Close" at bounding box center [1448, 19] width 19 height 15
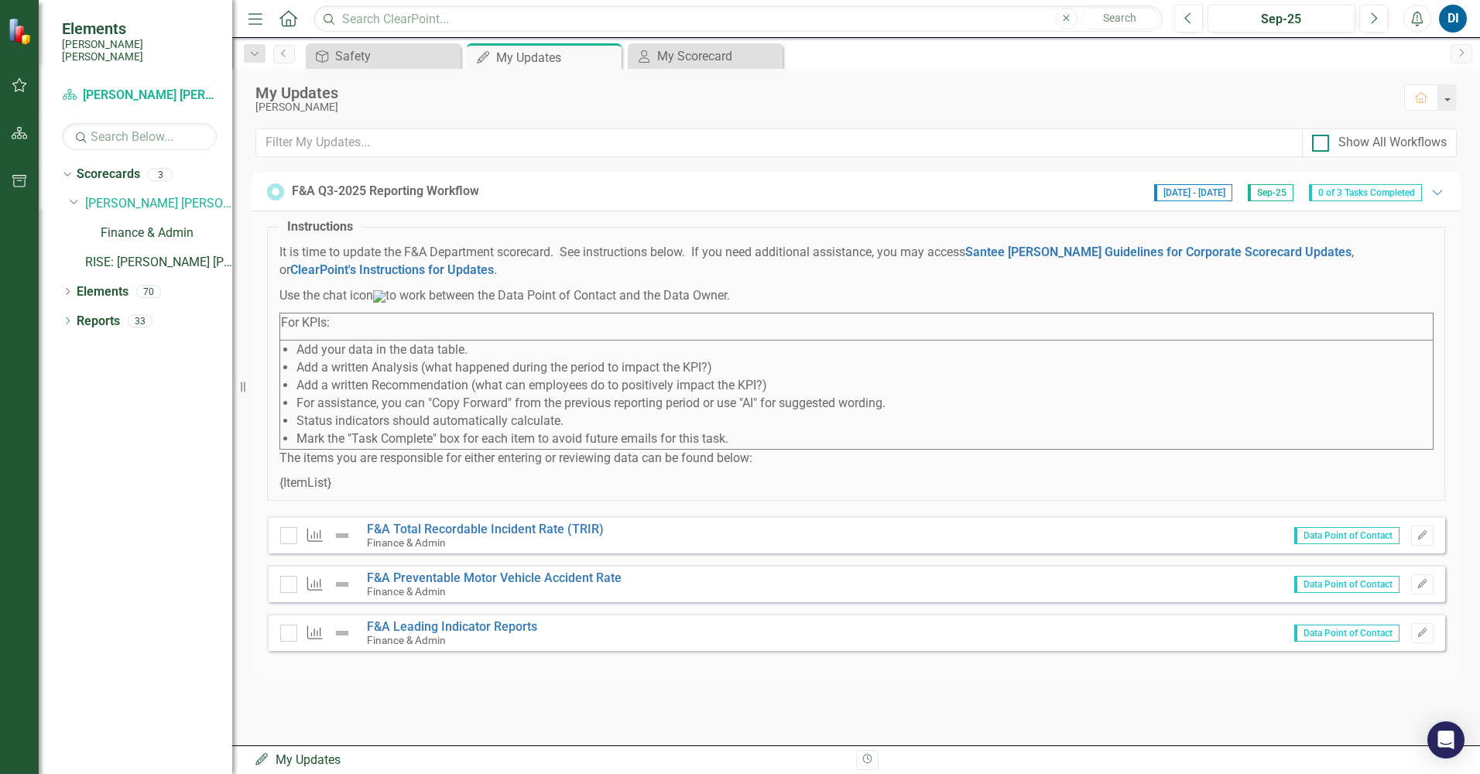
click at [1319, 144] on input "Show All Workflows" at bounding box center [1317, 140] width 10 height 10
checkbox input "true"
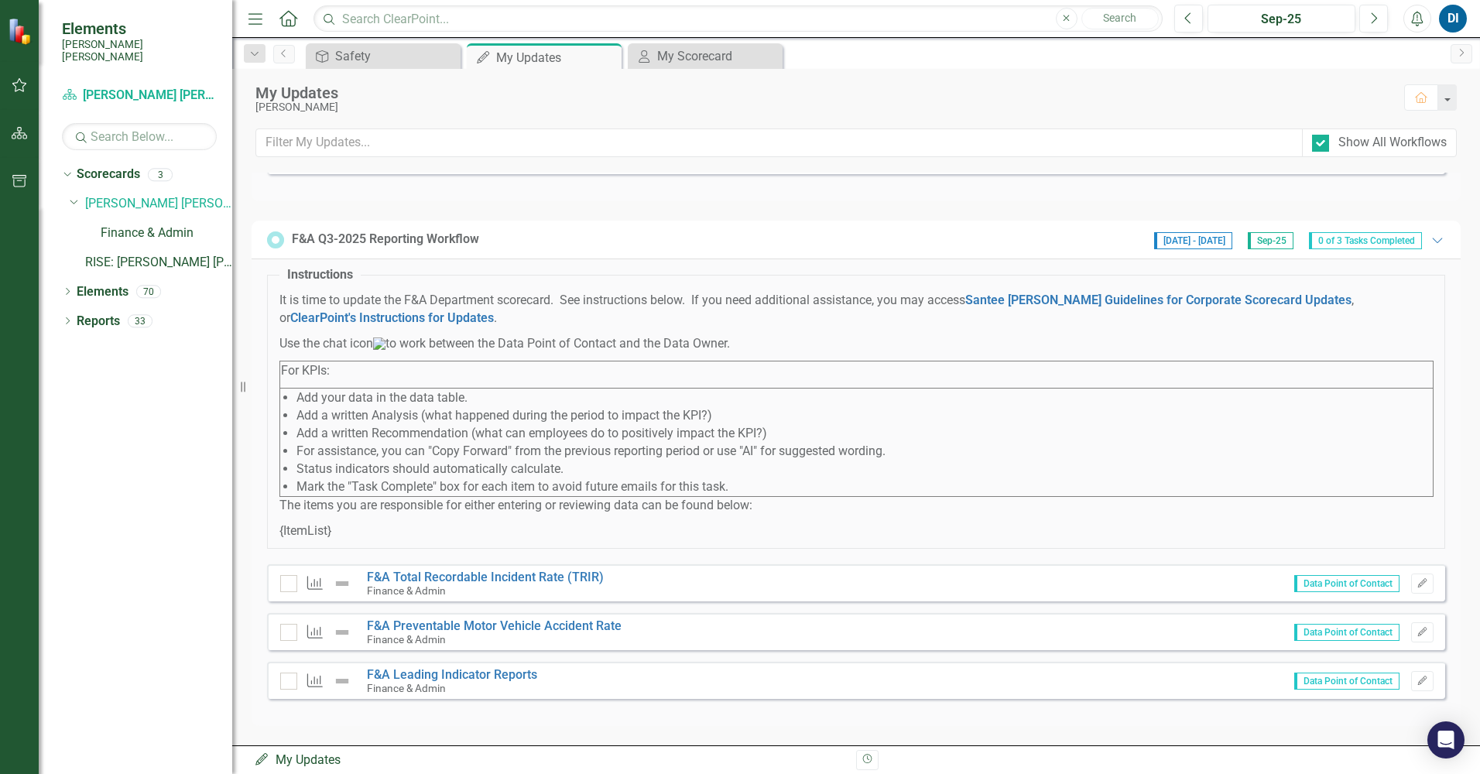
scroll to position [1583, 0]
click at [1416, 585] on icon "Edit" at bounding box center [1422, 583] width 12 height 9
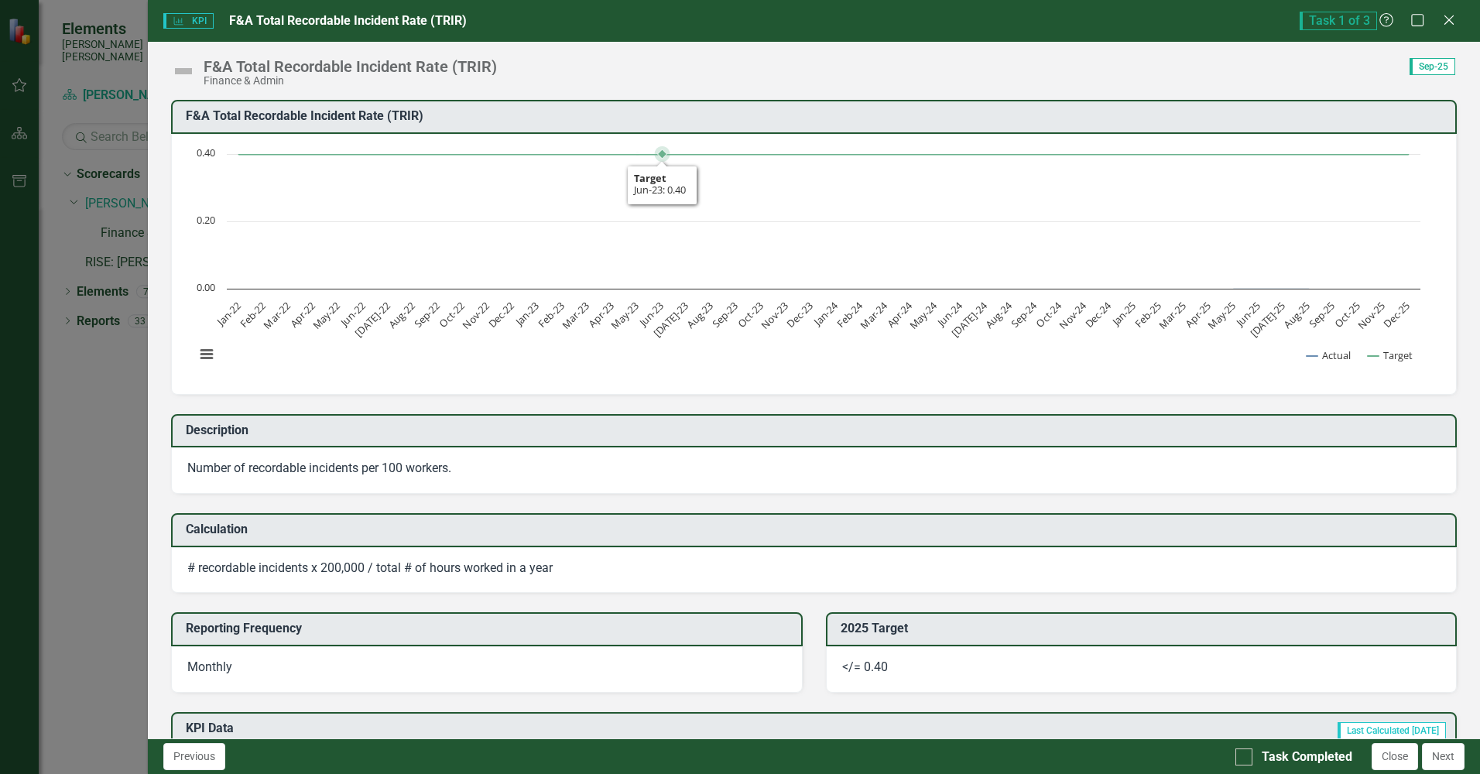
click at [657, 260] on rect "Interactive chart" at bounding box center [807, 262] width 1241 height 232
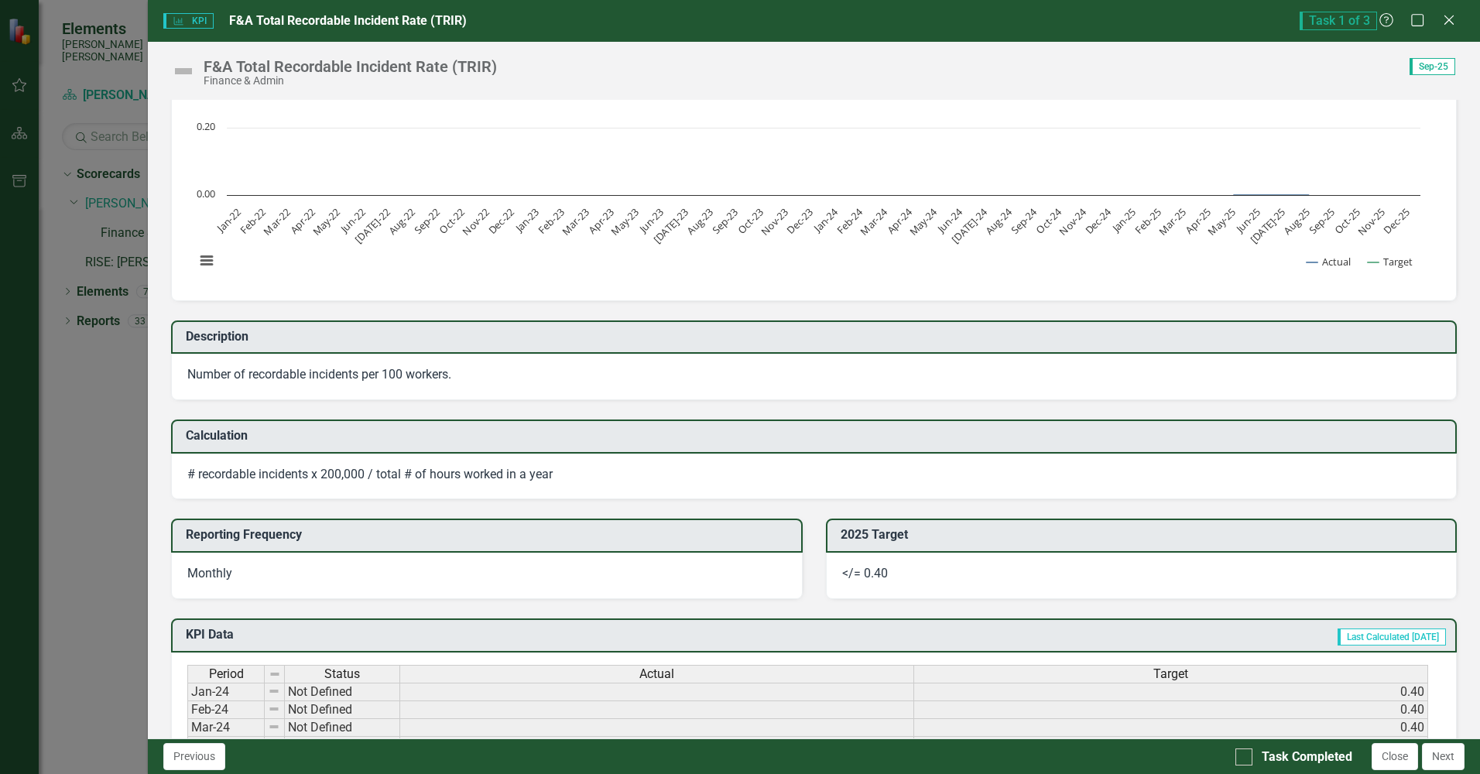
scroll to position [0, 0]
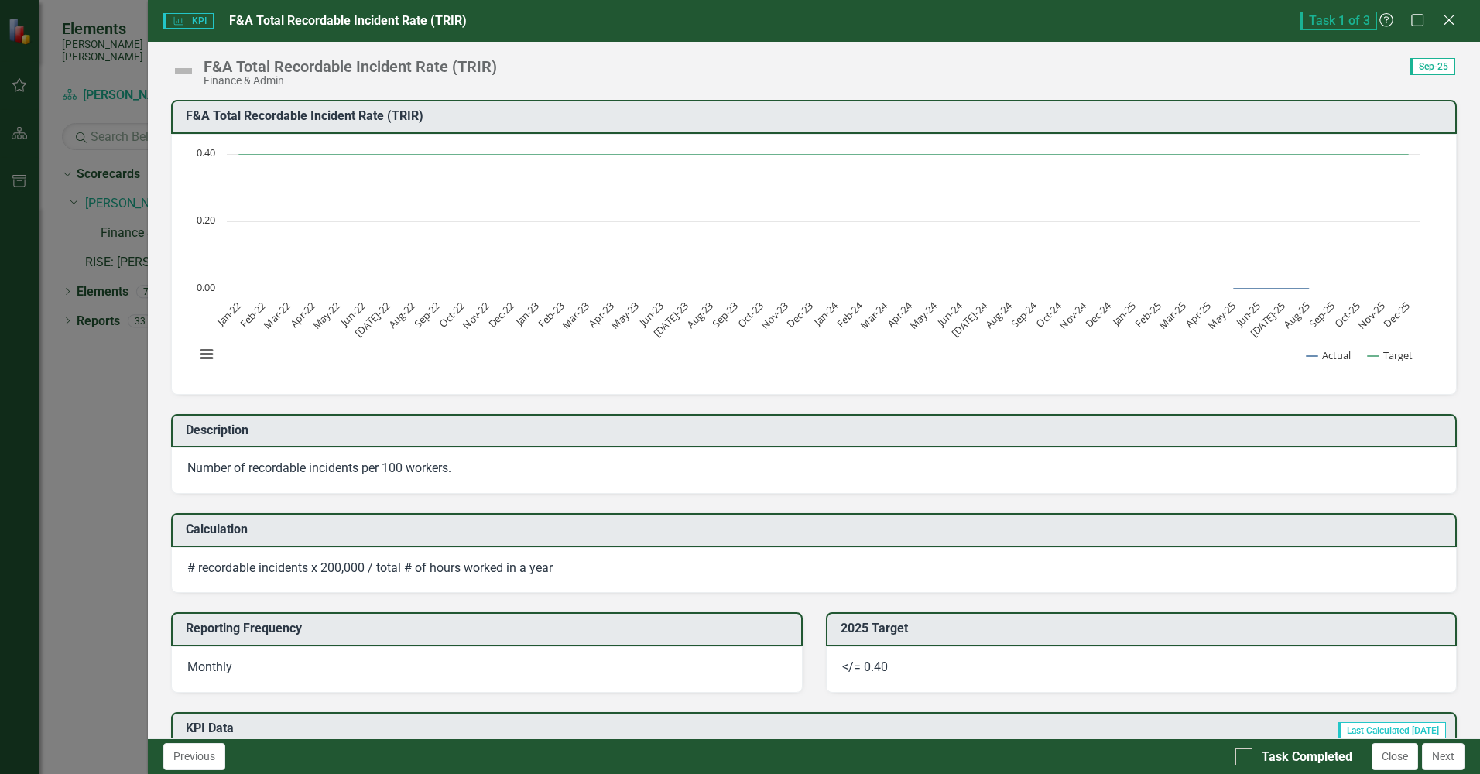
drag, startPoint x: 1449, startPoint y: 17, endPoint x: 1278, endPoint y: 561, distance: 570.3
click at [1449, 17] on icon "Close" at bounding box center [1448, 20] width 15 height 12
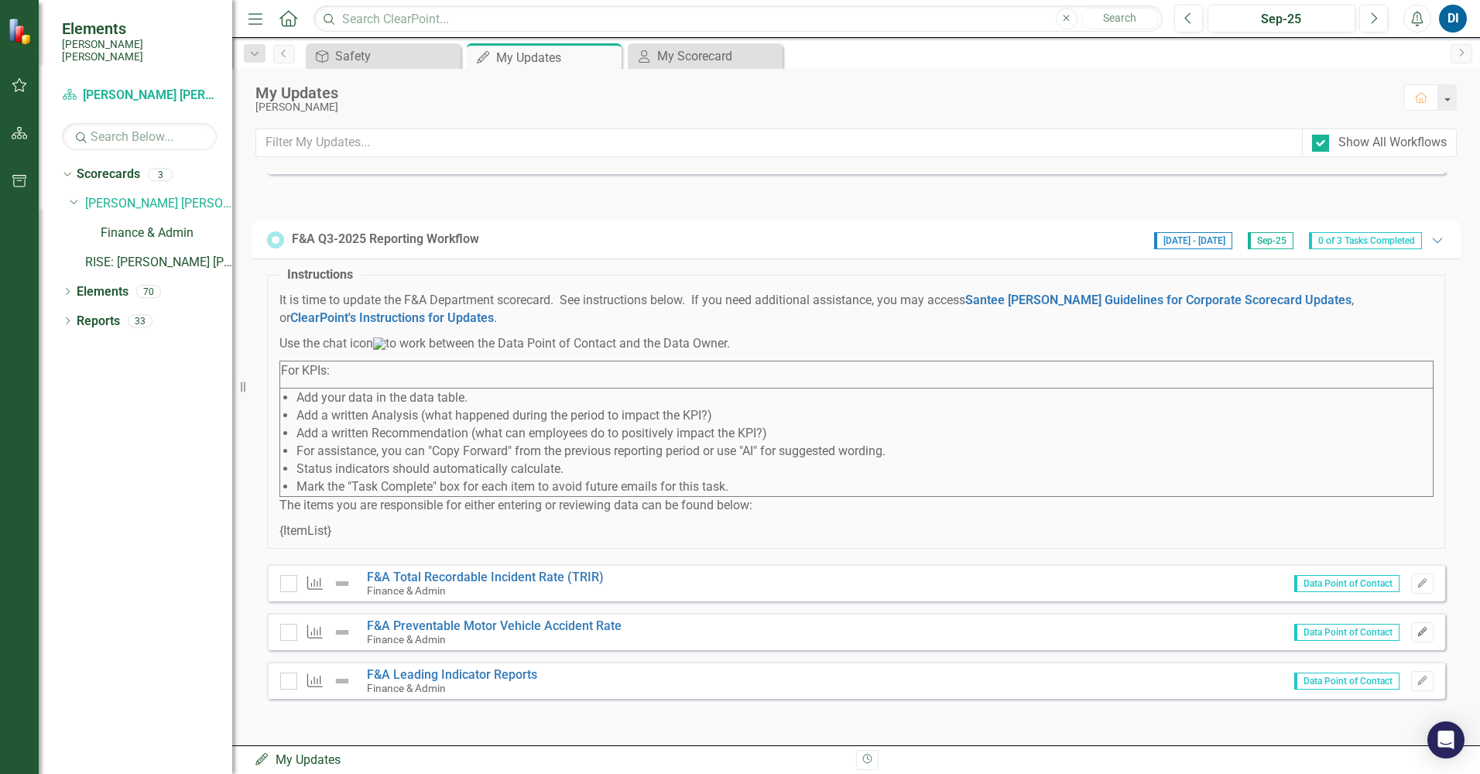
click at [1416, 631] on icon "Edit" at bounding box center [1422, 632] width 12 height 9
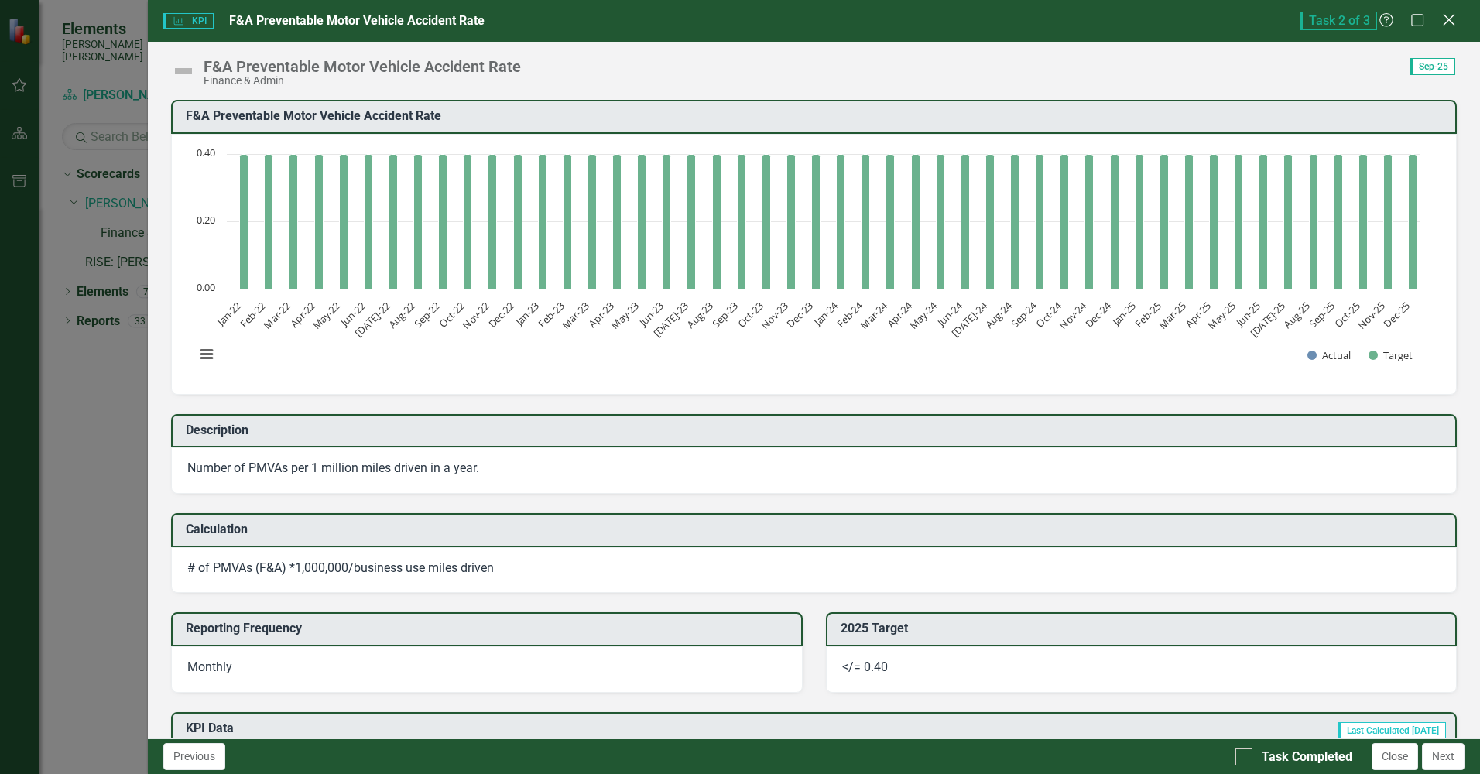
click at [1450, 20] on icon "Close" at bounding box center [1448, 19] width 19 height 15
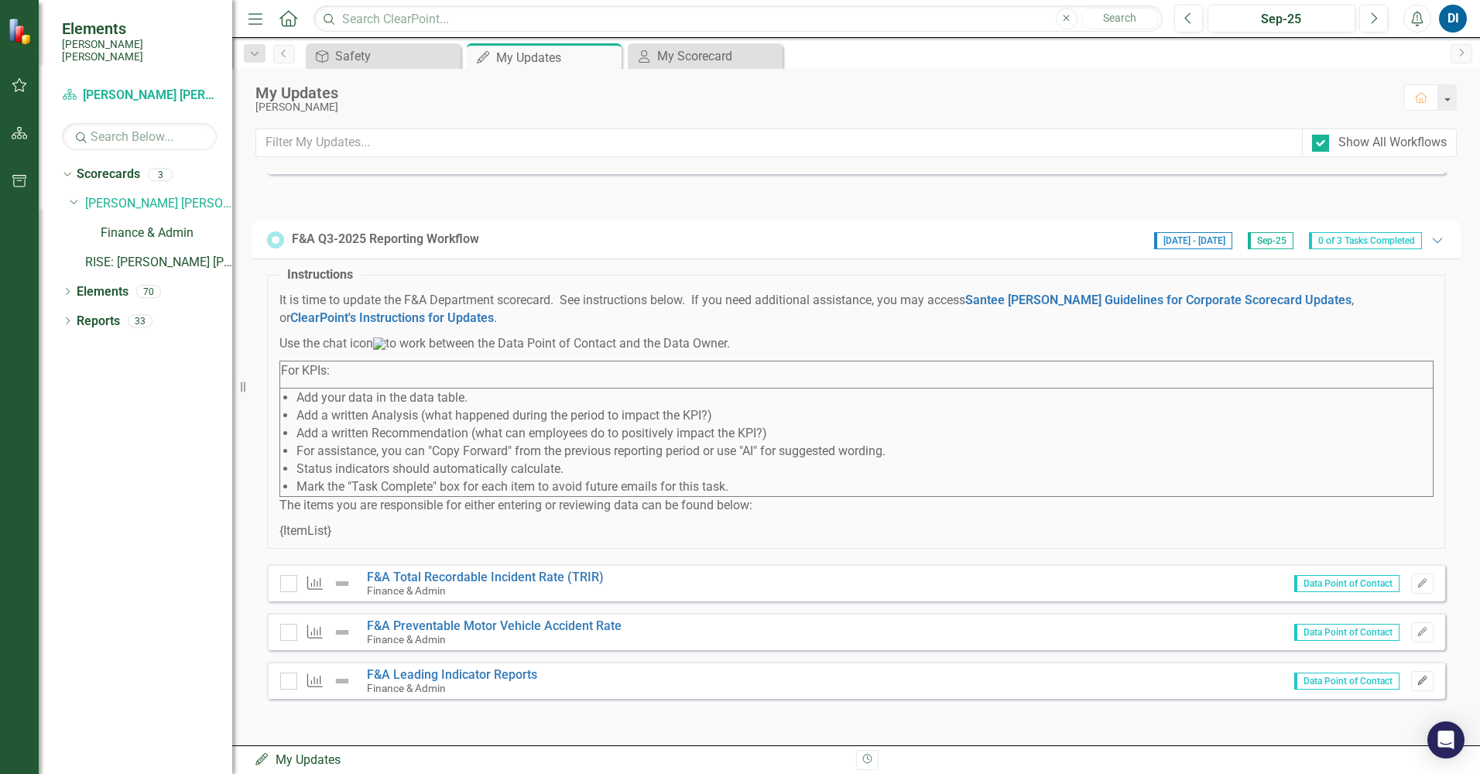
click at [1416, 677] on icon "Edit" at bounding box center [1422, 680] width 12 height 9
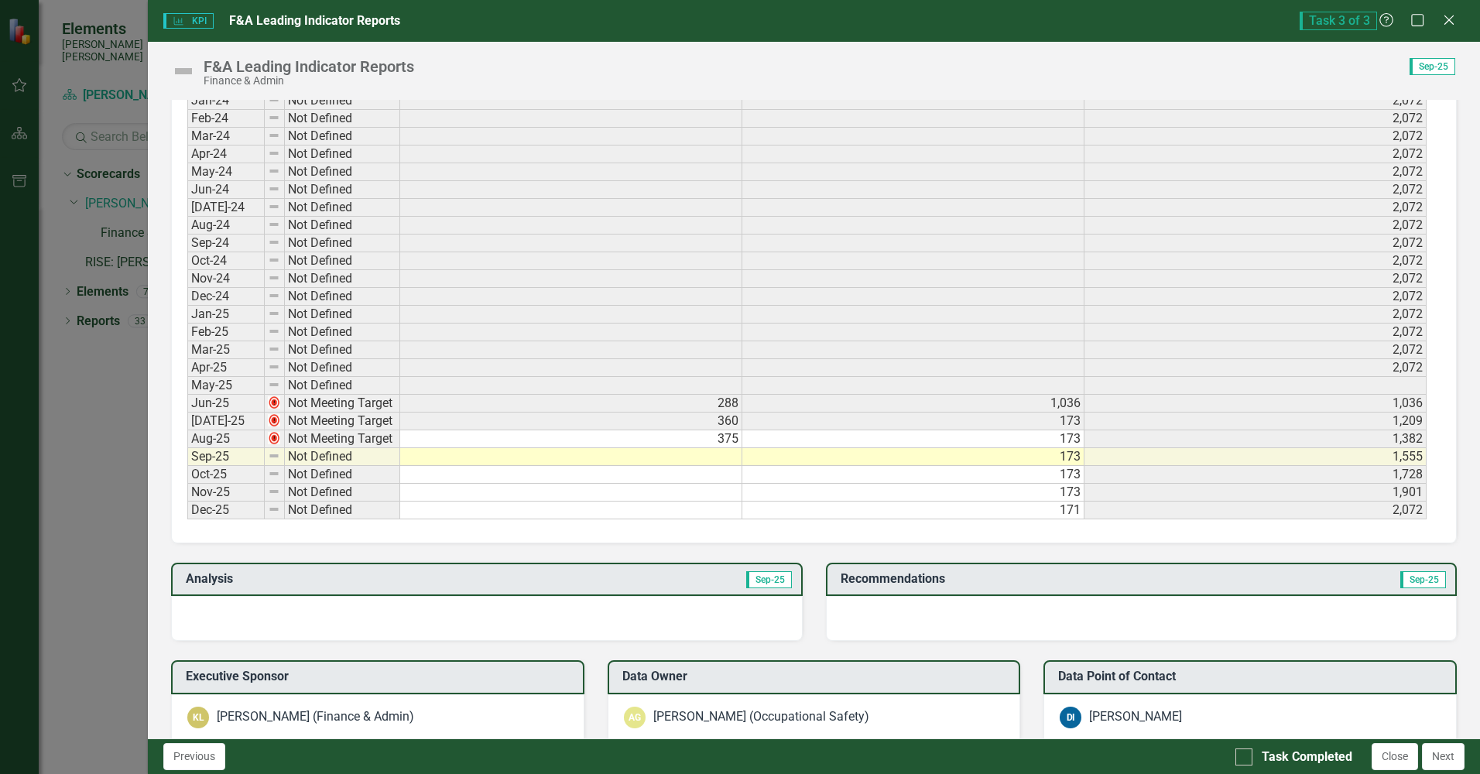
scroll to position [713, 0]
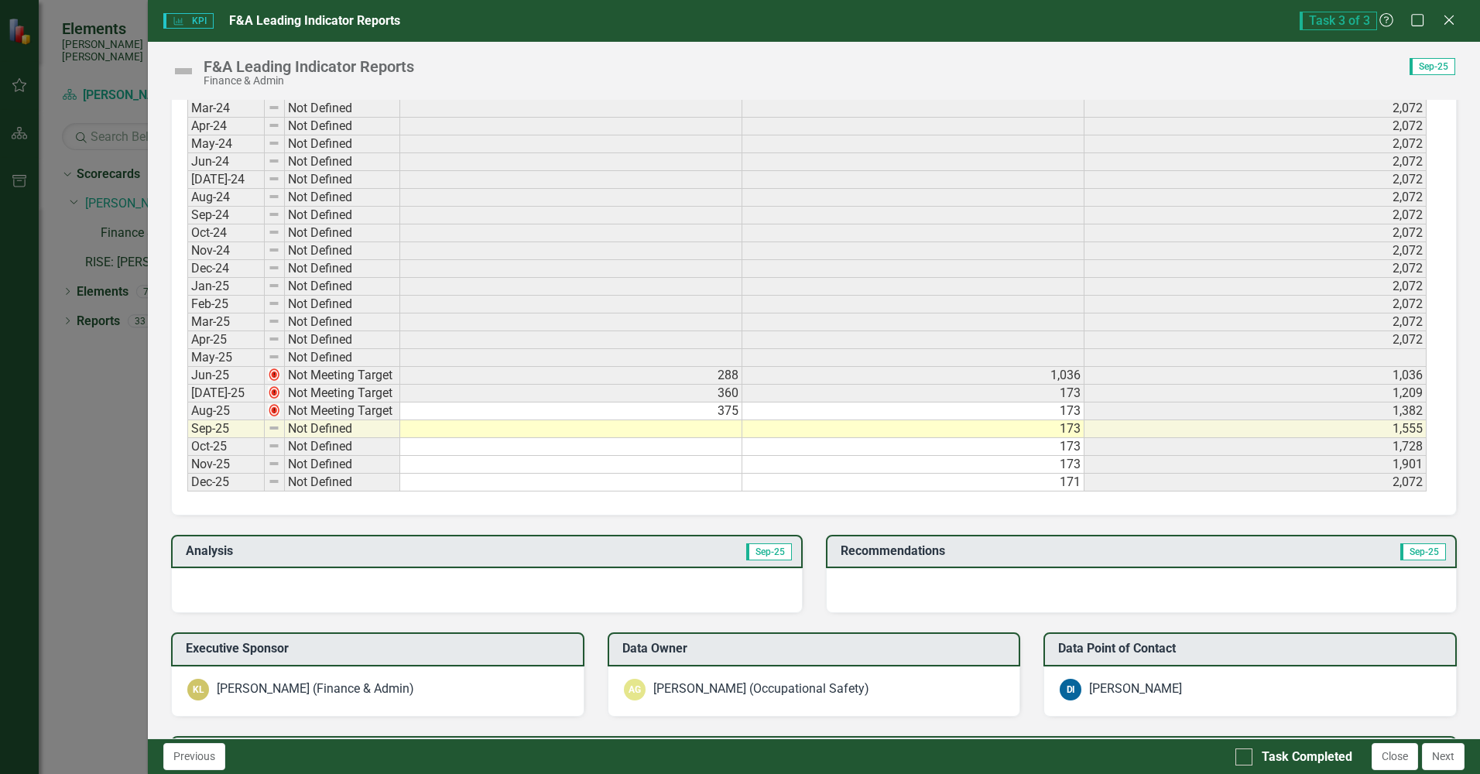
click at [724, 433] on td at bounding box center [571, 429] width 342 height 18
click at [724, 430] on td at bounding box center [571, 429] width 342 height 18
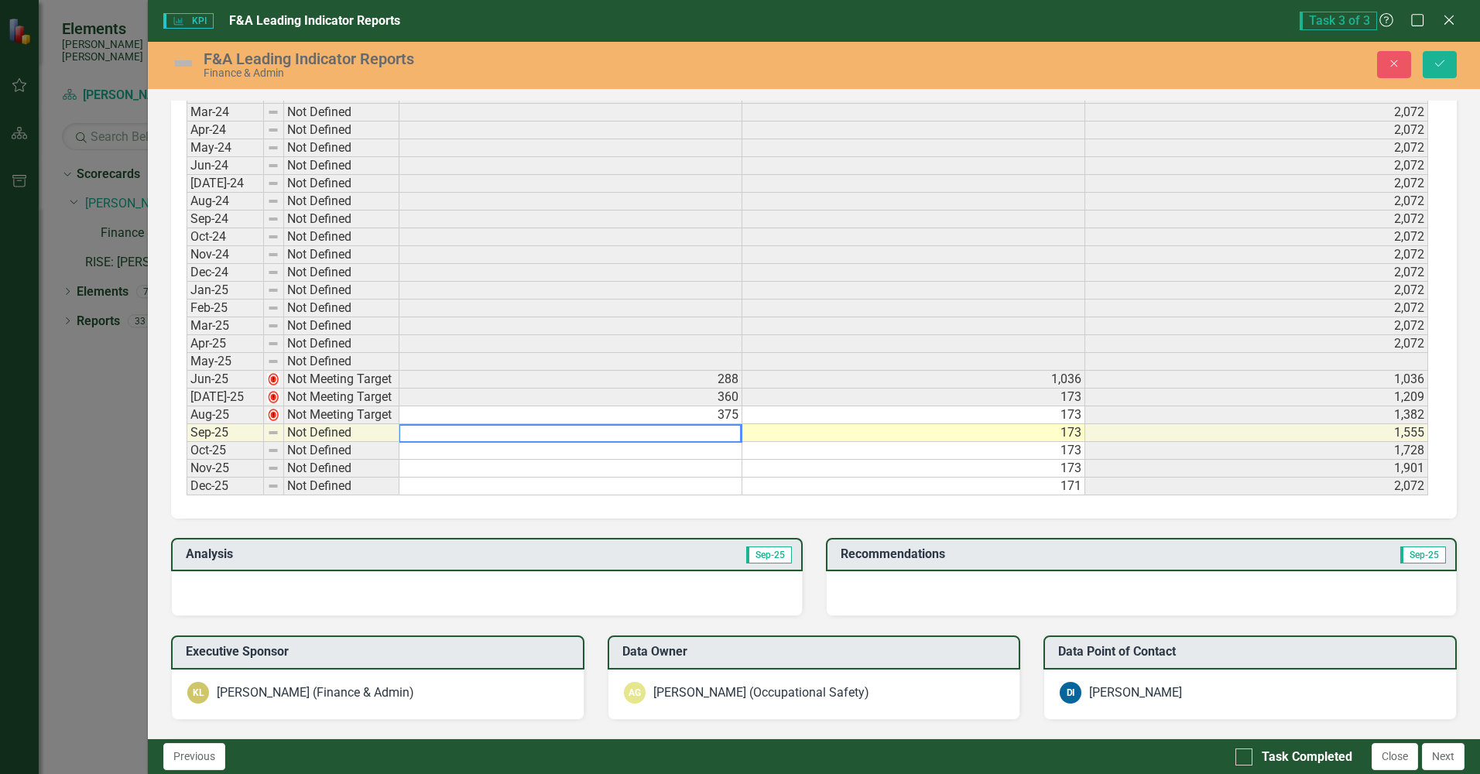
scroll to position [716, 0]
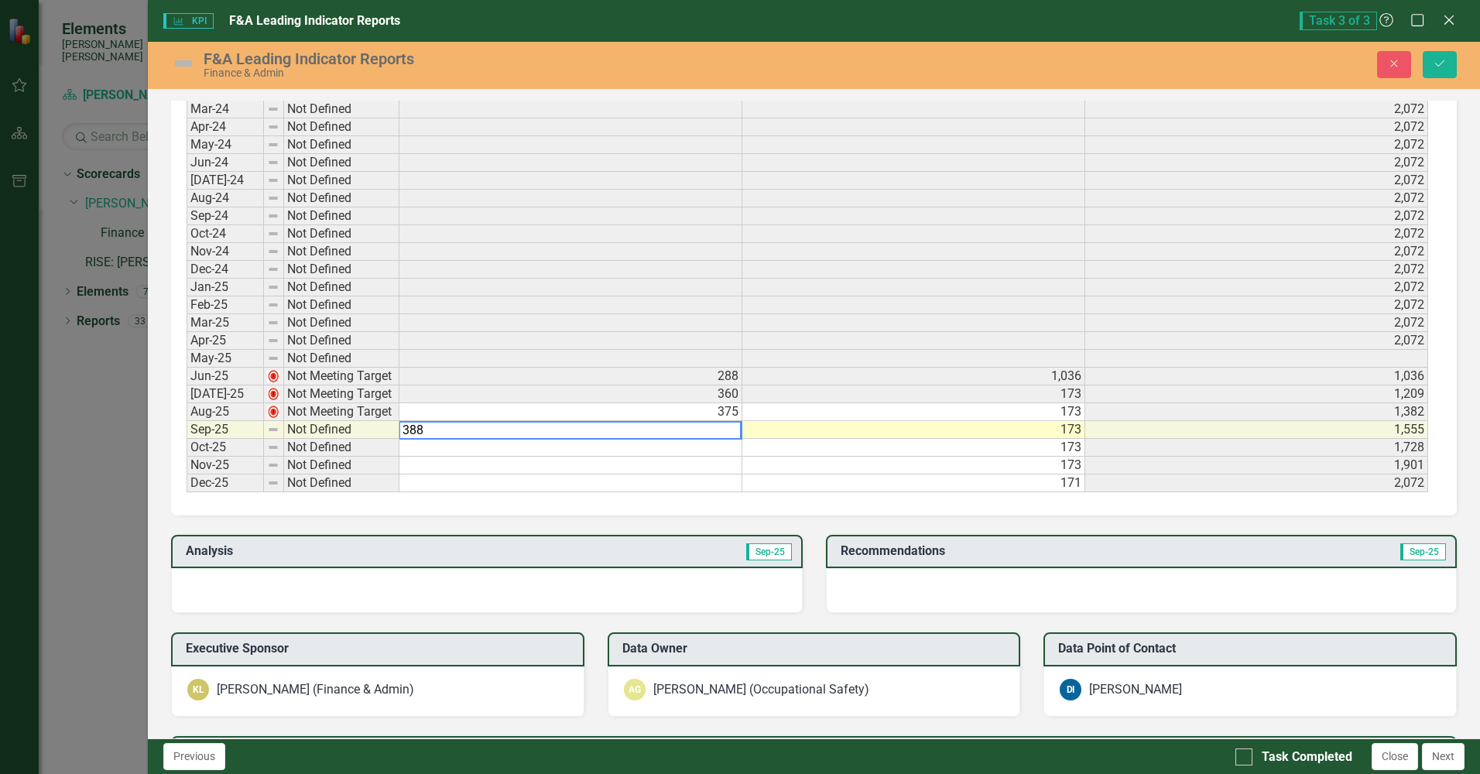
click at [187, 474] on div "Period Status Actual Actual Monthly Target YTD Target Jan-24 Not Defined 2,072 …" at bounding box center [187, 269] width 0 height 446
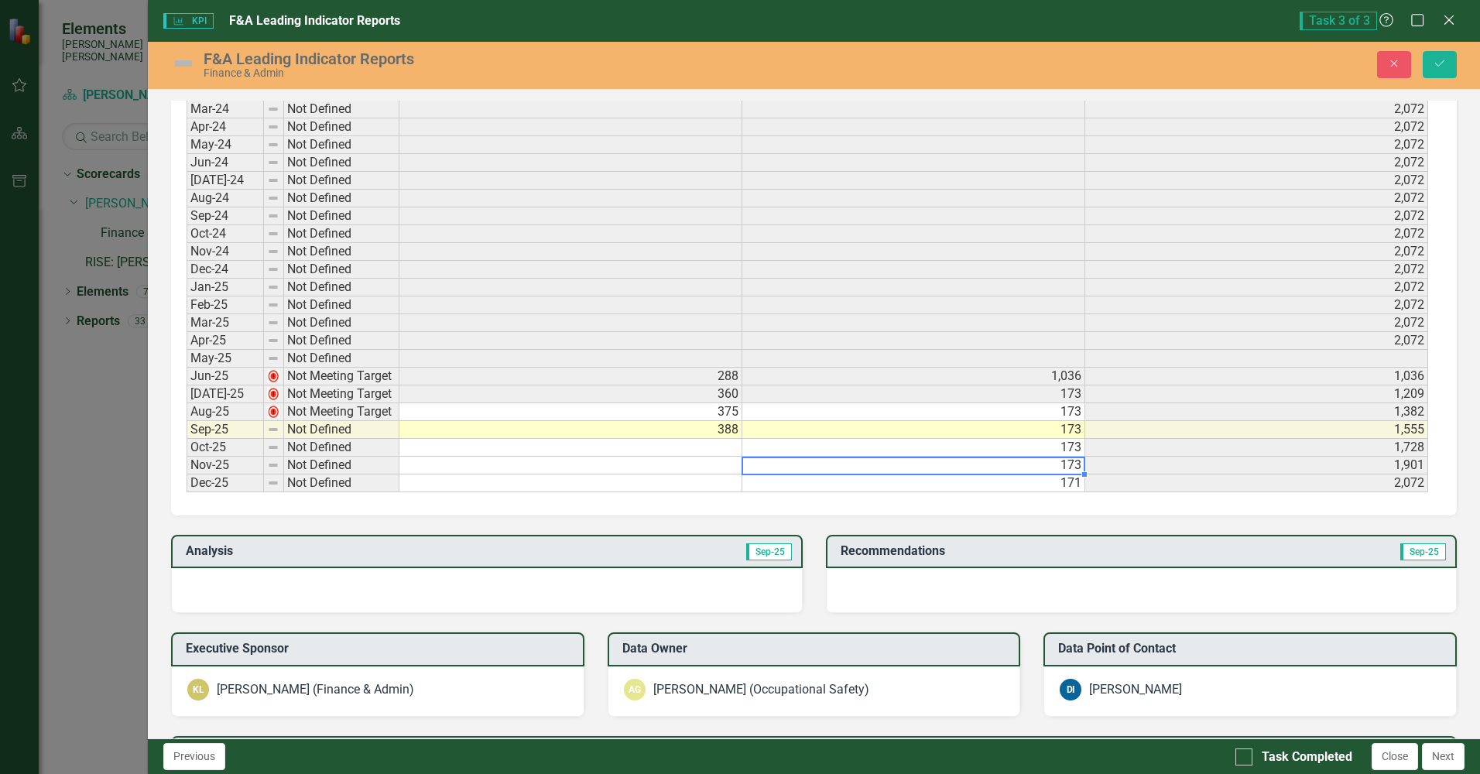
click at [690, 434] on td "388" at bounding box center [570, 430] width 343 height 18
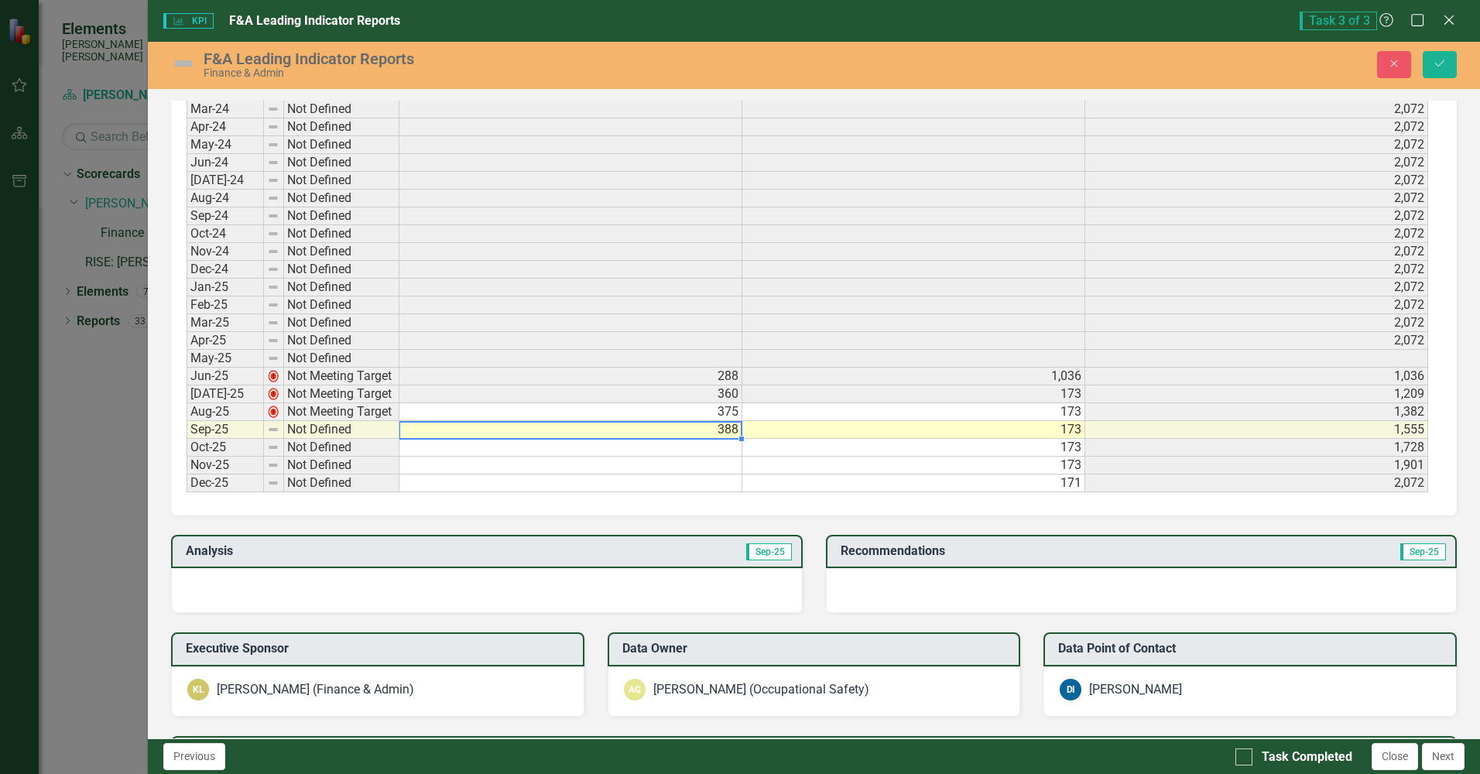
click at [327, 581] on div at bounding box center [486, 590] width 631 height 45
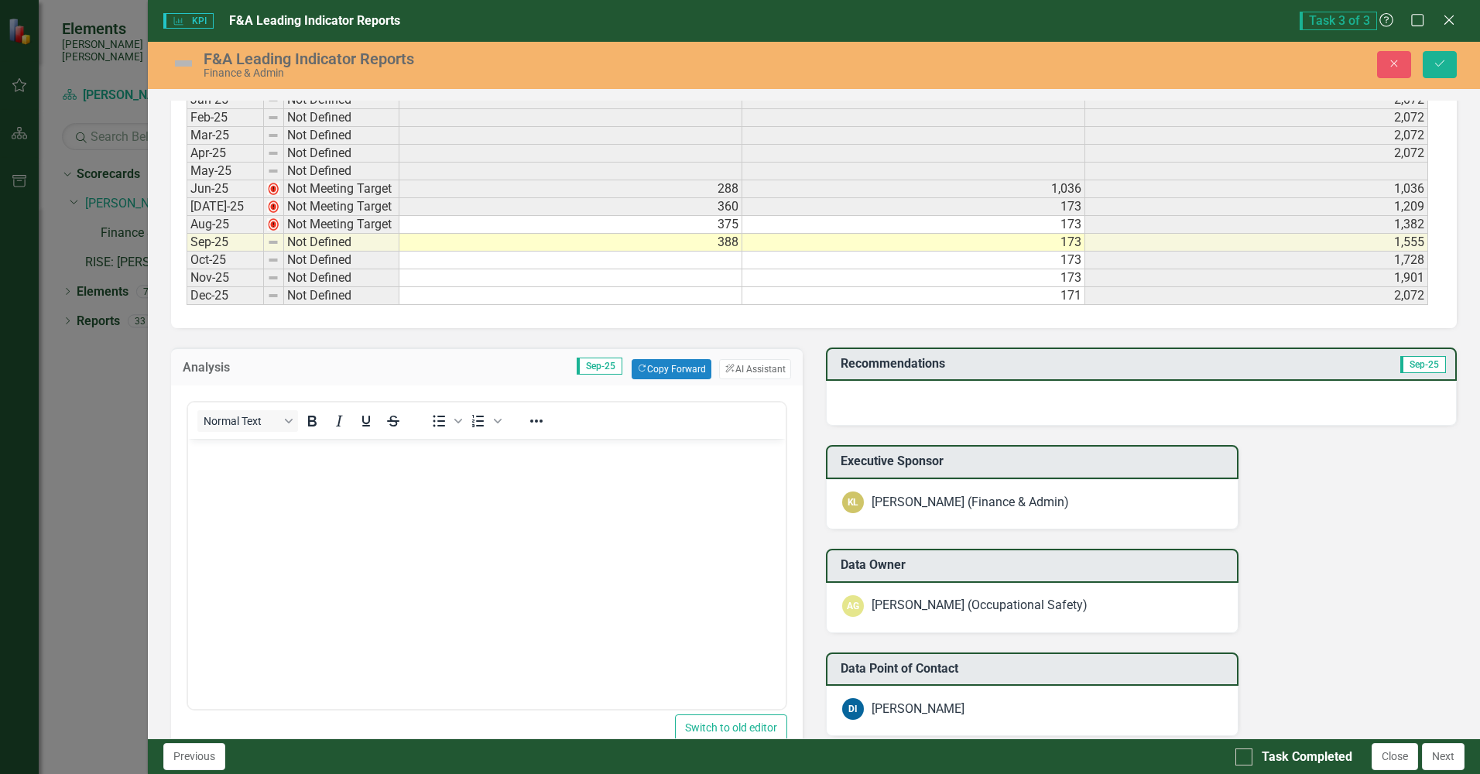
scroll to position [1025, 0]
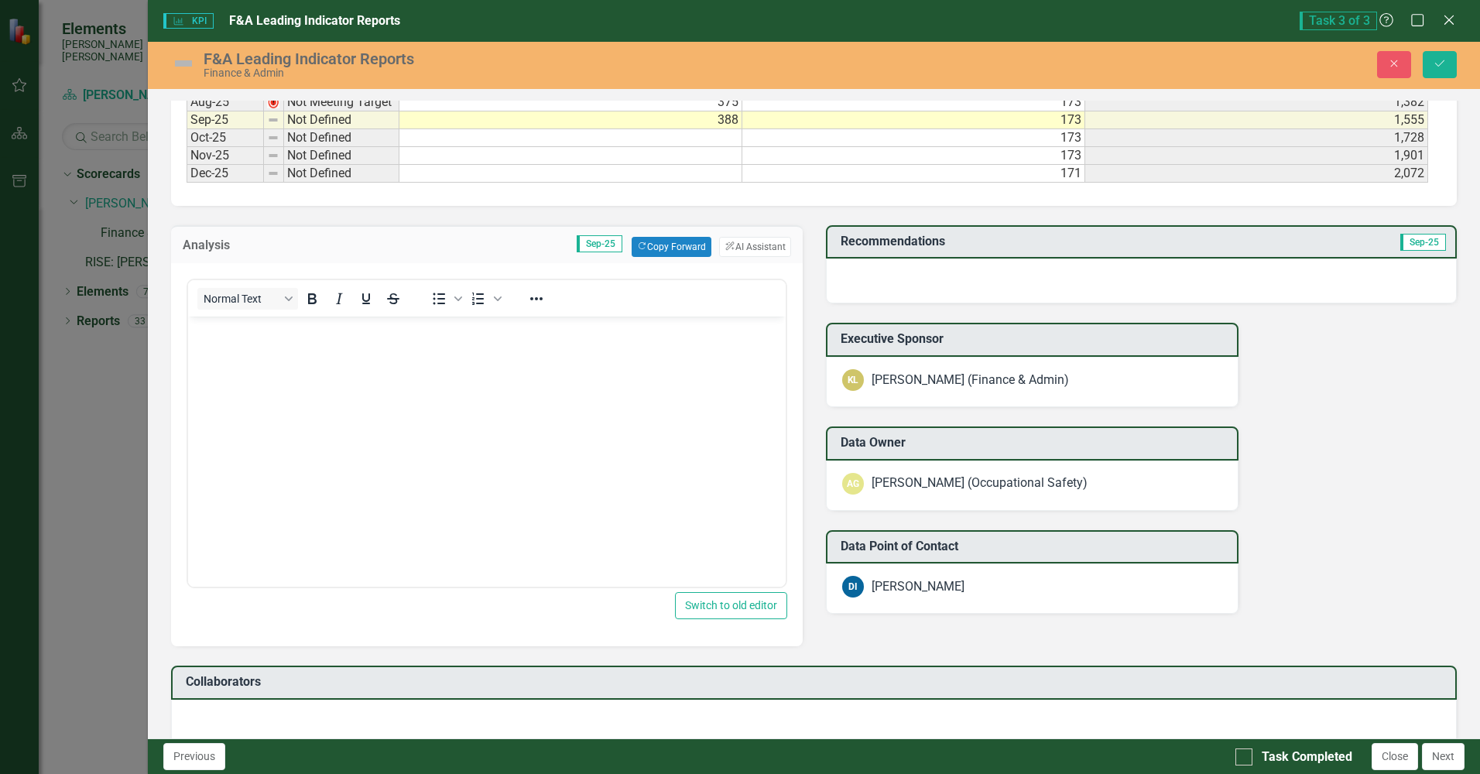
click at [220, 337] on p "Rich Text Area. Press ALT-0 for help." at bounding box center [486, 329] width 589 height 19
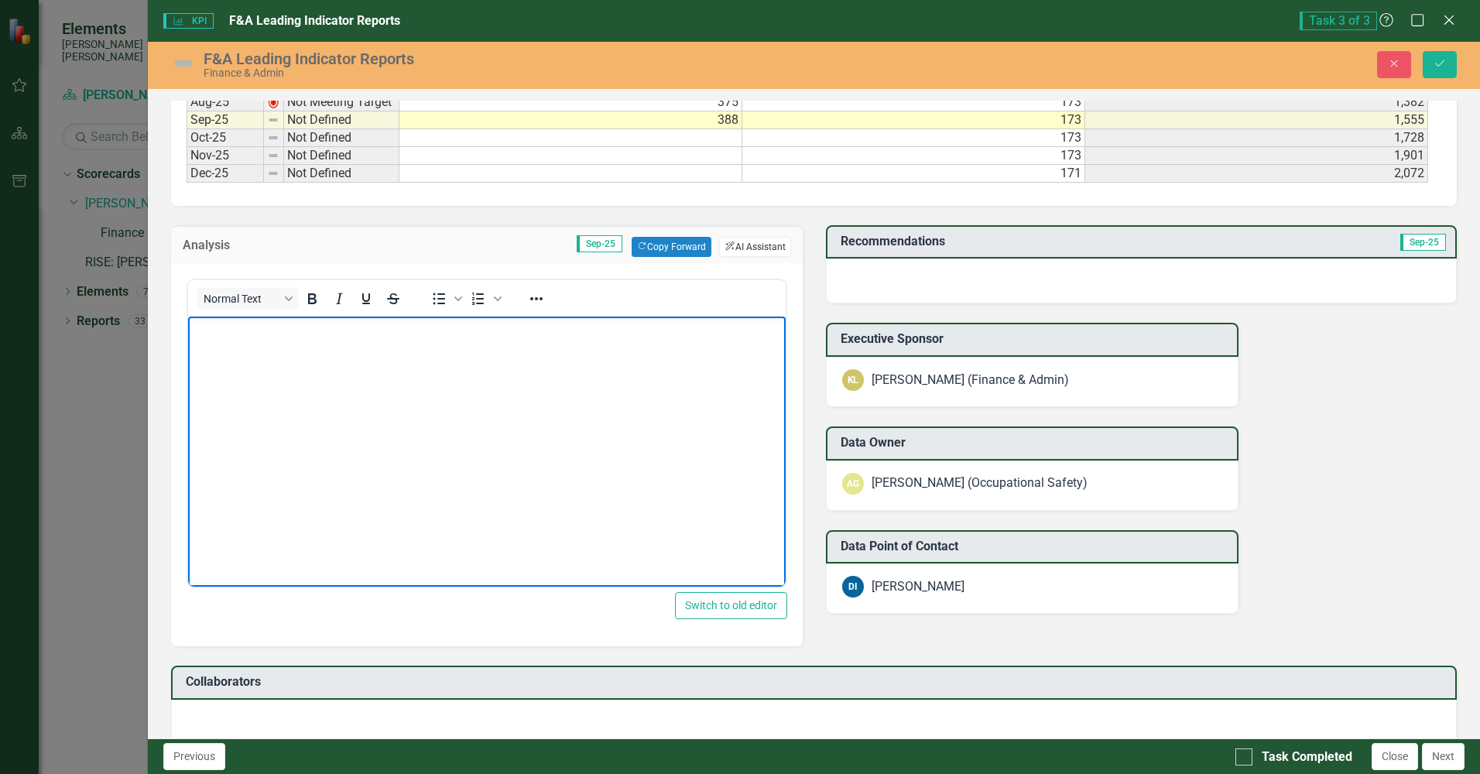
click at [744, 247] on button "ClearPoint AI AI Assistant" at bounding box center [754, 247] width 71 height 20
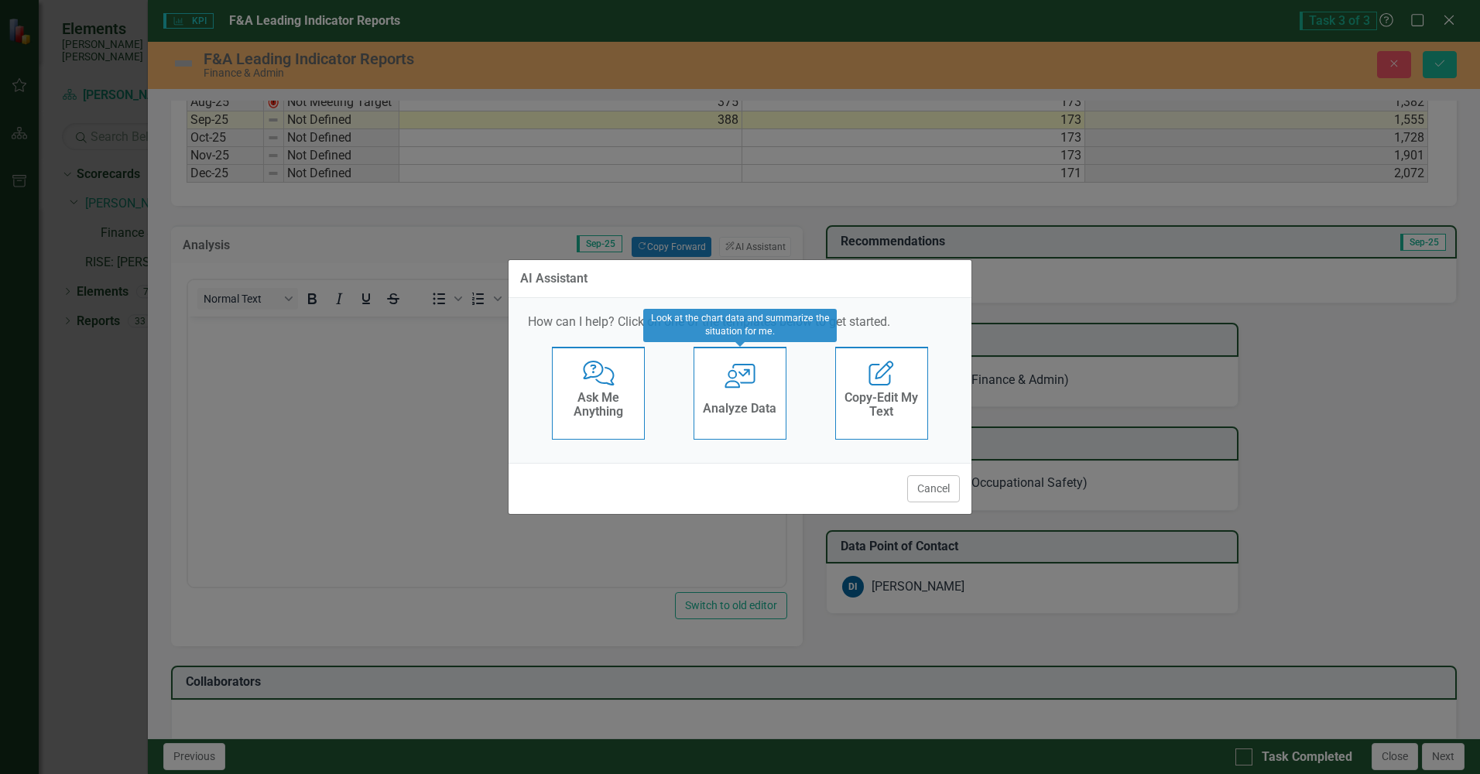
click at [738, 393] on div "User with Chart Analyze Data" at bounding box center [739, 393] width 93 height 93
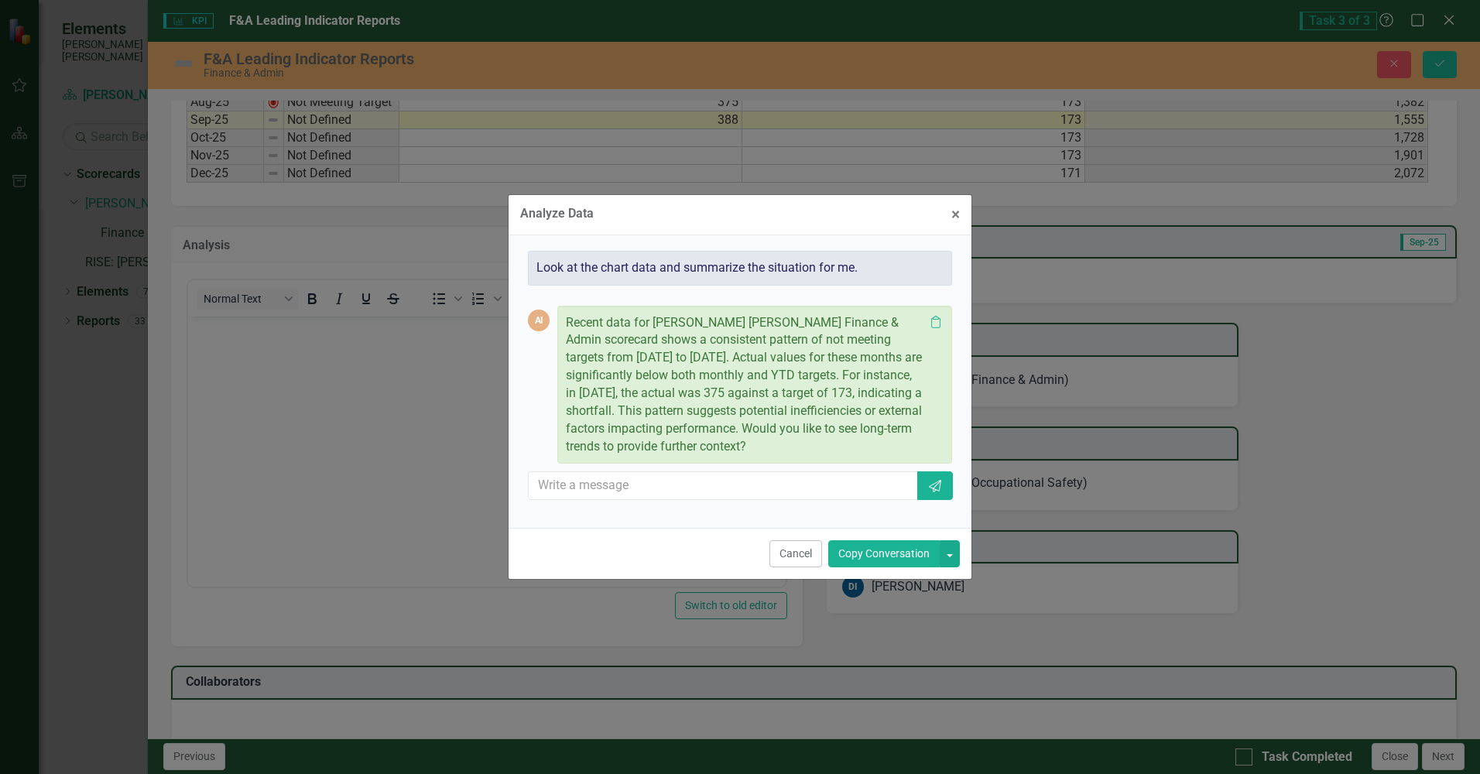
click at [885, 550] on button "Copy Conversation" at bounding box center [883, 553] width 111 height 27
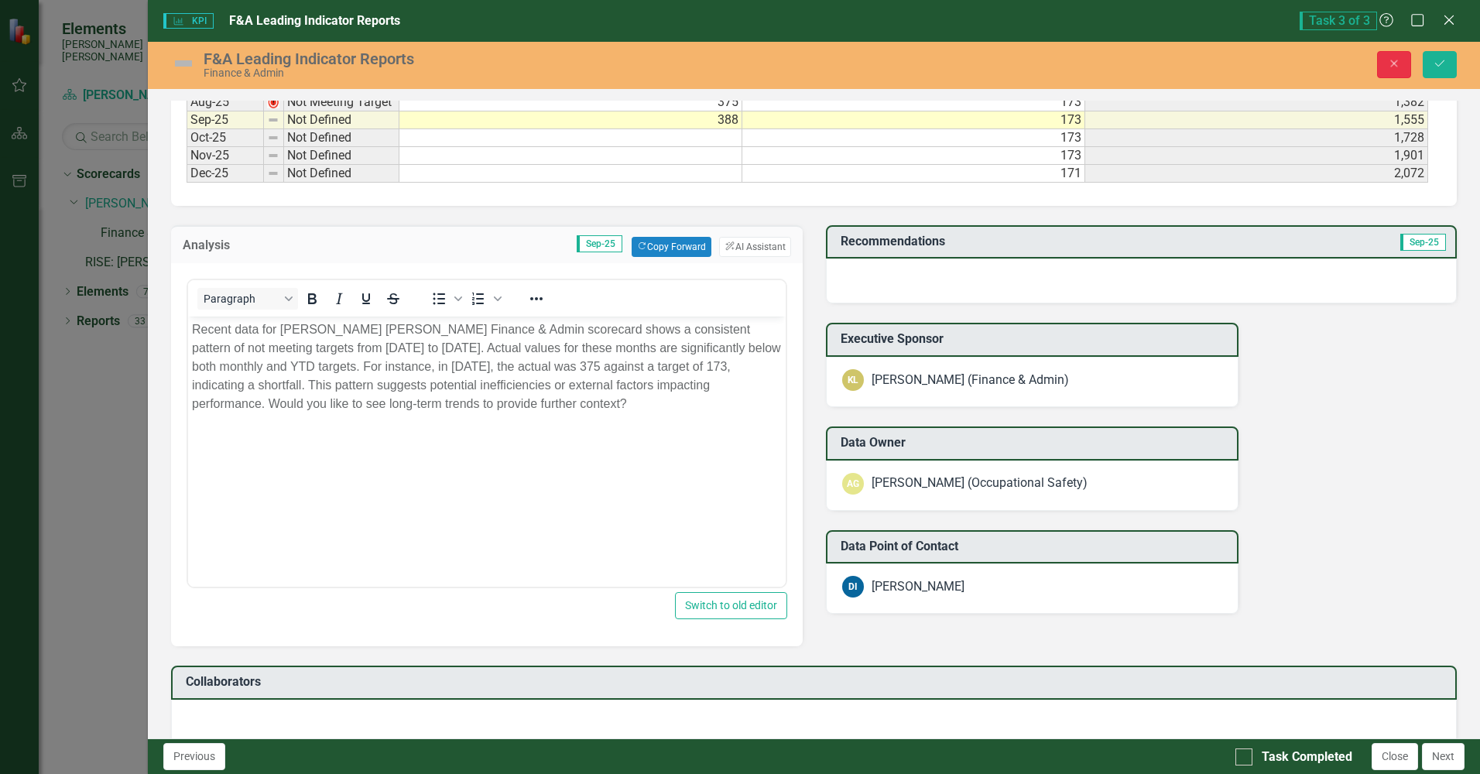
click at [1388, 60] on icon "Close" at bounding box center [1394, 63] width 14 height 11
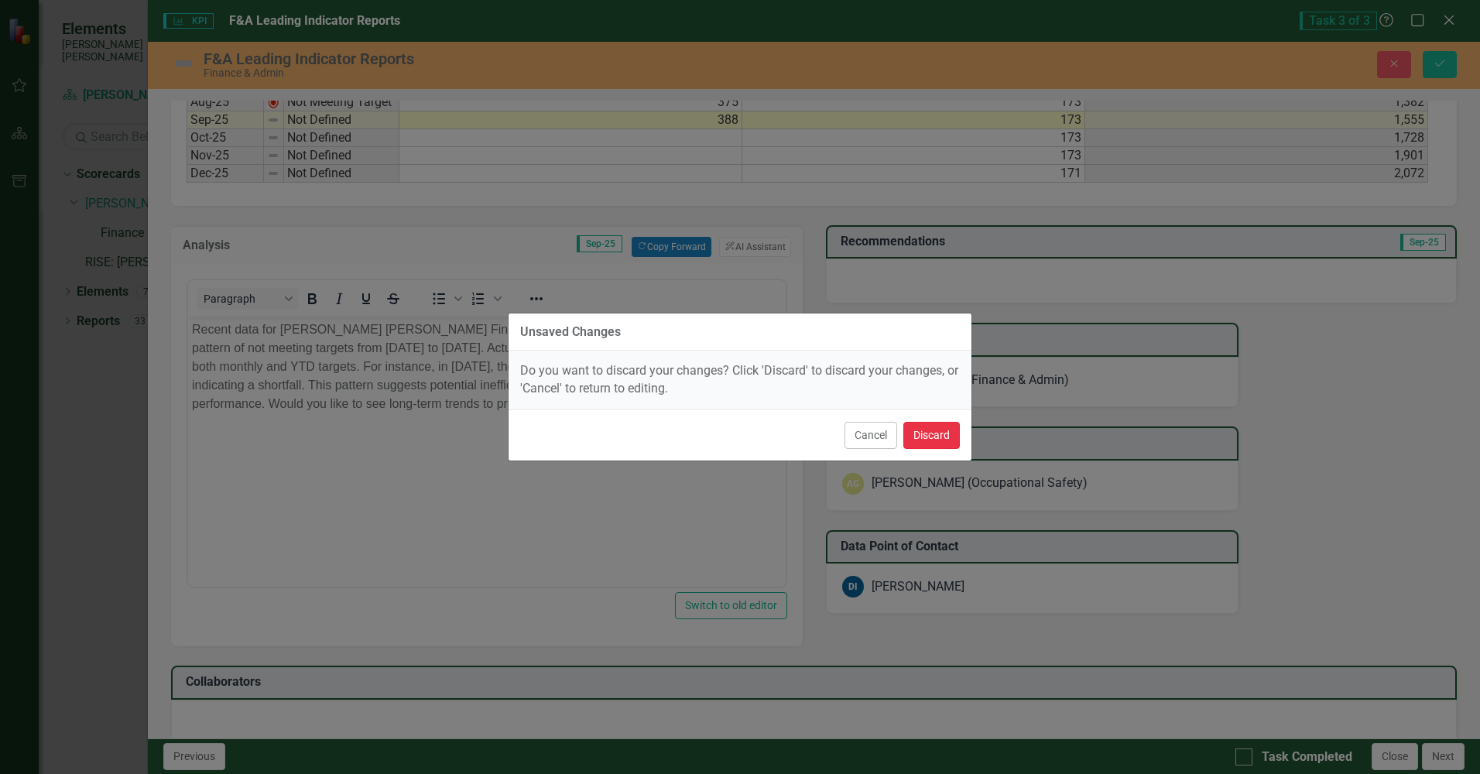
click at [931, 431] on button "Discard" at bounding box center [931, 435] width 56 height 27
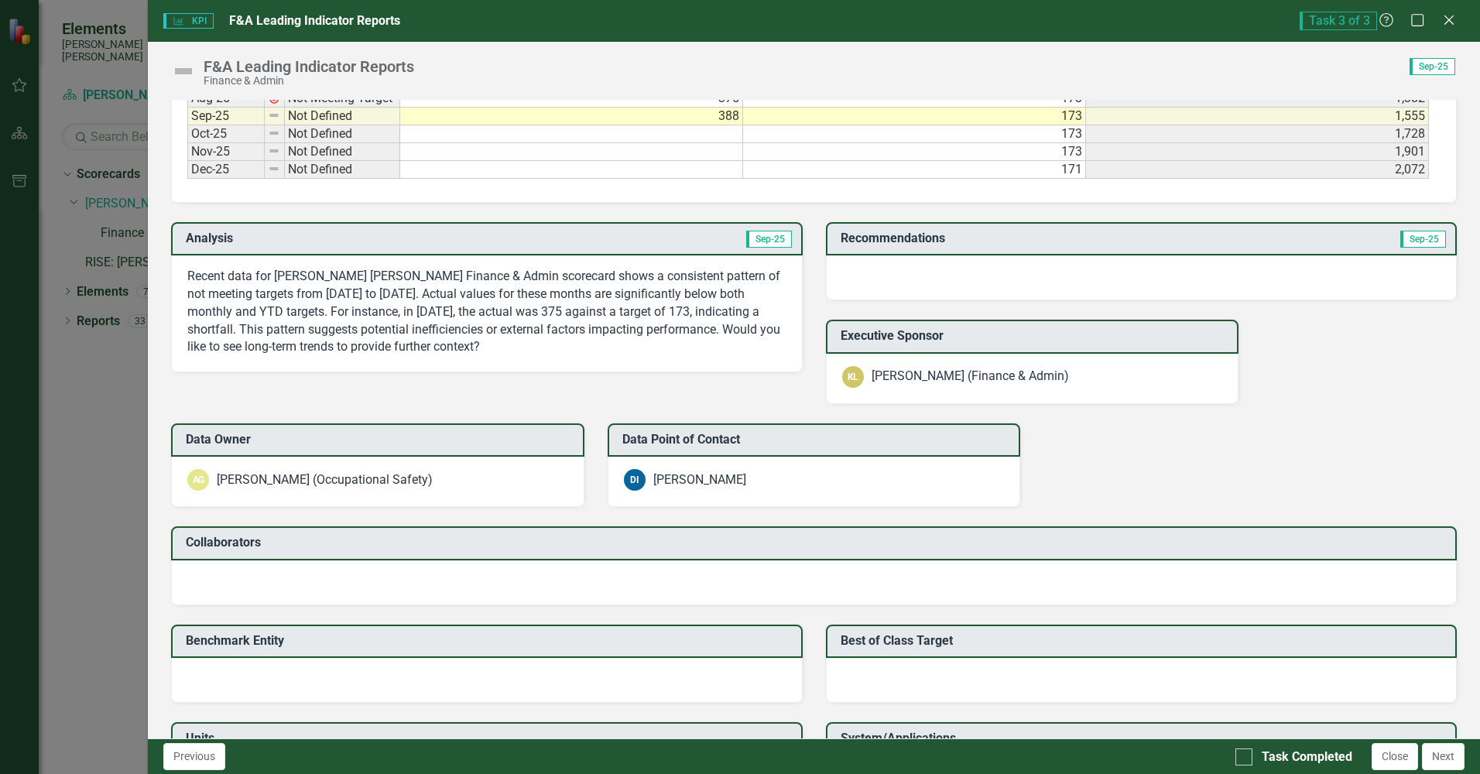
type textarea "388"
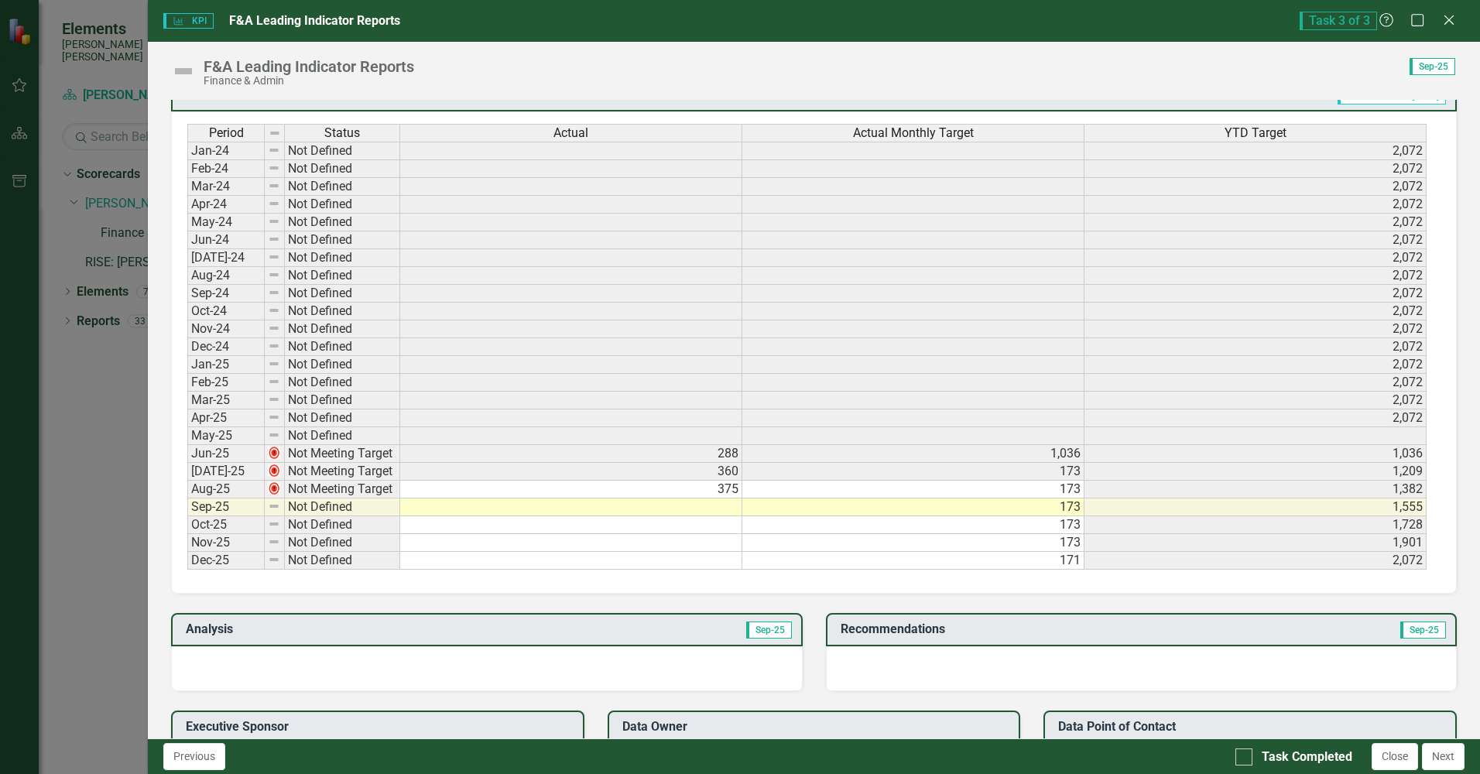
scroll to position [635, 0]
click at [670, 507] on td at bounding box center [571, 507] width 342 height 18
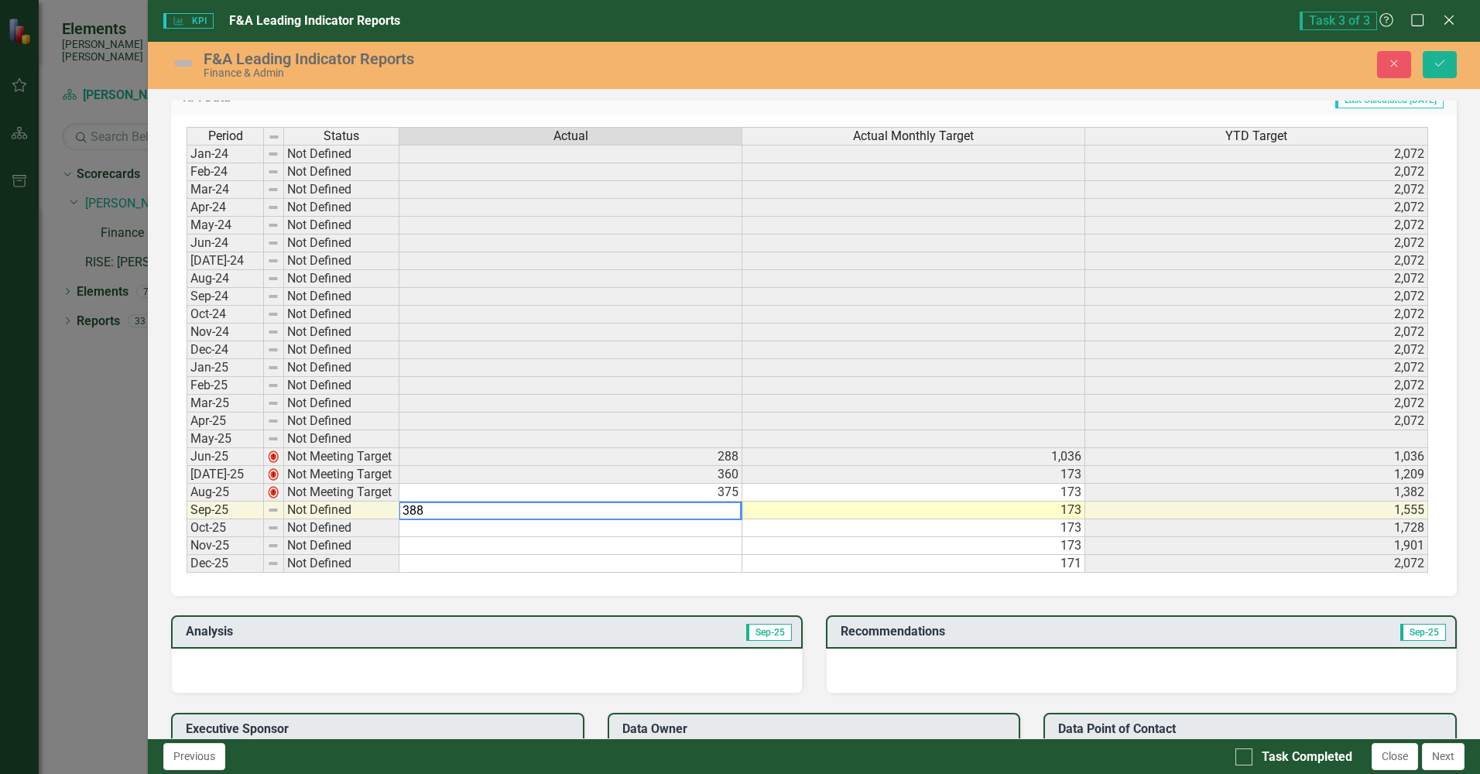
type textarea "388"
click at [1227, 566] on td "2,072" at bounding box center [1256, 564] width 343 height 18
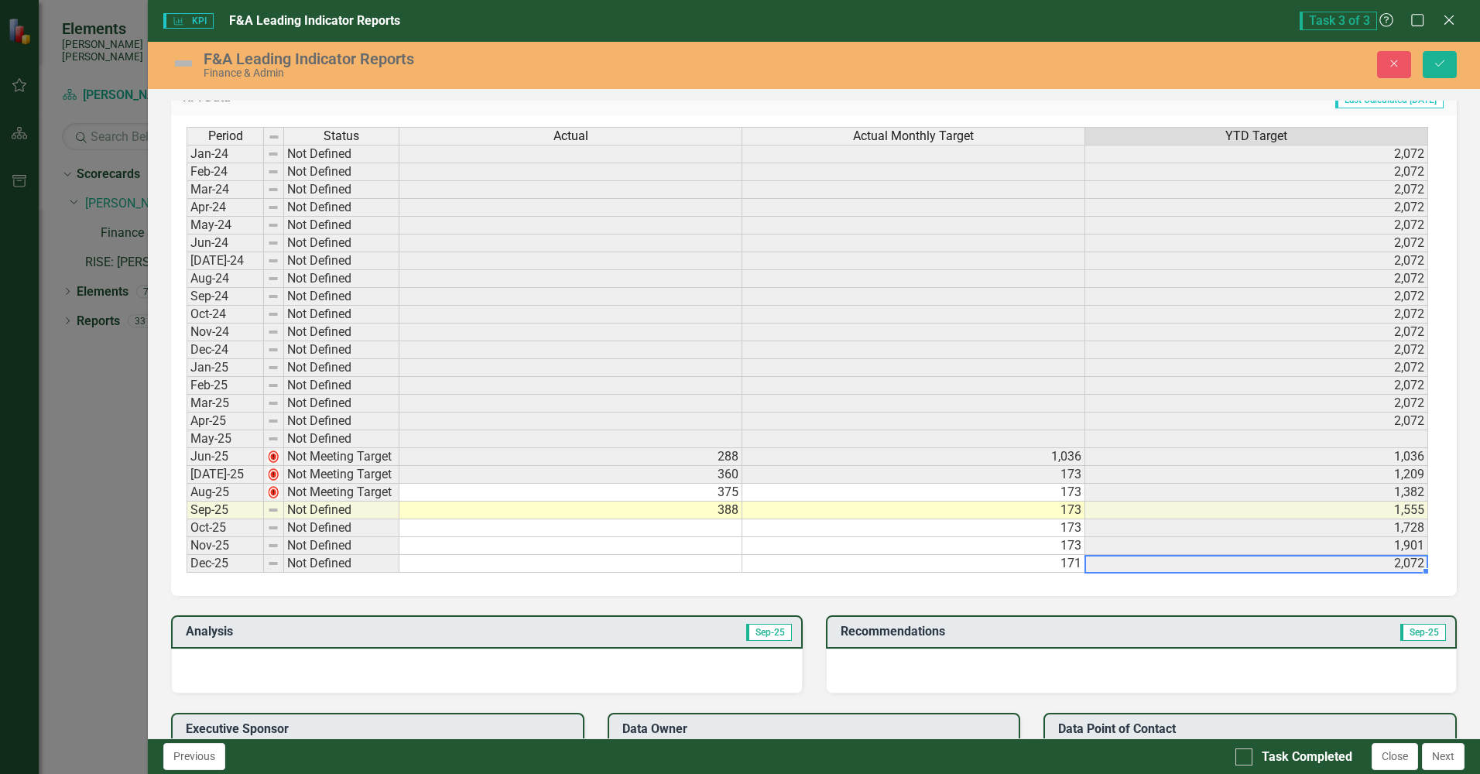
click at [686, 508] on td "388" at bounding box center [570, 510] width 343 height 18
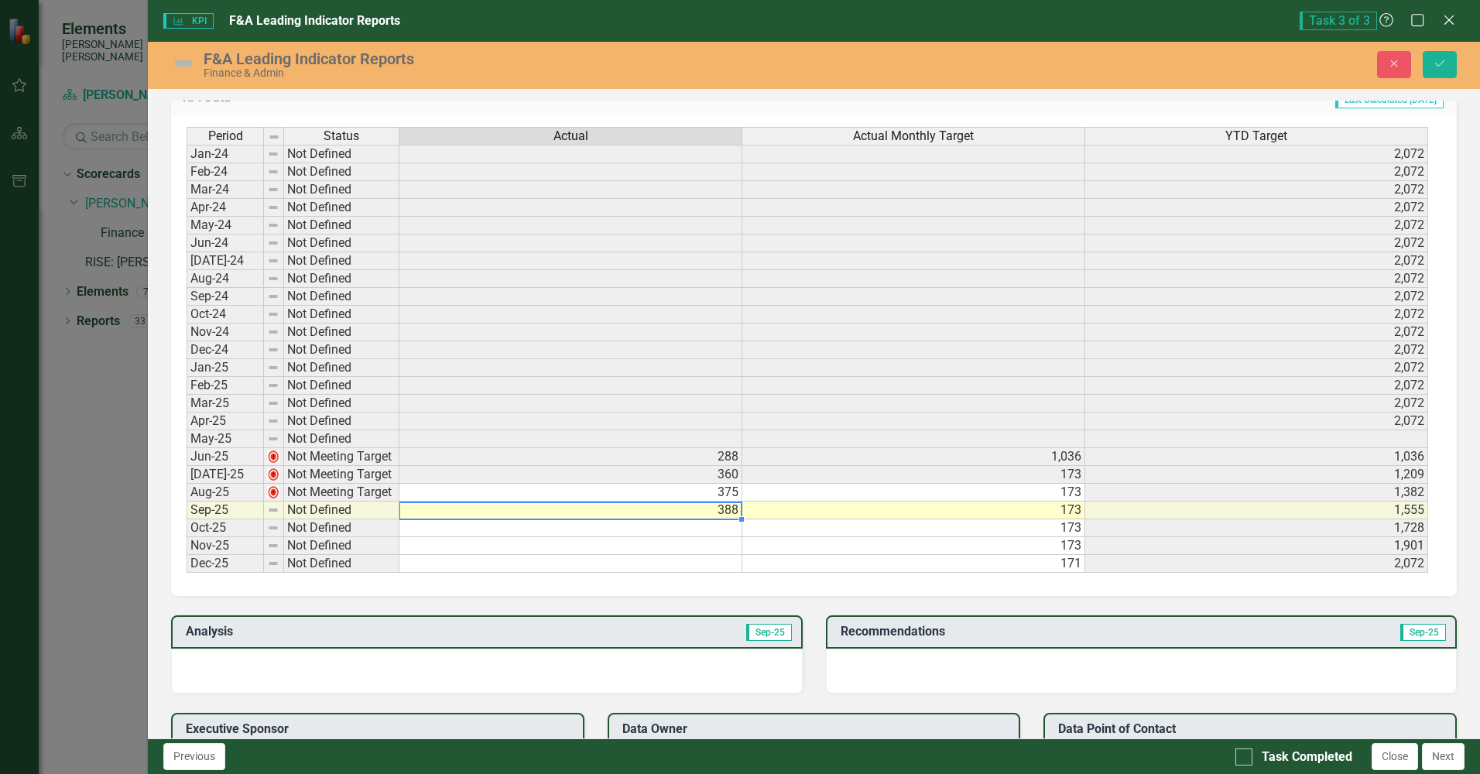
click at [720, 533] on td at bounding box center [570, 528] width 343 height 18
click at [700, 514] on td "388" at bounding box center [570, 510] width 343 height 18
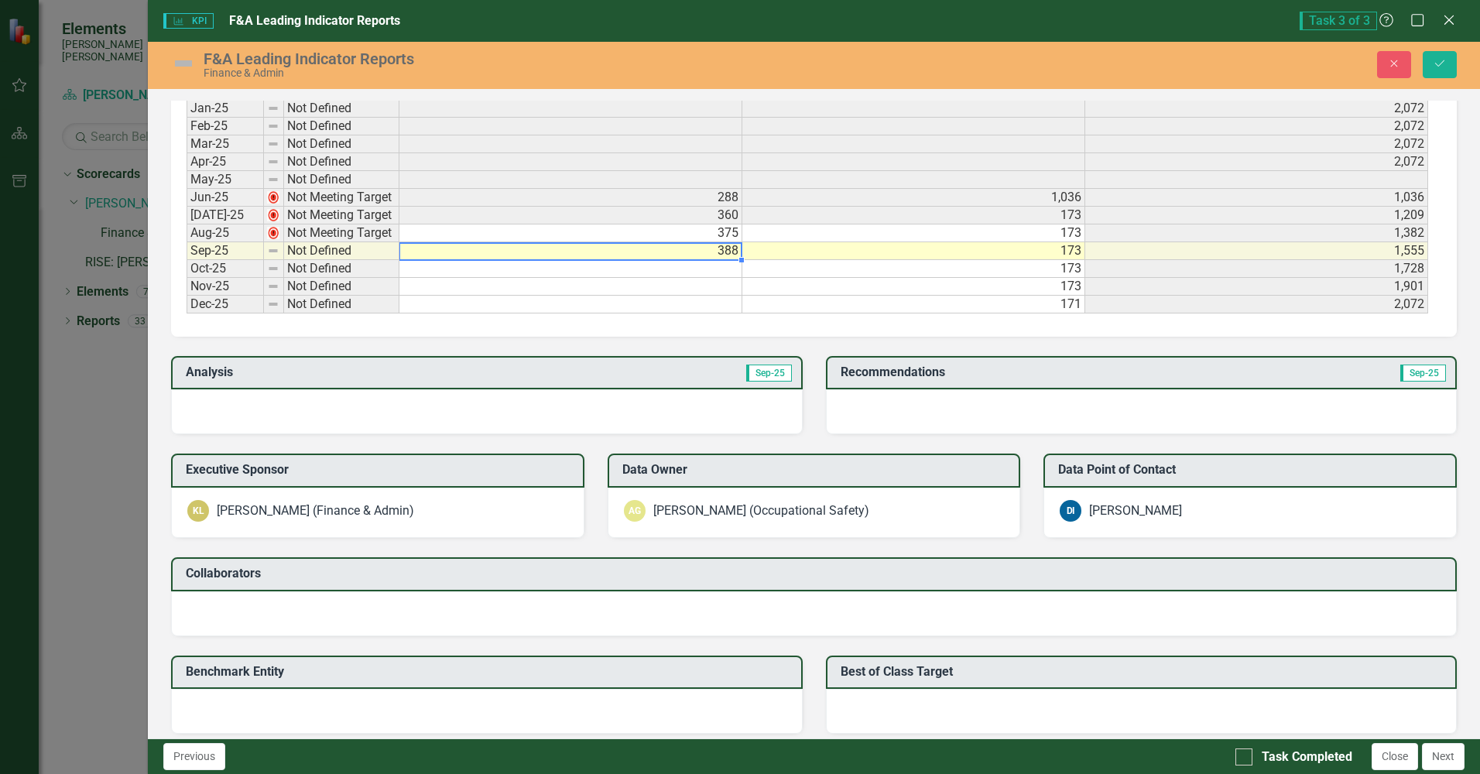
scroll to position [945, 0]
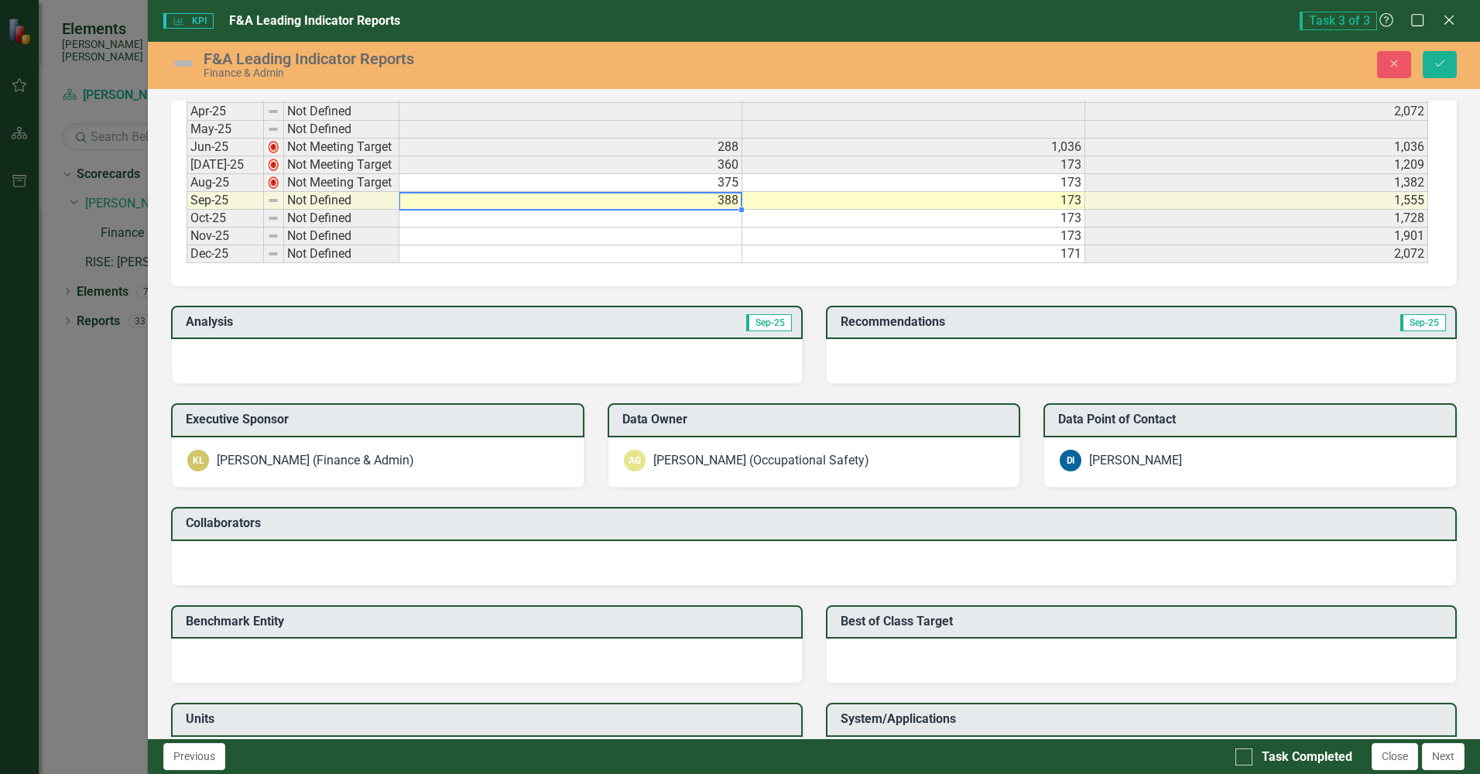
click at [892, 350] on div at bounding box center [1141, 361] width 631 height 45
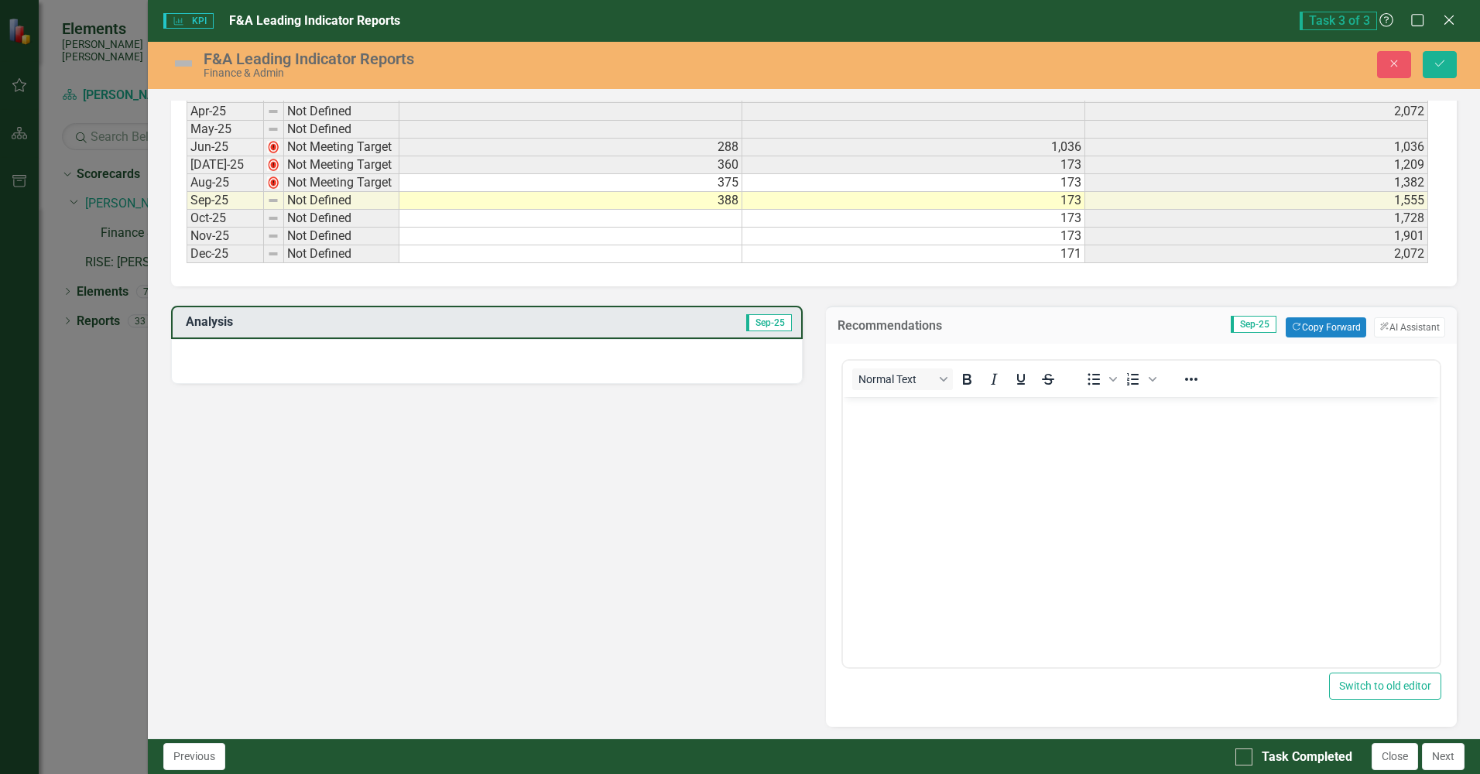
scroll to position [0, 0]
click at [1397, 324] on button "ClearPoint AI AI Assistant" at bounding box center [1409, 327] width 71 height 20
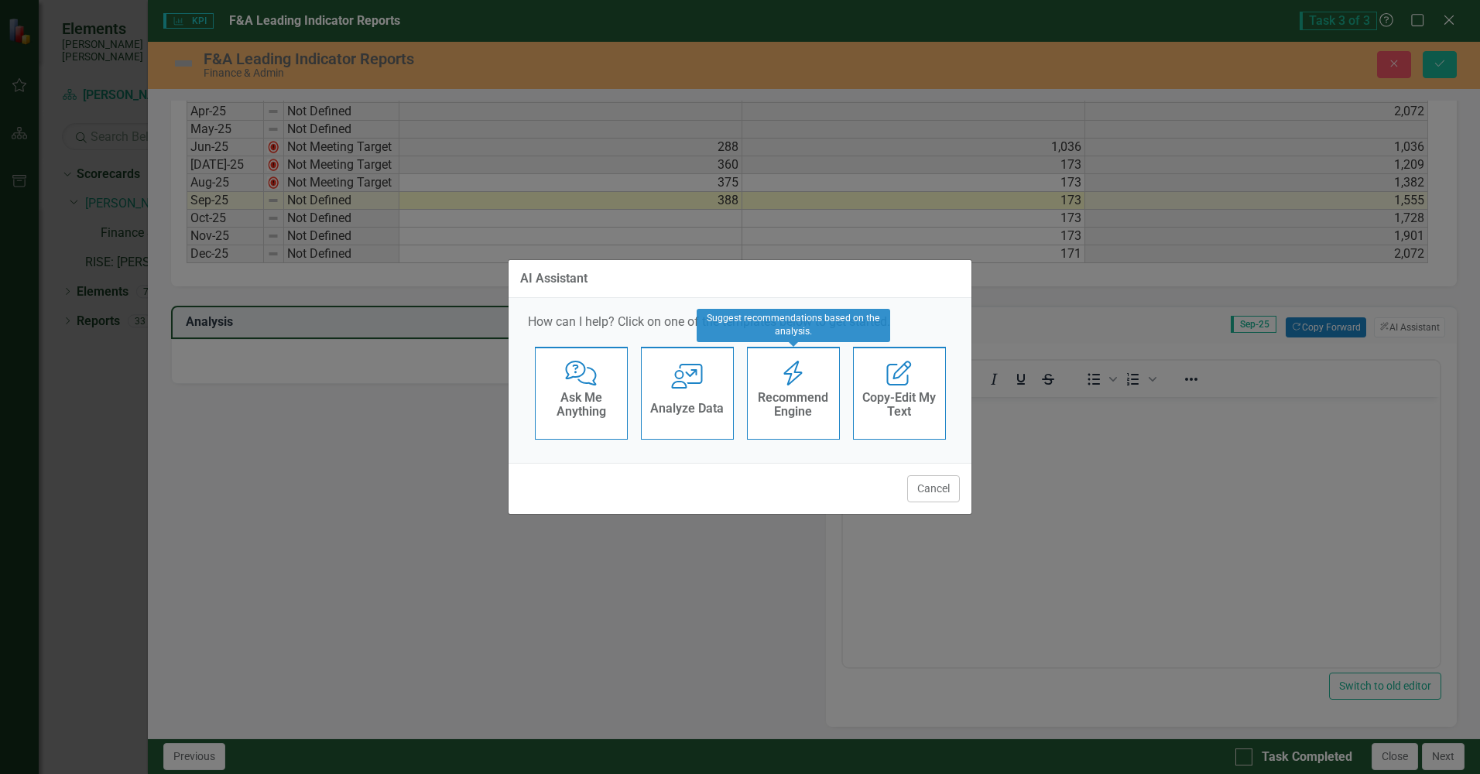
click at [802, 389] on div "Recommend Engine" at bounding box center [793, 406] width 76 height 39
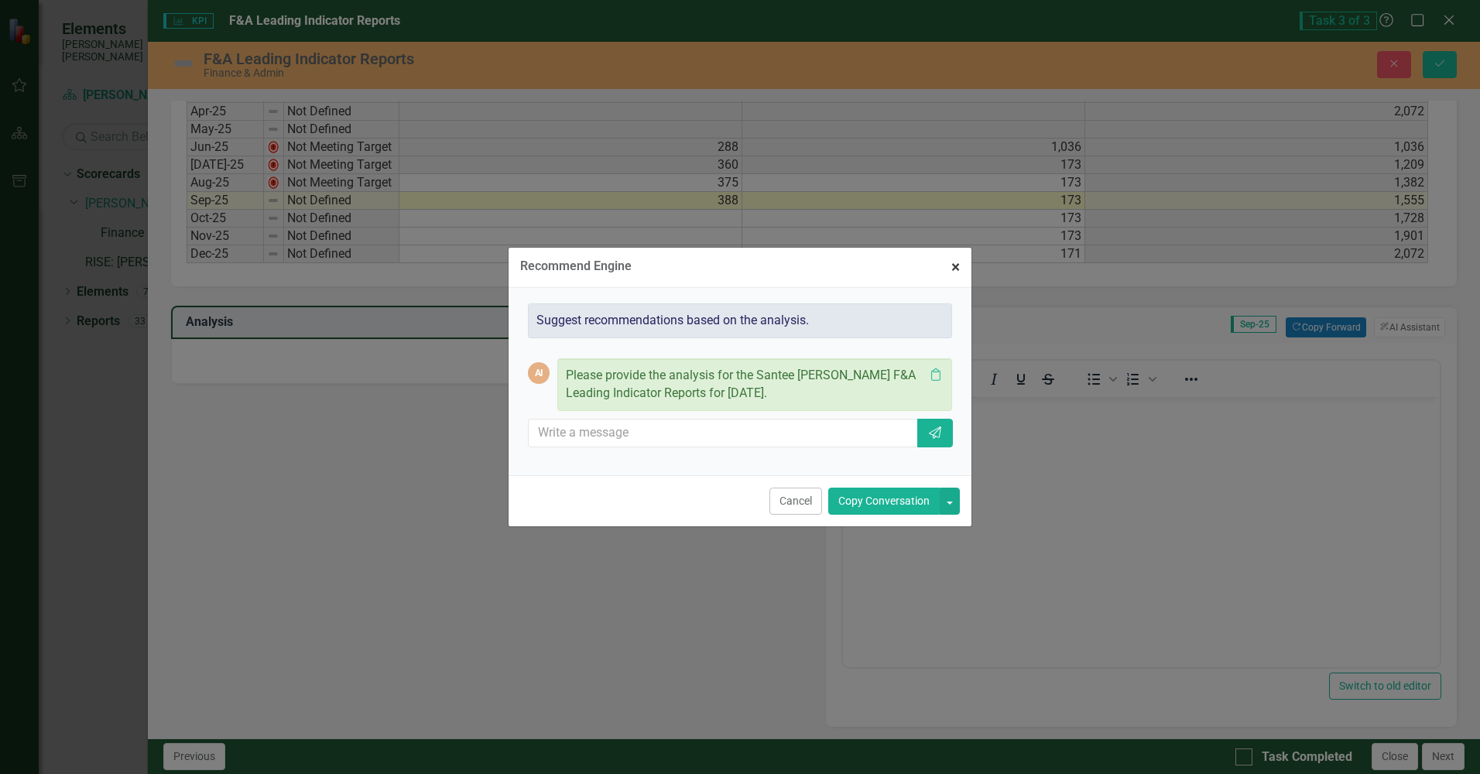
click at [957, 264] on span "×" at bounding box center [955, 267] width 9 height 19
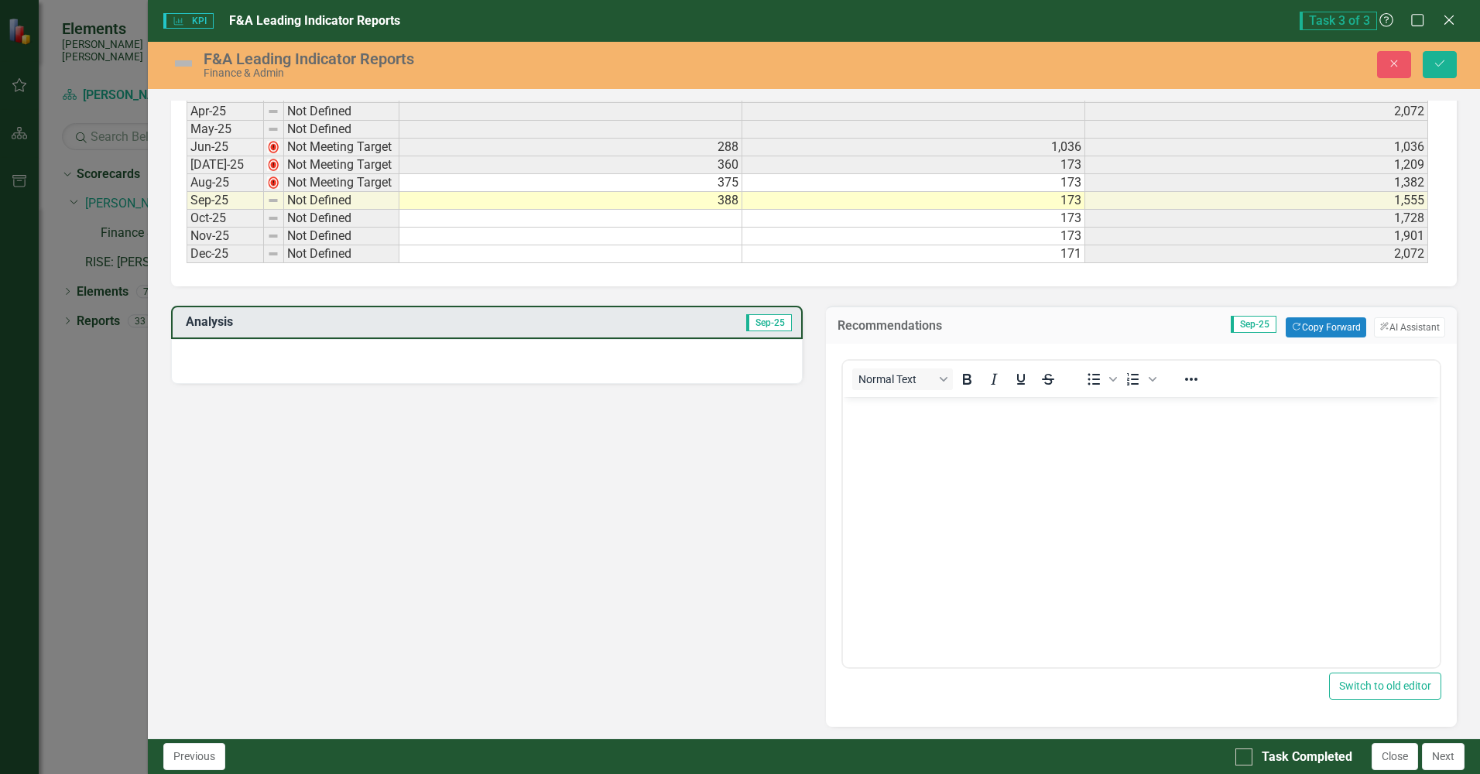
click at [238, 346] on div at bounding box center [486, 361] width 631 height 45
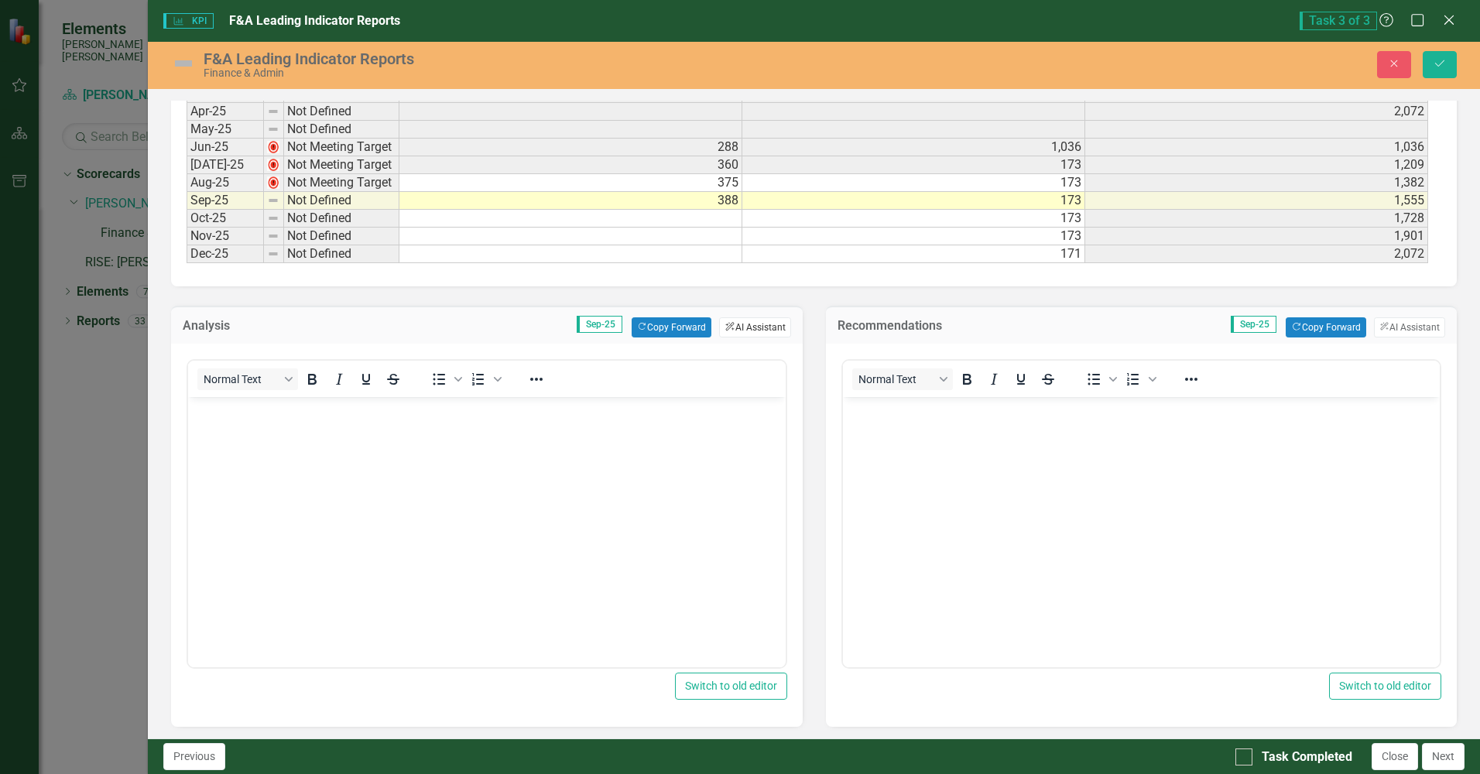
click at [752, 330] on button "ClearPoint AI AI Assistant" at bounding box center [754, 327] width 71 height 20
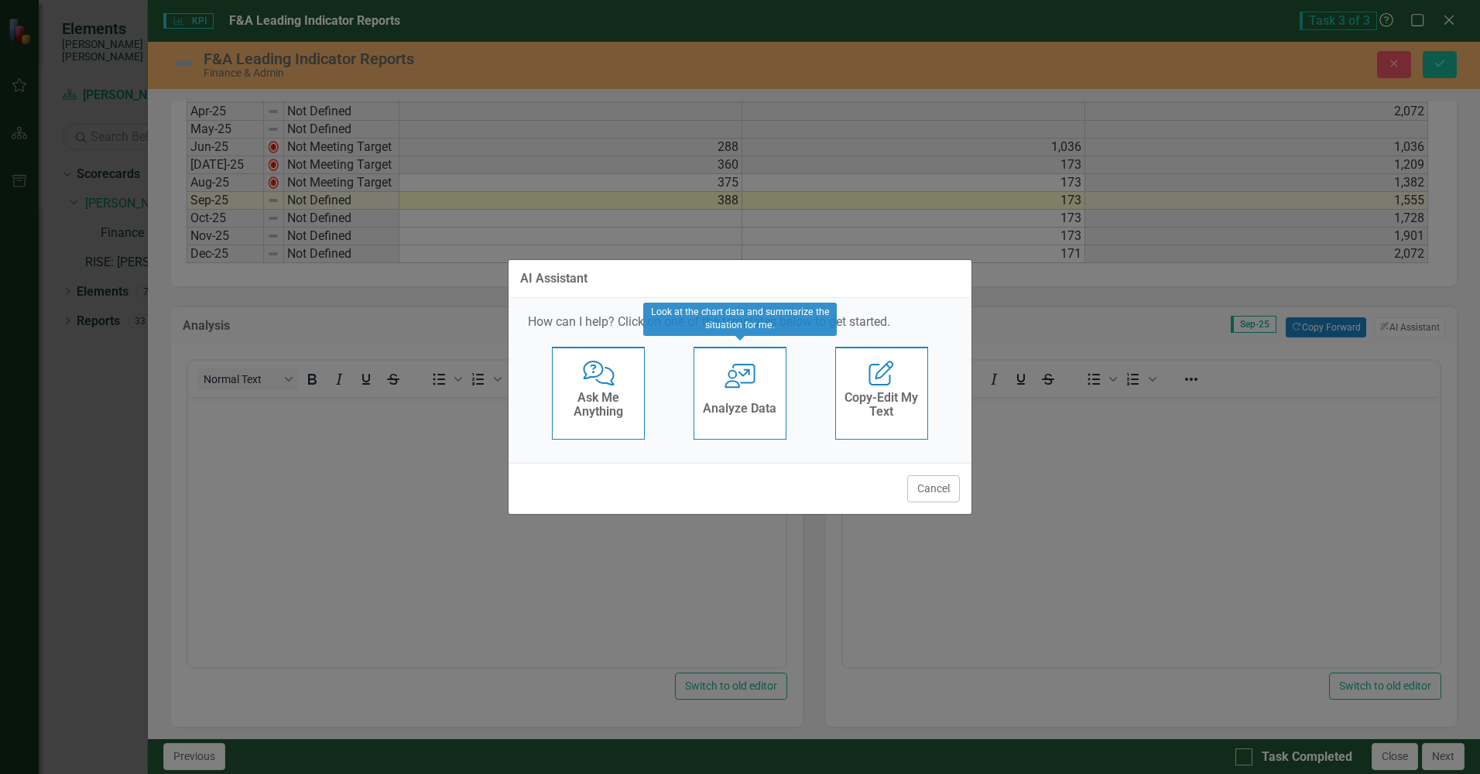
click at [753, 406] on h4 "Analyze Data" at bounding box center [740, 409] width 74 height 14
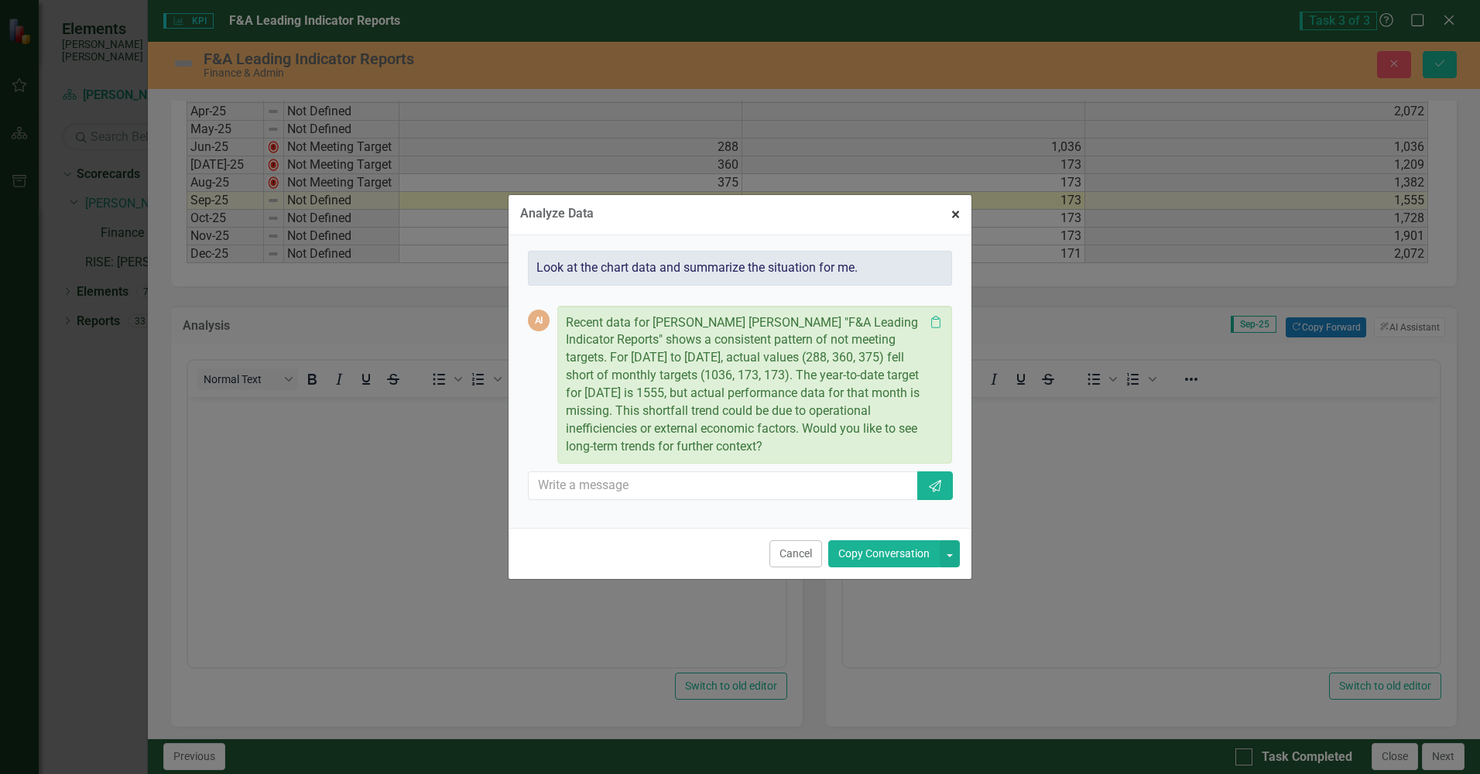
click at [956, 212] on span "×" at bounding box center [955, 214] width 9 height 19
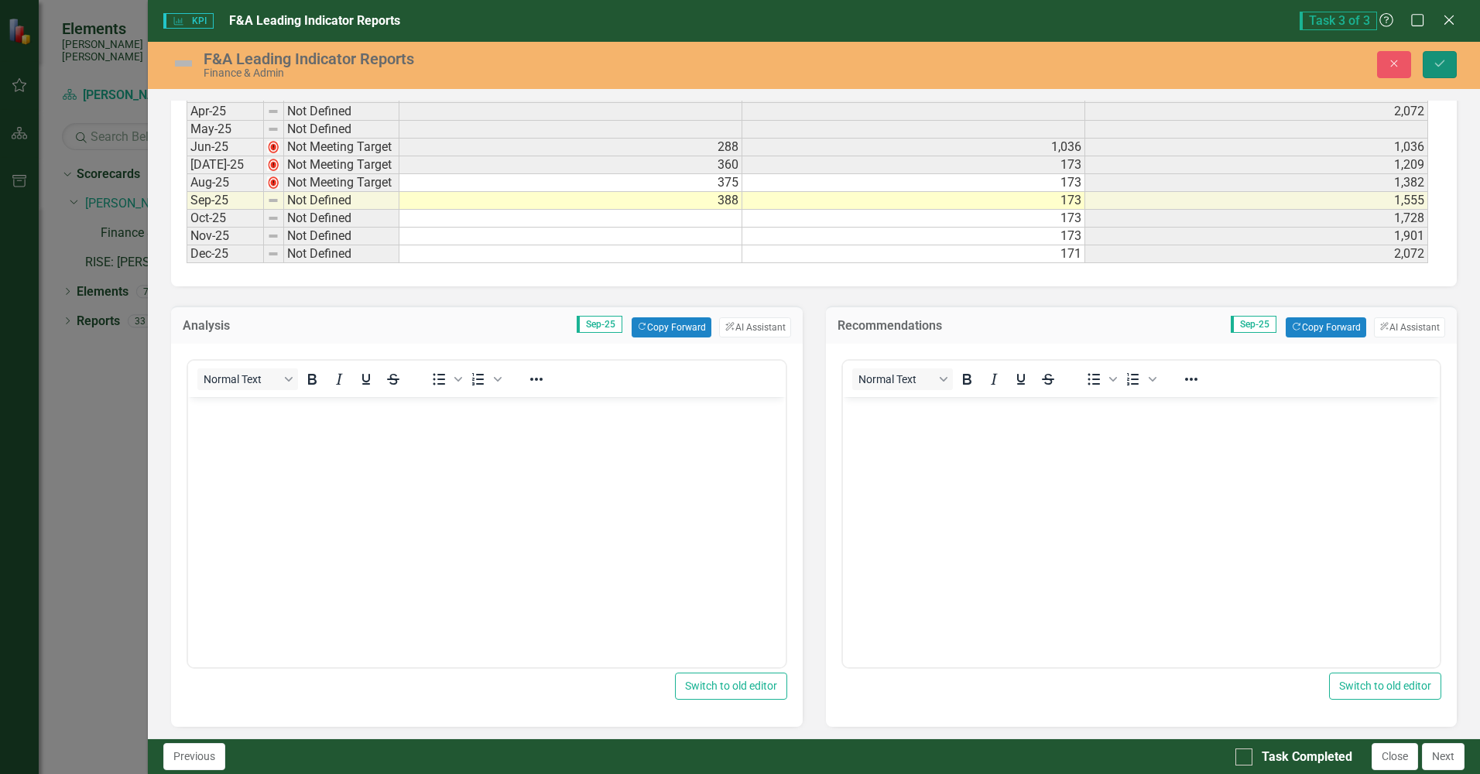
drag, startPoint x: 101, startPoint y: 73, endPoint x: 1429, endPoint y: 69, distance: 1328.0
click at [1441, 59] on icon "Save" at bounding box center [1439, 63] width 14 height 11
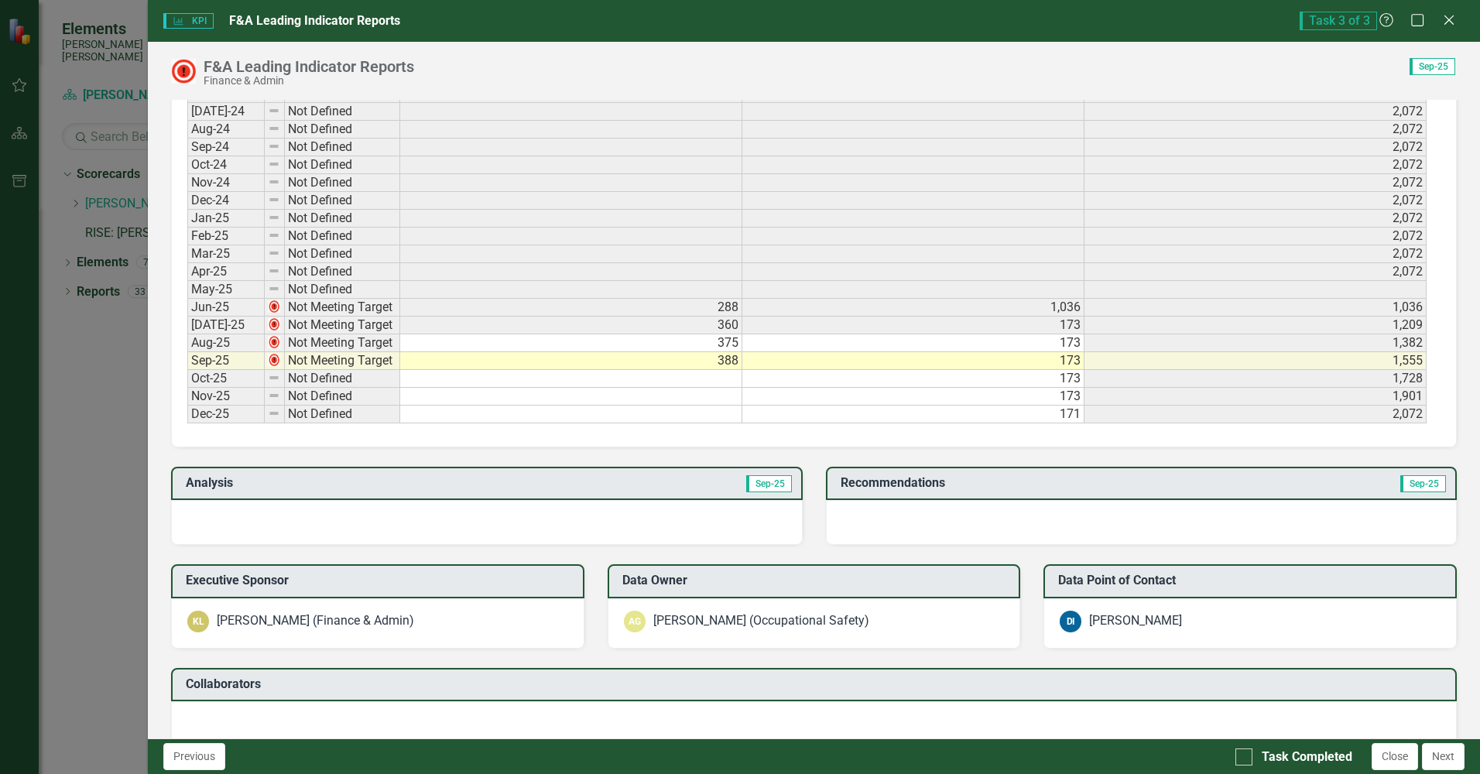
scroll to position [851, 0]
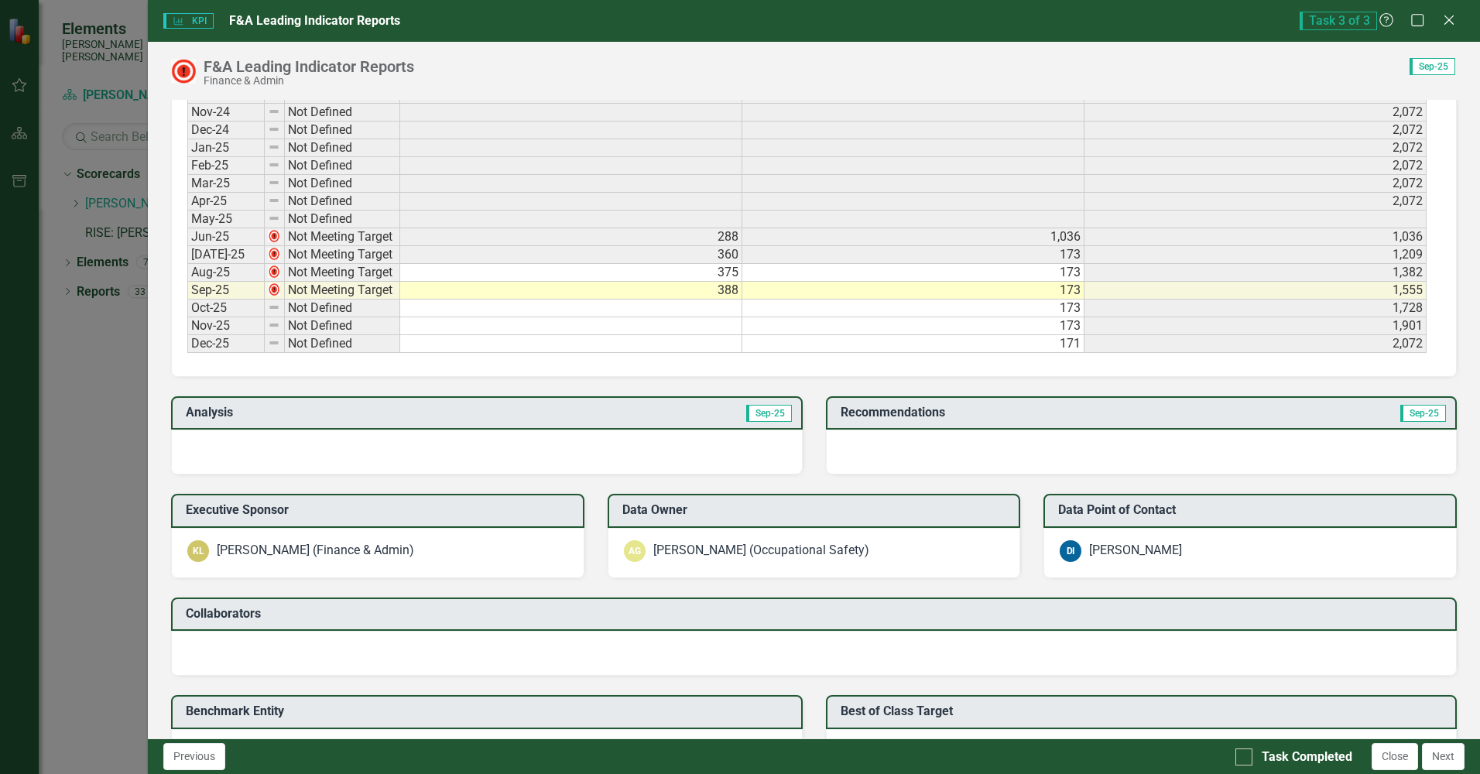
click at [283, 441] on div at bounding box center [486, 452] width 631 height 45
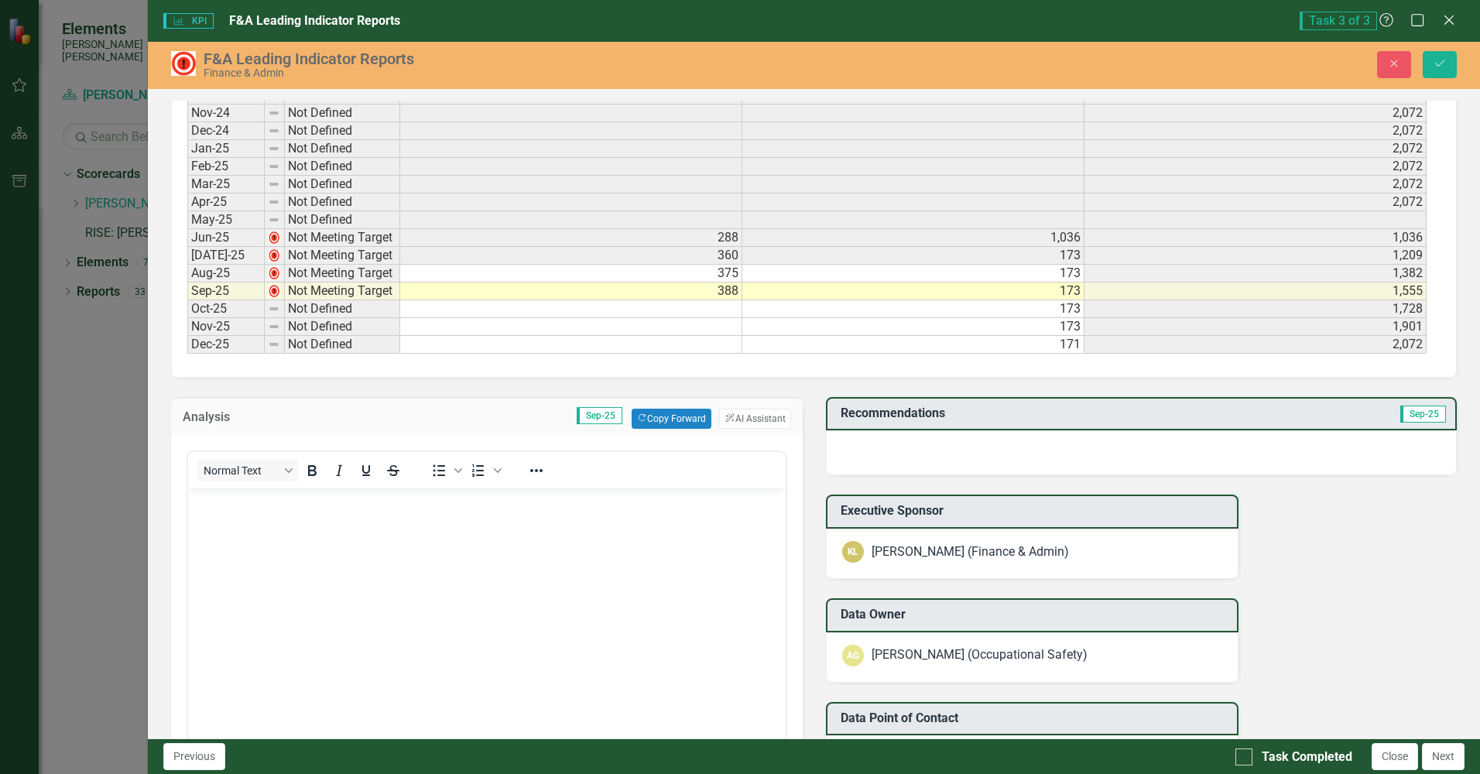
scroll to position [0, 0]
click at [739, 417] on button "ClearPoint AI AI Assistant" at bounding box center [754, 419] width 71 height 20
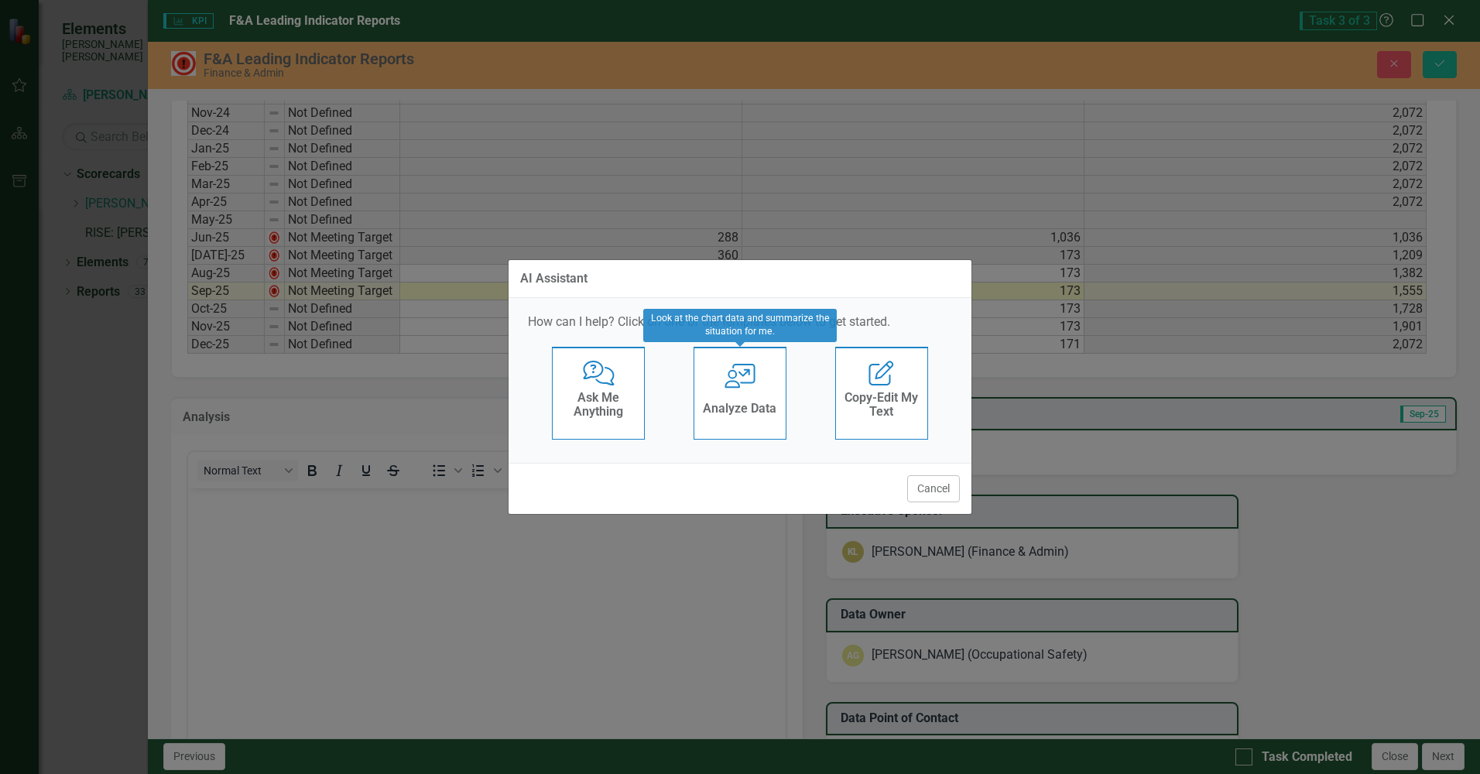
click at [738, 382] on icon "User with Chart" at bounding box center [740, 376] width 32 height 25
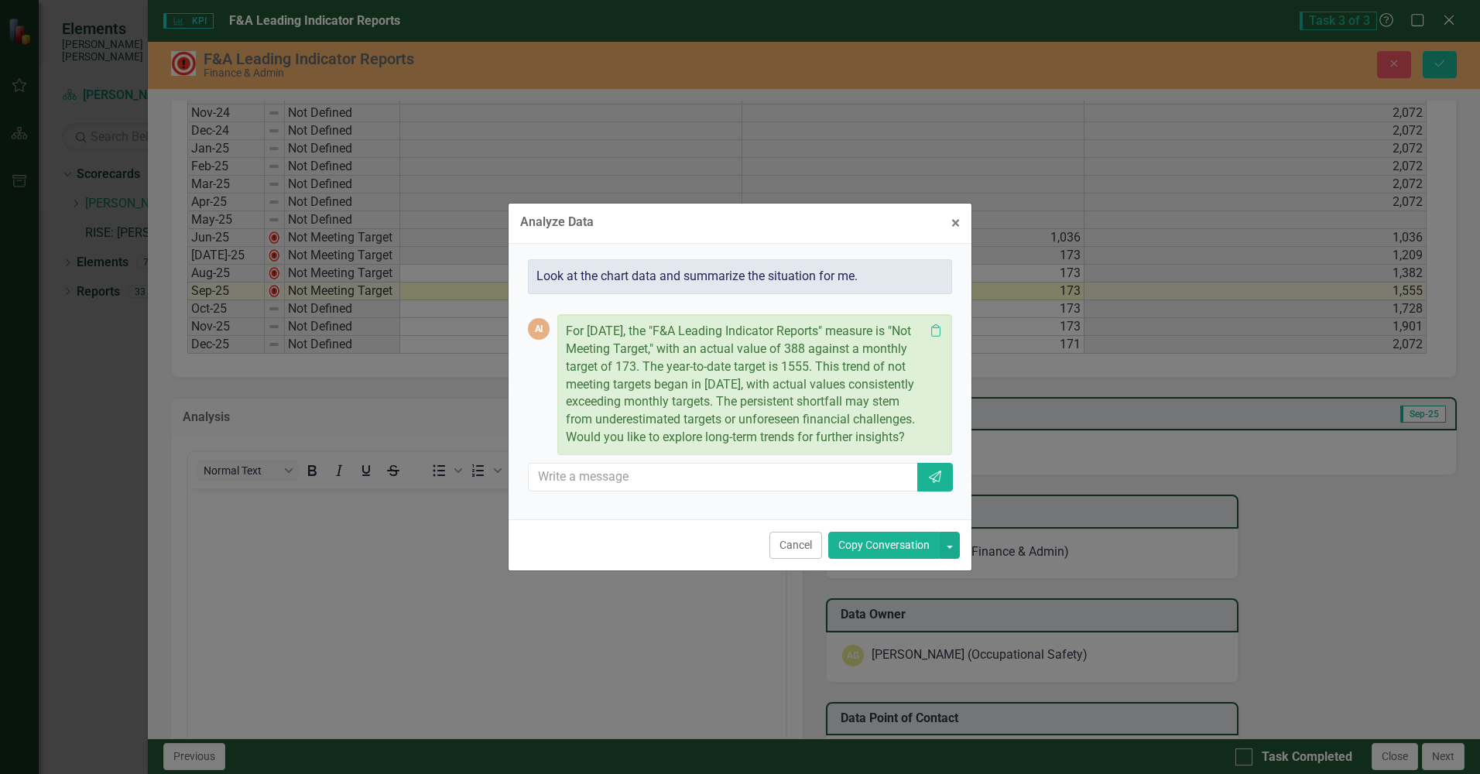
click at [883, 555] on button "Copy Conversation" at bounding box center [883, 545] width 111 height 27
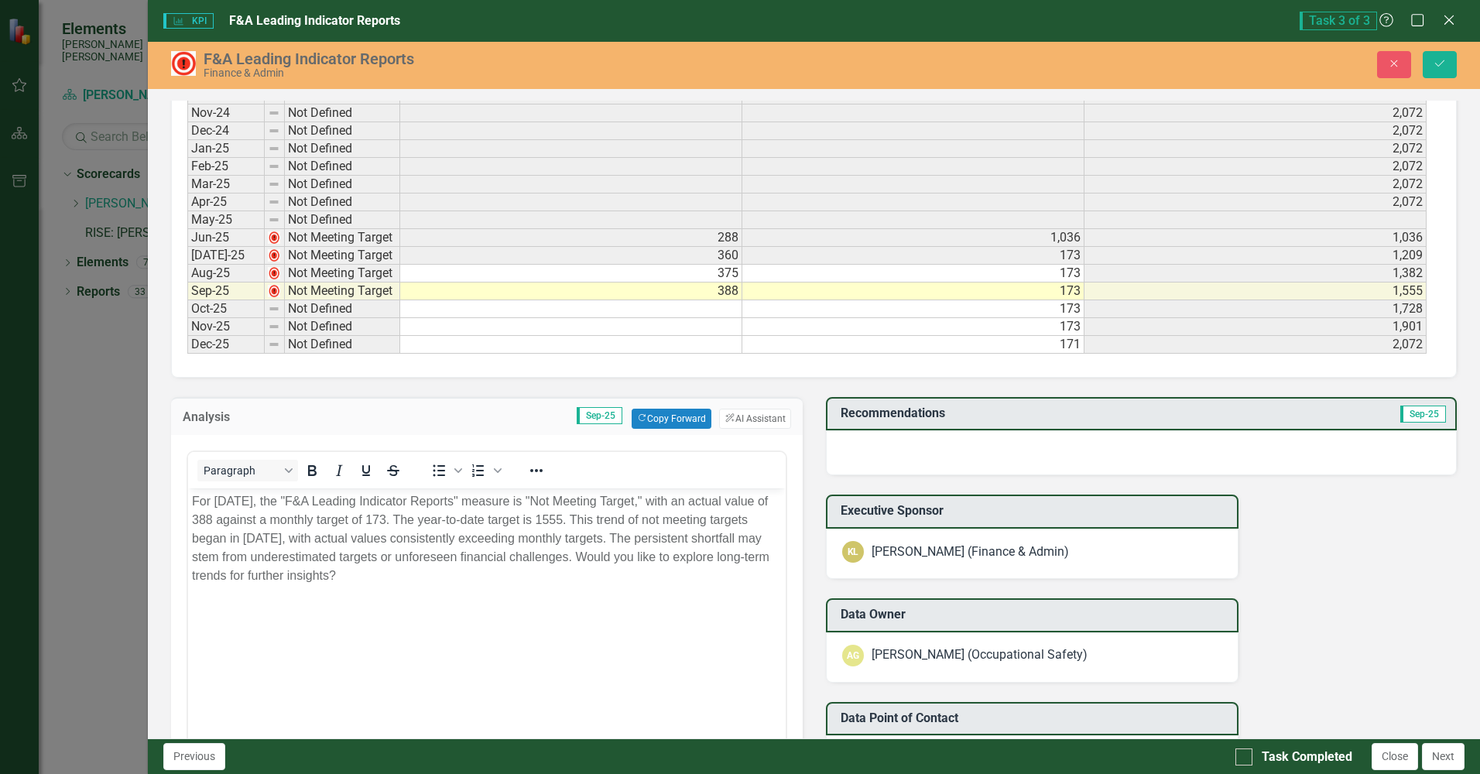
click at [443, 582] on p "For September 2025, the "F&A Leading Indicator Reports" measure is "Not Meeting…" at bounding box center [486, 537] width 589 height 93
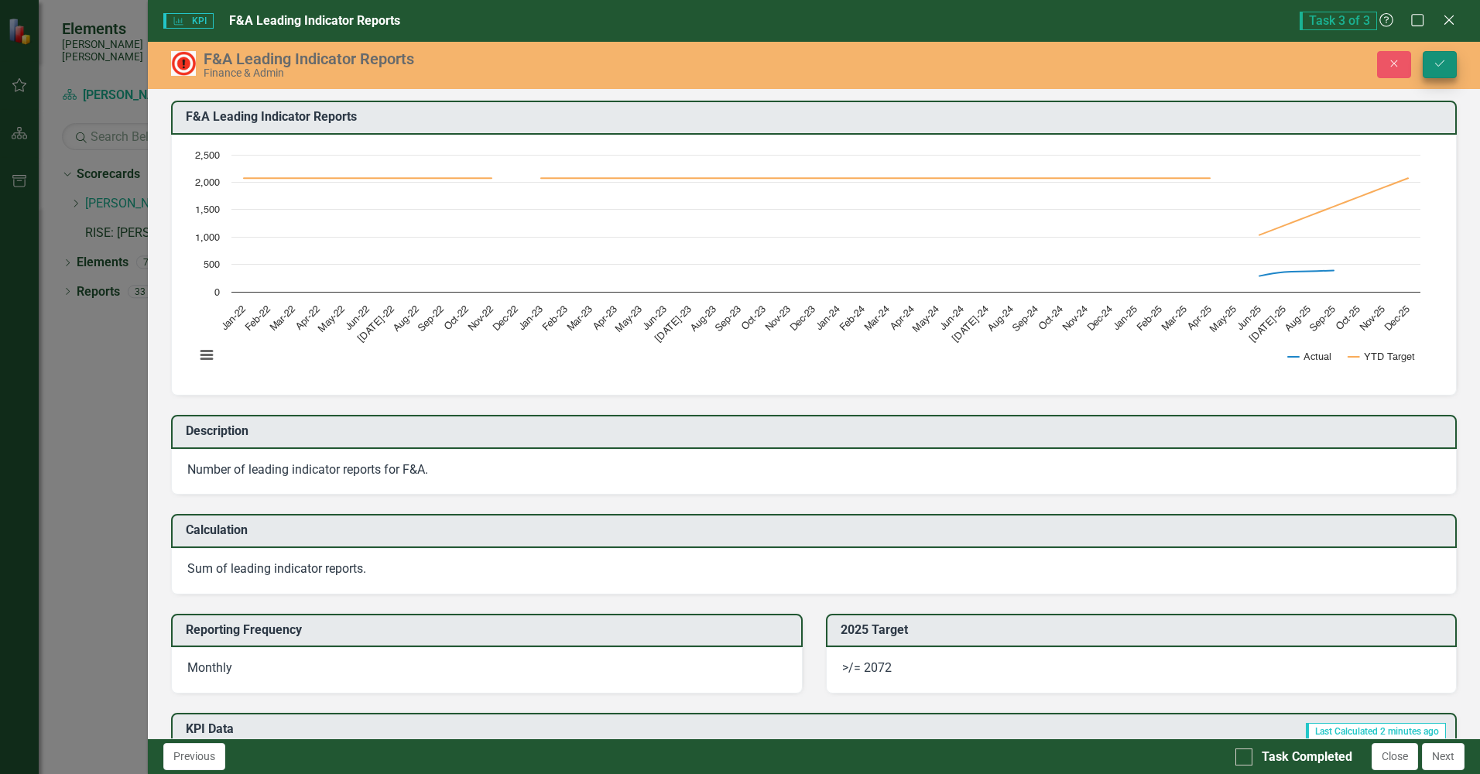
scroll to position [851, 0]
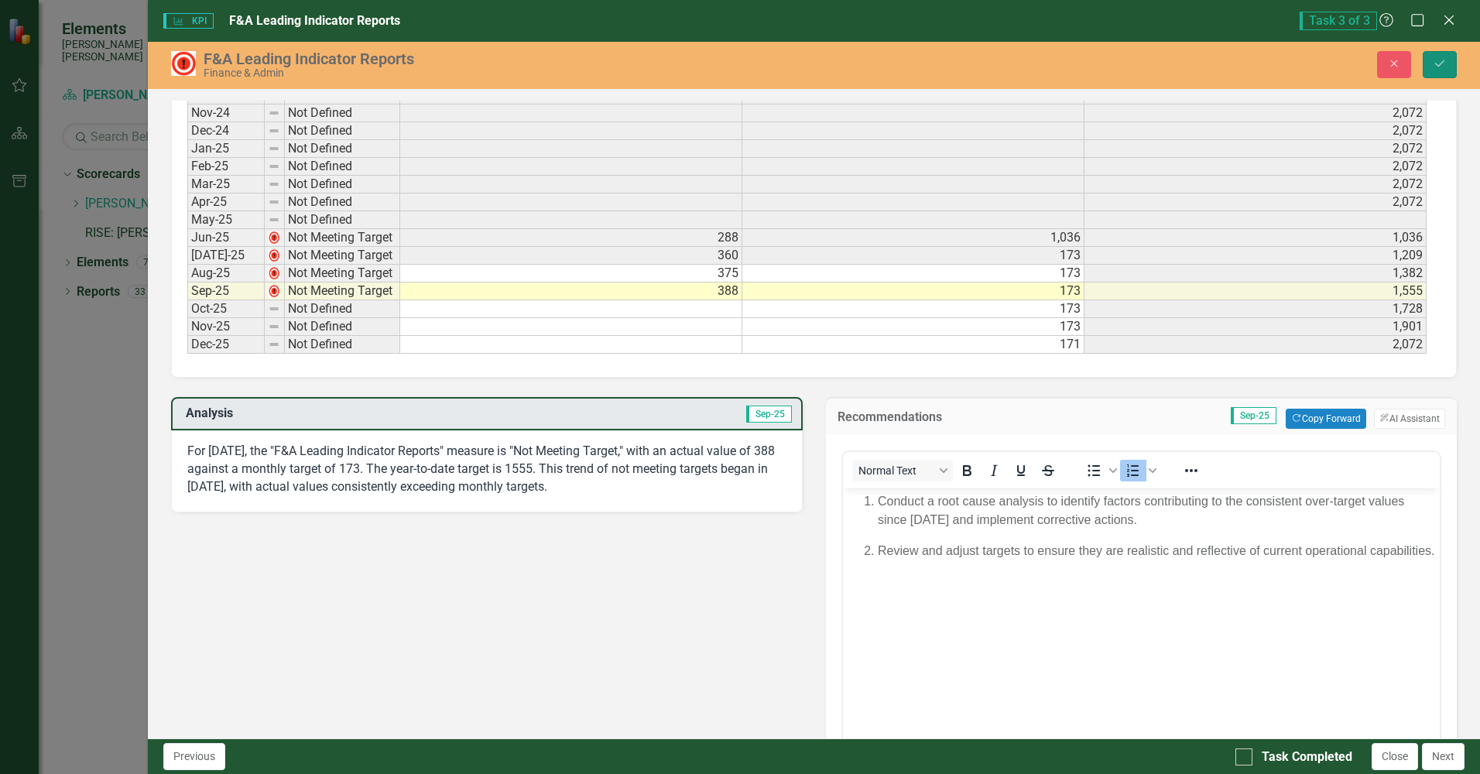
click at [1439, 59] on icon "Save" at bounding box center [1439, 63] width 14 height 11
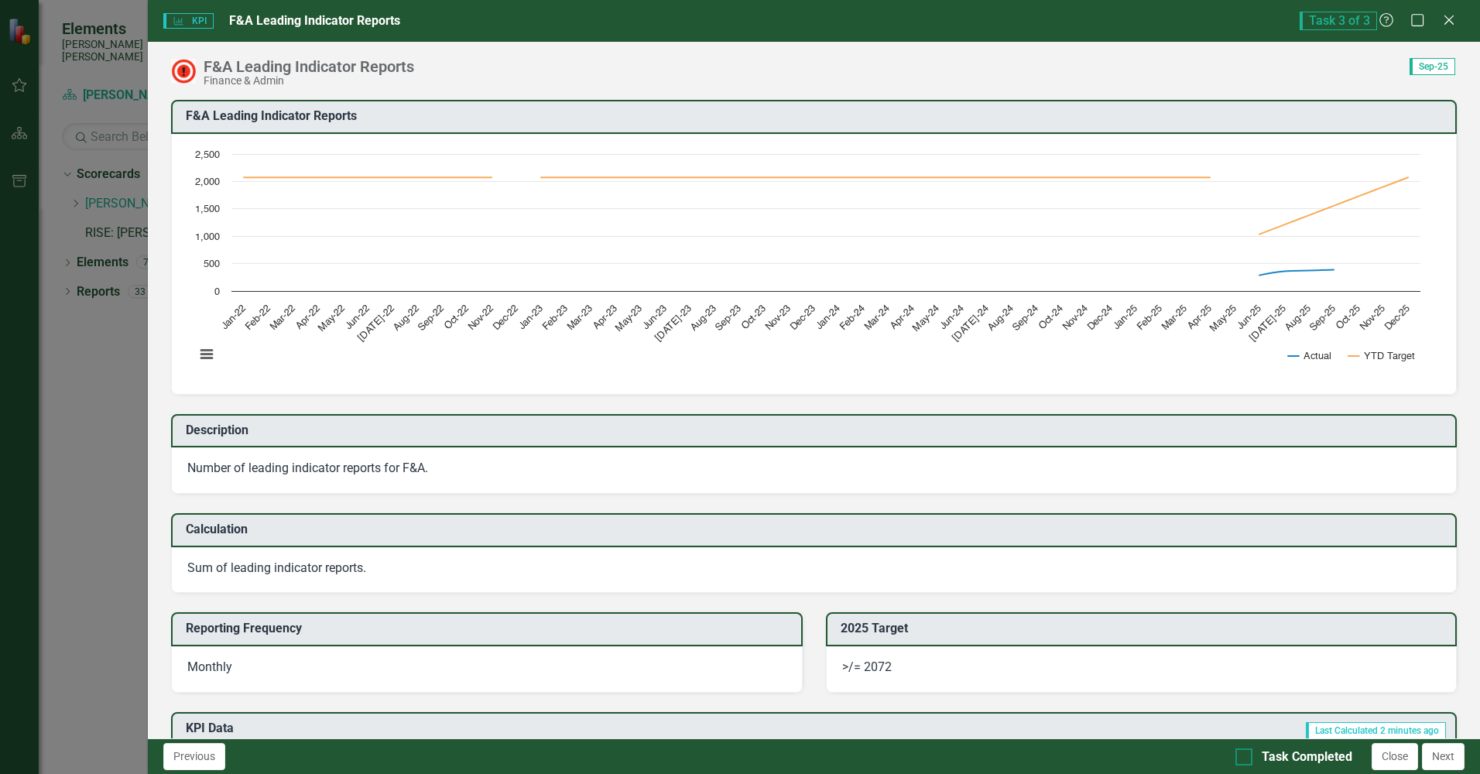
click at [1241, 758] on div at bounding box center [1243, 756] width 17 height 17
click at [1241, 758] on input "Task Completed" at bounding box center [1240, 753] width 10 height 10
checkbox input "true"
drag, startPoint x: 1449, startPoint y: 16, endPoint x: 1410, endPoint y: 84, distance: 78.3
click at [1448, 16] on icon "Close" at bounding box center [1448, 20] width 15 height 12
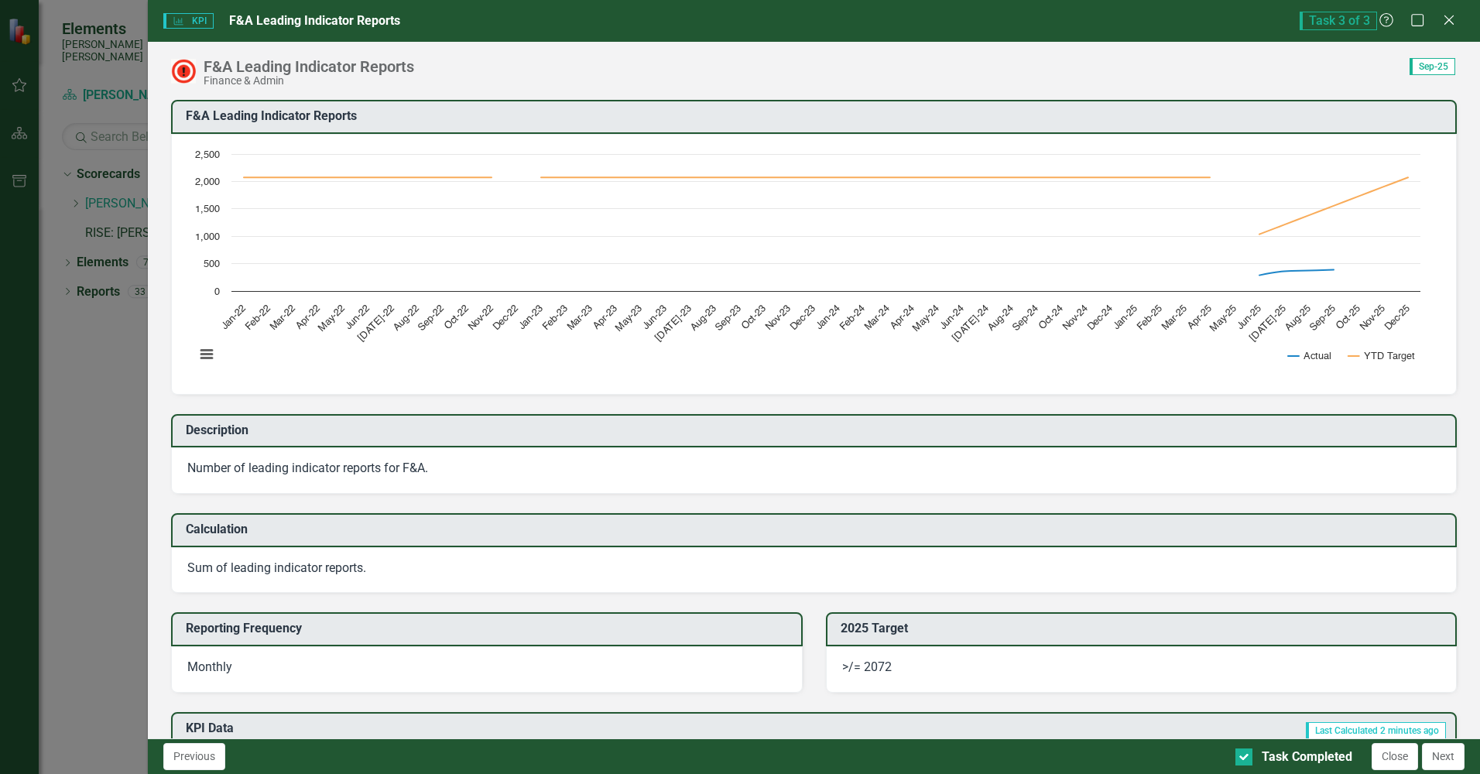
checkbox input "true"
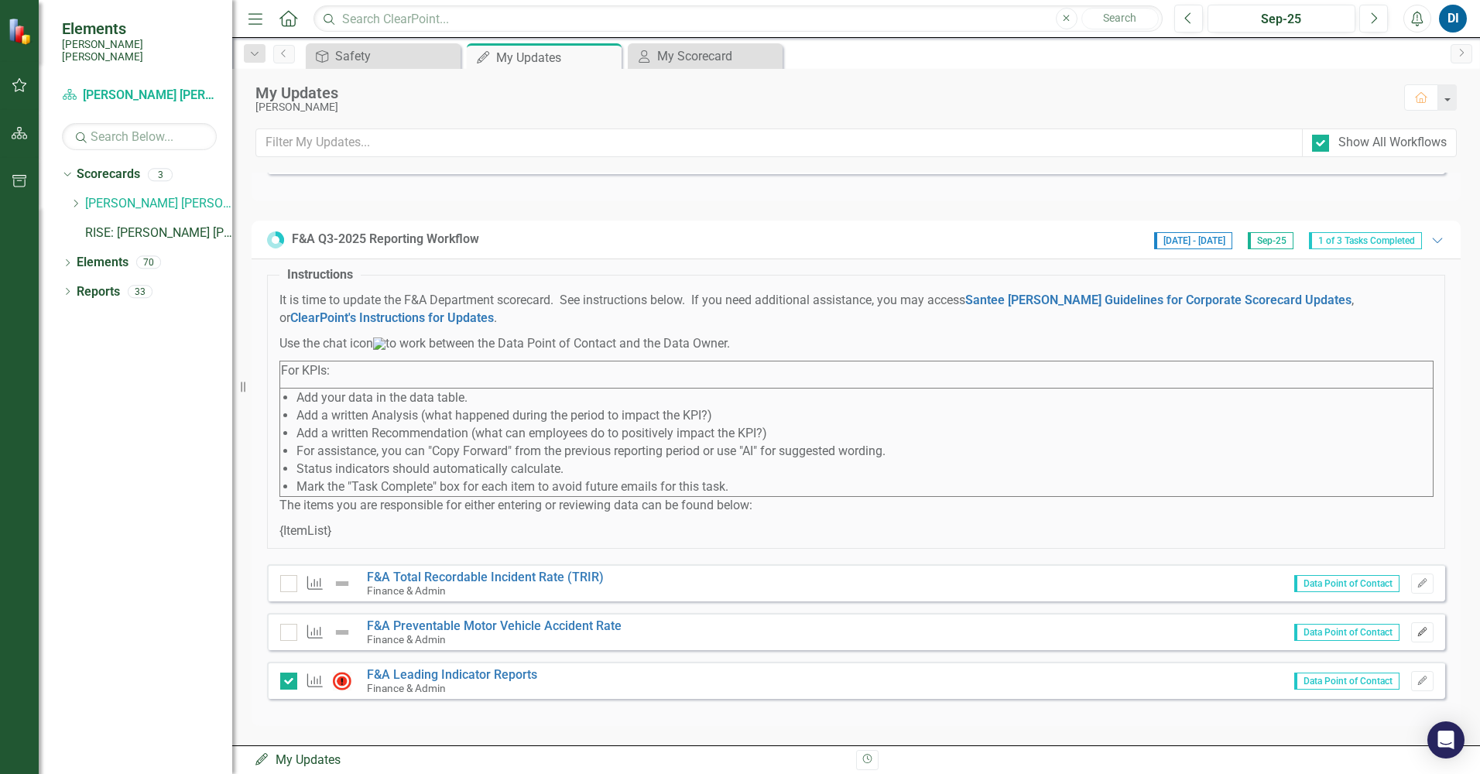
click at [1416, 630] on icon "Edit" at bounding box center [1422, 632] width 12 height 9
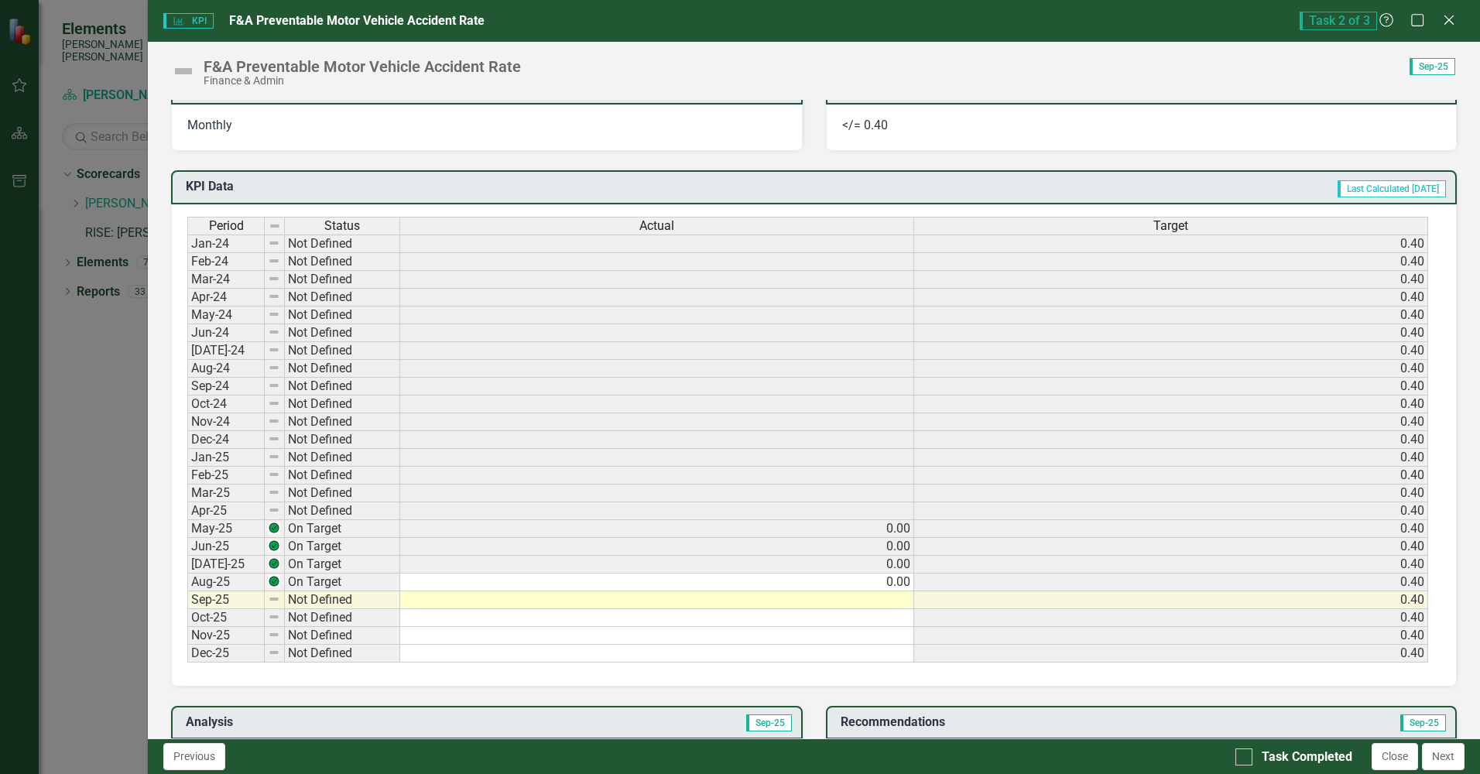
scroll to position [696, 0]
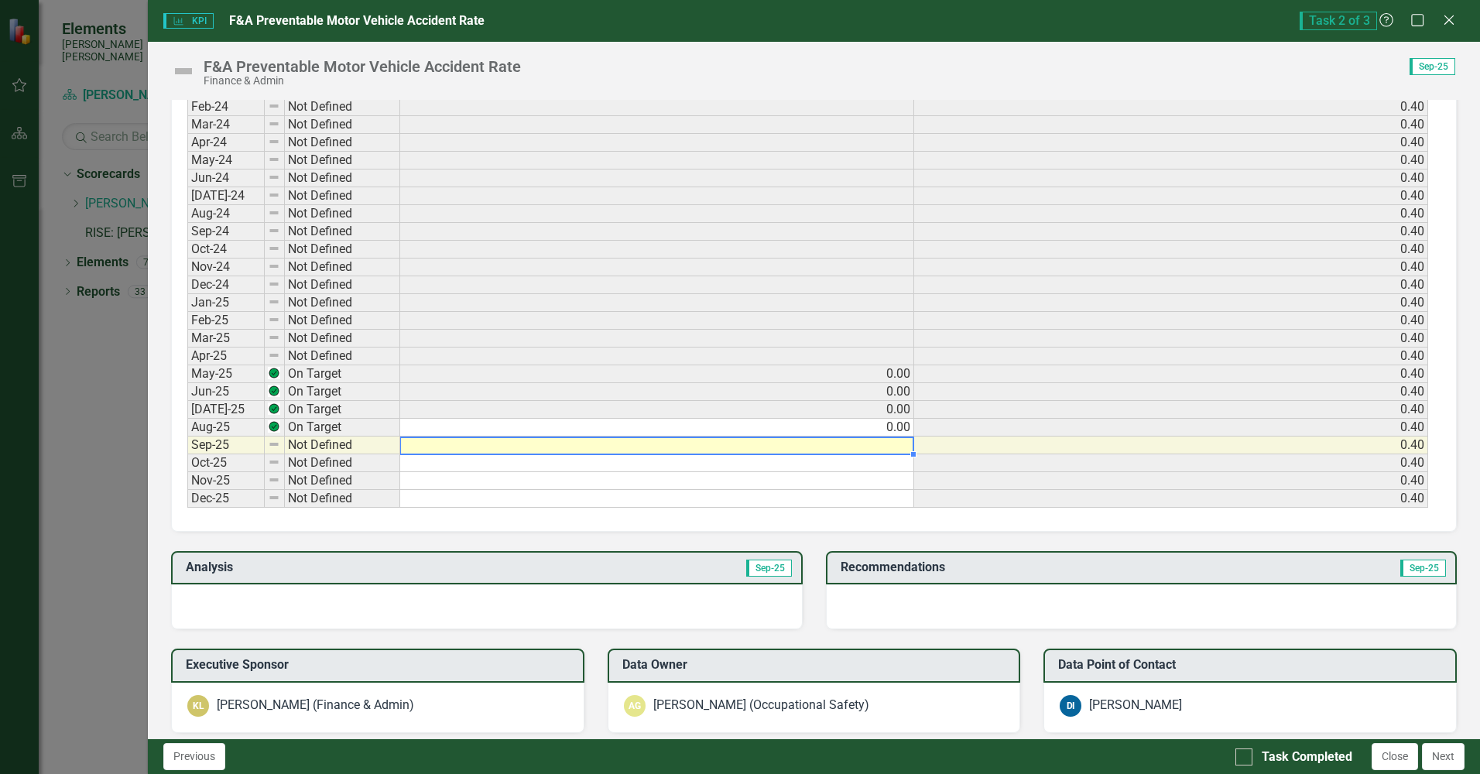
click at [900, 445] on td at bounding box center [657, 445] width 514 height 18
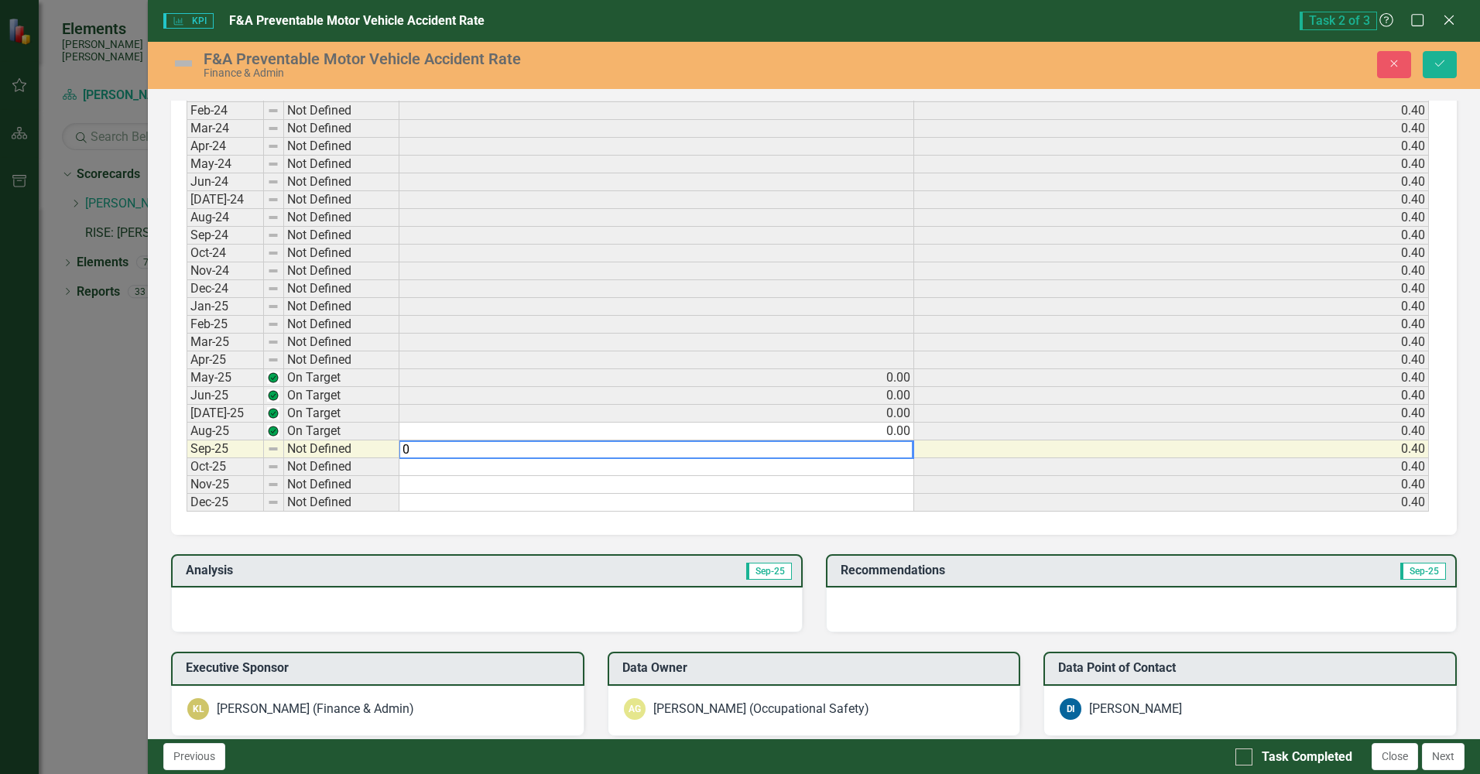
scroll to position [700, 0]
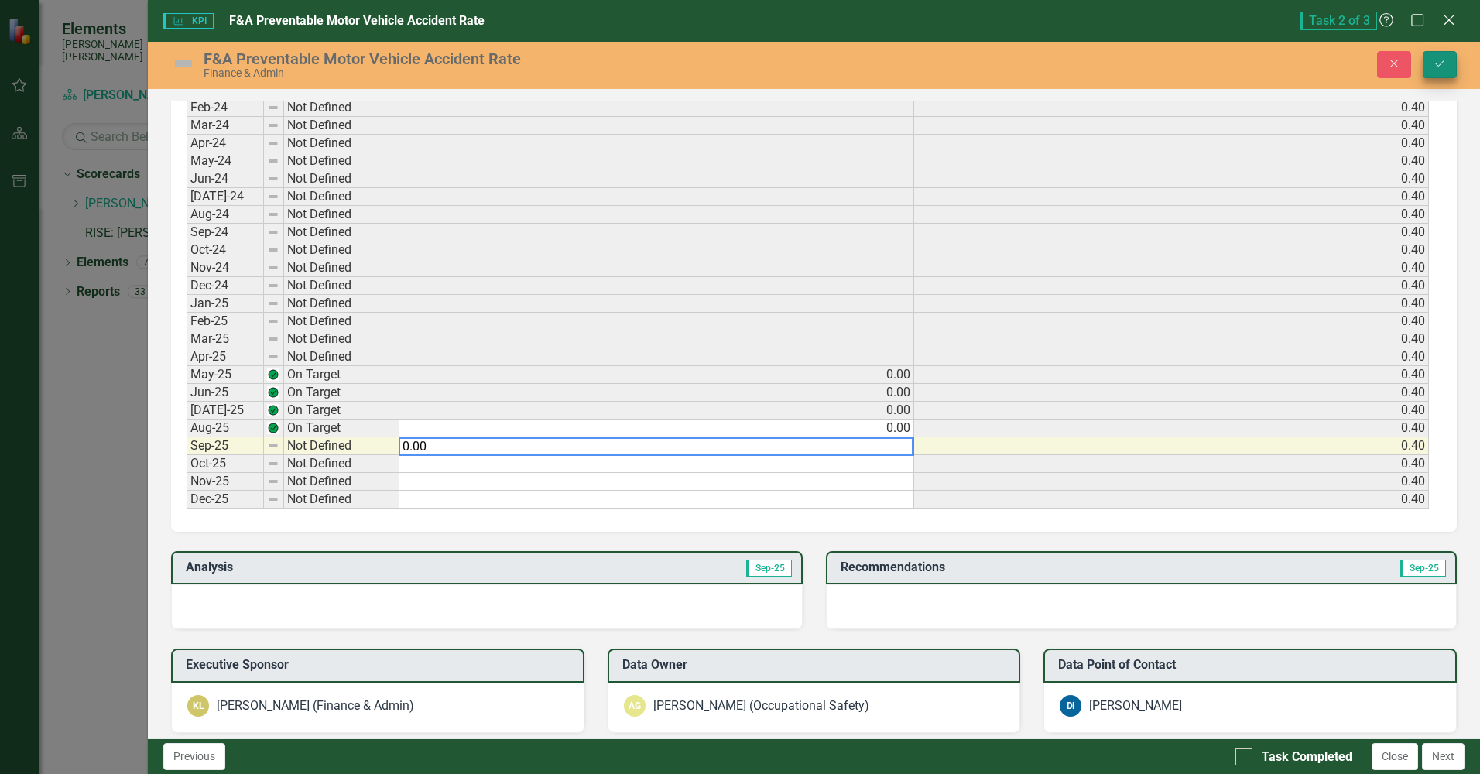
type textarea "0.00"
click at [1435, 64] on icon "Save" at bounding box center [1439, 63] width 14 height 11
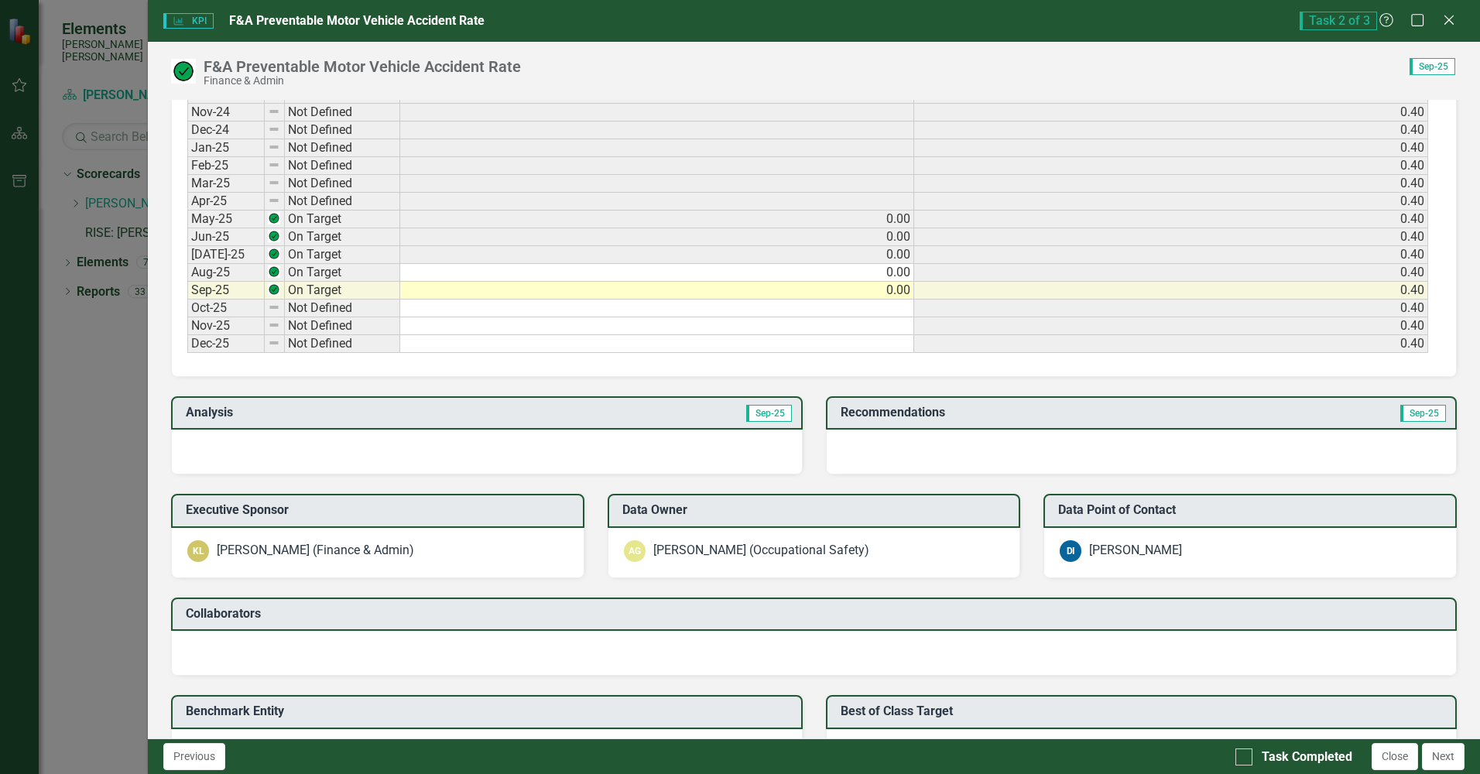
scroll to position [929, 0]
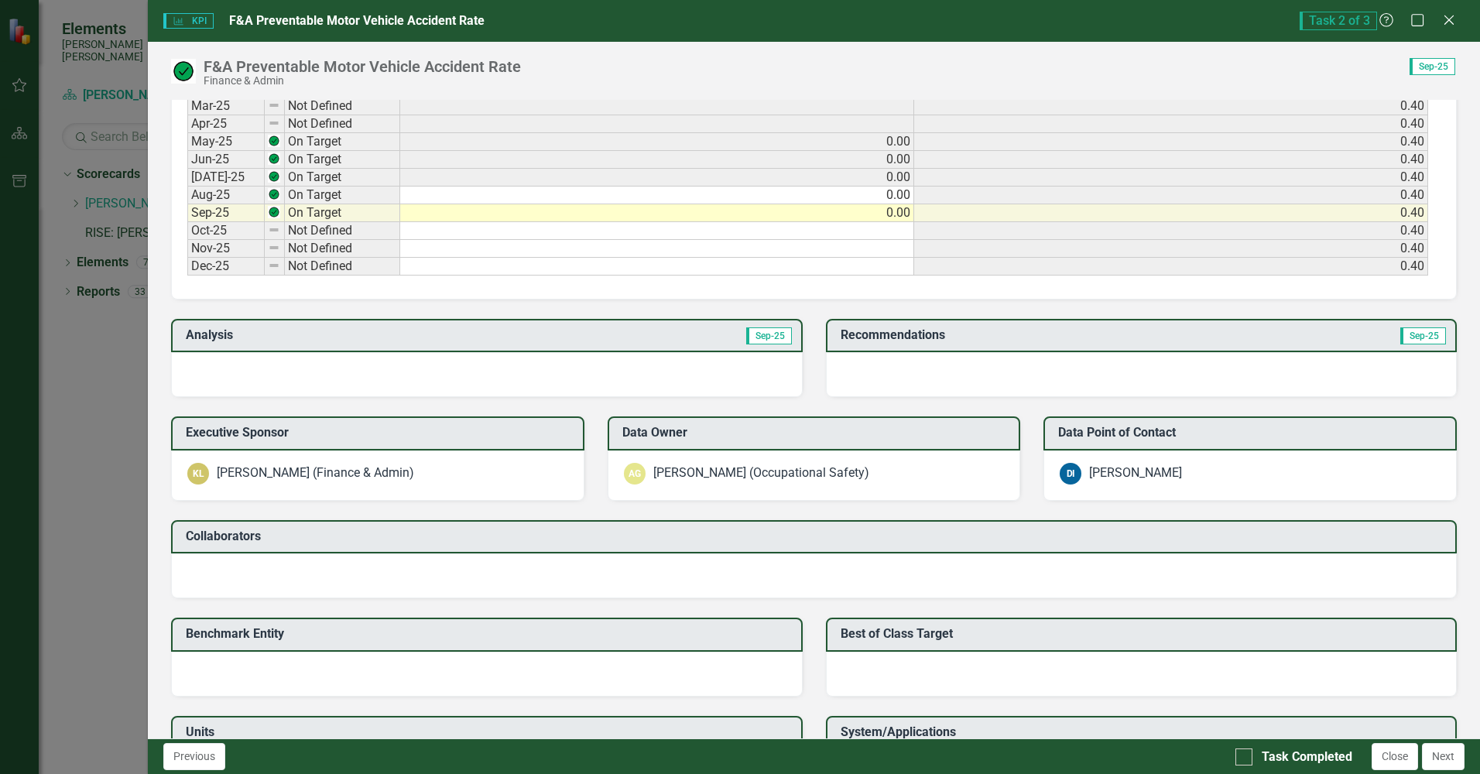
click at [400, 366] on div at bounding box center [486, 374] width 631 height 45
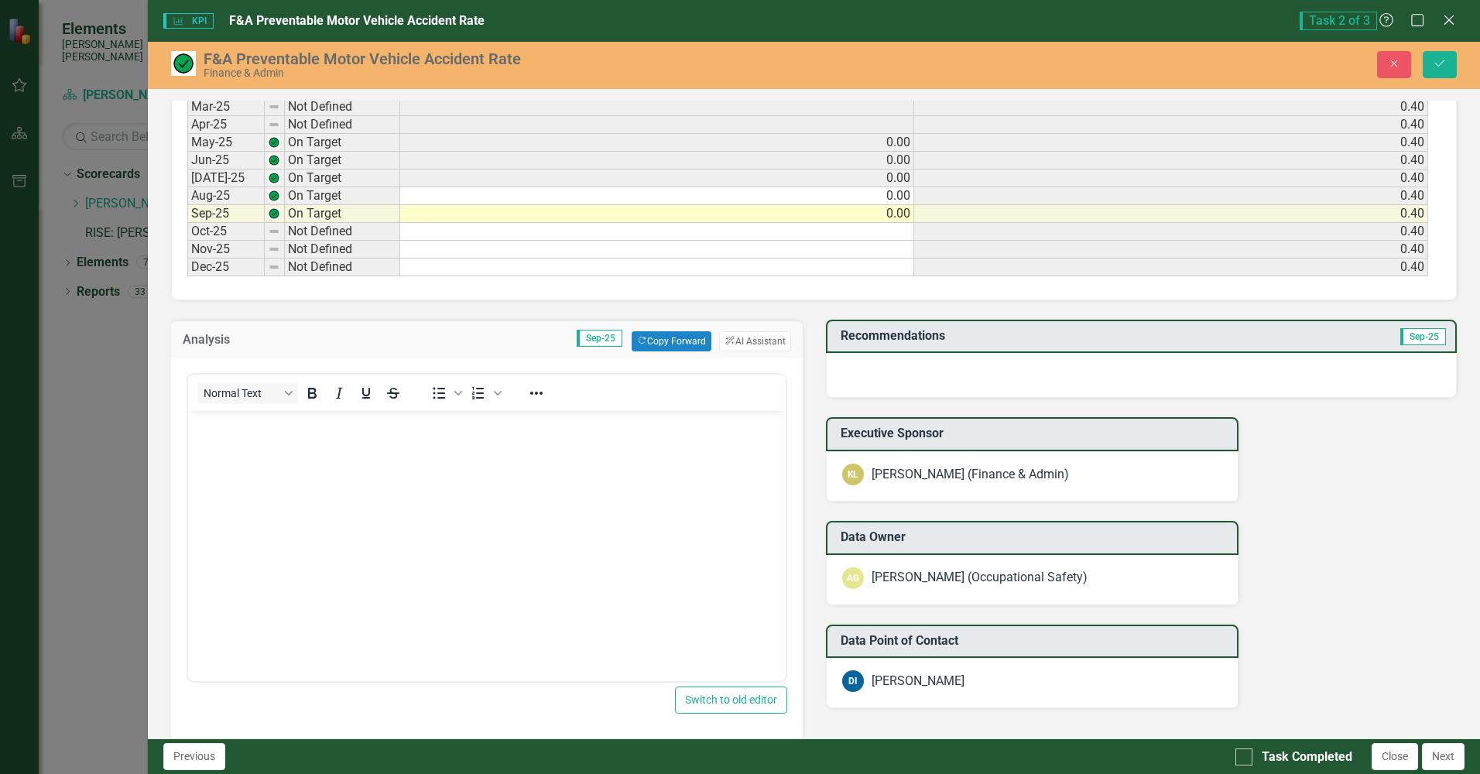
scroll to position [0, 0]
click at [750, 341] on button "ClearPoint AI AI Assistant" at bounding box center [754, 341] width 71 height 20
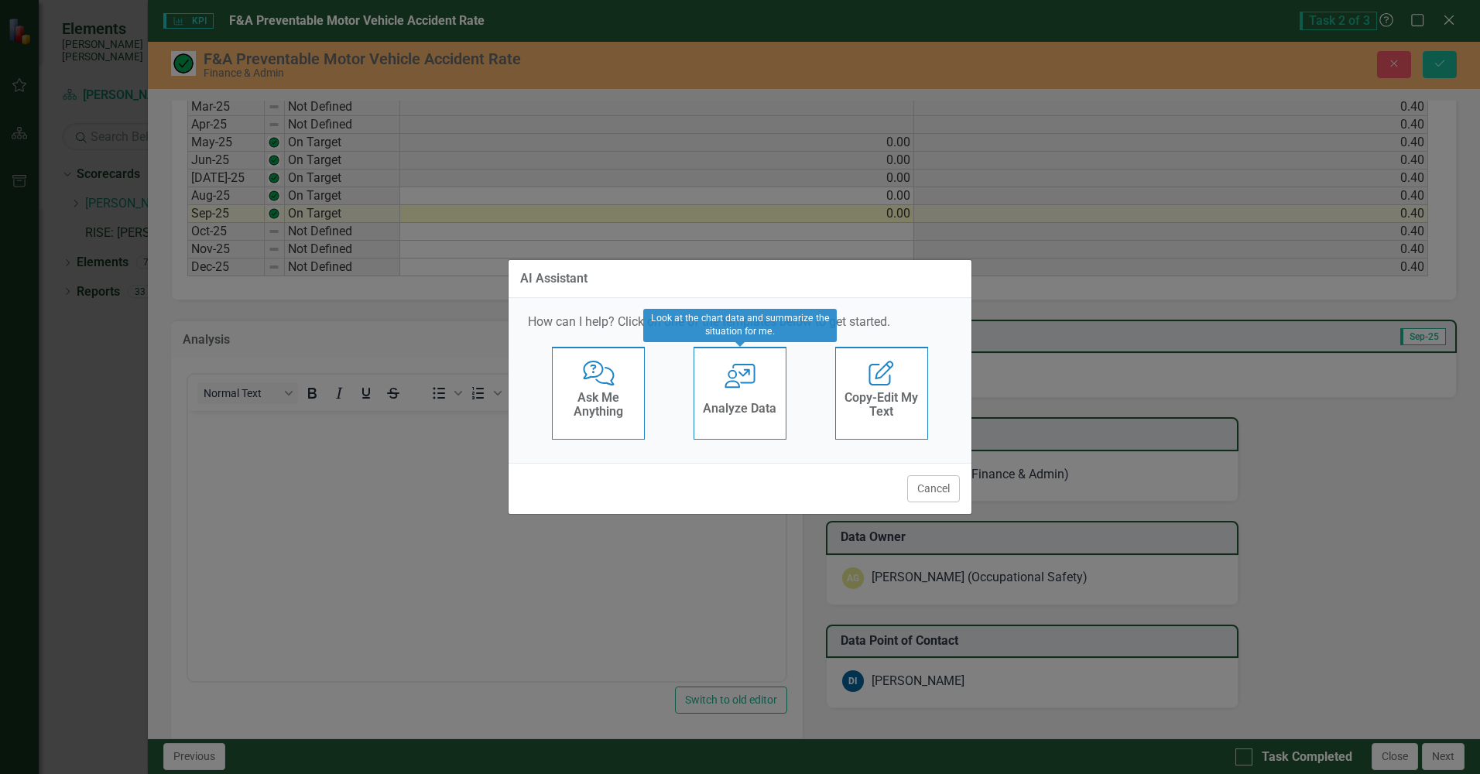
click at [745, 382] on icon "User with Chart" at bounding box center [740, 376] width 32 height 25
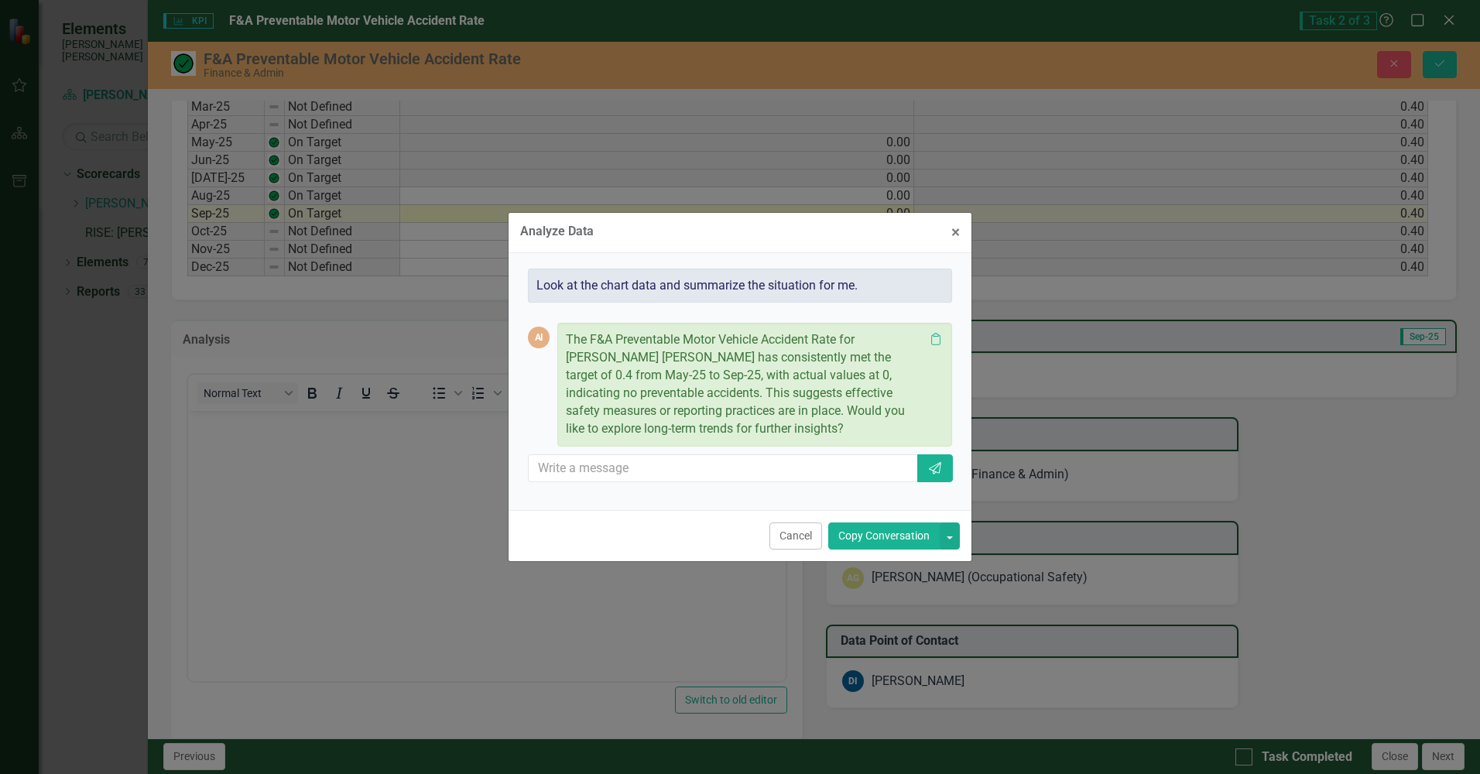
click at [881, 536] on button "Copy Conversation" at bounding box center [883, 535] width 111 height 27
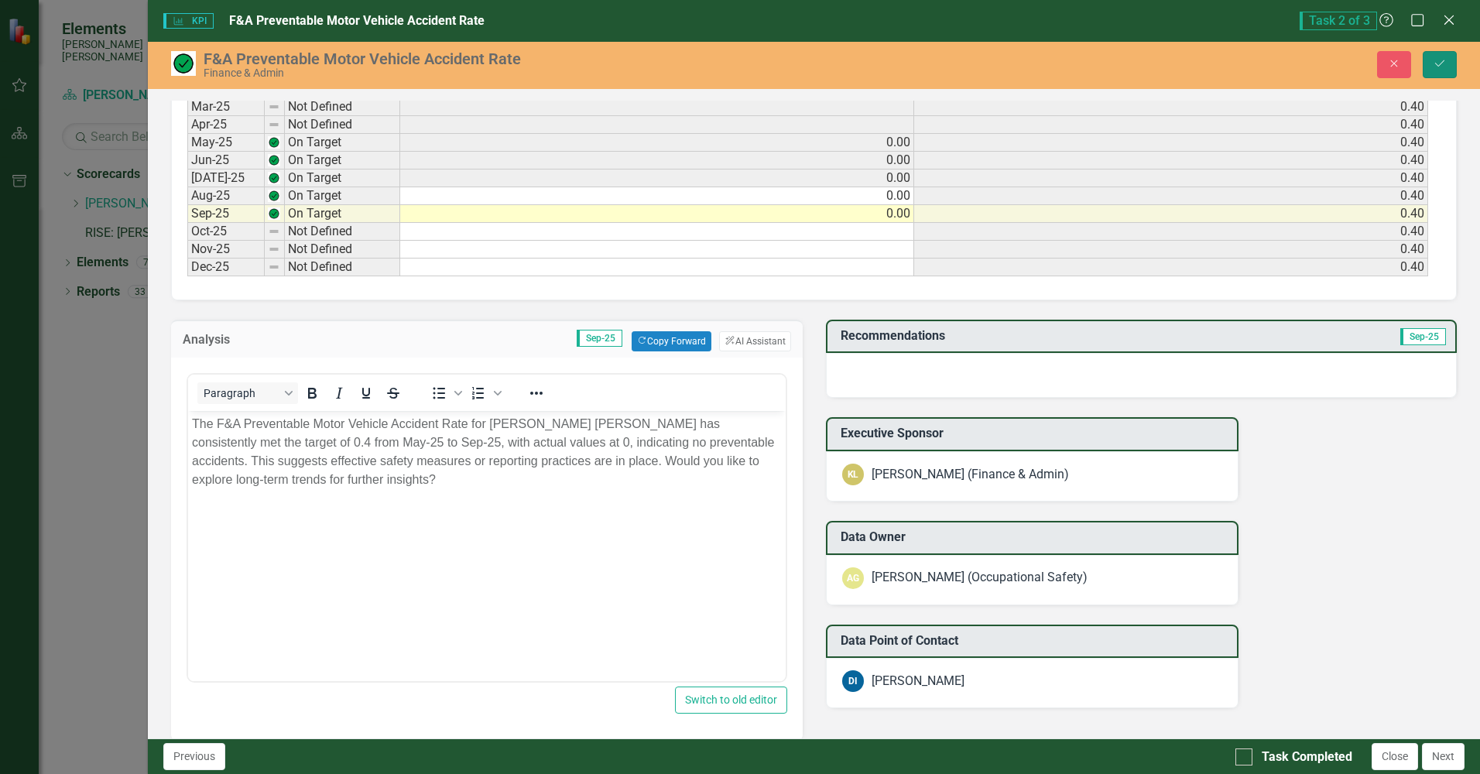
click at [1439, 60] on icon "Save" at bounding box center [1439, 63] width 14 height 11
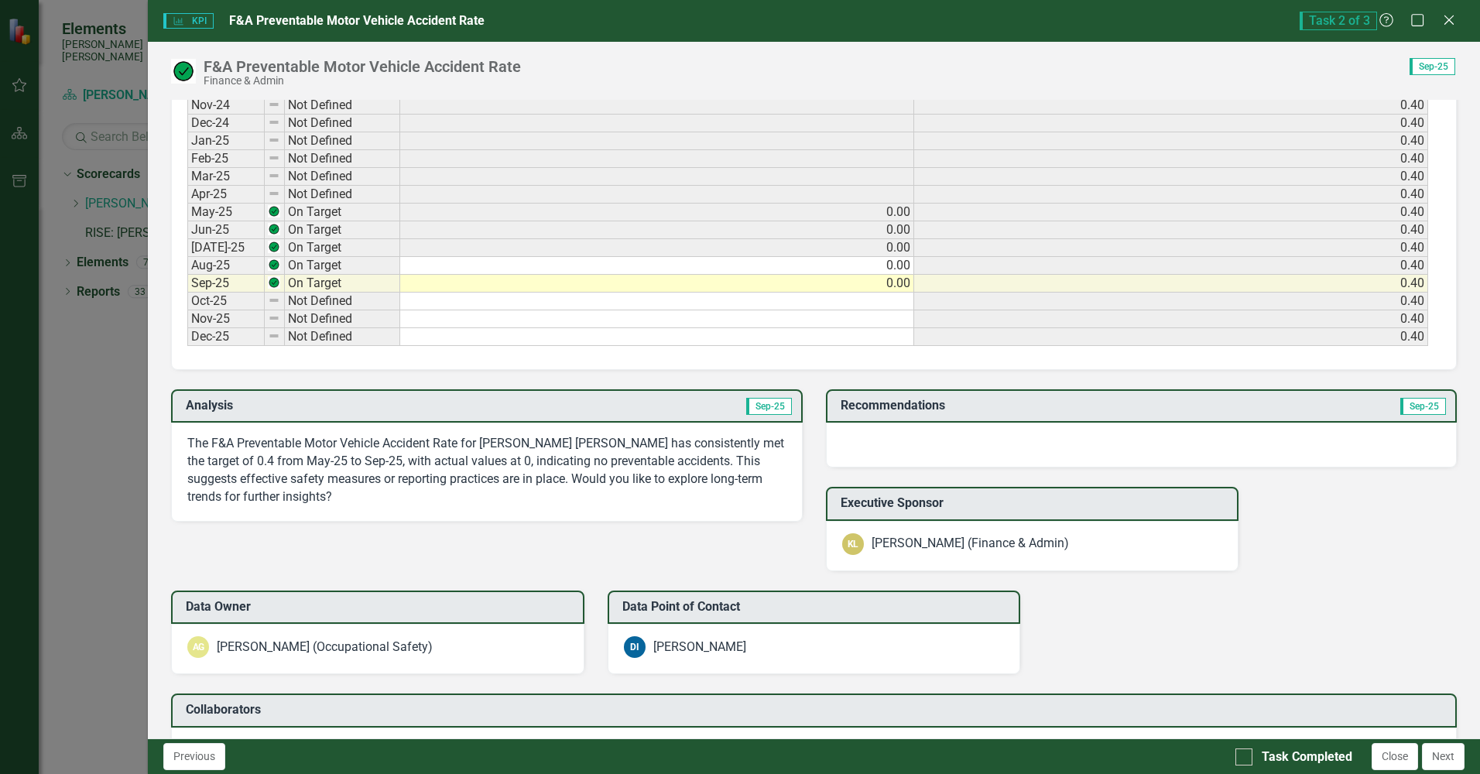
scroll to position [929, 0]
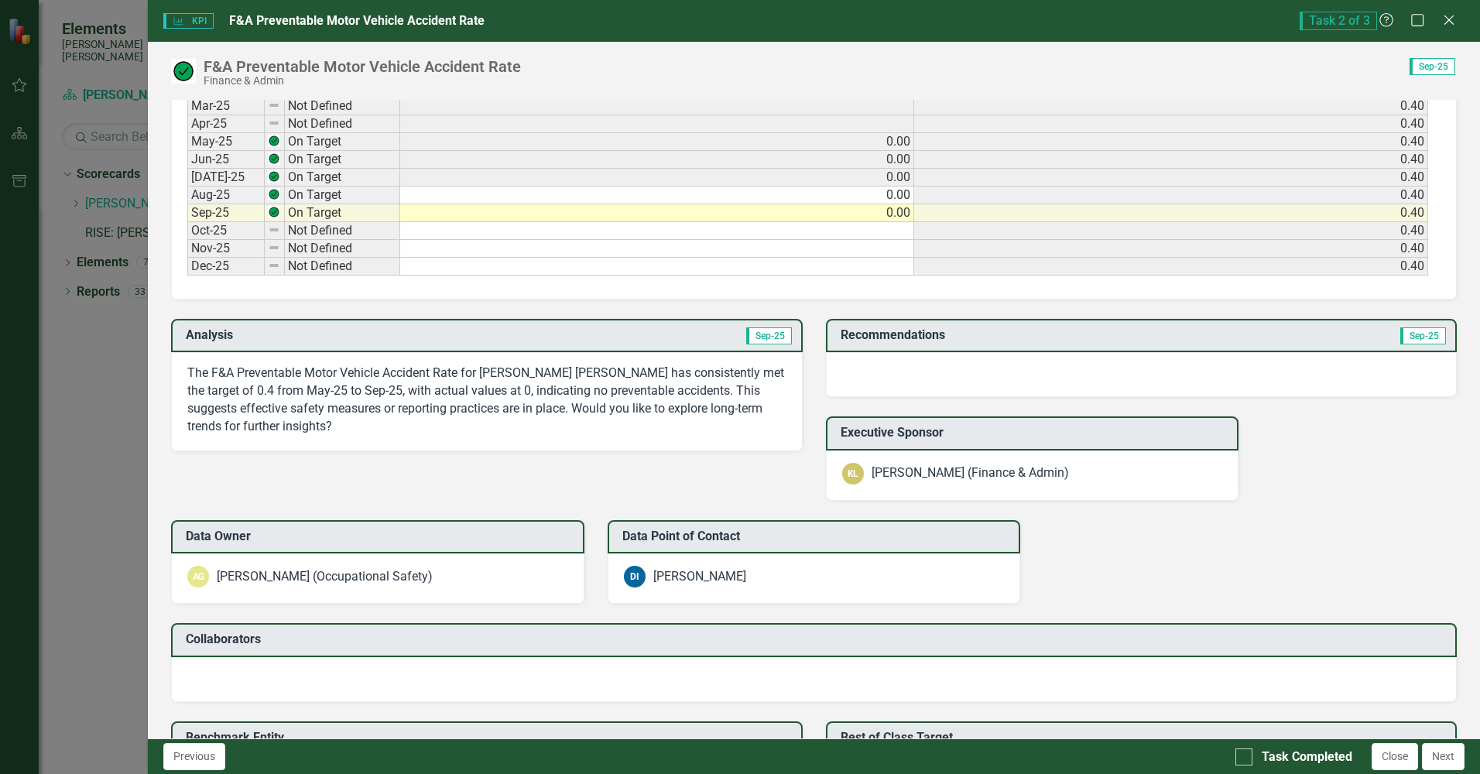
click at [1069, 375] on div at bounding box center [1141, 374] width 631 height 45
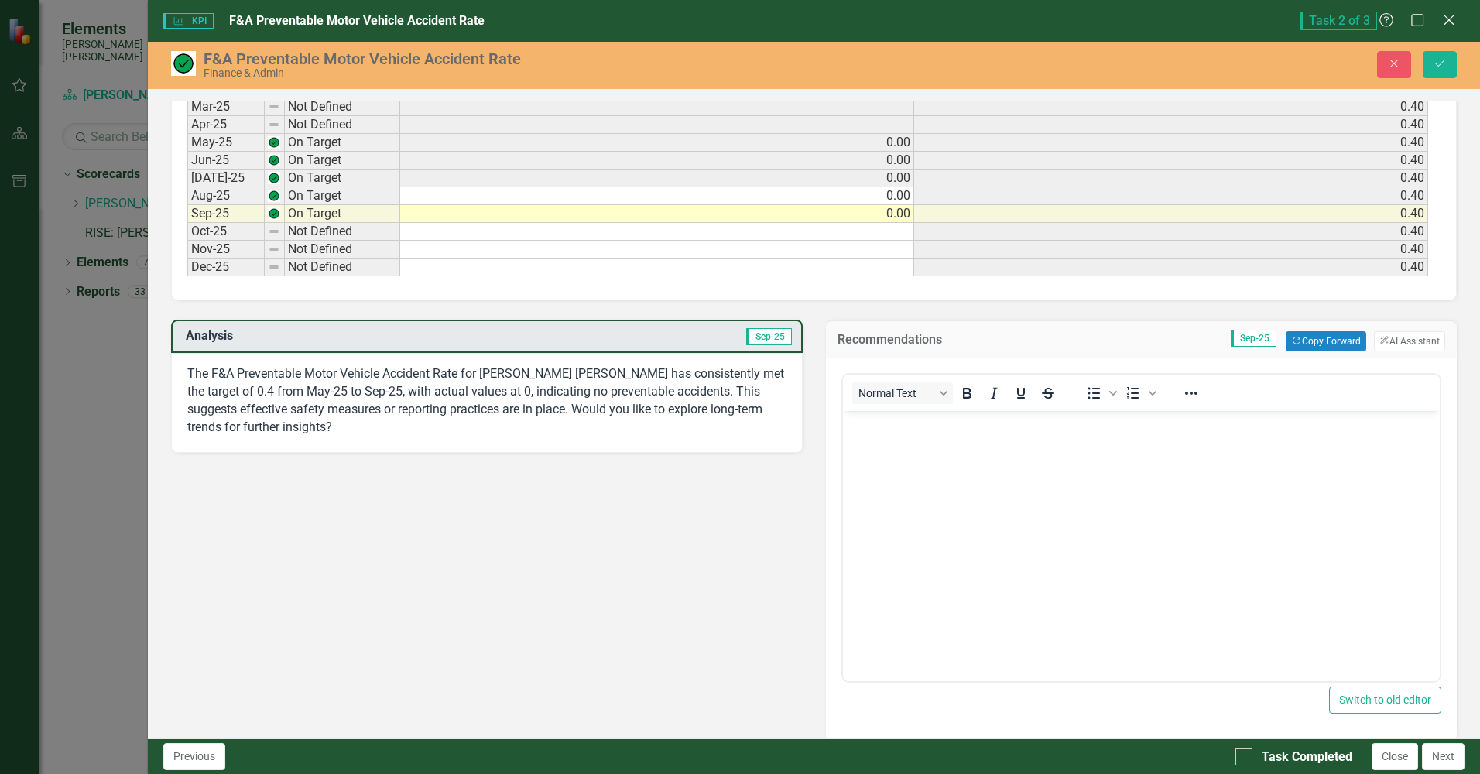
scroll to position [0, 0]
click at [1396, 339] on button "ClearPoint AI AI Assistant" at bounding box center [1409, 341] width 71 height 20
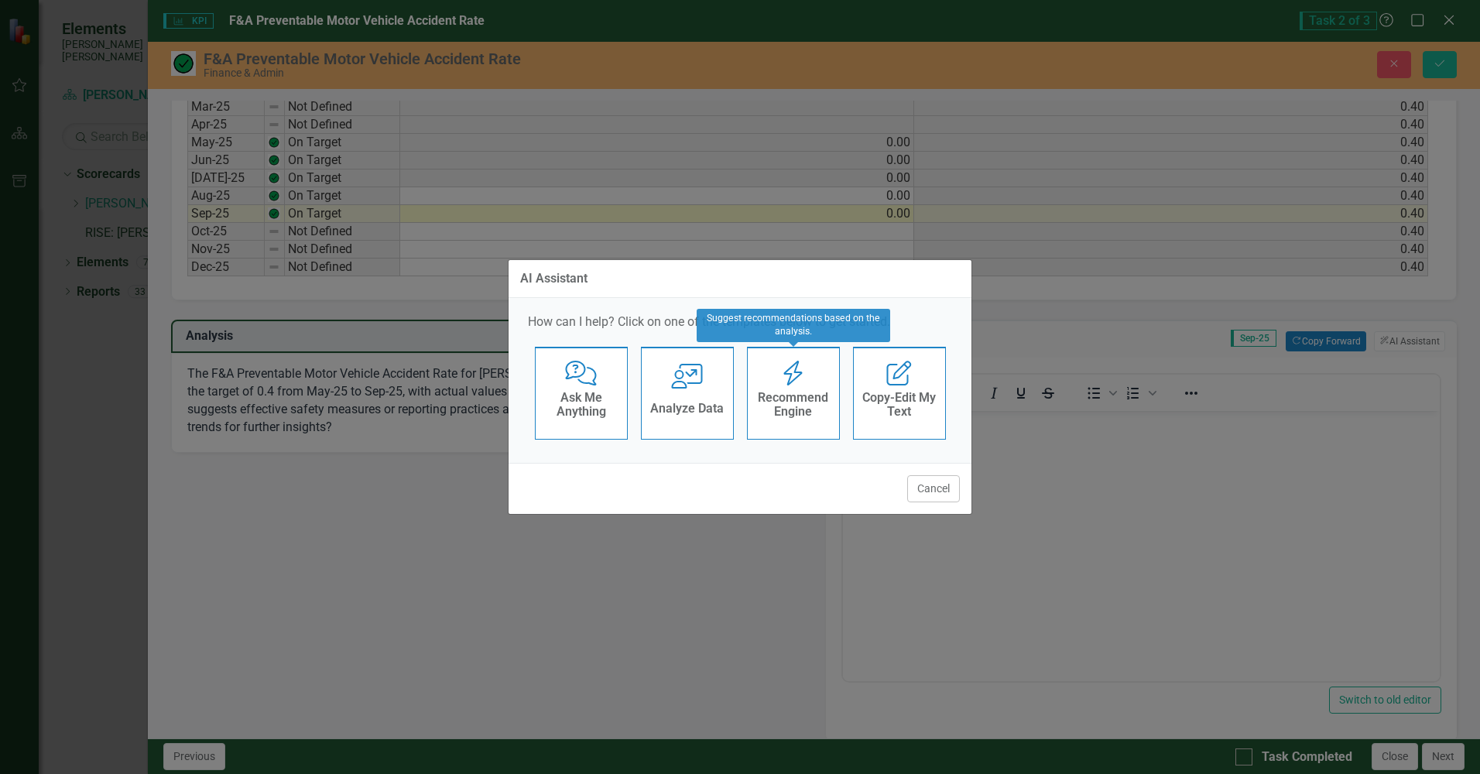
click at [789, 392] on h4 "Recommend Engine" at bounding box center [793, 404] width 76 height 27
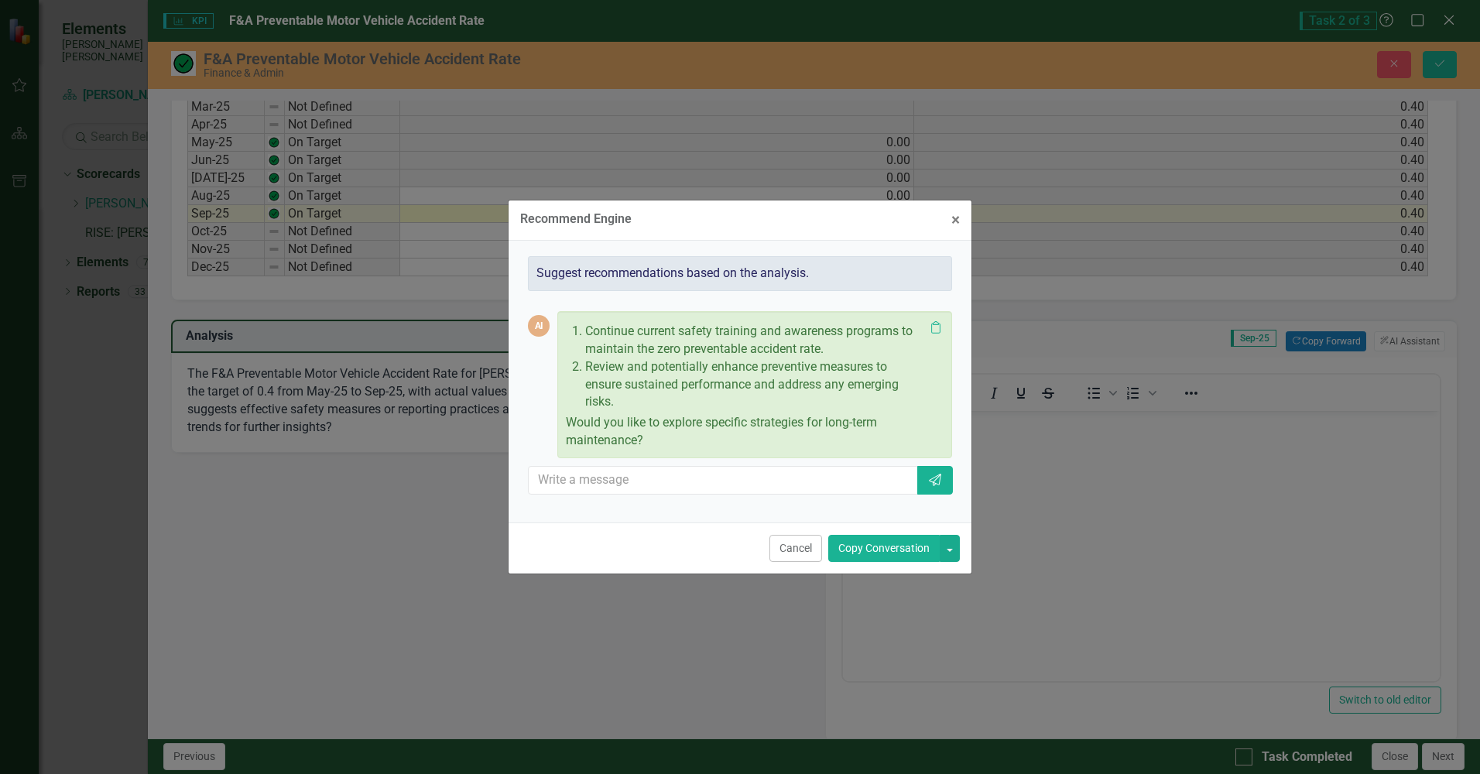
click at [888, 549] on button "Copy Conversation" at bounding box center [883, 548] width 111 height 27
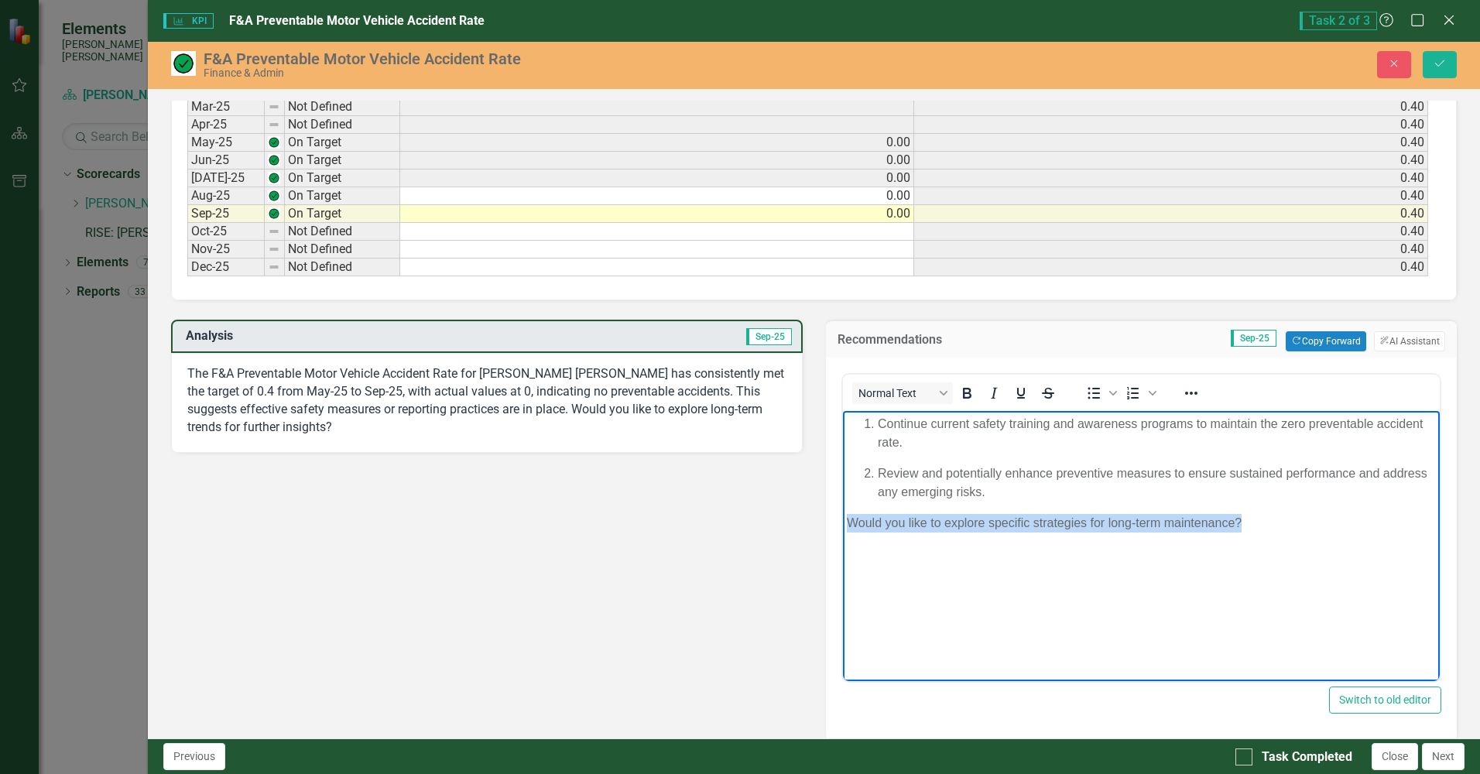
drag, startPoint x: 846, startPoint y: 522, endPoint x: 1241, endPoint y: 530, distance: 394.8
click at [1241, 530] on p "Would you like to explore specific strategies for long-term maintenance?" at bounding box center [1140, 522] width 589 height 19
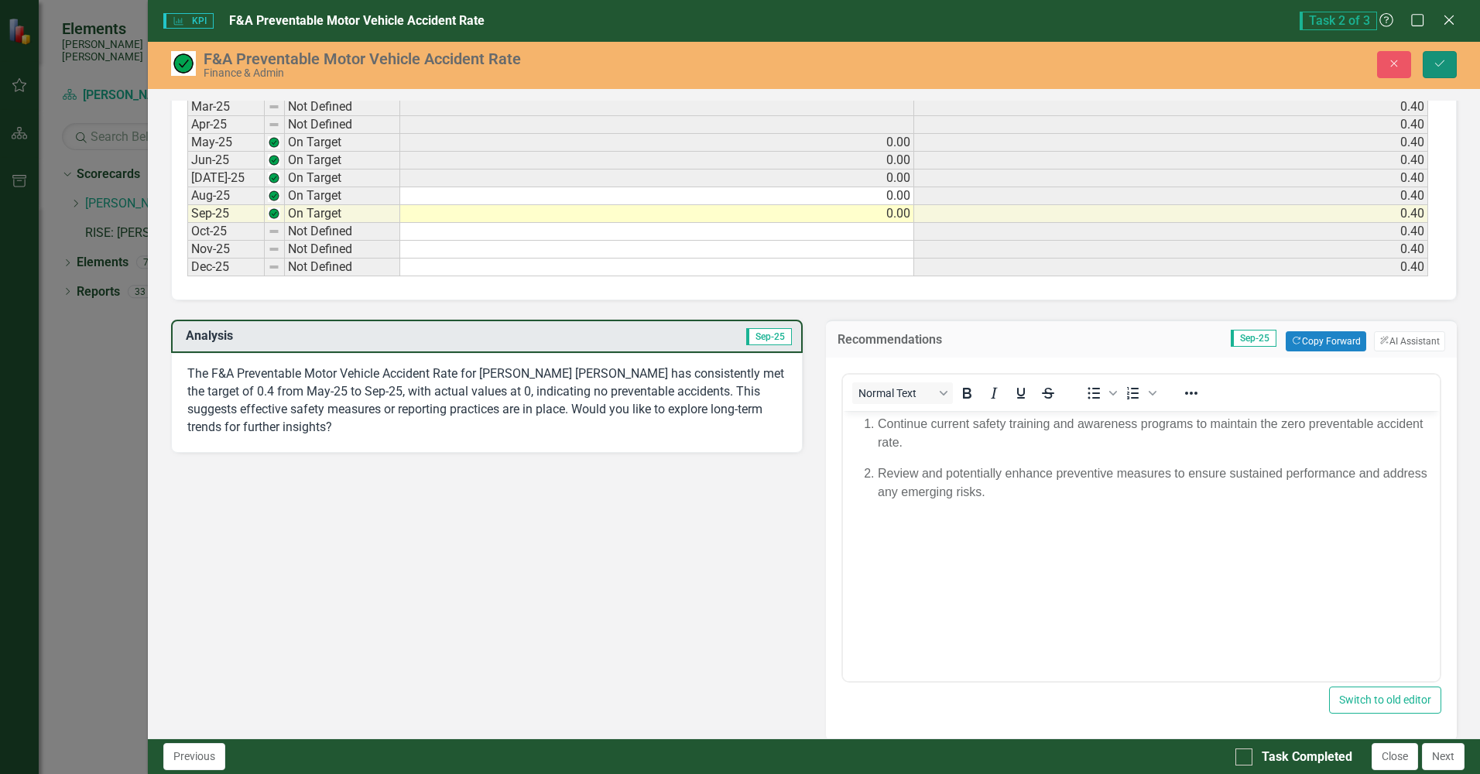
click at [1439, 61] on icon "Save" at bounding box center [1439, 63] width 14 height 11
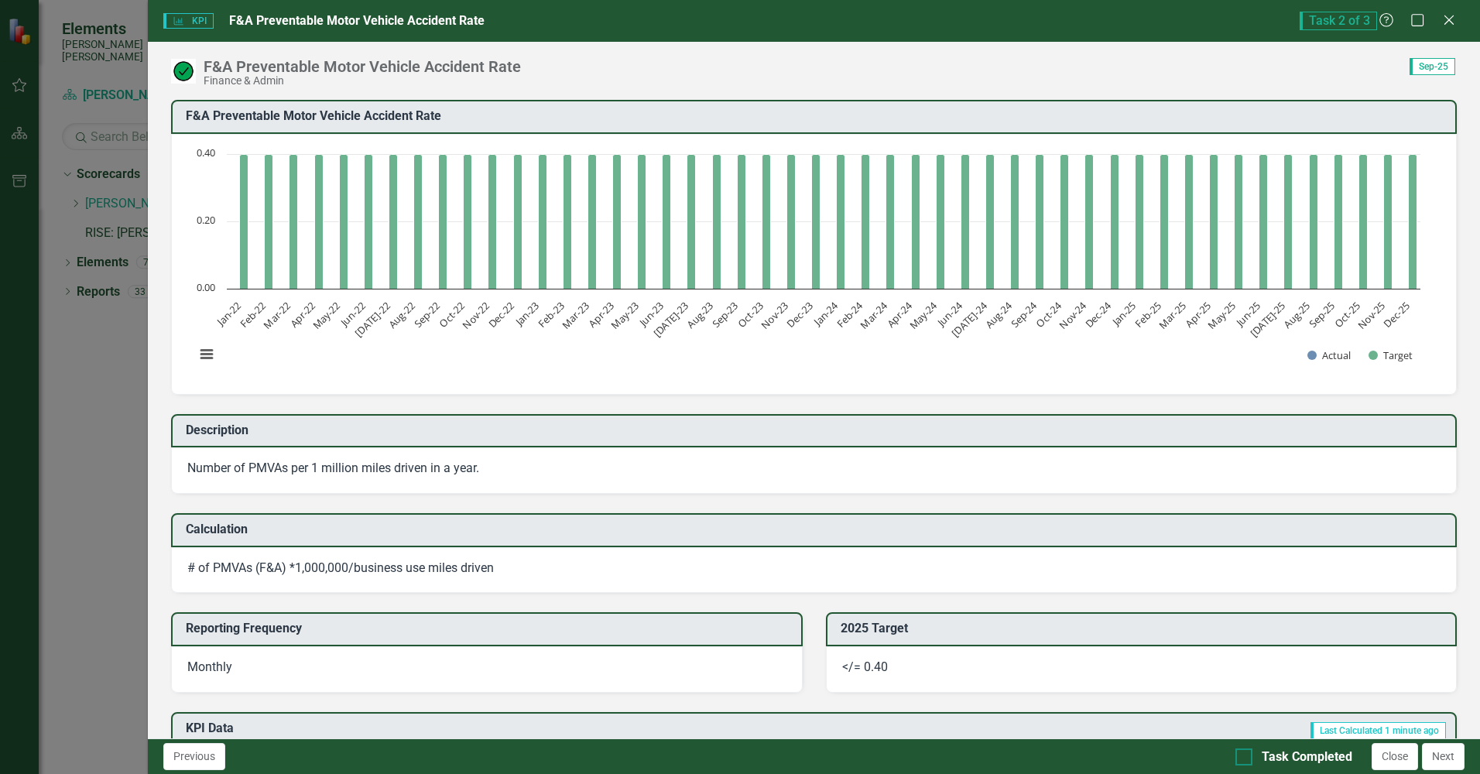
click at [1245, 758] on div at bounding box center [1243, 756] width 17 height 17
click at [1245, 758] on input "Task Completed" at bounding box center [1240, 753] width 10 height 10
checkbox input "true"
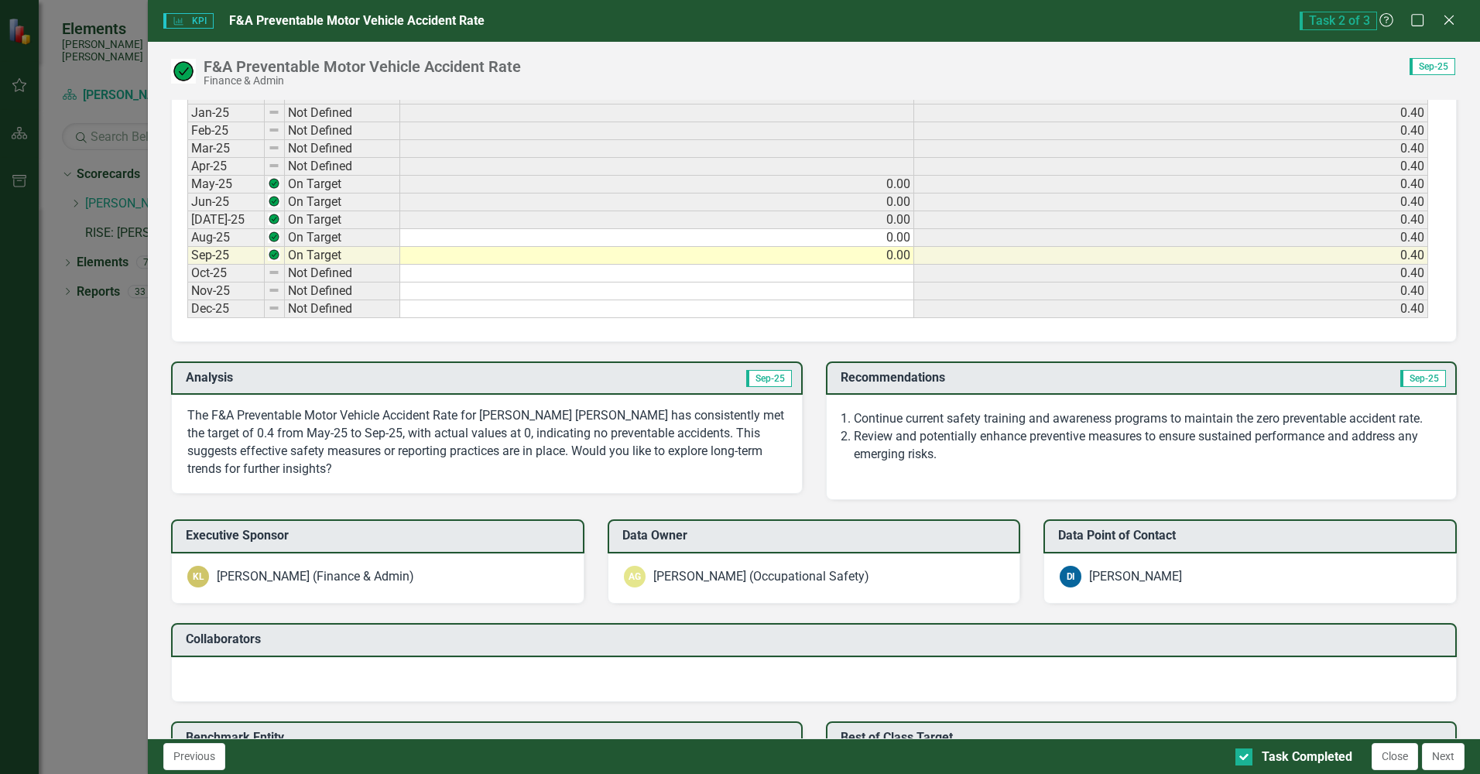
scroll to position [929, 0]
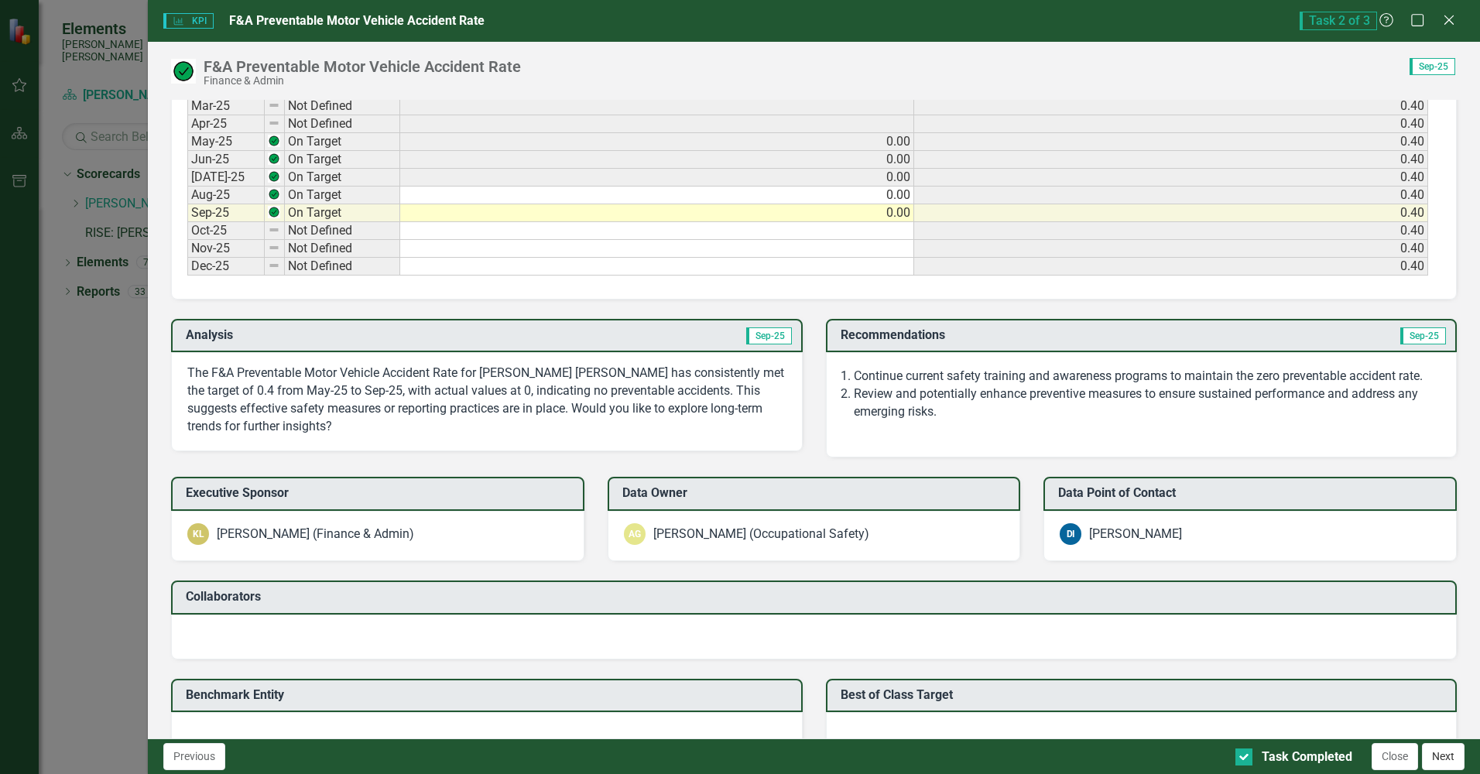
click at [1441, 756] on button "Next" at bounding box center [1443, 756] width 43 height 27
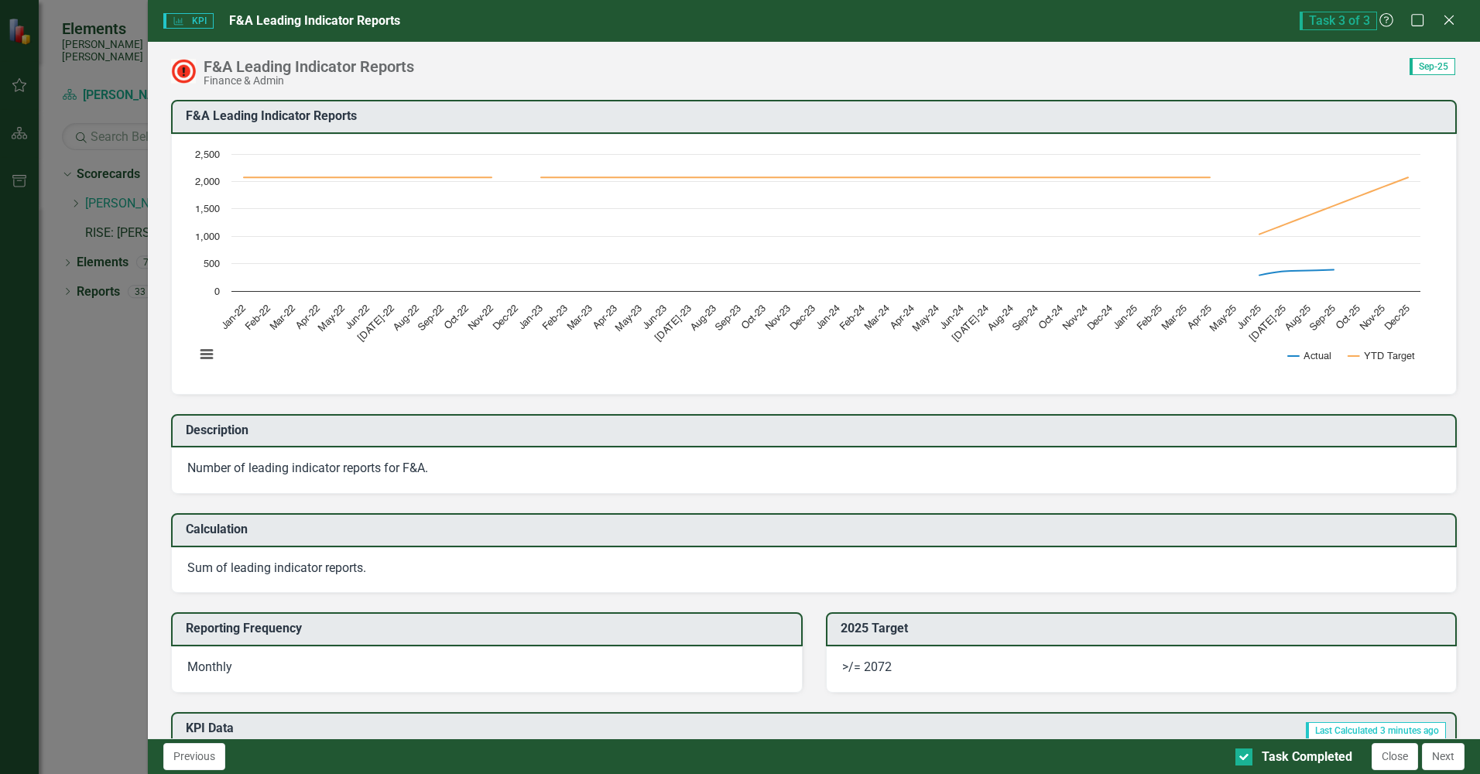
checkbox input "true"
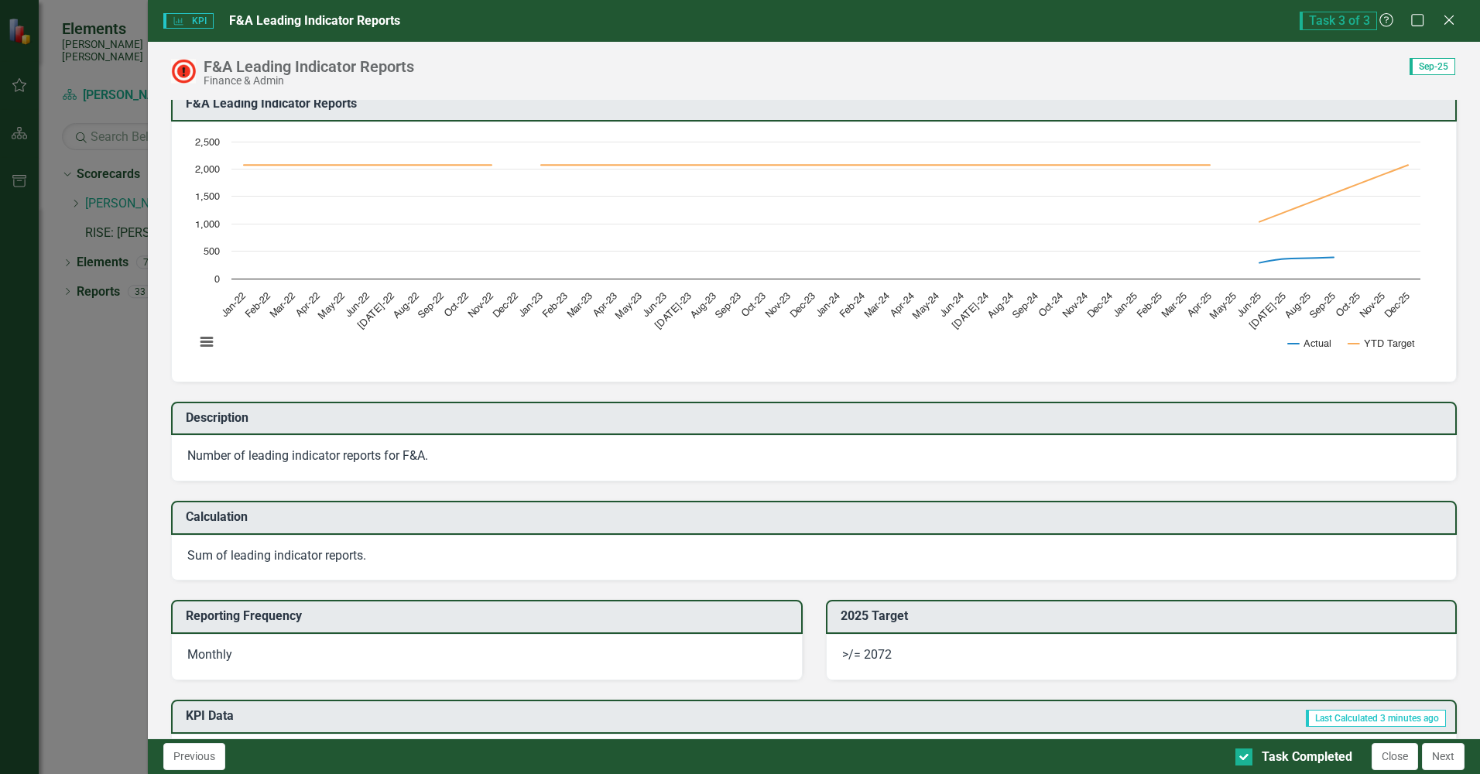
scroll to position [0, 0]
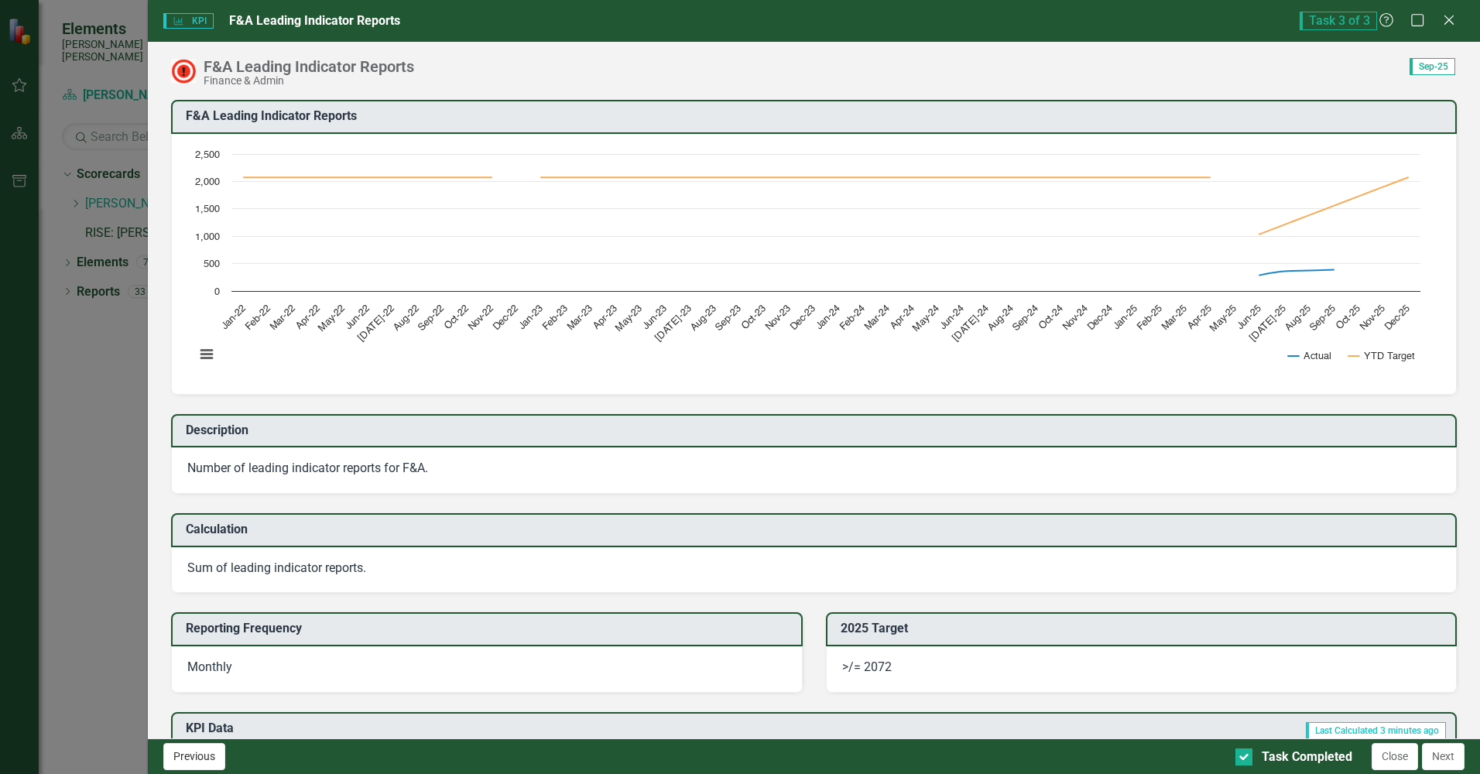
click at [198, 756] on button "Previous" at bounding box center [194, 756] width 62 height 27
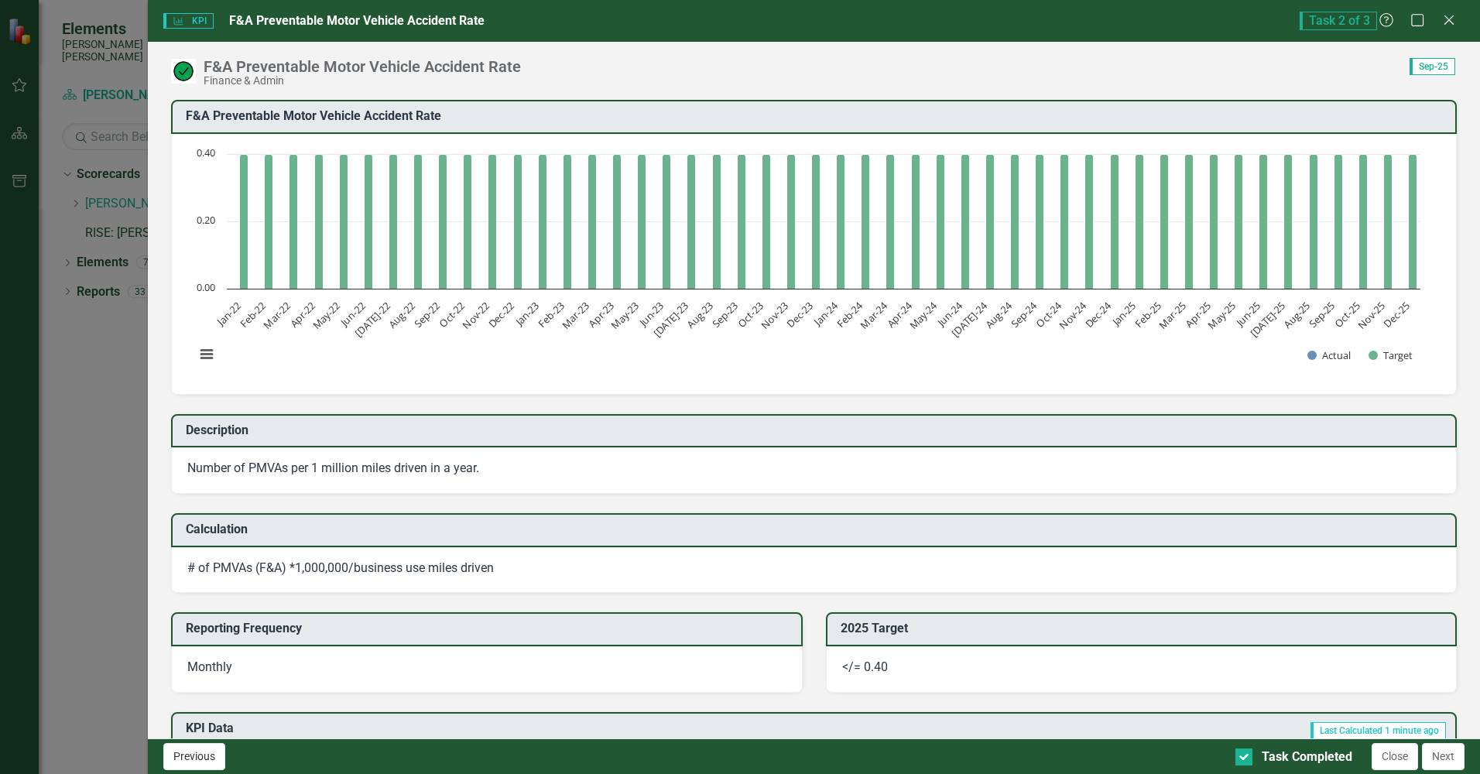
click at [203, 757] on button "Previous" at bounding box center [194, 756] width 62 height 27
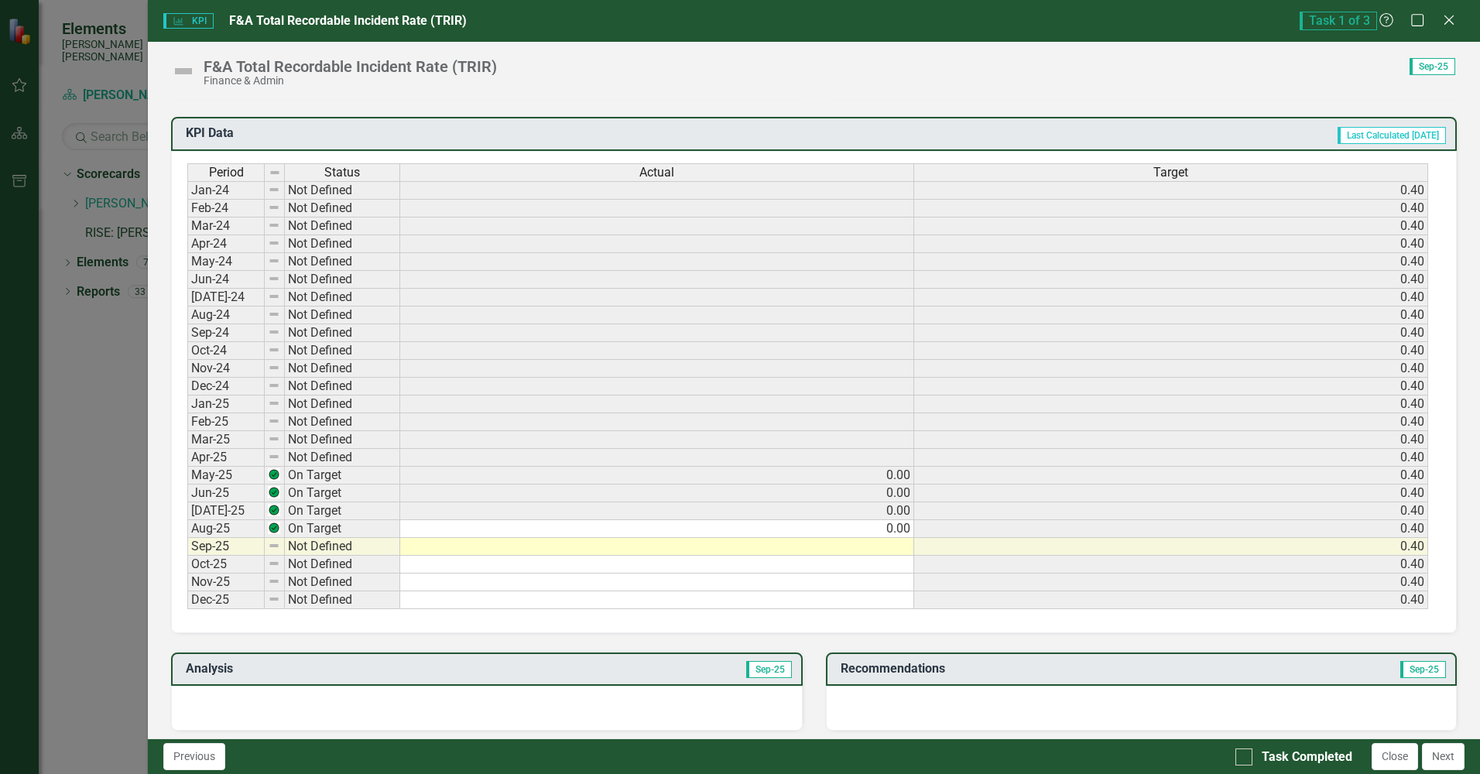
scroll to position [774, 0]
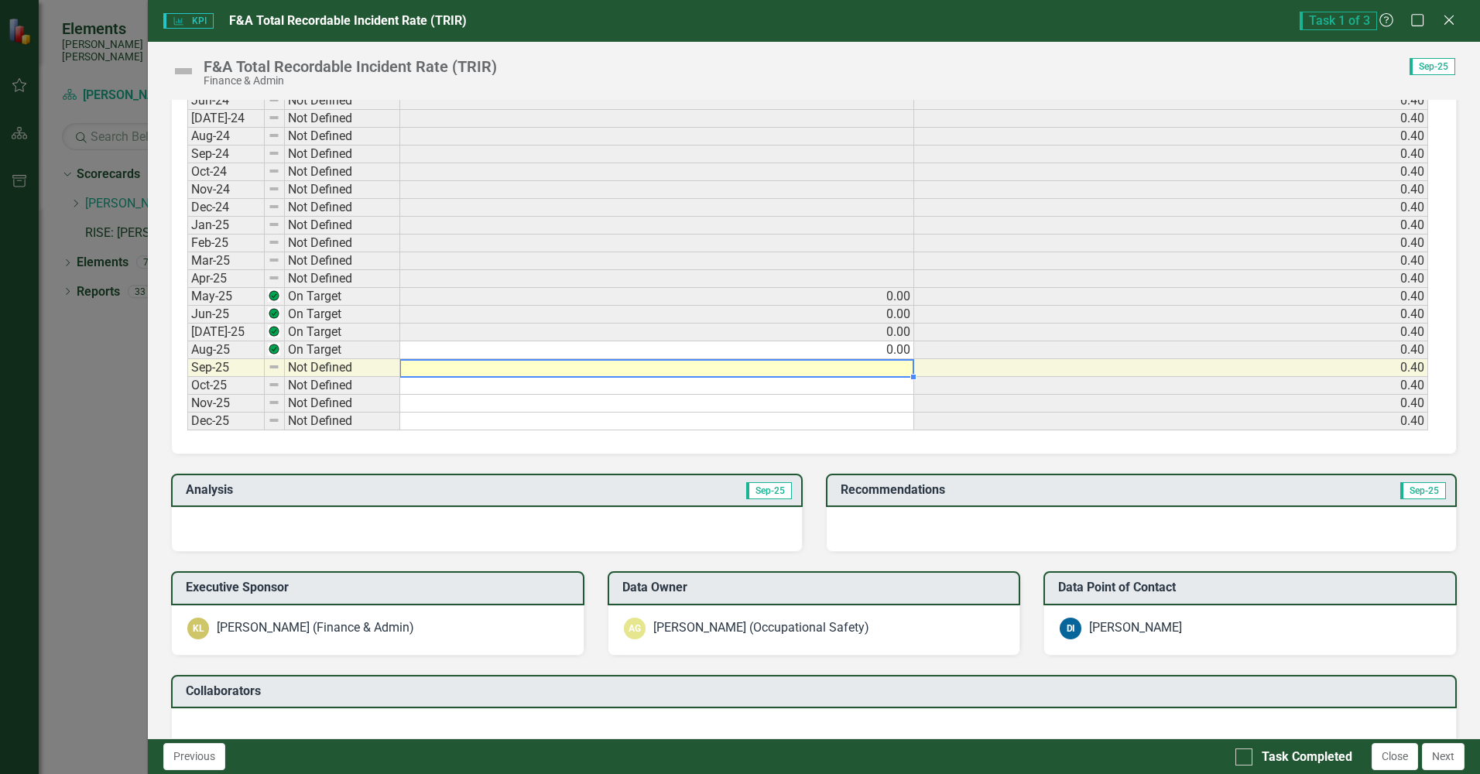
click at [885, 371] on td at bounding box center [657, 368] width 514 height 18
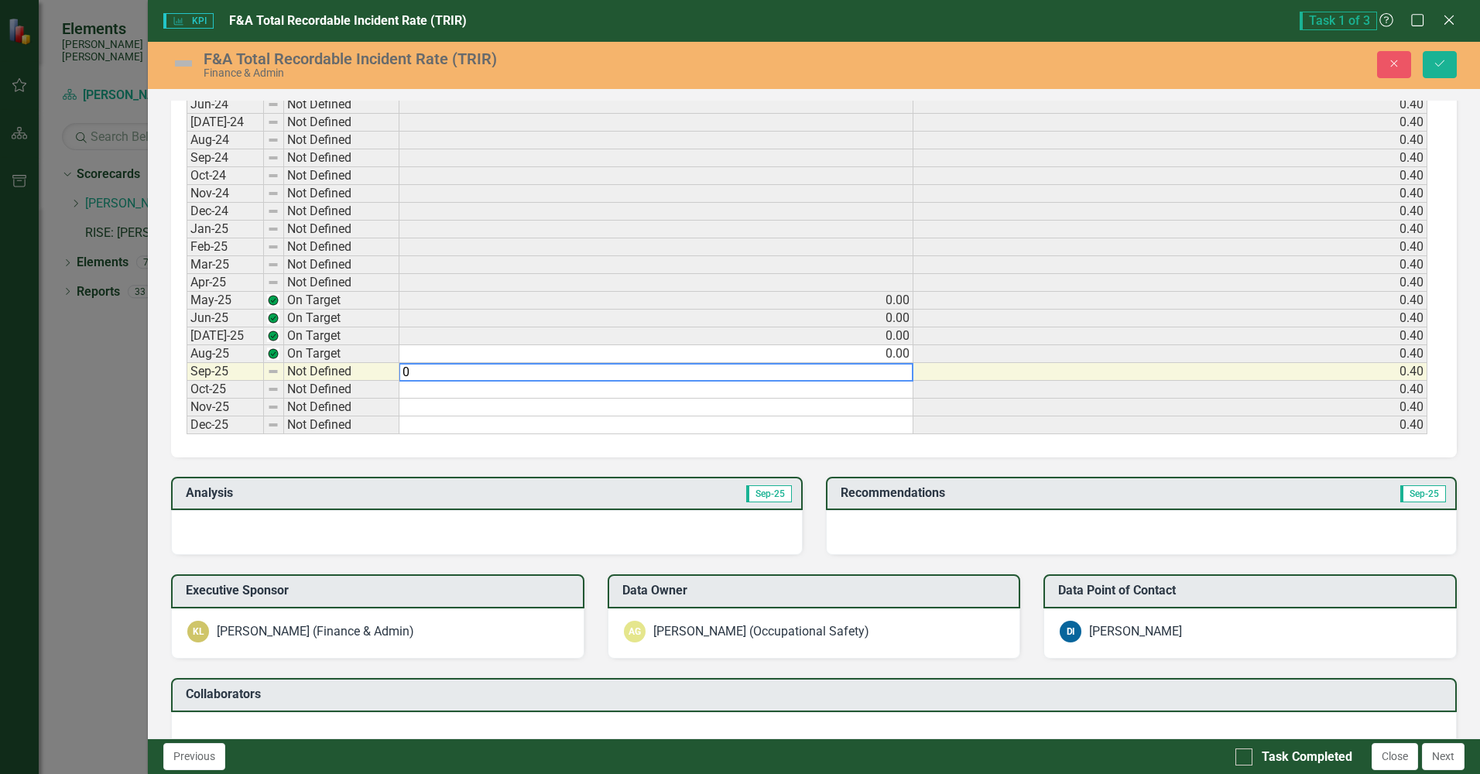
scroll to position [777, 0]
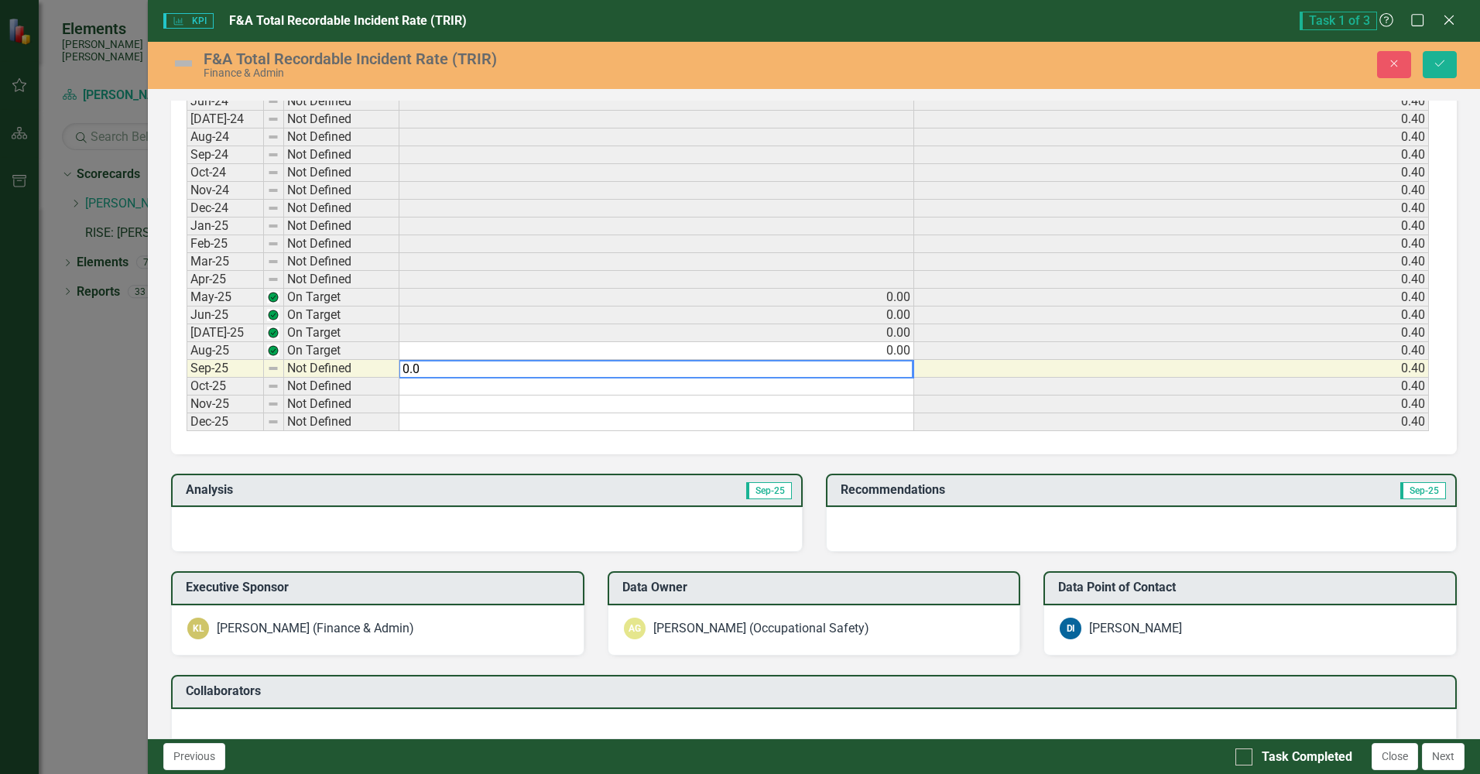
type textarea "0.00"
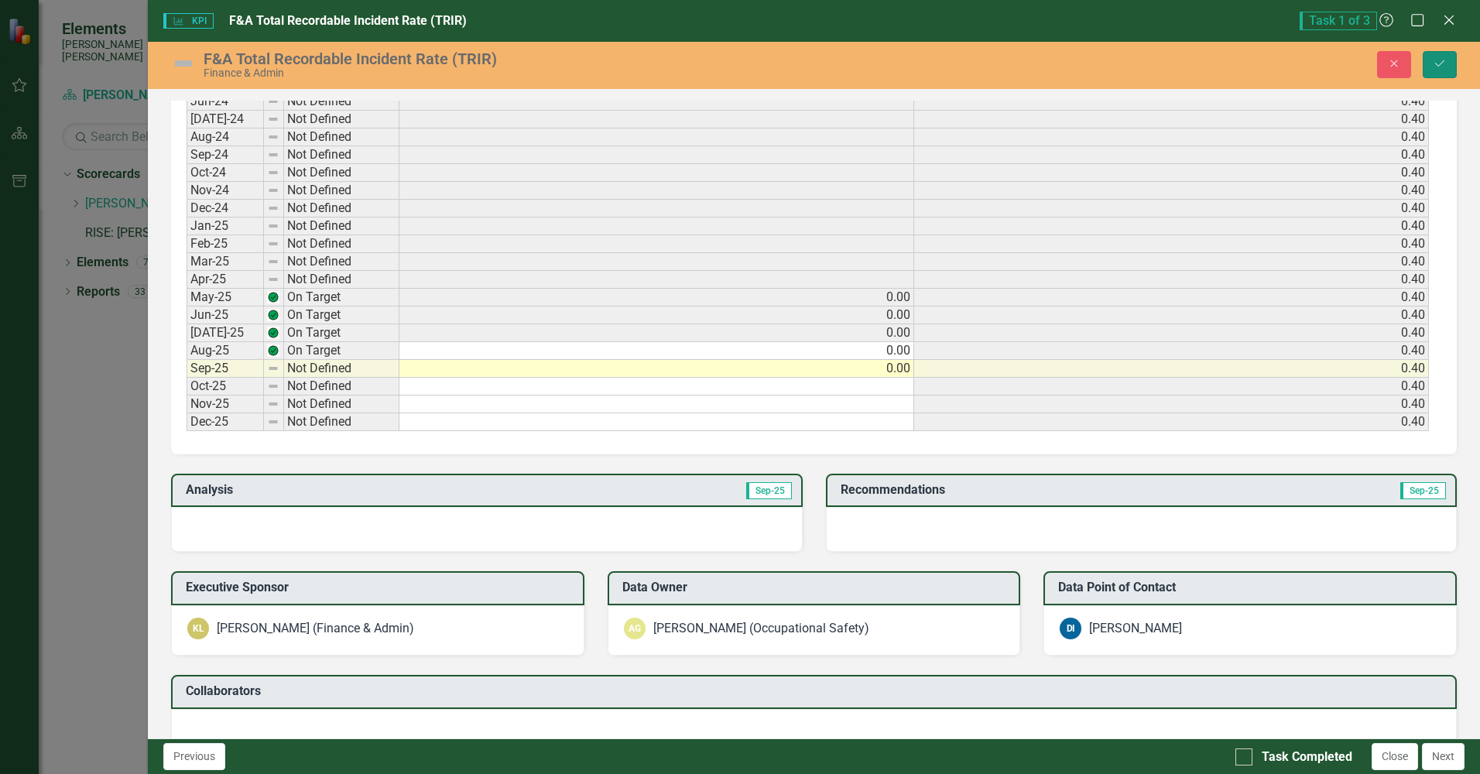
click at [1439, 60] on icon "Save" at bounding box center [1439, 63] width 14 height 11
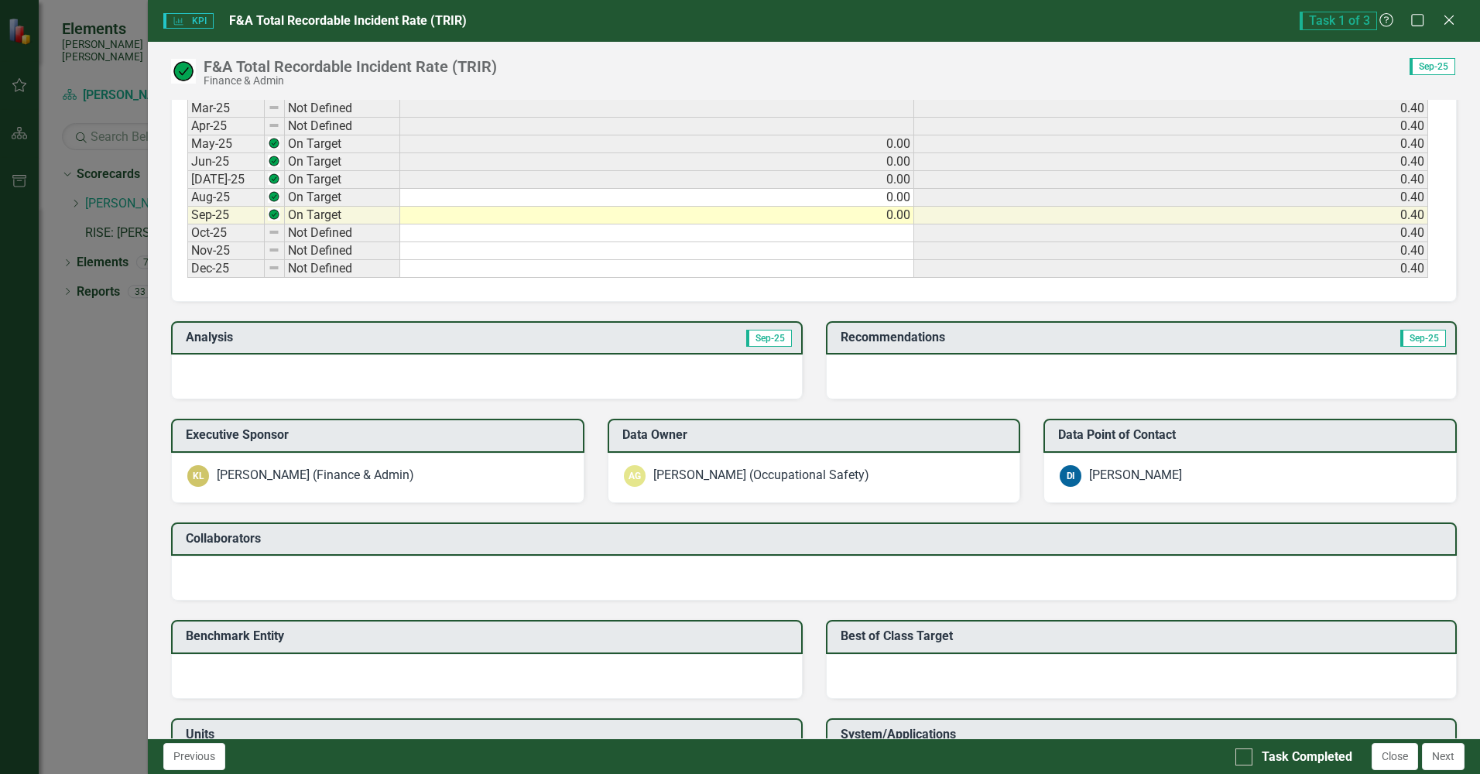
scroll to position [929, 0]
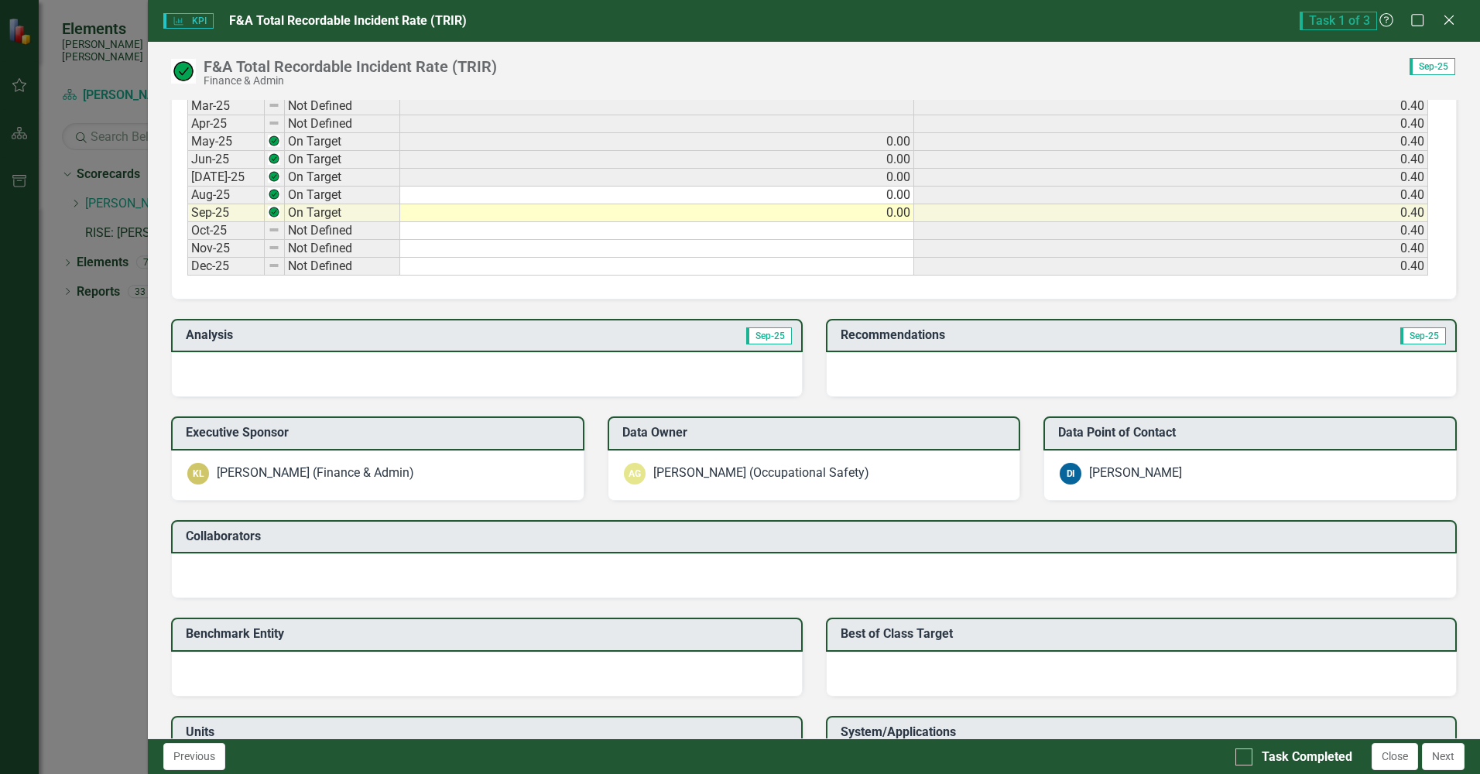
click at [426, 373] on div at bounding box center [486, 374] width 631 height 45
click at [426, 372] on div at bounding box center [486, 374] width 631 height 45
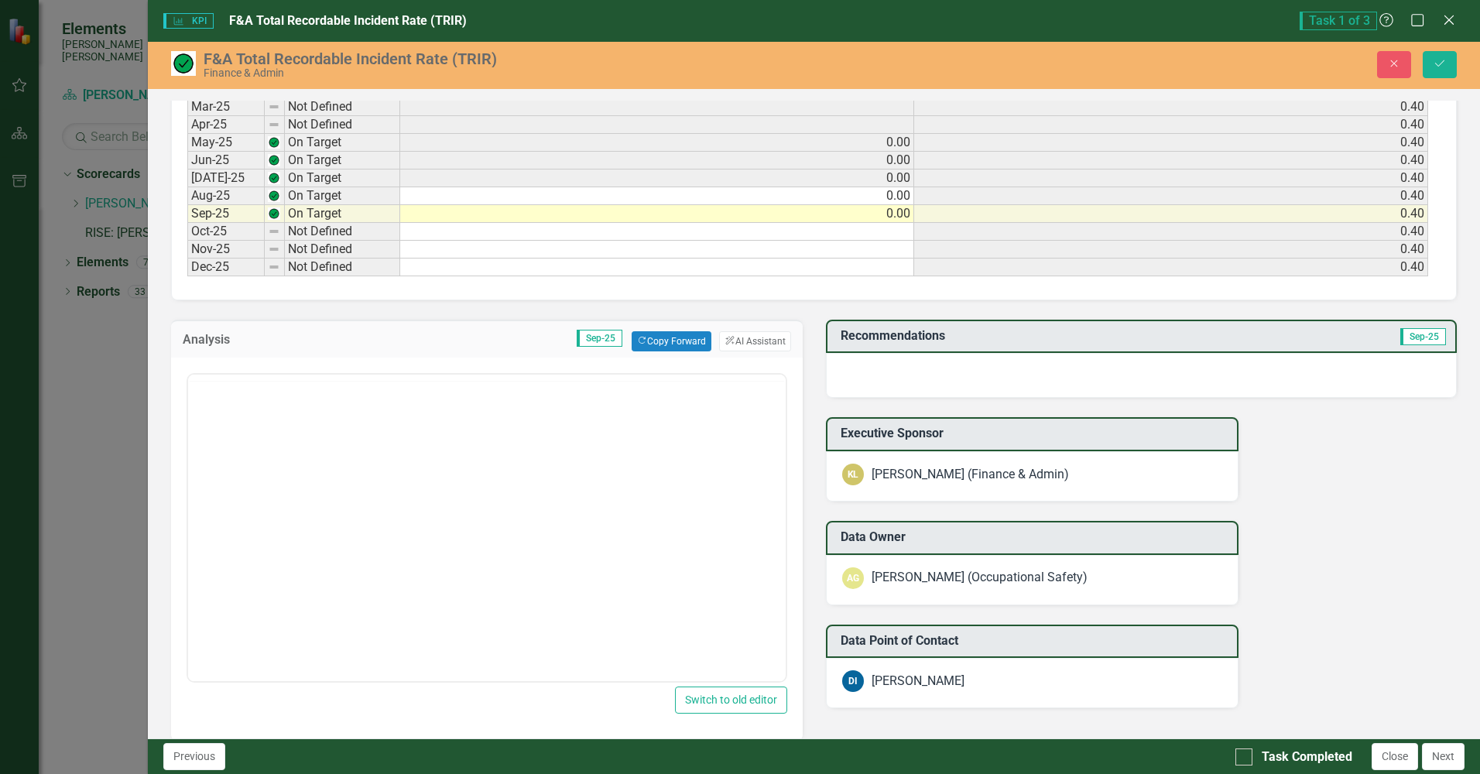
scroll to position [0, 0]
click at [734, 341] on button "ClearPoint AI AI Assistant" at bounding box center [754, 341] width 71 height 20
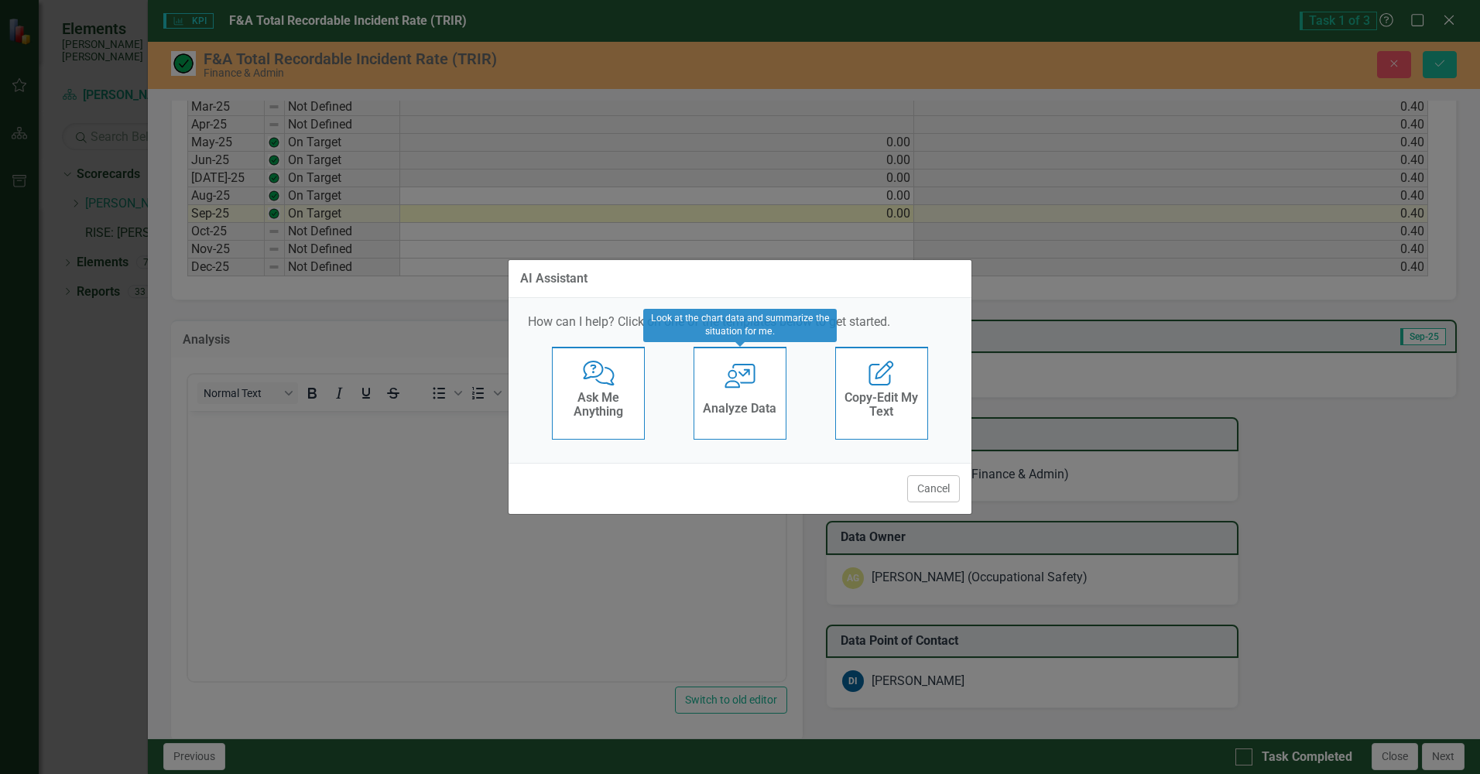
click at [727, 394] on div "User with Chart Analyze Data" at bounding box center [739, 393] width 93 height 93
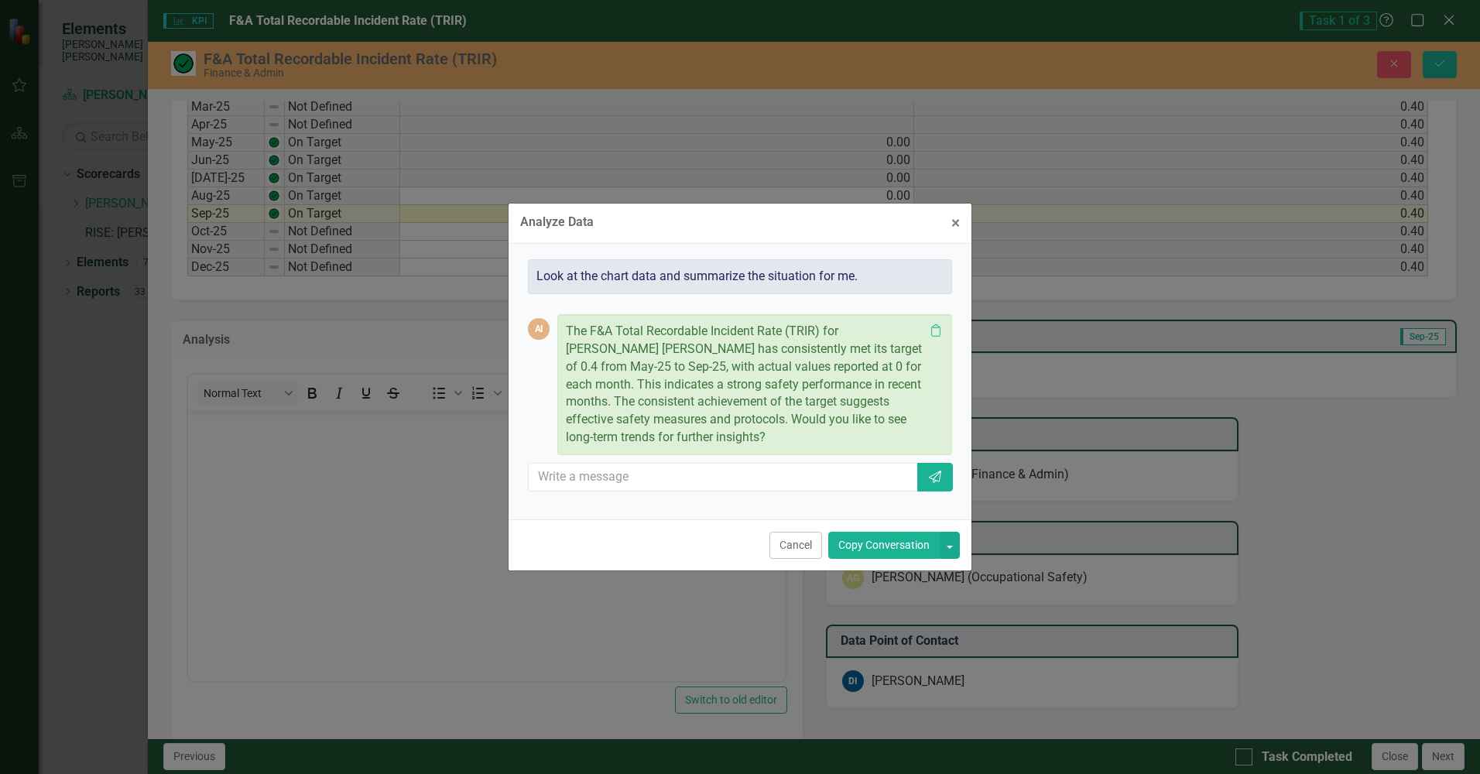
click at [883, 543] on button "Copy Conversation" at bounding box center [883, 545] width 111 height 27
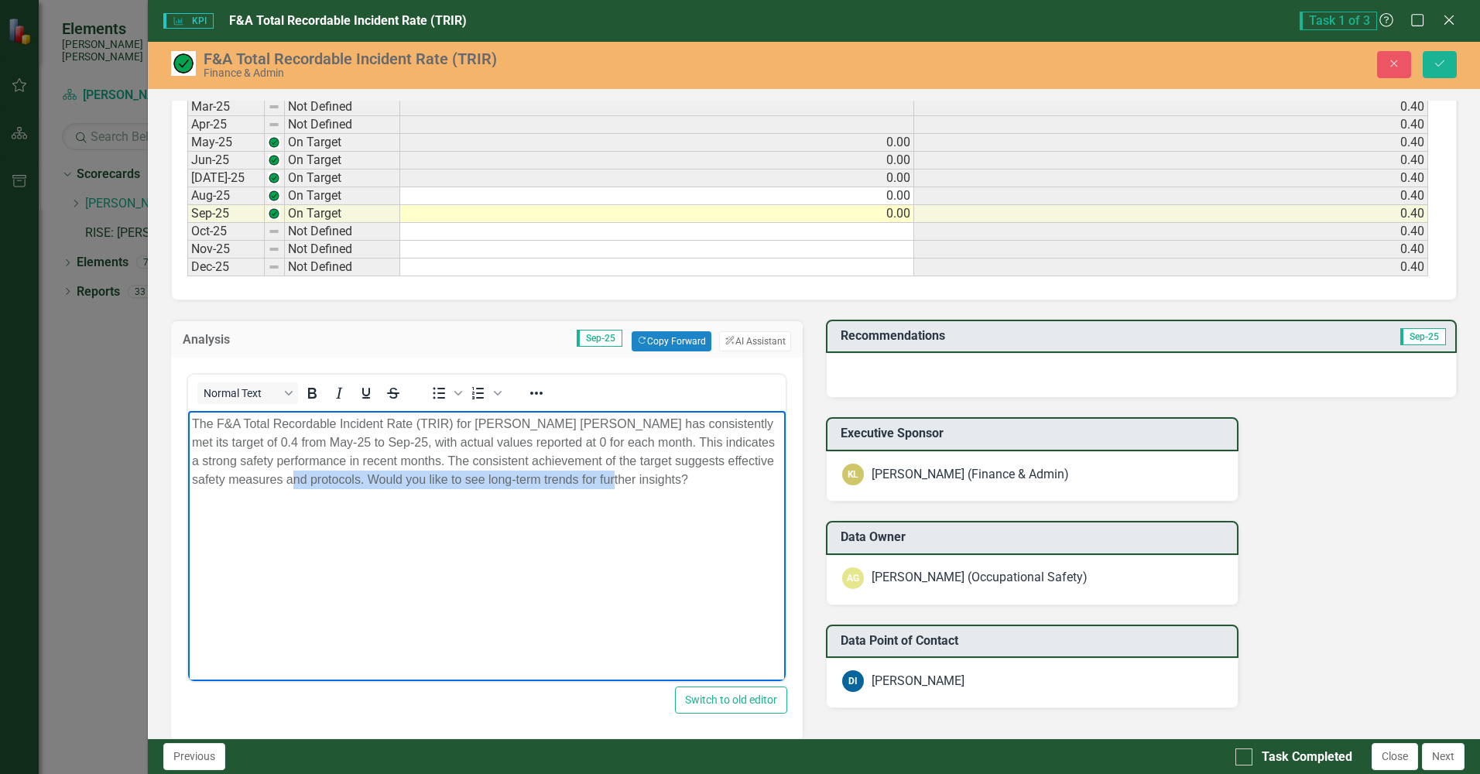
drag, startPoint x: 329, startPoint y: 475, endPoint x: 659, endPoint y: 508, distance: 332.0
click at [659, 508] on body "The F&A Total Recordable Incident Rate (TRIR) for [PERSON_NAME] [PERSON_NAME] h…" at bounding box center [486, 526] width 597 height 232
click at [1436, 63] on icon "Save" at bounding box center [1439, 63] width 14 height 11
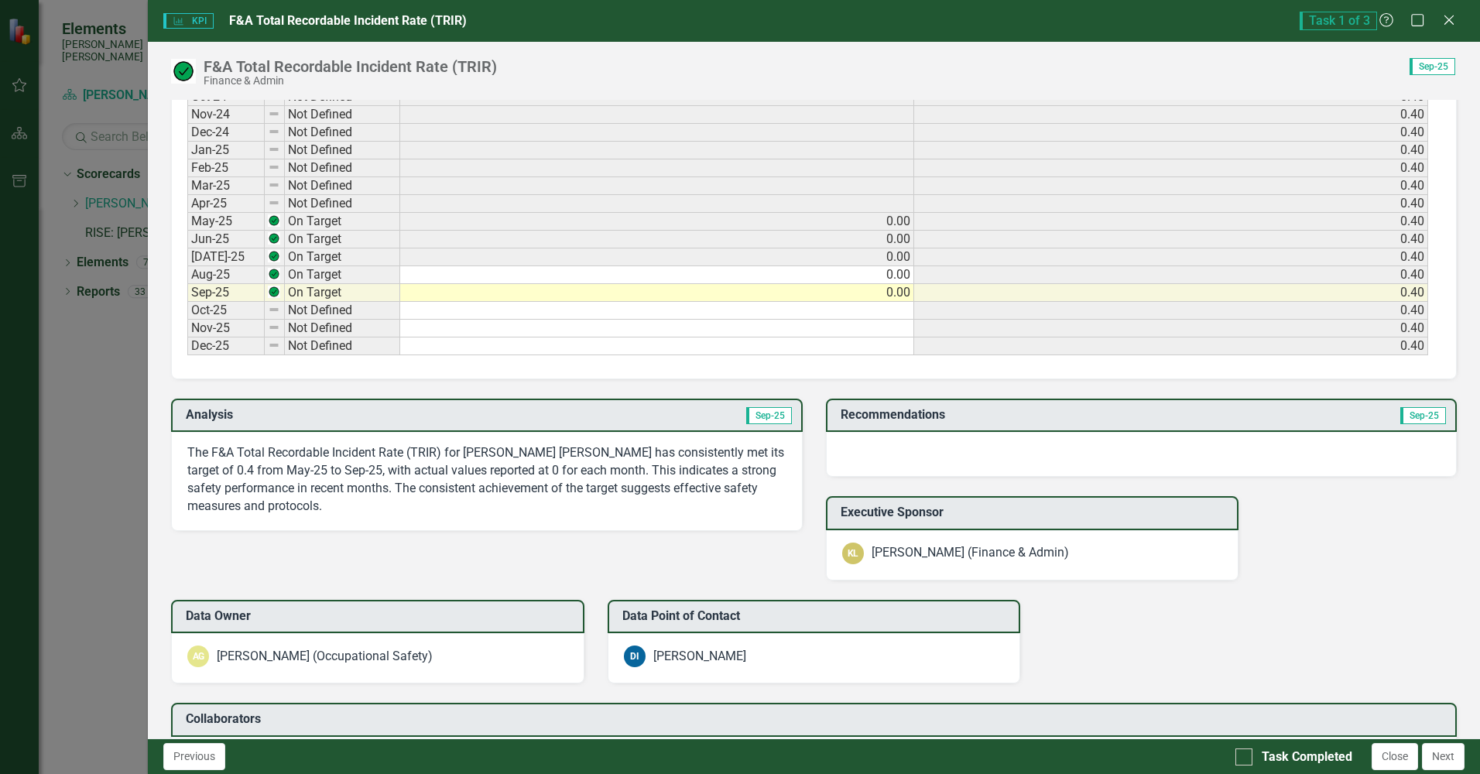
scroll to position [851, 0]
click at [977, 449] on div at bounding box center [1141, 452] width 631 height 45
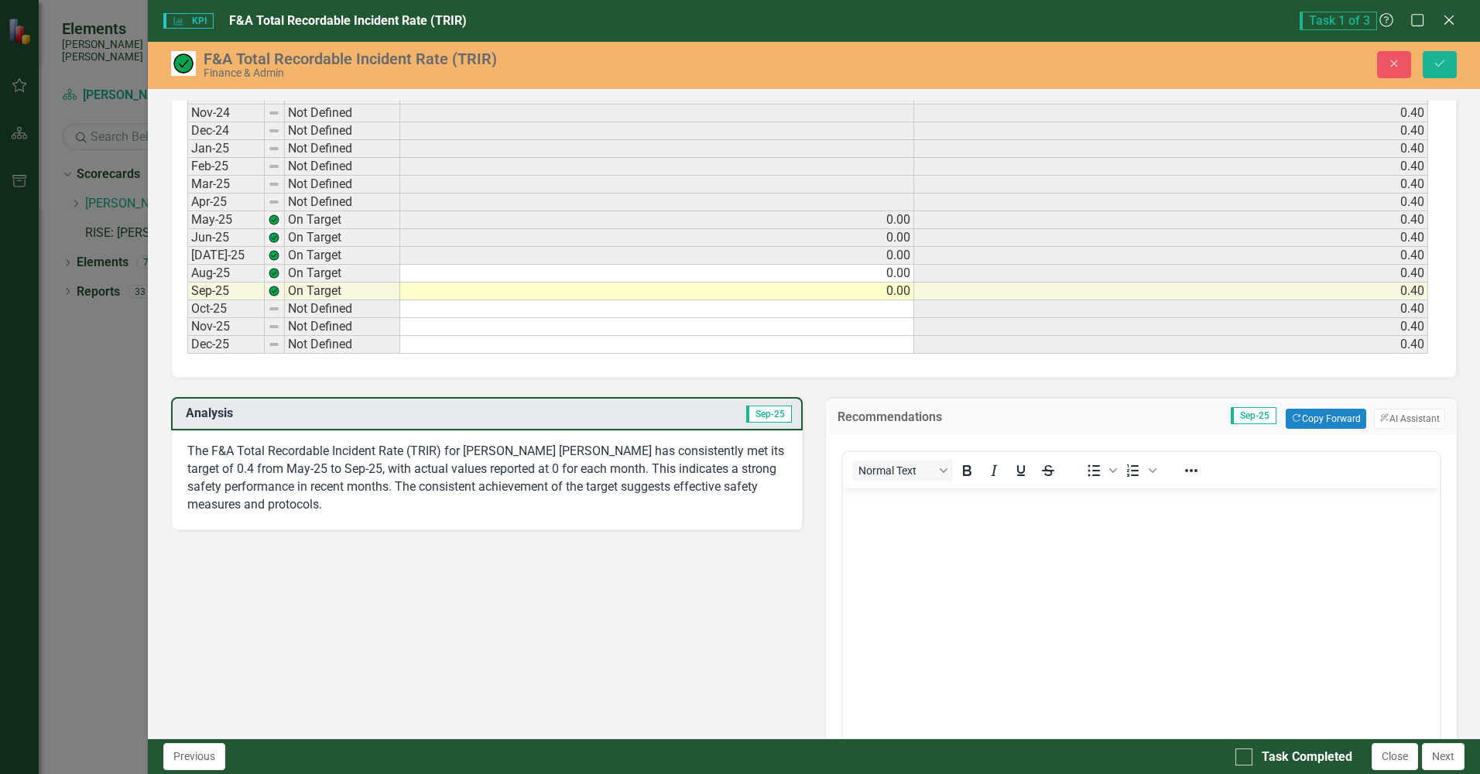
scroll to position [0, 0]
click at [1401, 413] on button "ClearPoint AI AI Assistant" at bounding box center [1409, 419] width 71 height 20
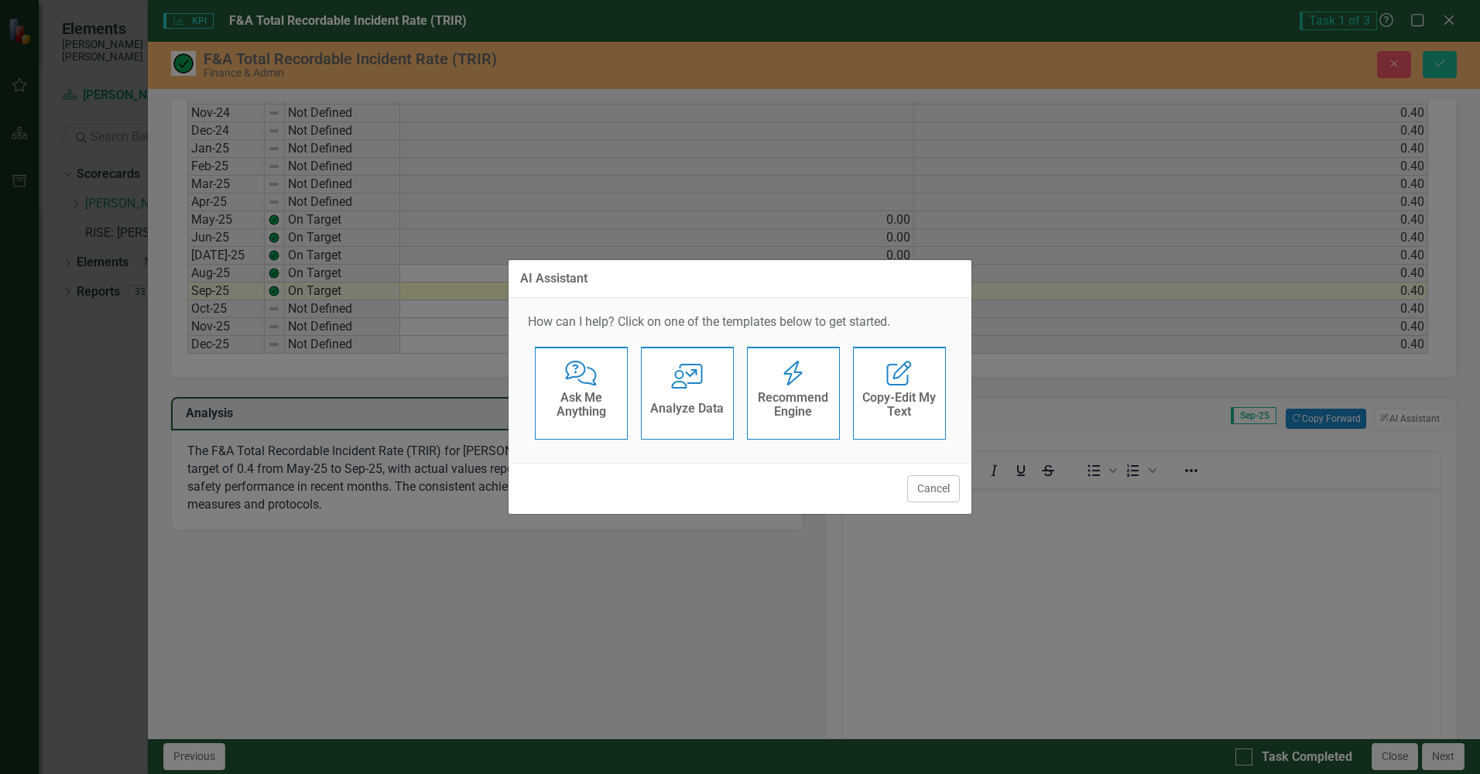
click at [772, 402] on h4 "Recommend Engine" at bounding box center [793, 404] width 76 height 27
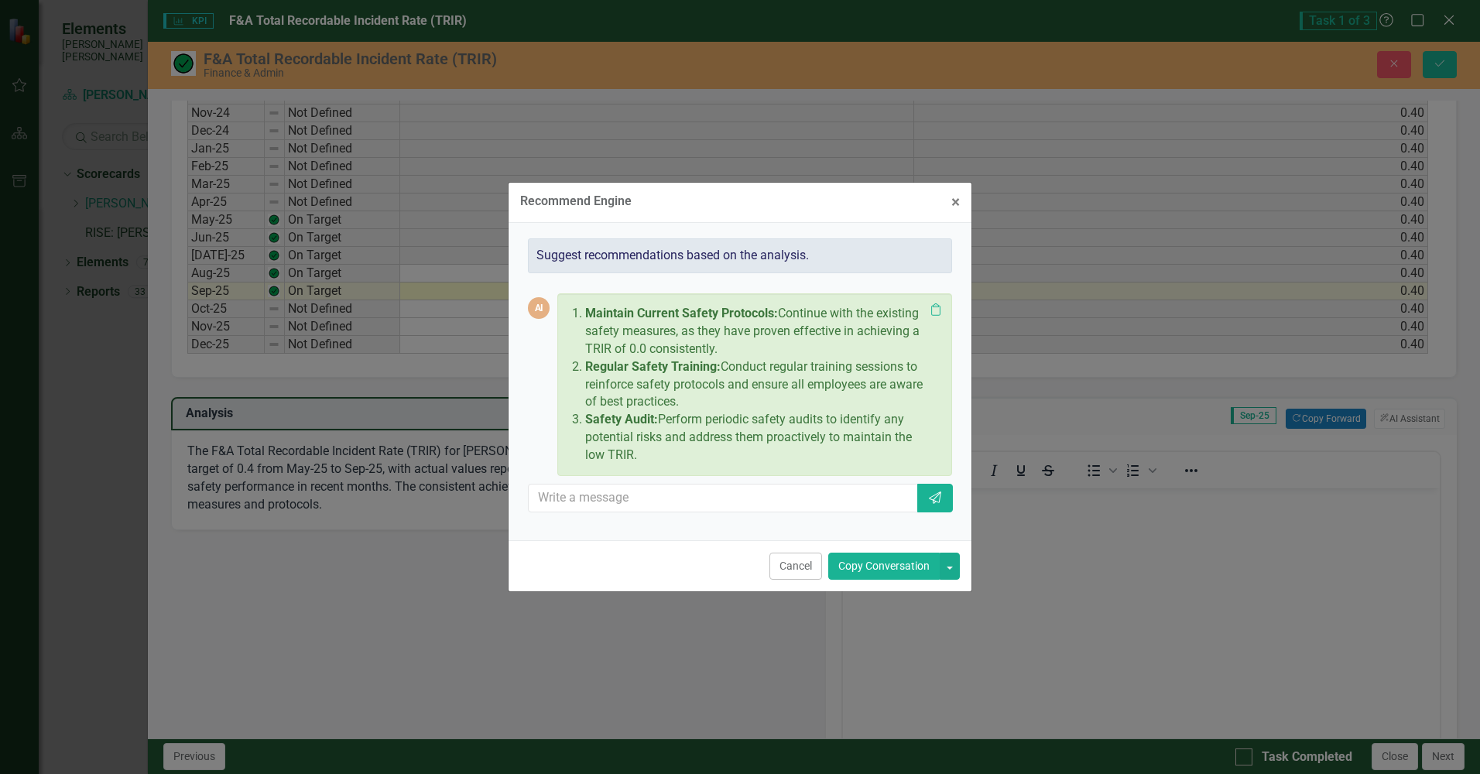
click at [894, 563] on button "Copy Conversation" at bounding box center [883, 566] width 111 height 27
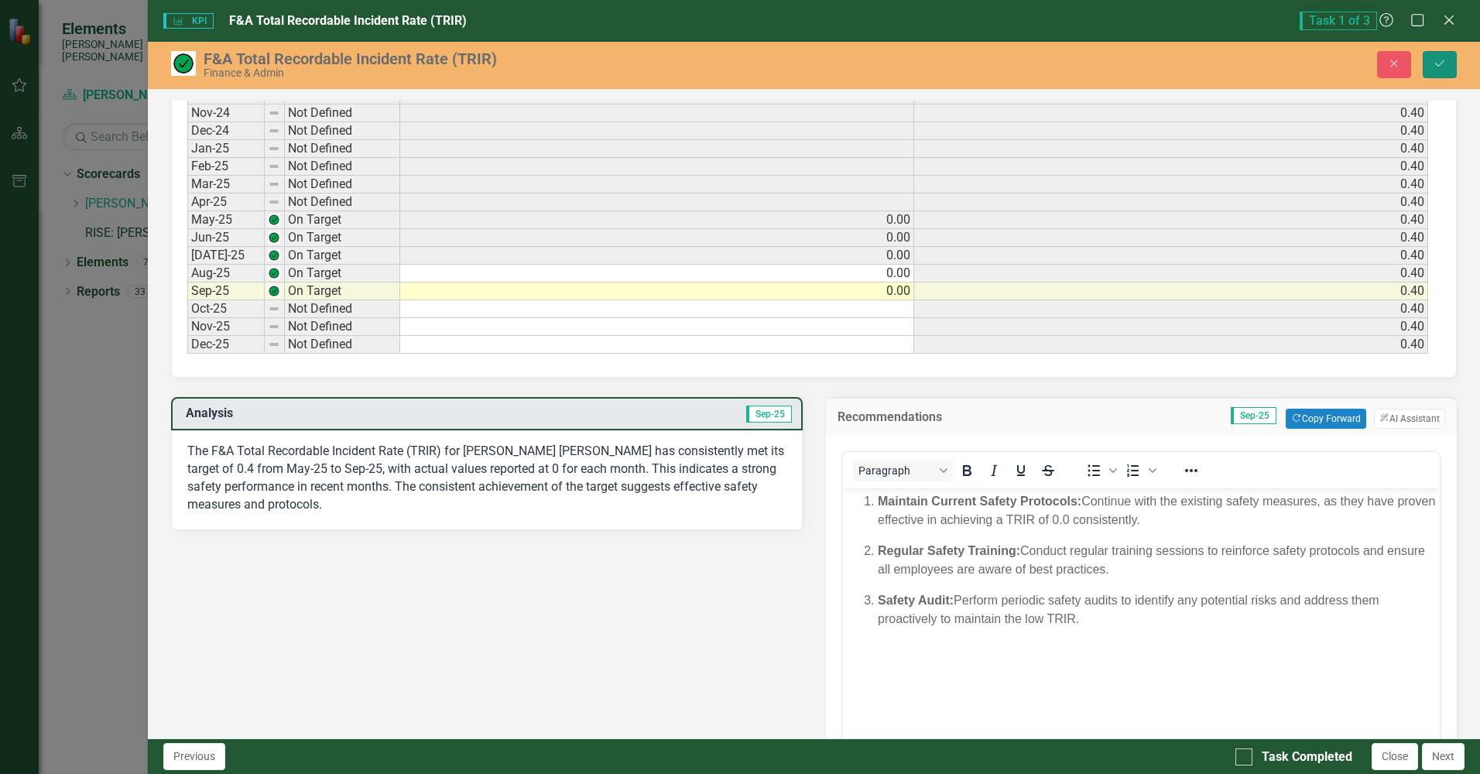
click at [1442, 57] on button "Save" at bounding box center [1439, 64] width 34 height 27
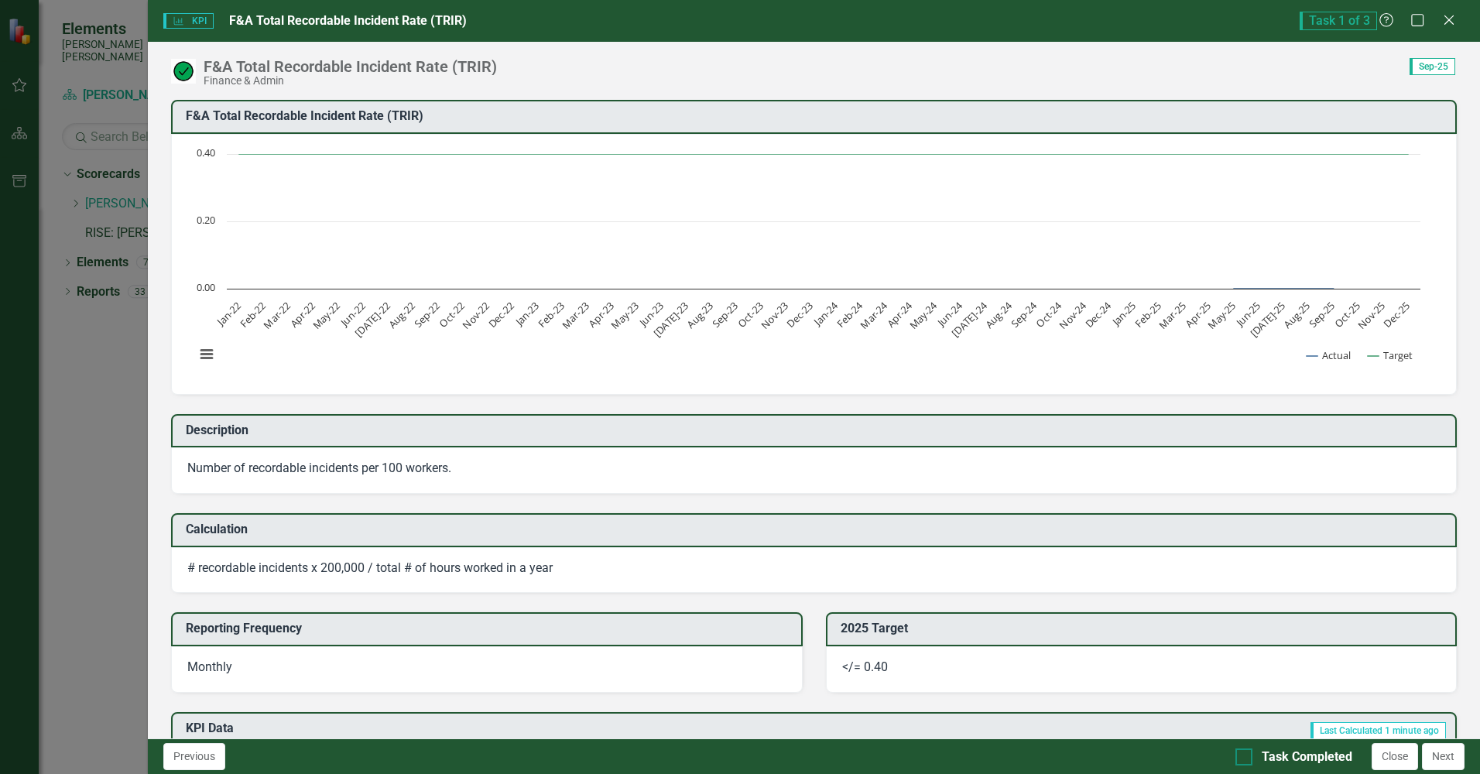
click at [1245, 755] on div at bounding box center [1243, 756] width 17 height 17
click at [1245, 755] on input "Task Completed" at bounding box center [1240, 753] width 10 height 10
checkbox input "true"
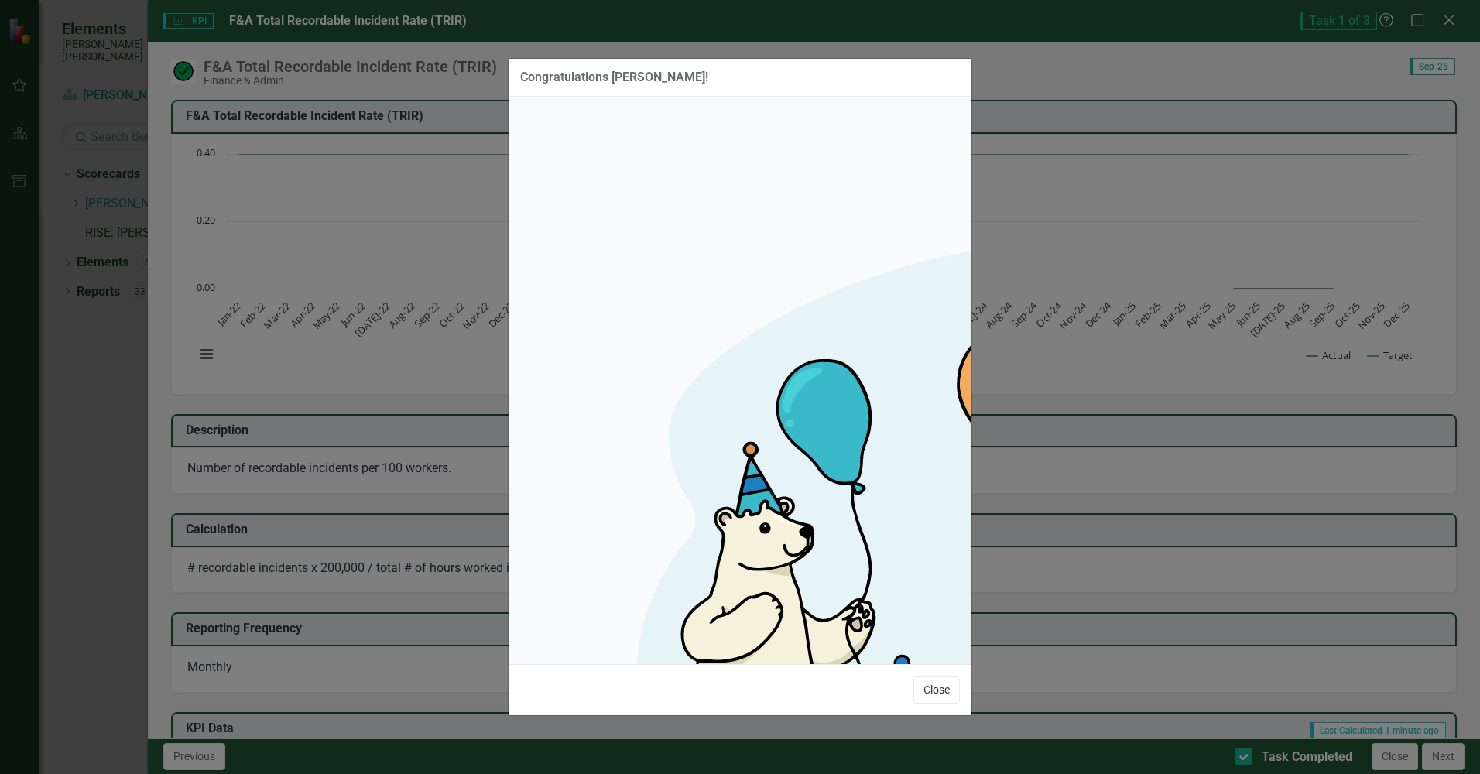
click at [939, 676] on button "Close" at bounding box center [936, 689] width 46 height 27
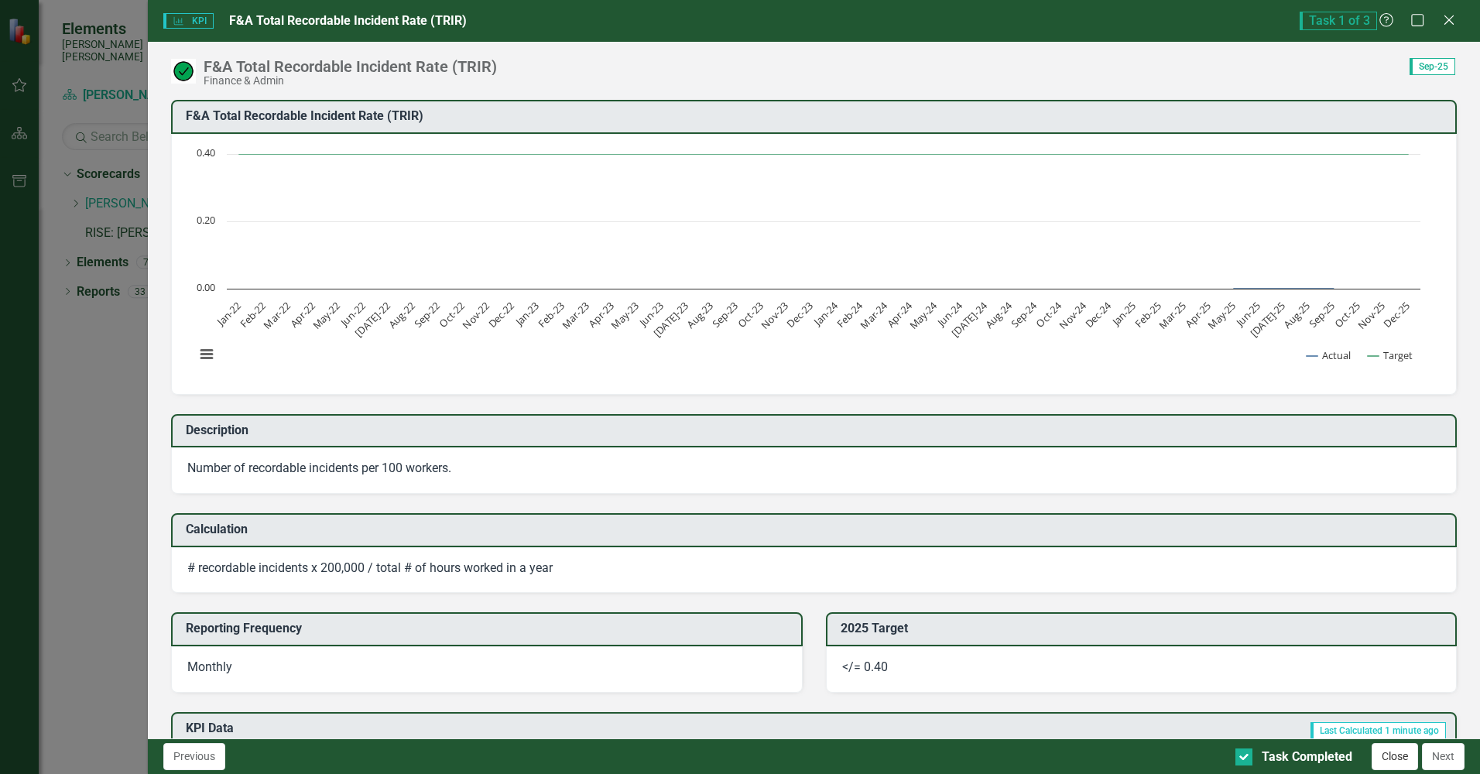
click at [1389, 751] on button "Close" at bounding box center [1394, 756] width 46 height 27
checkbox input "true"
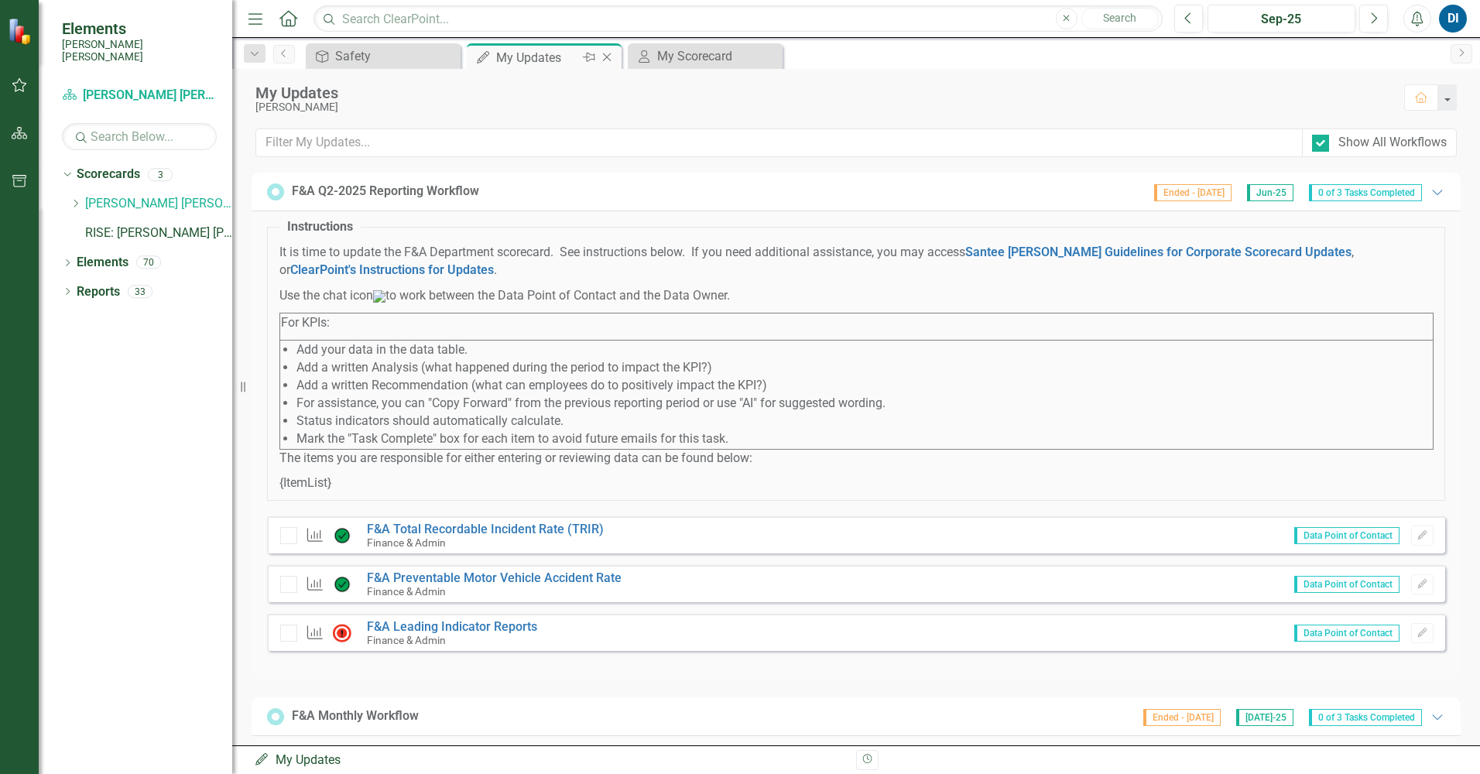
click at [606, 54] on icon "Close" at bounding box center [606, 57] width 15 height 12
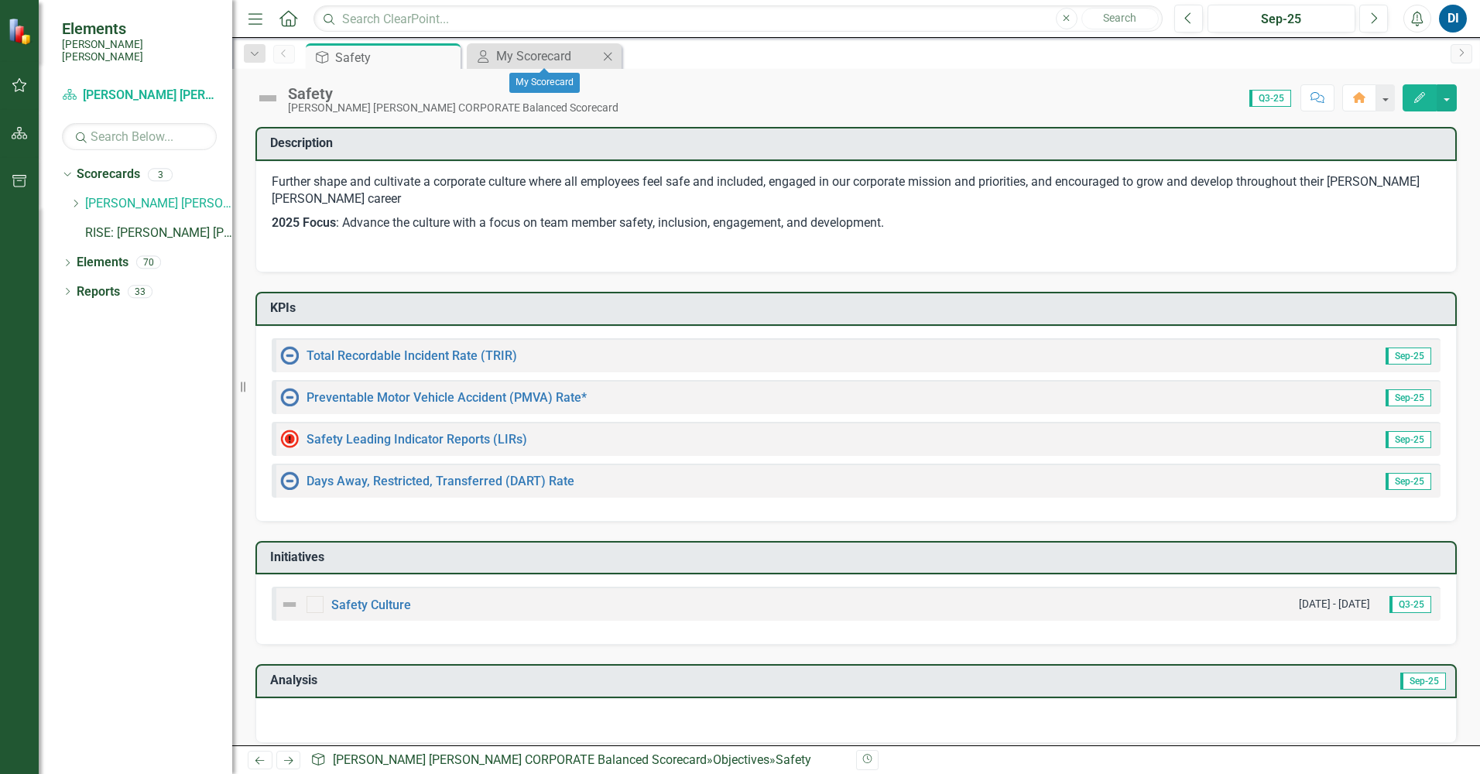
click at [606, 54] on icon at bounding box center [608, 56] width 9 height 9
